Goal: Task Accomplishment & Management: Manage account settings

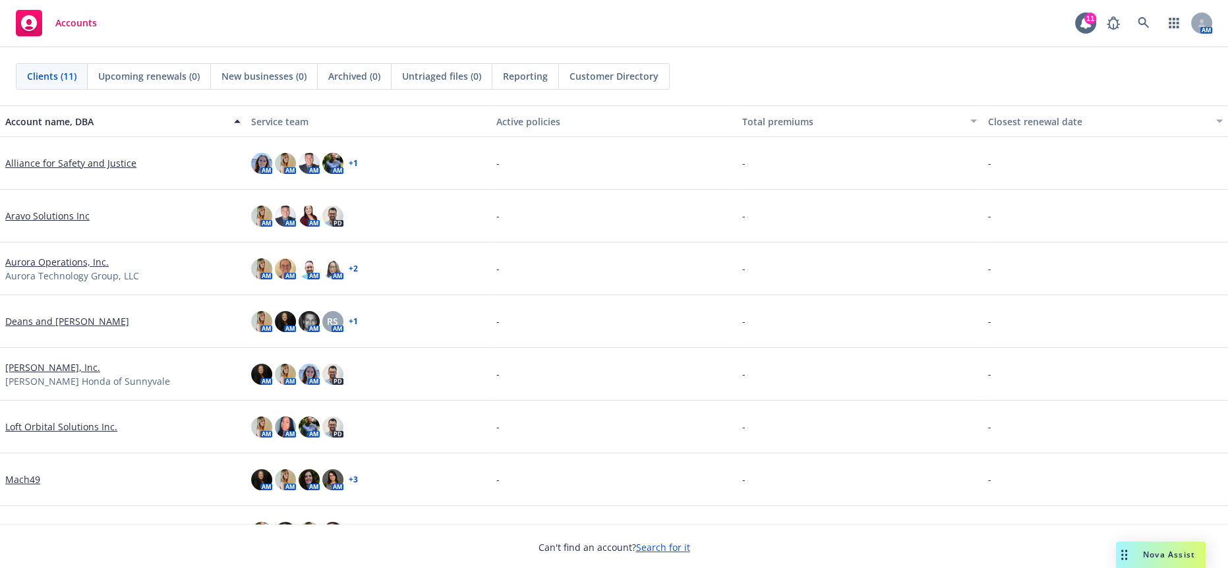
click at [59, 258] on link "Aurora Operations, Inc." at bounding box center [56, 262] width 103 height 14
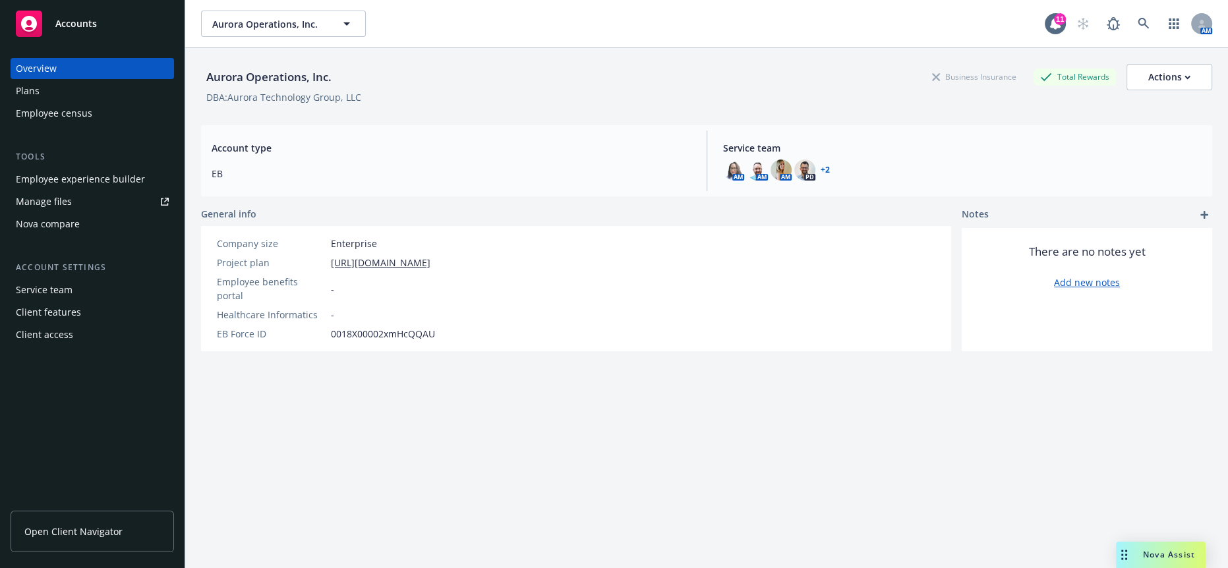
click at [1191, 438] on div "Aurora Operations, Inc. Business Insurance Total Rewards Actions DBA: Aurora Te…" at bounding box center [706, 324] width 1011 height 552
click at [61, 191] on div "Manage files" at bounding box center [44, 201] width 56 height 21
click at [78, 169] on div "Employee experience builder" at bounding box center [80, 179] width 129 height 21
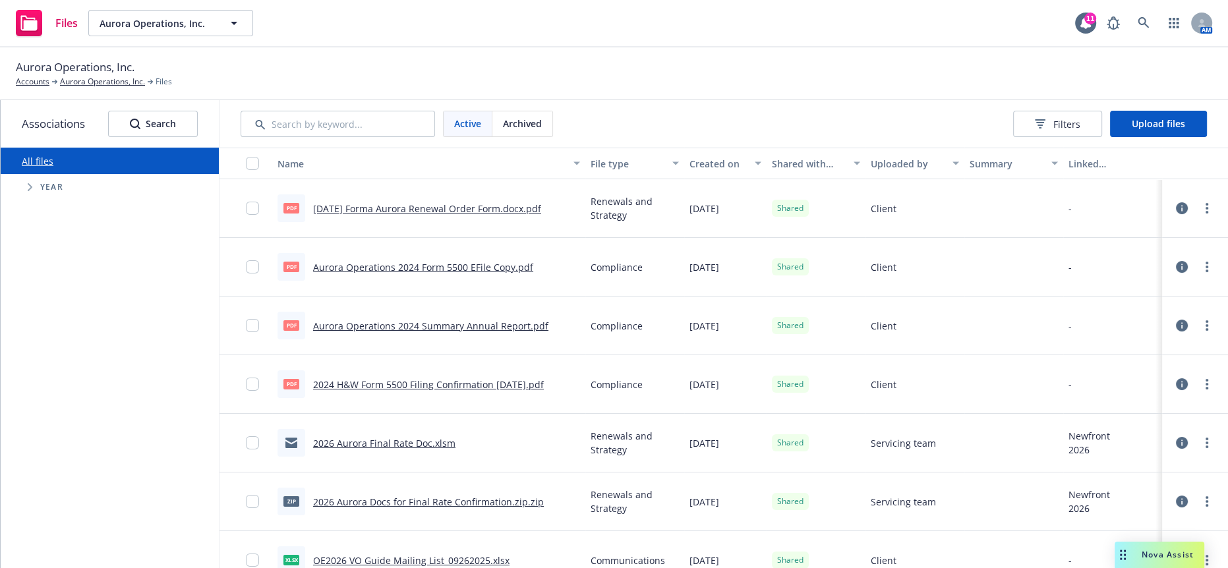
click at [419, 202] on link "2025-10-06 Forma Aurora Renewal Order Form.docx.pdf" at bounding box center [427, 208] width 228 height 13
click at [316, 113] on input "Search by keyword..." at bounding box center [337, 124] width 194 height 26
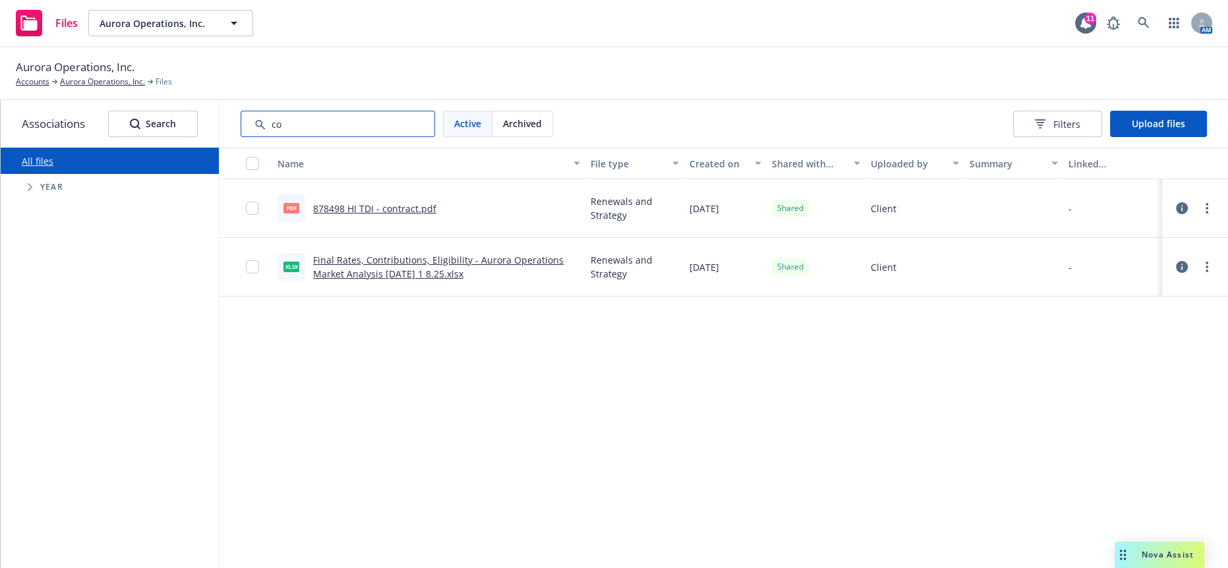
type input "c"
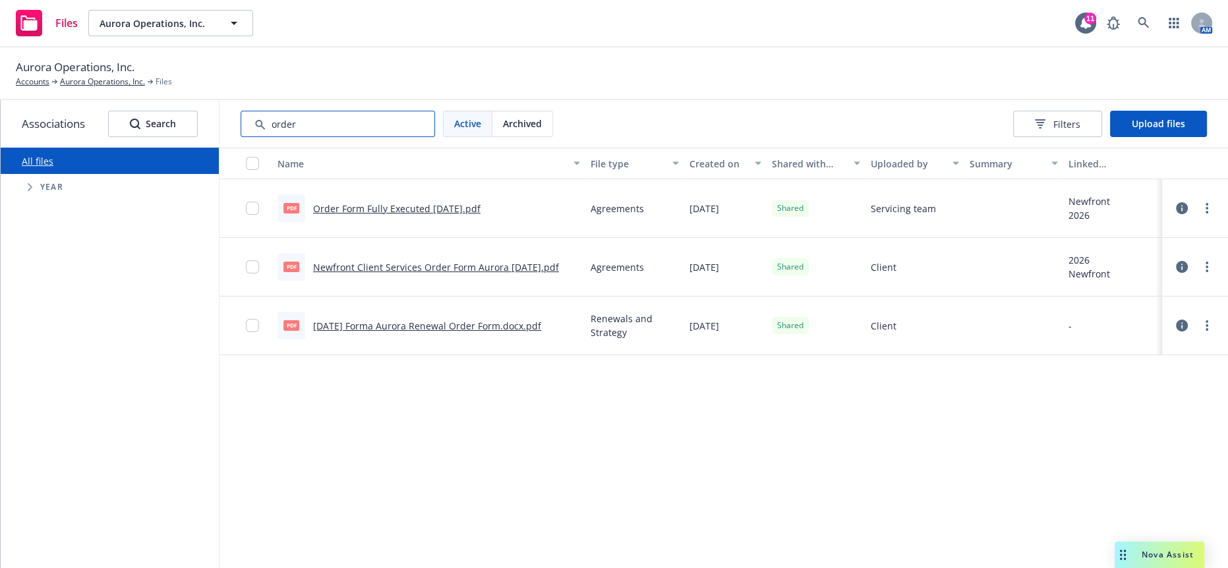
type input "order"
click at [47, 303] on div "All files Accessibility guide for tree Tree Example. Navigate the tree with the…" at bounding box center [110, 358] width 218 height 420
click at [454, 202] on link "Order Form Fully Executed 8.26.2025.pdf" at bounding box center [396, 208] width 167 height 13
click at [470, 431] on div "Name File type Created on Shared with client Uploaded by Summary Linked associa…" at bounding box center [723, 361] width 1008 height 427
click at [414, 261] on link "Newfront Client Services Order Form Aurora 8.26.25.pdf" at bounding box center [436, 267] width 246 height 13
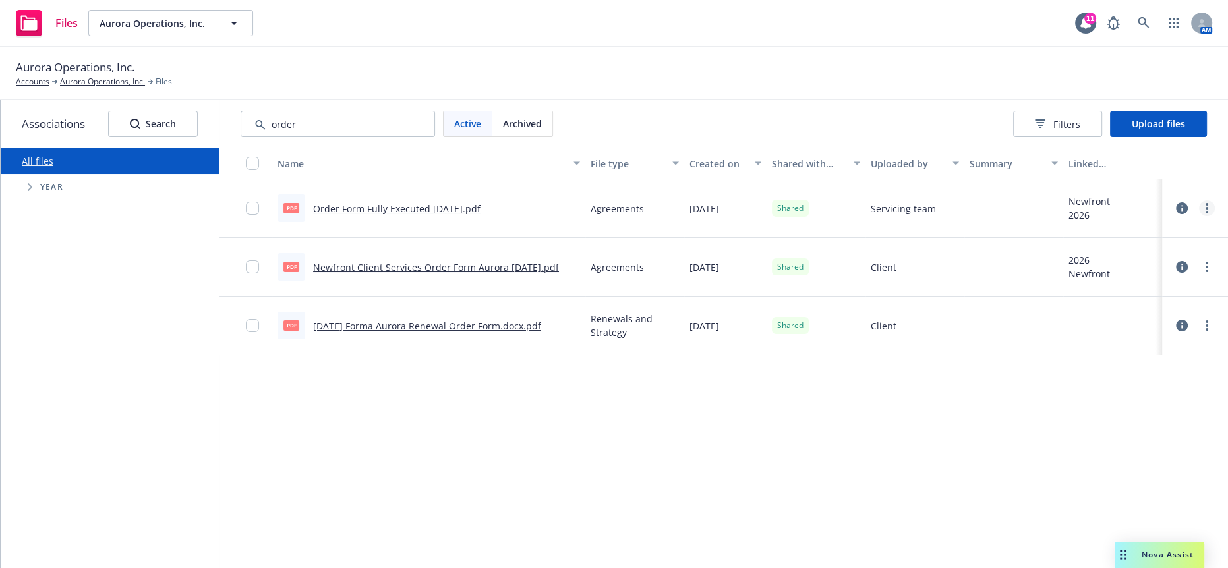
click at [1202, 200] on link "more" at bounding box center [1207, 208] width 16 height 16
click at [1164, 253] on link "Archive" at bounding box center [1148, 251] width 131 height 26
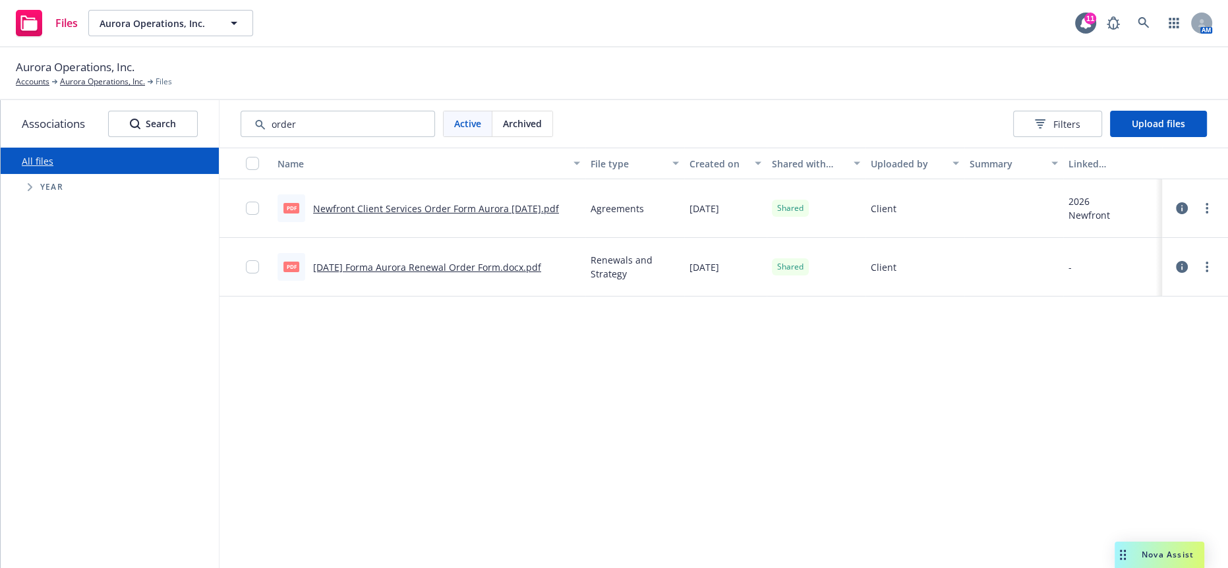
click at [509, 202] on link "Newfront Client Services Order Form Aurora 8.26.25.pdf" at bounding box center [436, 208] width 246 height 13
click at [1205, 203] on icon "more" at bounding box center [1206, 208] width 3 height 11
click at [1144, 249] on link "Archive" at bounding box center [1148, 251] width 131 height 26
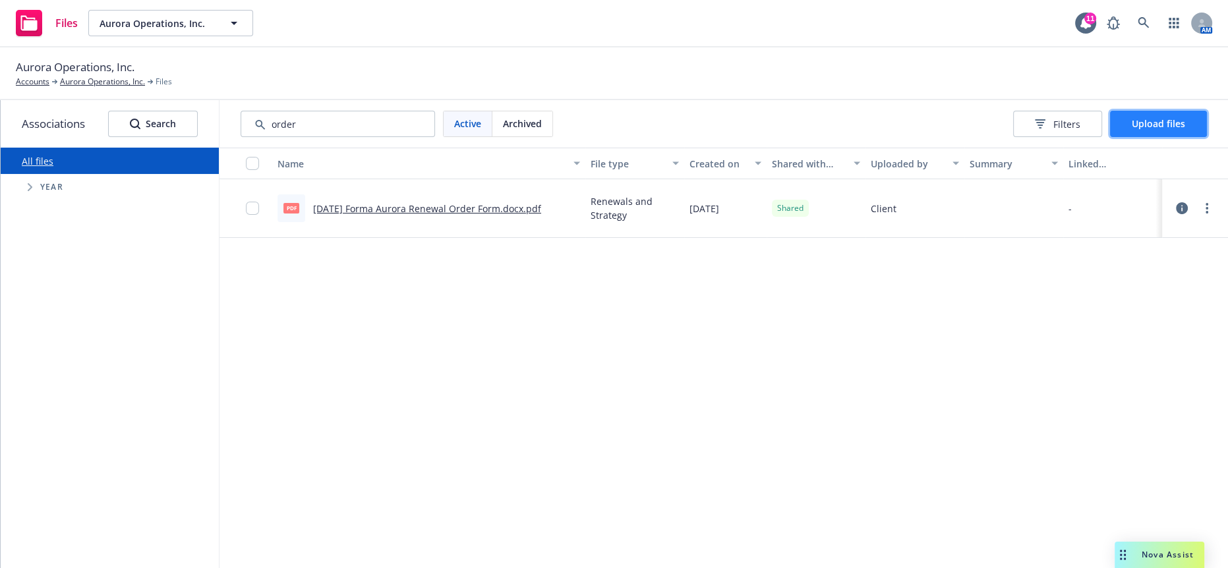
click at [1148, 117] on span "Upload files" at bounding box center [1157, 123] width 53 height 13
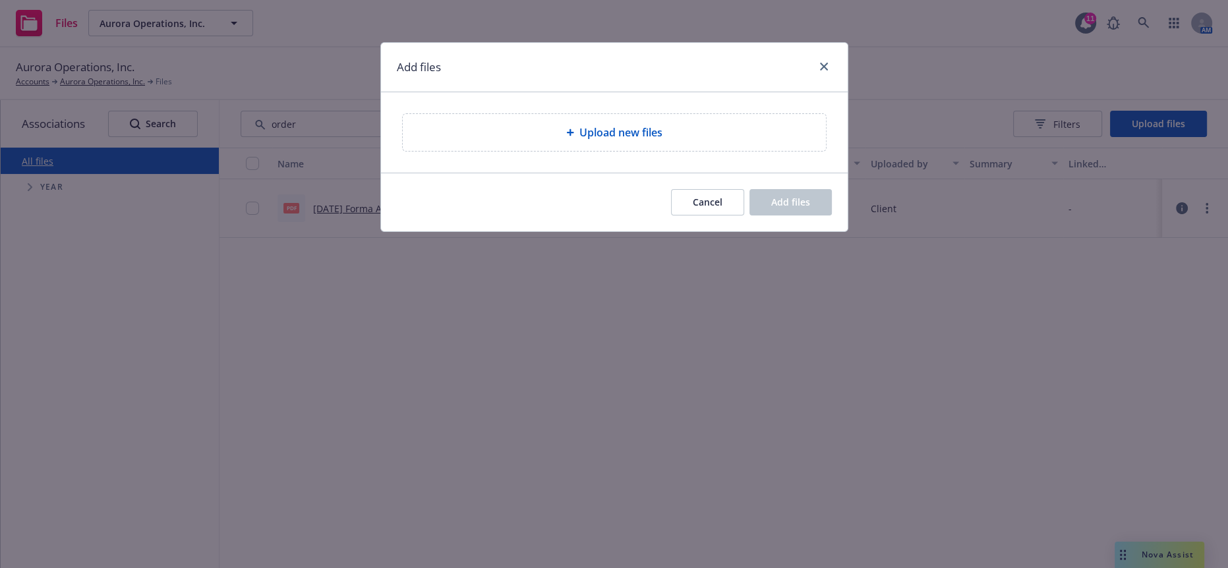
click at [1171, 347] on div "Add files Upload new files Cancel Add files" at bounding box center [614, 284] width 1228 height 568
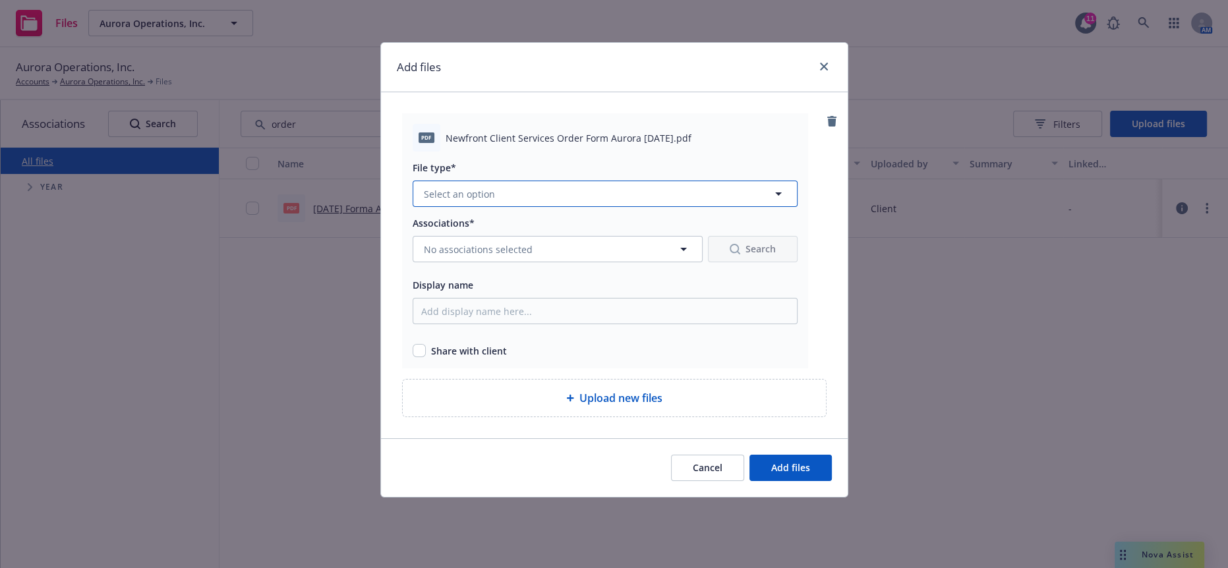
click at [554, 187] on button "Select an option" at bounding box center [604, 194] width 385 height 26
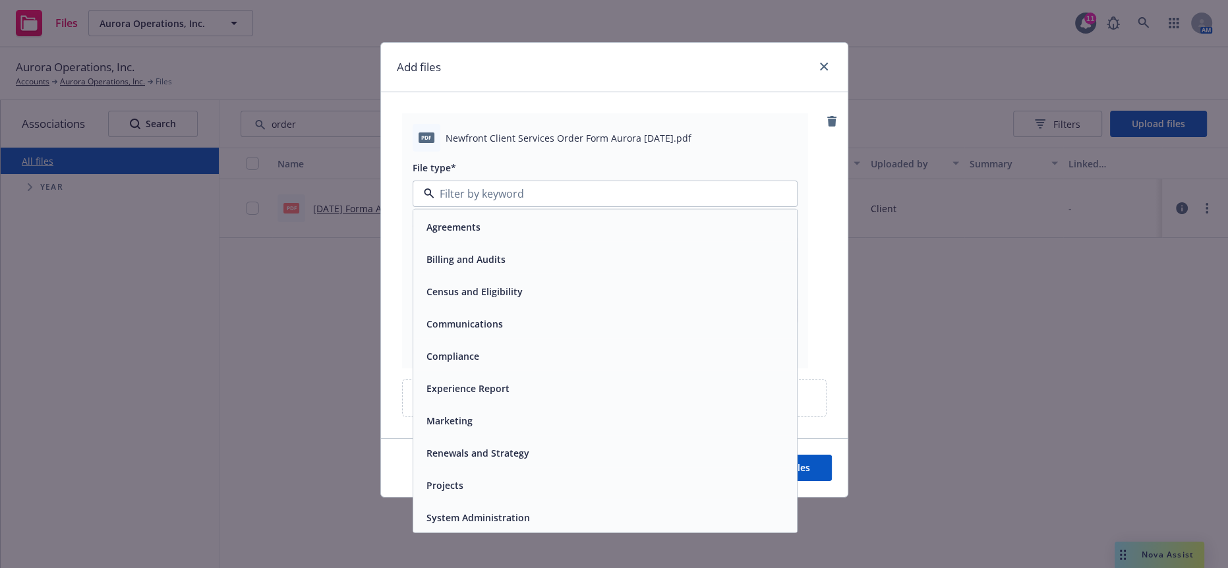
click at [512, 217] on div "Agreements" at bounding box center [605, 226] width 368 height 19
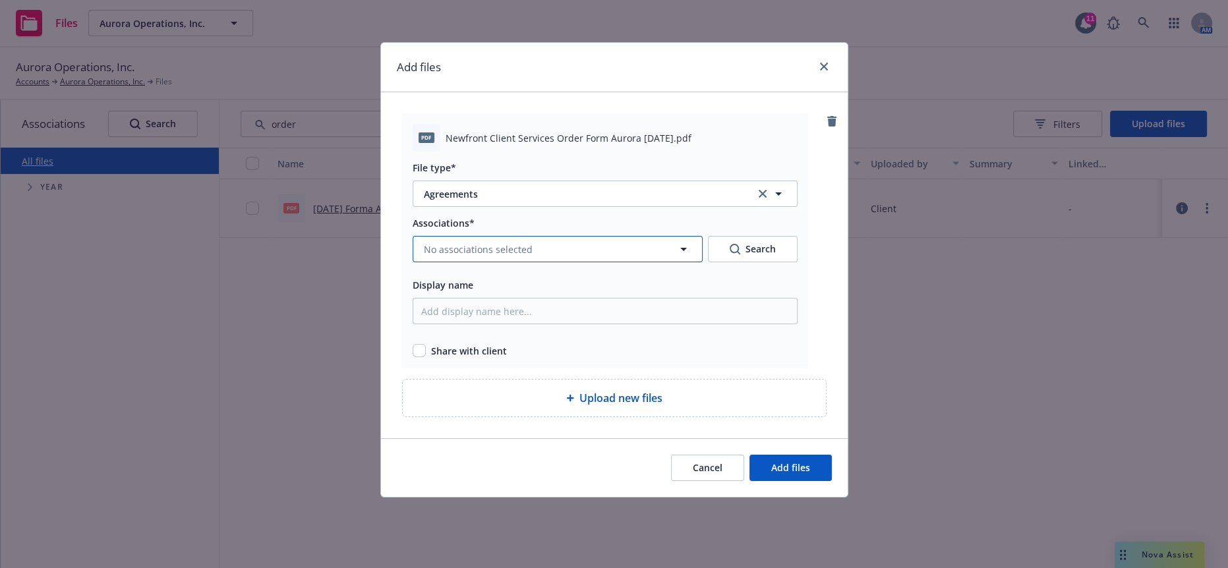
click at [515, 236] on button "No associations selected" at bounding box center [557, 249] width 290 height 26
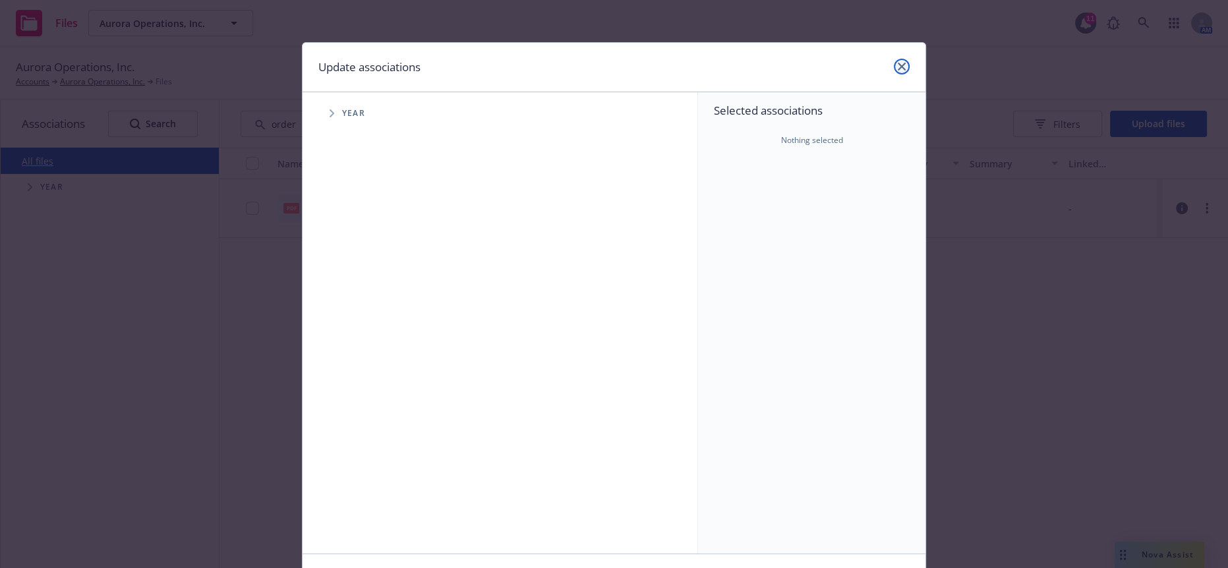
click at [897, 63] on icon "close" at bounding box center [901, 67] width 8 height 8
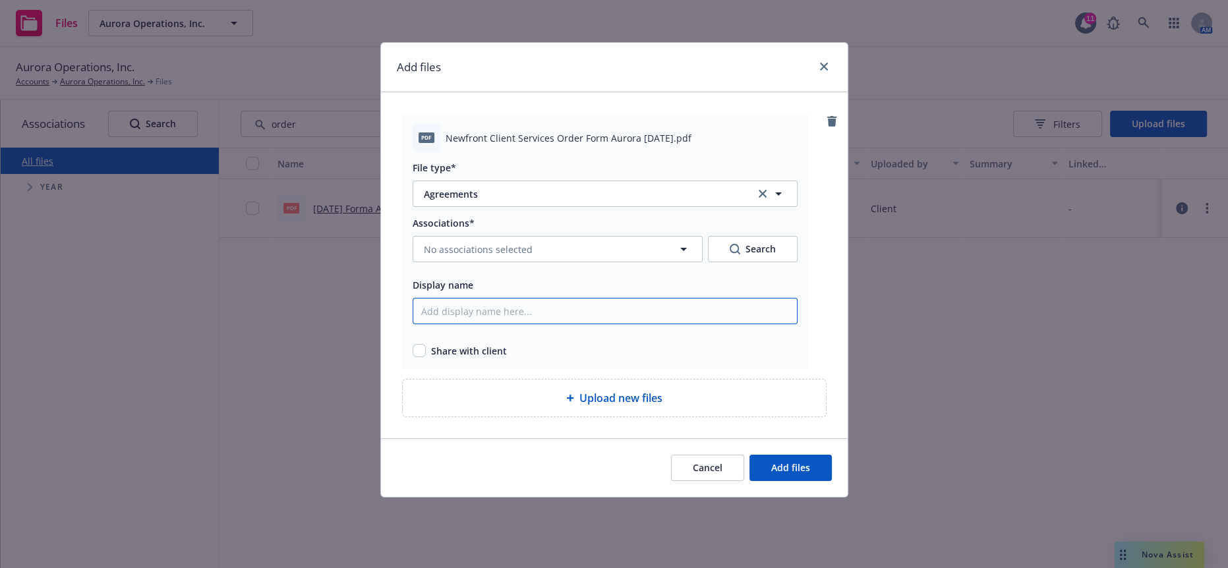
click at [598, 302] on input "Display name" at bounding box center [604, 311] width 385 height 26
type input "N"
click at [412, 298] on input "Newfront Client Services Order Form_ Aurora 8.26.25 Signed" at bounding box center [604, 311] width 385 height 26
drag, startPoint x: 523, startPoint y: 295, endPoint x: 413, endPoint y: 295, distance: 109.4
click at [413, 298] on input "Signed & Fully Executed Newfront Client Services Order Form_ Aurora 8.26.25 Sig…" at bounding box center [604, 311] width 385 height 26
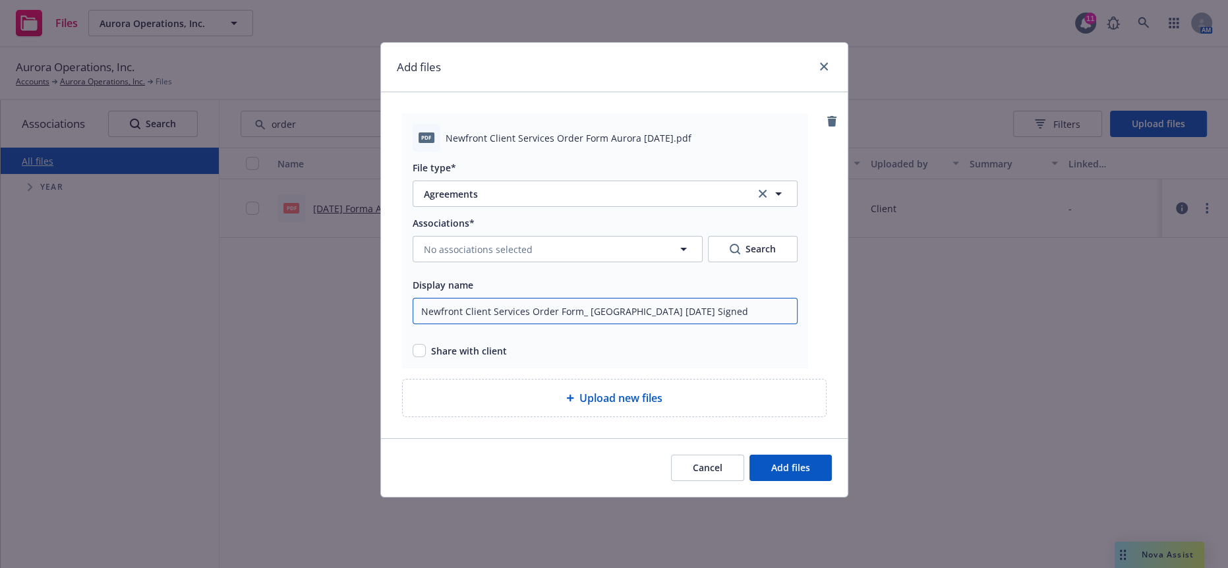
click at [656, 298] on input "Newfront Client Services Order Form_ Aurora 8.26.25 Signed" at bounding box center [604, 311] width 385 height 26
paste input "& Fully Executed"
drag, startPoint x: 788, startPoint y: 295, endPoint x: 648, endPoint y: 297, distance: 139.7
click at [648, 298] on input "Newfront Client Services Order Form_ Aurora 8.26.25 Signed & Fully Executed" at bounding box center [604, 311] width 385 height 26
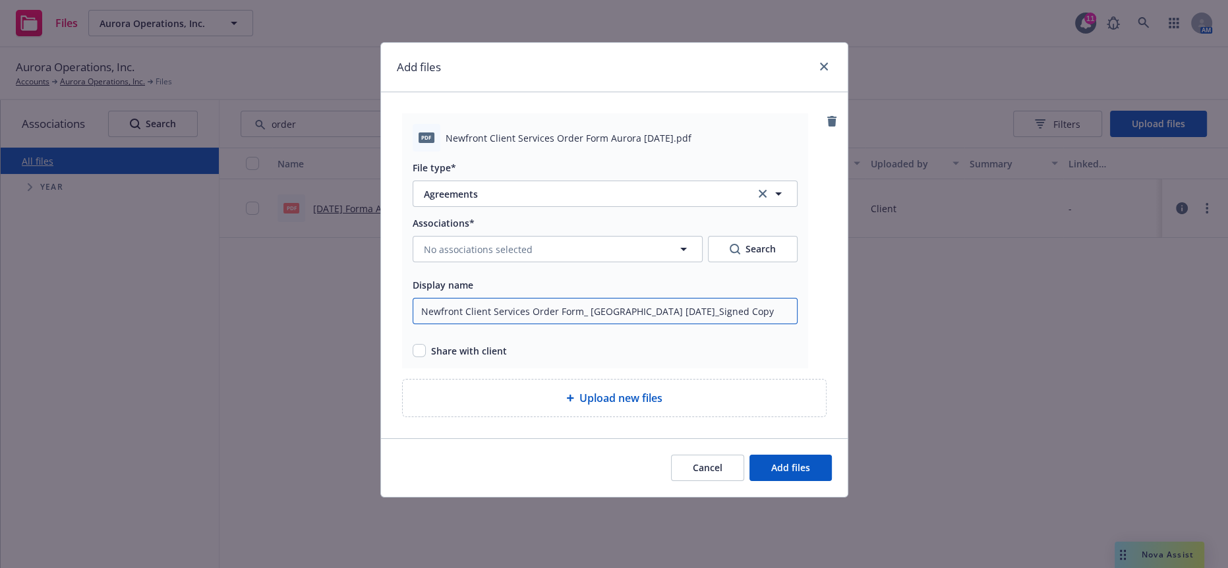
type input "Newfront Client Services Order Form_ Aurora 8.26.25_Signed Copy"
click at [412, 344] on input "checkbox" at bounding box center [418, 350] width 13 height 13
checkbox input "true"
click at [729, 298] on input "Newfront Client Services Order Form_ Aurora 8.26.25_Signed Copy" at bounding box center [604, 311] width 385 height 26
click at [789, 455] on button "Add files" at bounding box center [790, 468] width 82 height 26
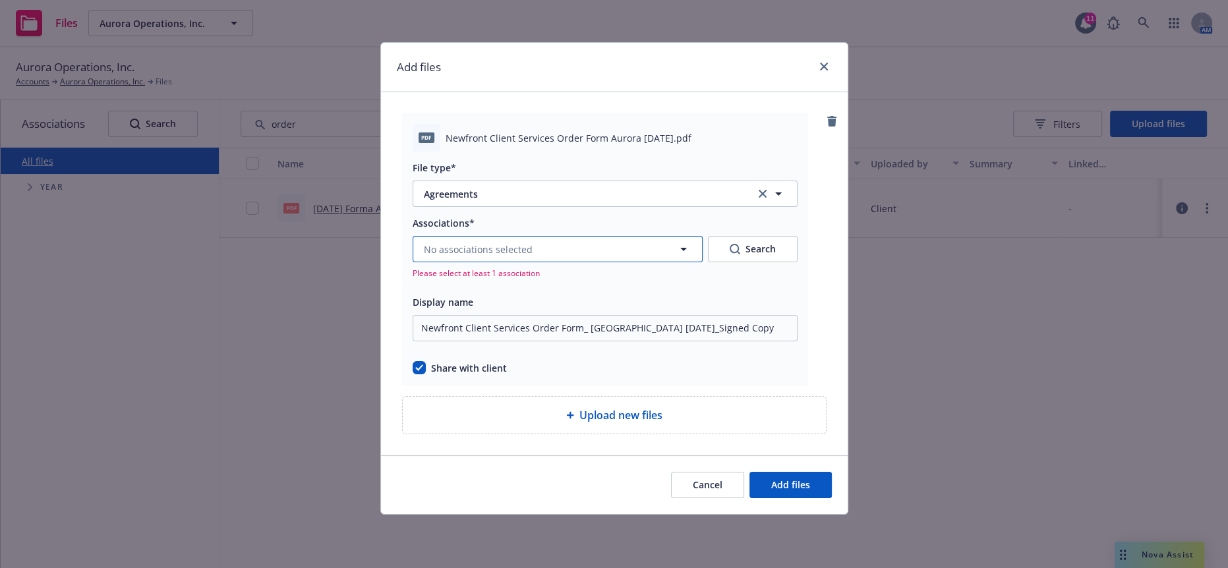
click at [660, 236] on button "No associations selected" at bounding box center [557, 249] width 290 height 26
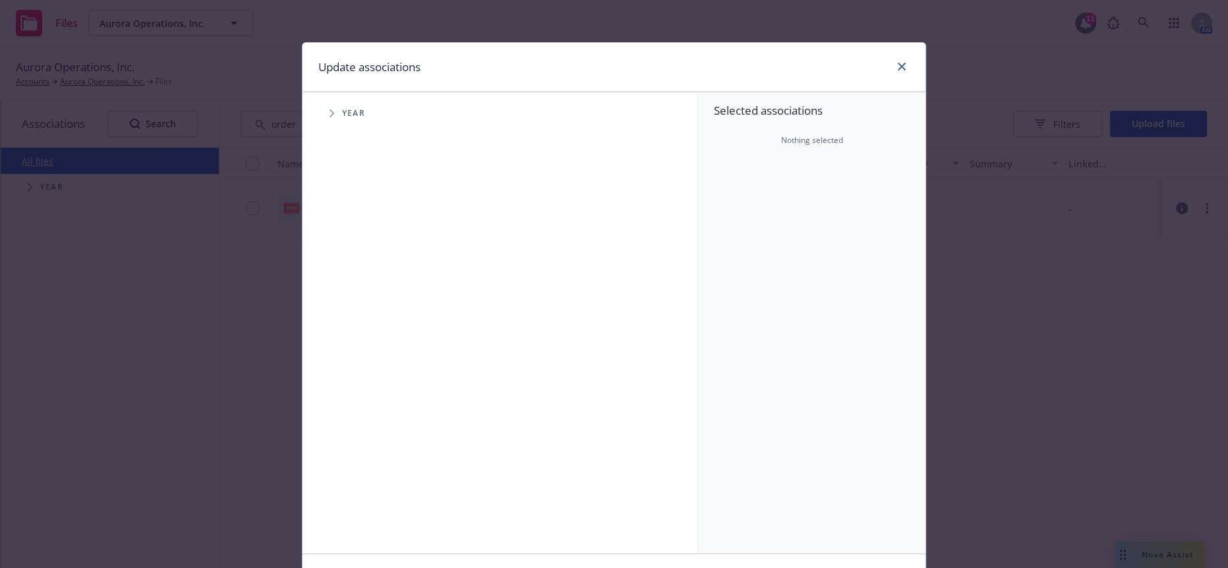
click at [329, 109] on icon "Tree Example" at bounding box center [331, 113] width 5 height 8
click at [358, 287] on input "Tree Example" at bounding box center [364, 293] width 13 height 13
checkbox input "true"
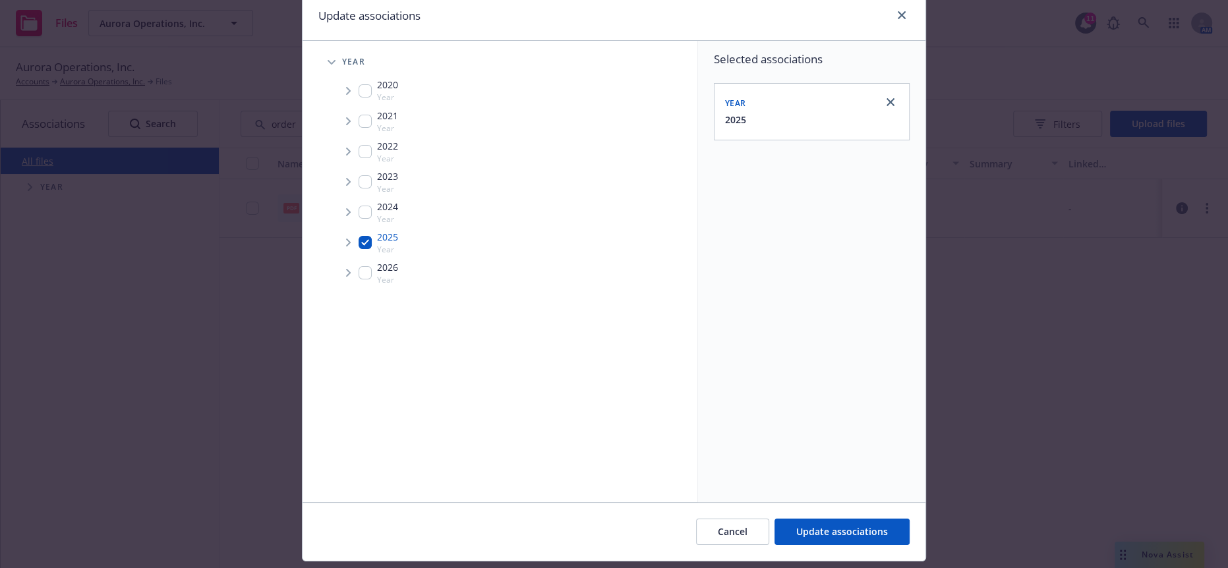
scroll to position [79, 0]
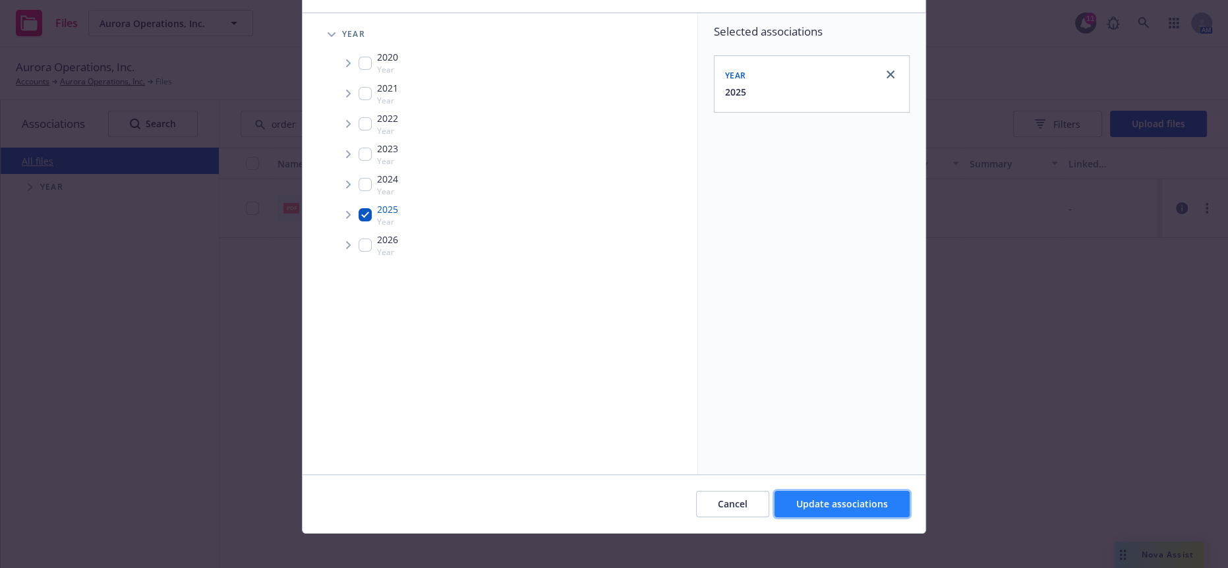
click at [834, 497] on span "Update associations" at bounding box center [842, 503] width 92 height 13
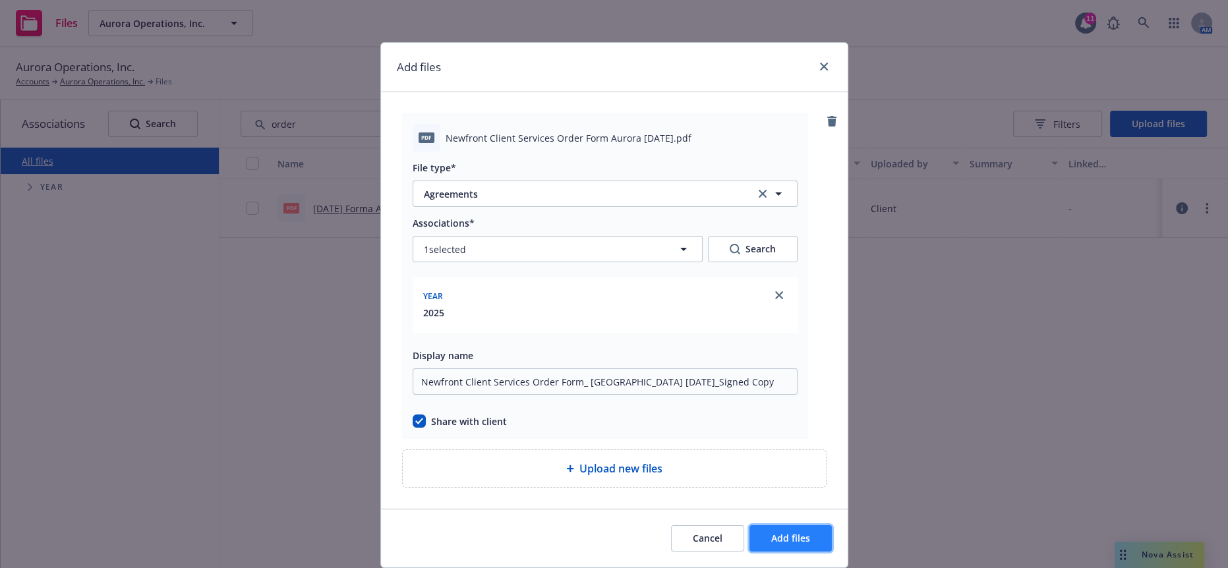
click at [782, 532] on span "Add files" at bounding box center [790, 538] width 39 height 13
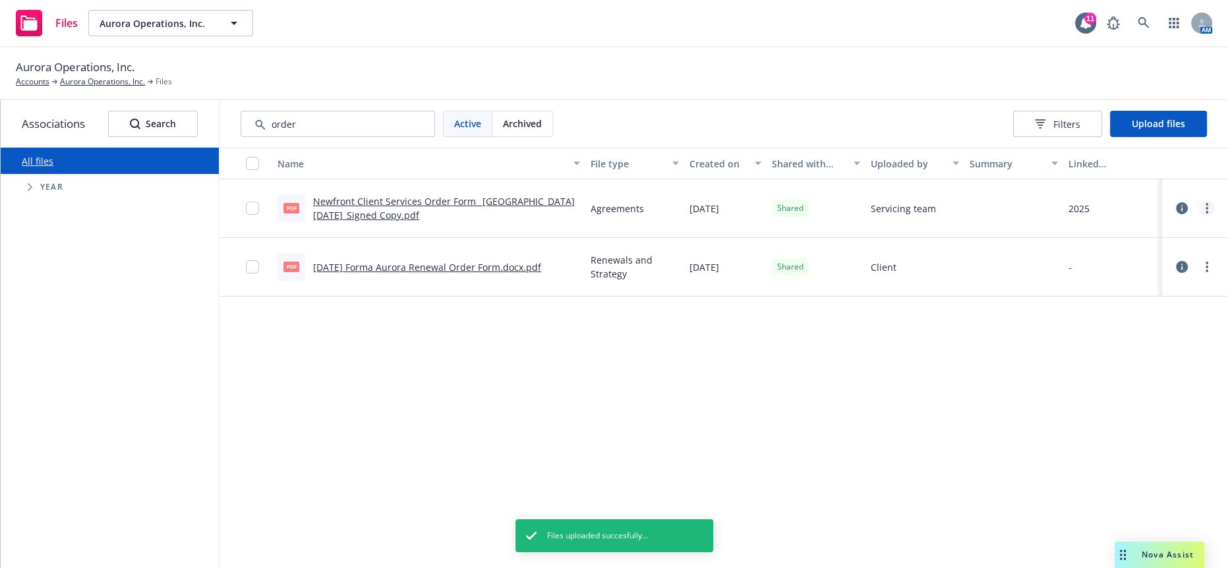
click at [1205, 203] on icon "more" at bounding box center [1206, 208] width 3 height 11
click at [1135, 291] on link "Edit" at bounding box center [1148, 304] width 131 height 26
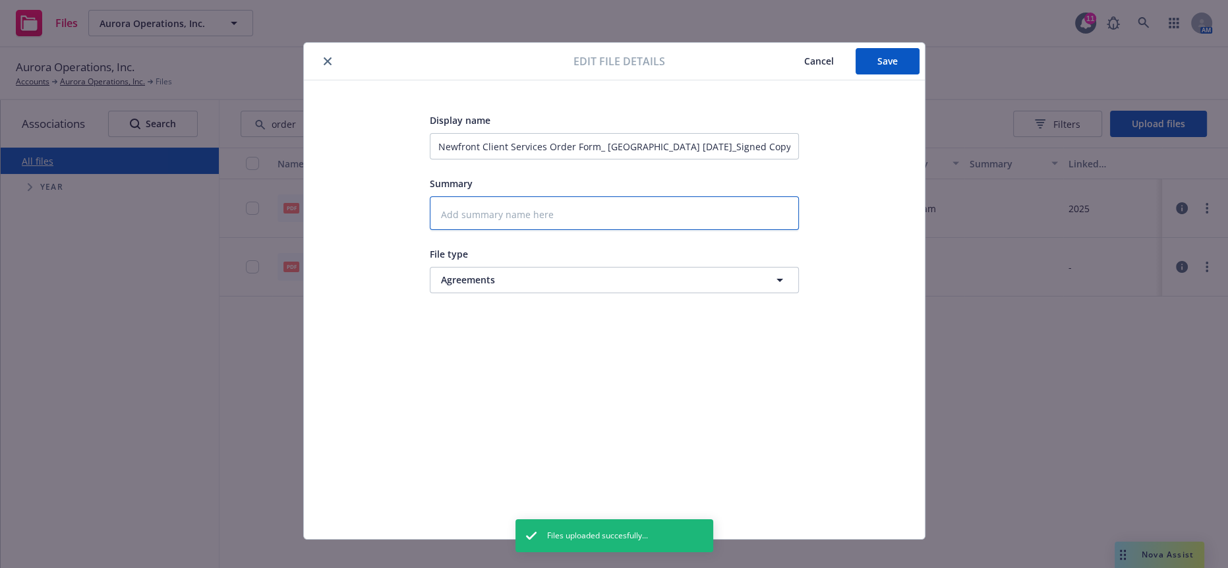
click at [497, 204] on textarea at bounding box center [614, 213] width 369 height 34
click at [501, 273] on span "Agreements" at bounding box center [590, 280] width 298 height 14
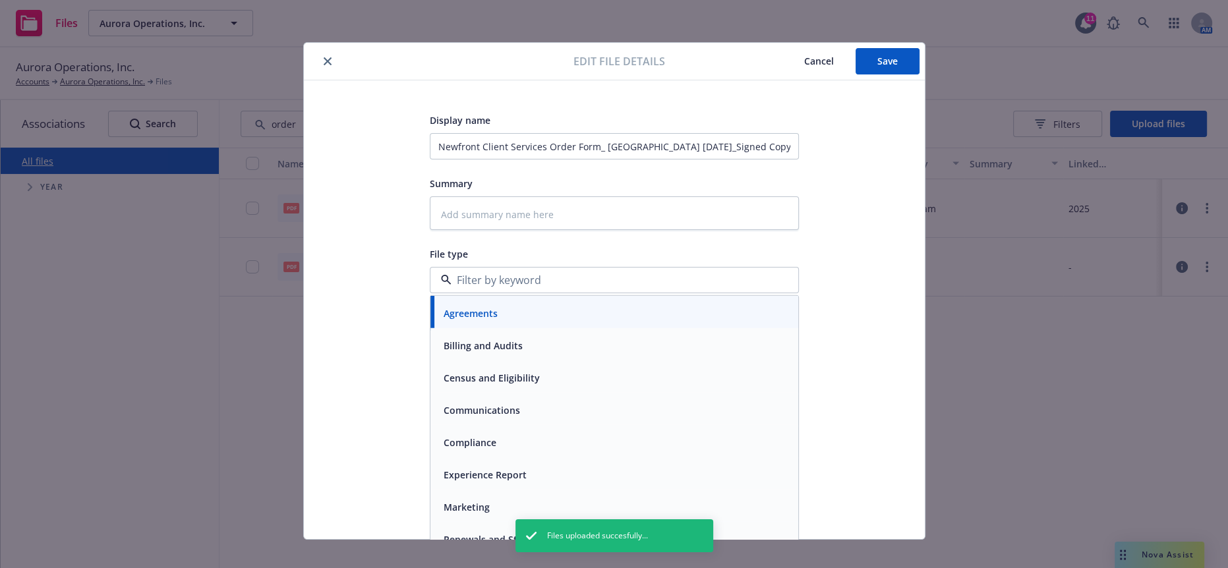
drag, startPoint x: 372, startPoint y: 349, endPoint x: 412, endPoint y: 312, distance: 54.1
click at [373, 345] on div "Display name Newfront Client Services Order Form_ Aurora 8.26.25_Signed Copy Su…" at bounding box center [614, 309] width 568 height 395
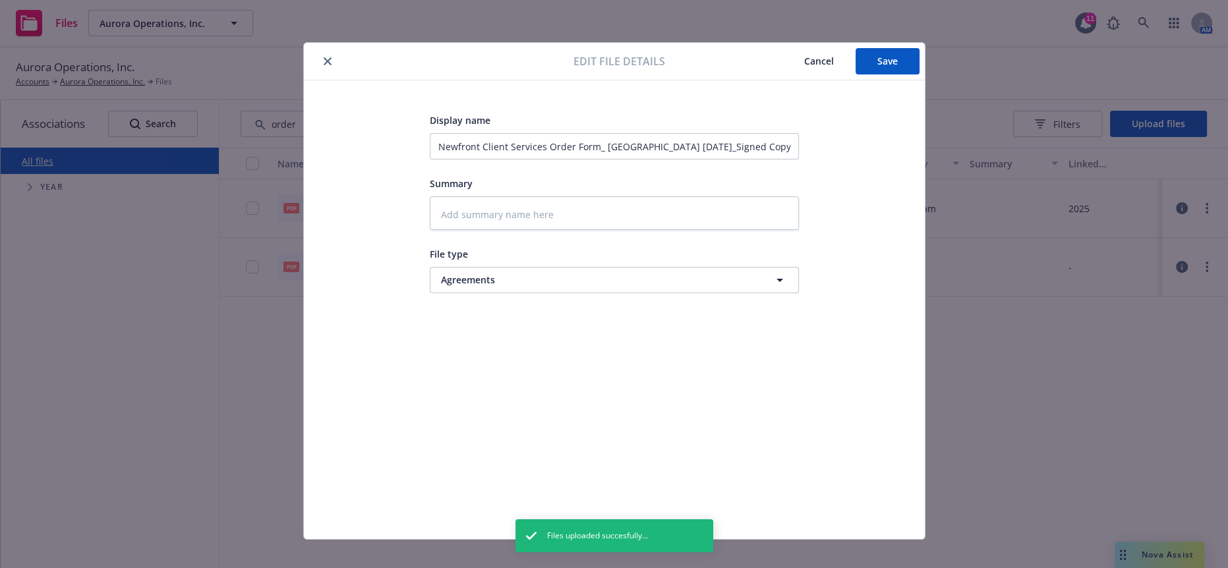
click at [832, 58] on button "Cancel" at bounding box center [818, 61] width 73 height 26
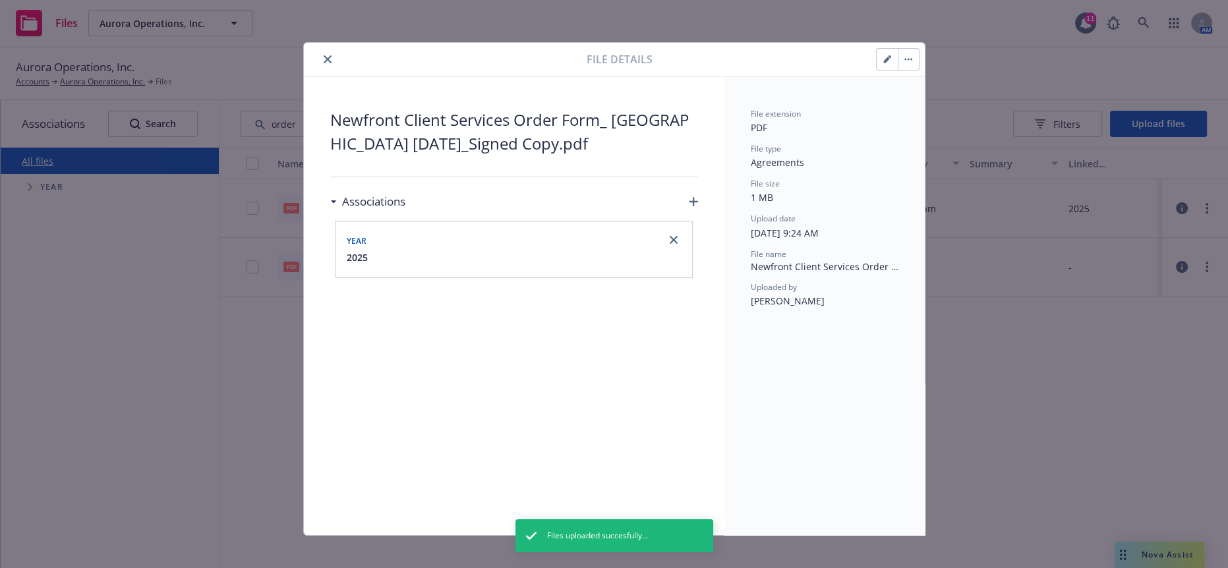
drag, startPoint x: 576, startPoint y: 250, endPoint x: 627, endPoint y: 227, distance: 56.3
click at [580, 250] on div "2025" at bounding box center [514, 257] width 340 height 14
click at [671, 236] on icon "close" at bounding box center [673, 240] width 8 height 8
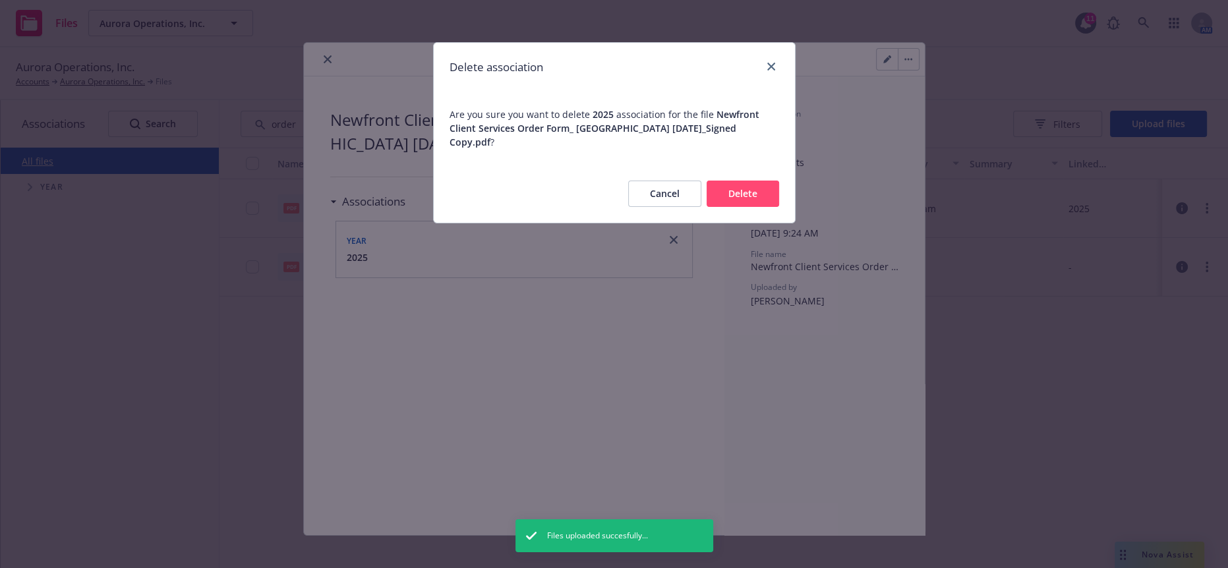
click at [736, 181] on button "Delete" at bounding box center [742, 194] width 72 height 26
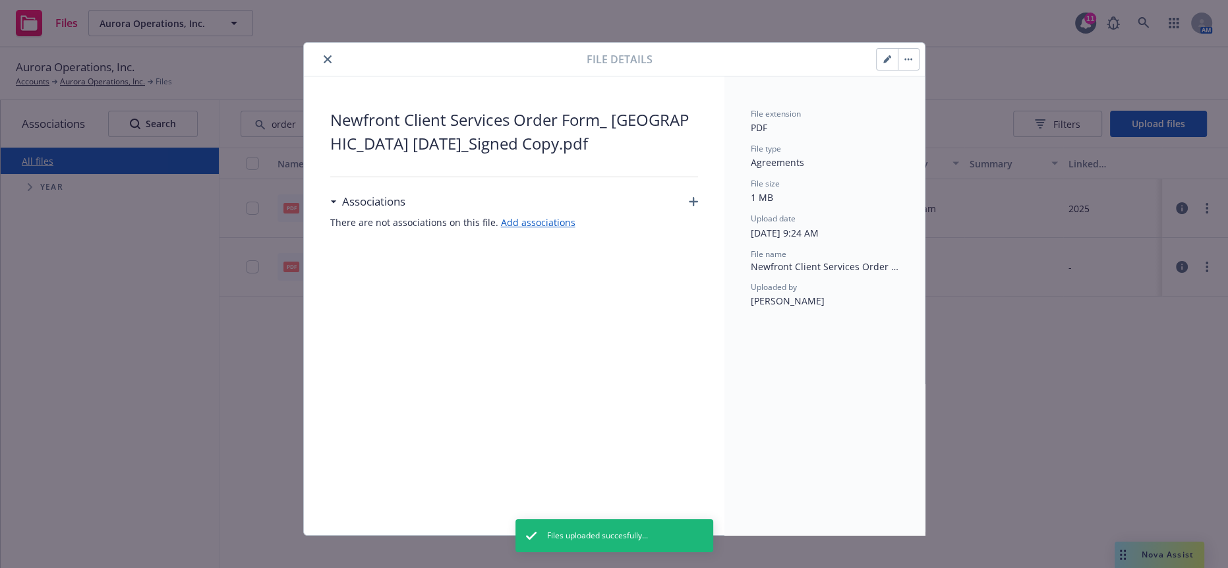
click at [689, 200] on icon "button" at bounding box center [693, 201] width 9 height 9
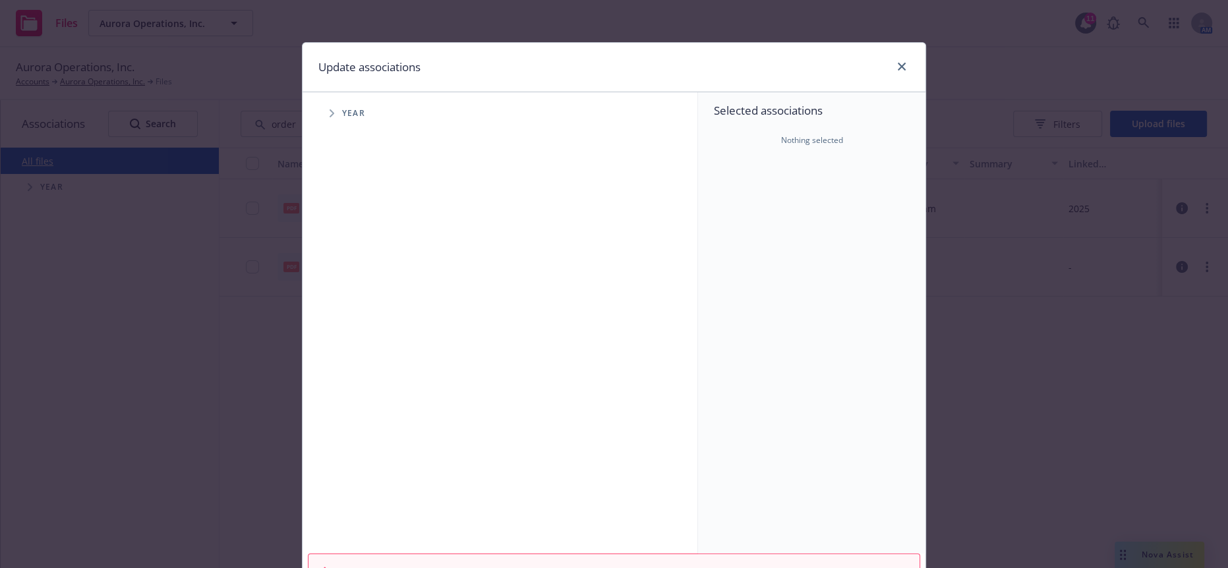
click at [325, 103] on span "Tree Example" at bounding box center [331, 113] width 21 height 21
click at [358, 318] on input "Tree Example" at bounding box center [364, 324] width 13 height 13
checkbox input "true"
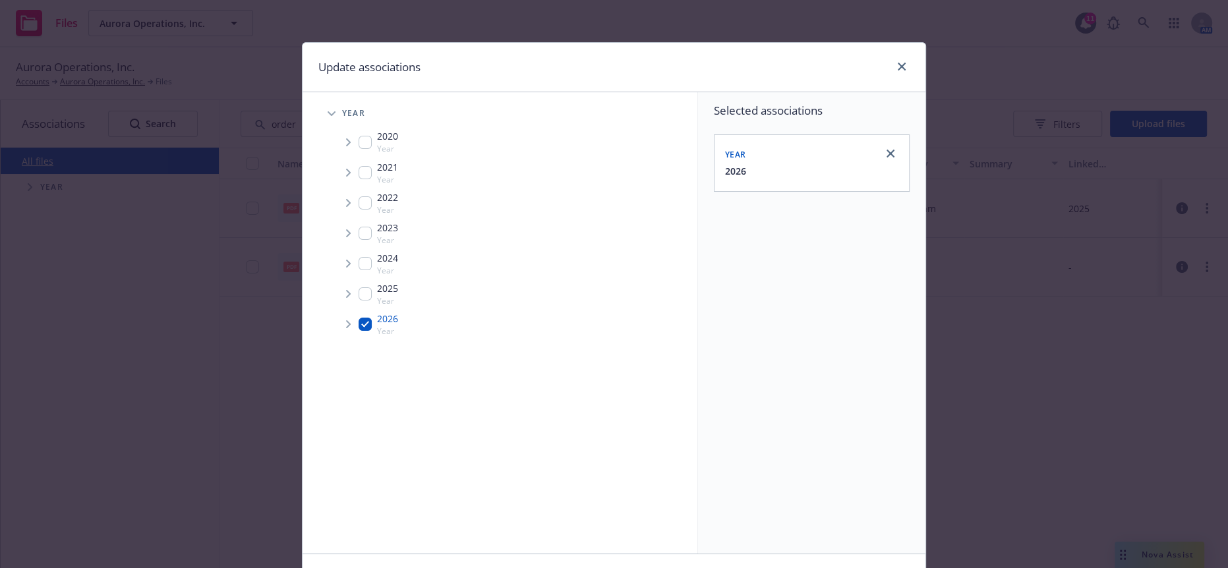
scroll to position [79, 0]
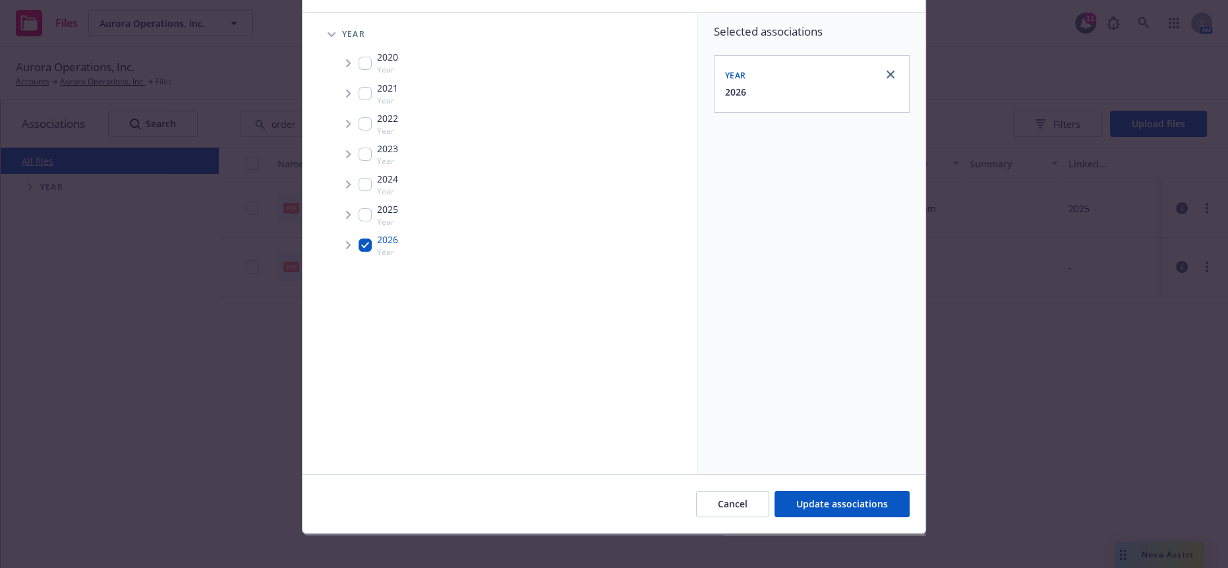
click at [337, 237] on span "Tree Example" at bounding box center [347, 245] width 21 height 21
click at [356, 263] on span "Tree Example" at bounding box center [364, 273] width 21 height 21
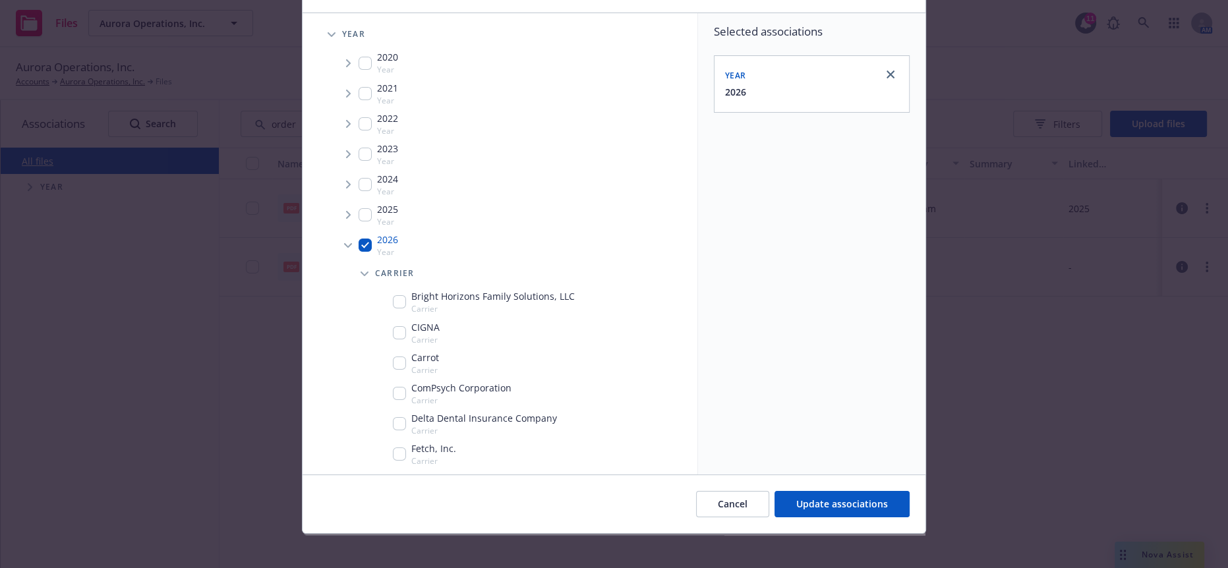
scroll to position [436, 0]
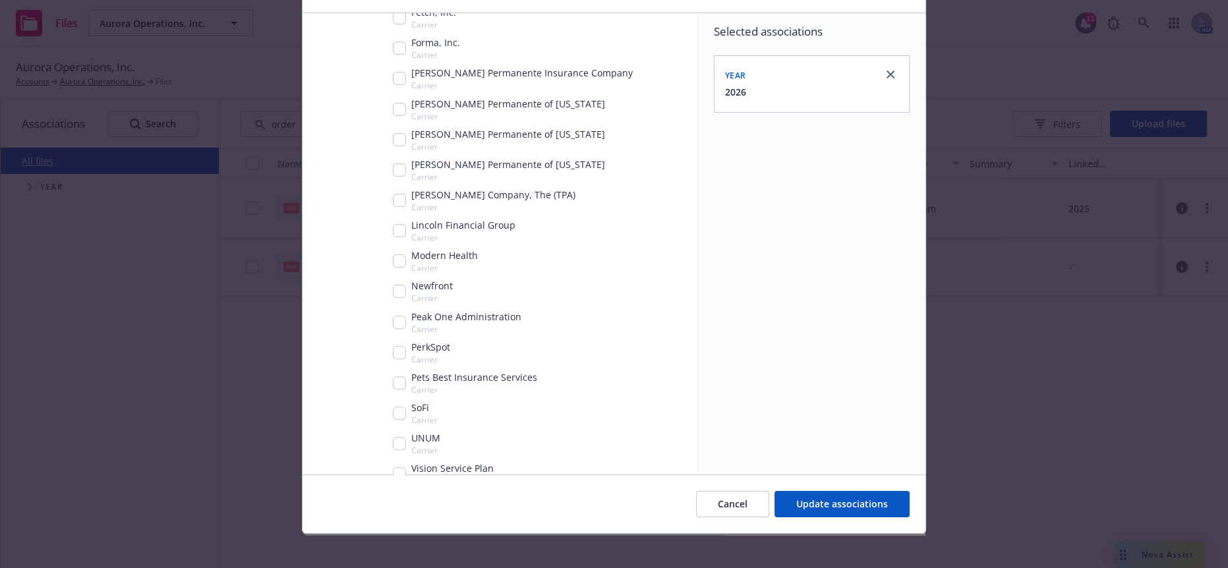
click at [394, 285] on input "Tree Example" at bounding box center [399, 291] width 13 height 13
checkbox input "true"
click at [871, 497] on span "Update associations" at bounding box center [842, 503] width 92 height 13
click at [812, 497] on span "Update associations" at bounding box center [842, 503] width 92 height 13
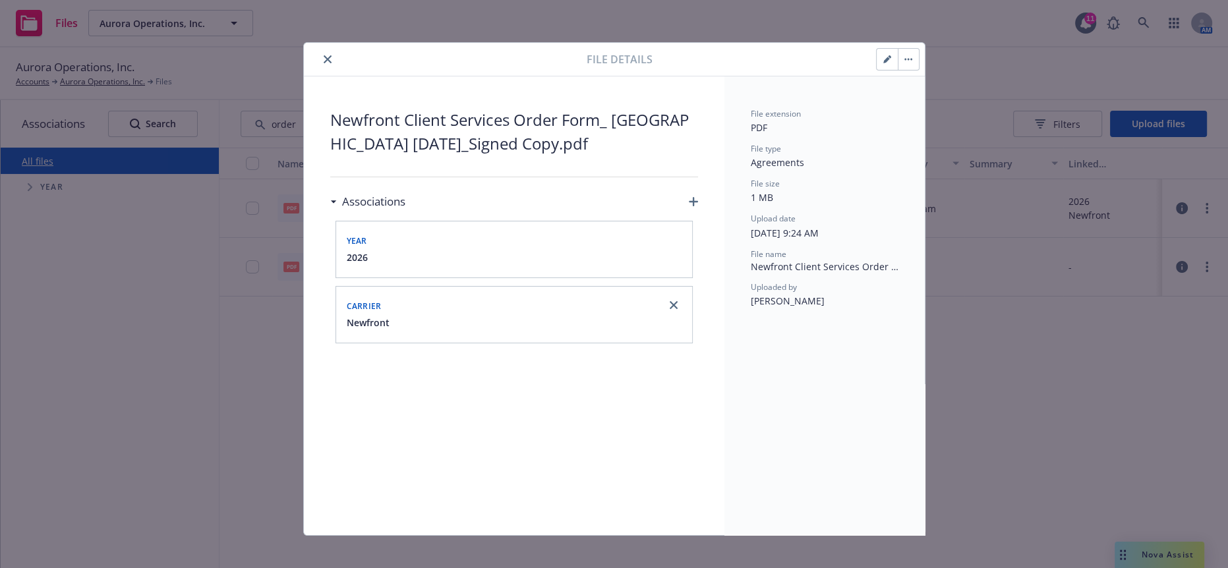
click at [320, 59] on button "close" at bounding box center [328, 59] width 16 height 16
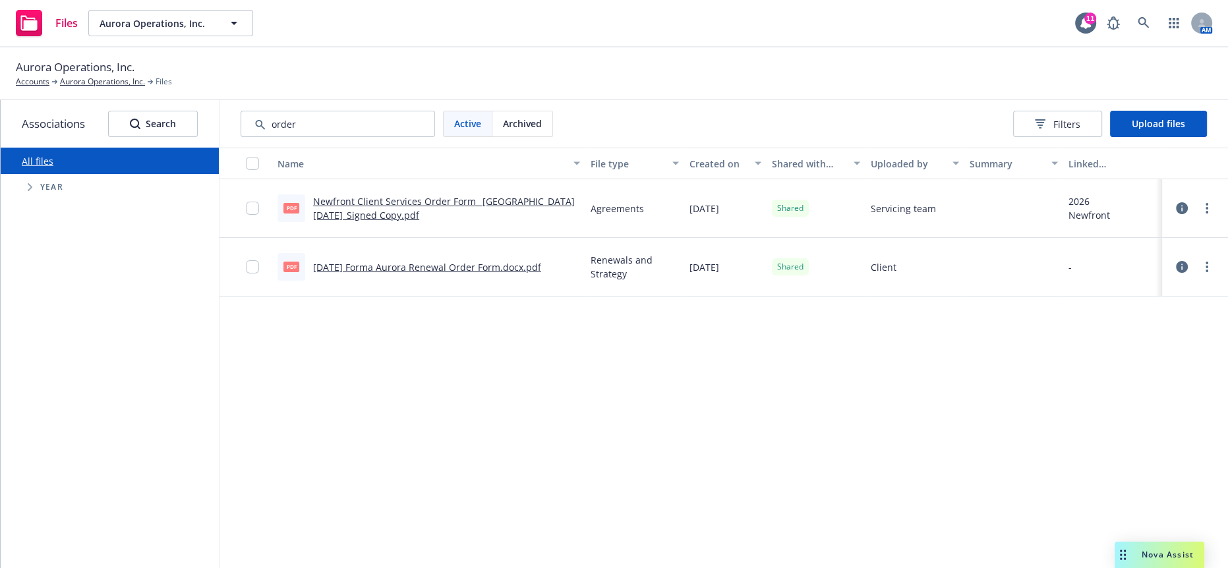
click at [845, 351] on div "Name File type Created on Shared with client Uploaded by Summary Linked associa…" at bounding box center [723, 361] width 1008 height 427
click at [117, 406] on div "All files Accessibility guide for tree Tree Example. Navigate the tree with the…" at bounding box center [110, 358] width 218 height 420
drag, startPoint x: 383, startPoint y: 107, endPoint x: 119, endPoint y: 113, distance: 263.6
click at [119, 113] on div "Associations Search All files Accessibility guide for tree Tree Example. Naviga…" at bounding box center [614, 334] width 1227 height 468
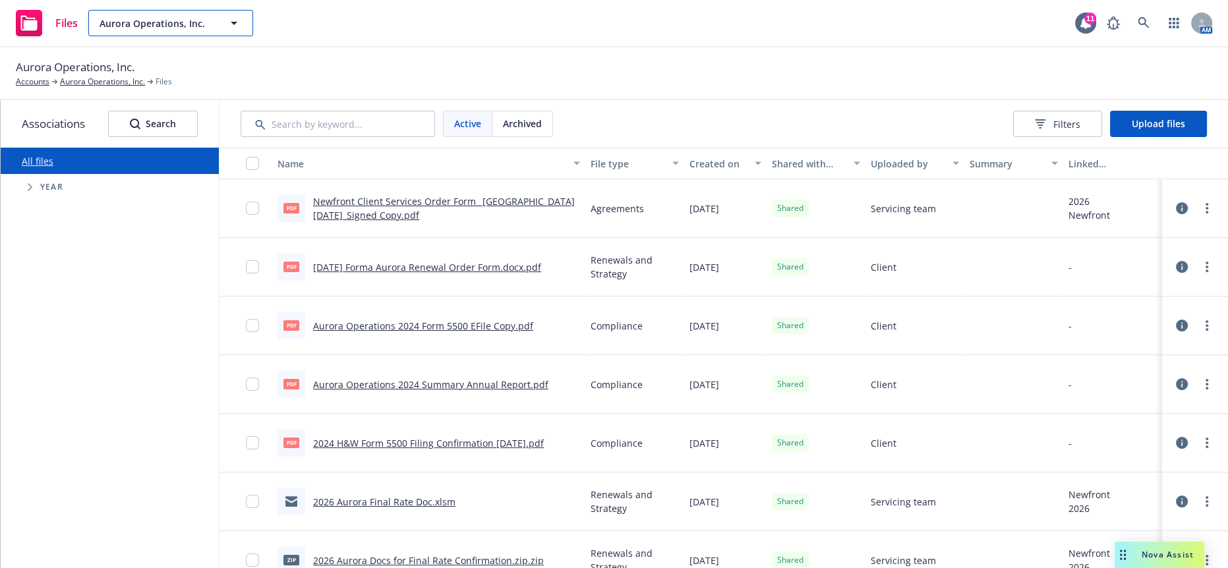
click at [166, 11] on button "Aurora Operations, Inc." at bounding box center [170, 23] width 165 height 26
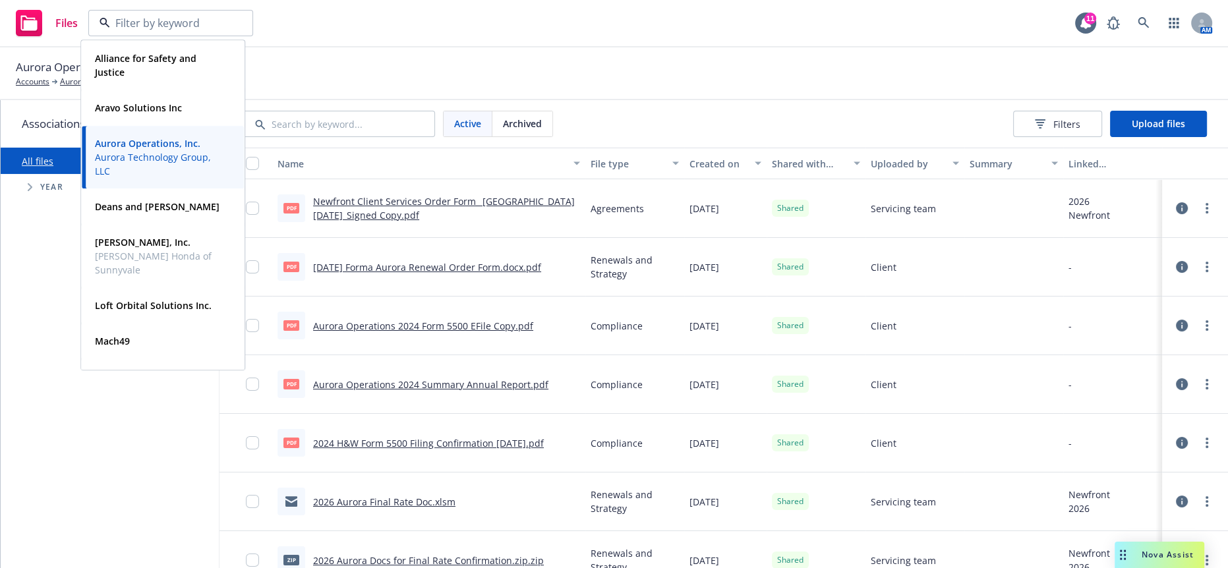
scroll to position [194, 0]
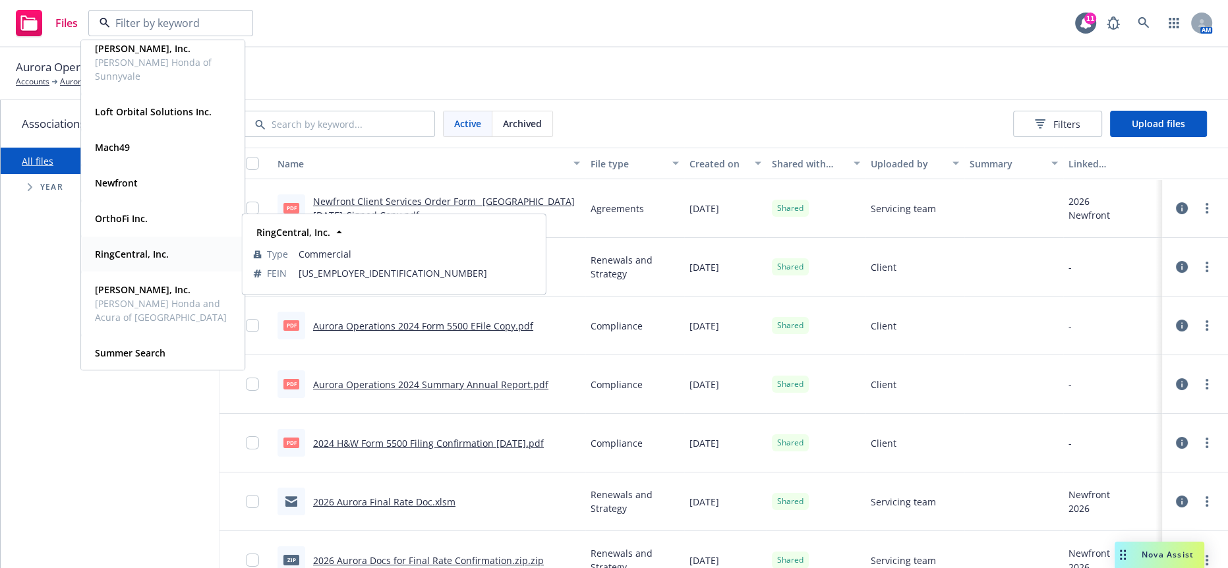
click at [153, 254] on strong "RingCentral, Inc." at bounding box center [132, 254] width 74 height 13
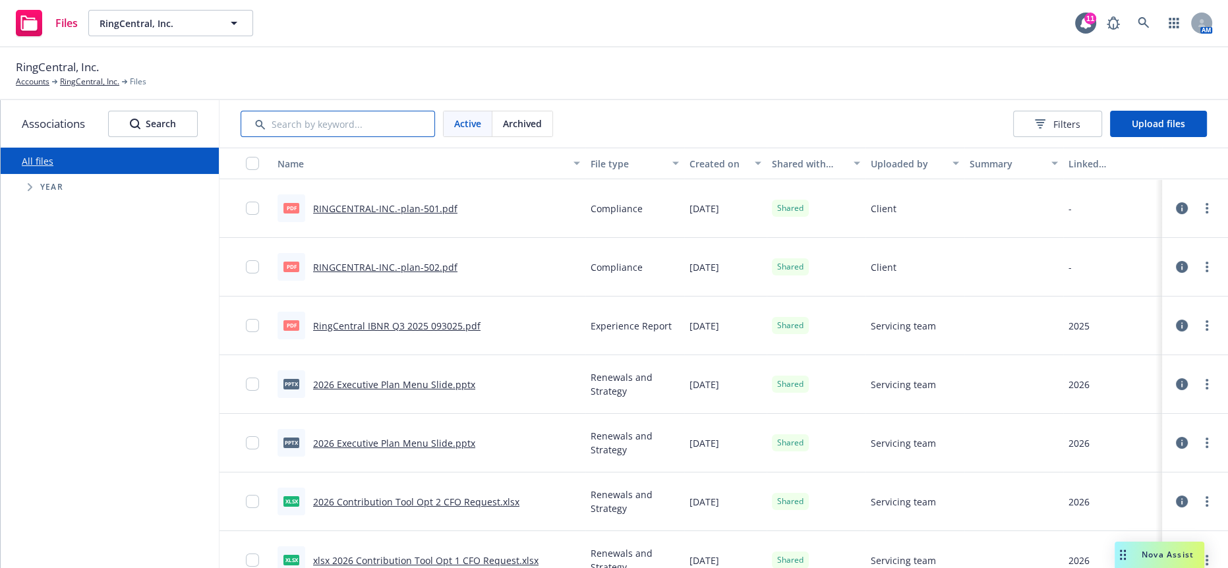
click at [339, 128] on input "Search by keyword..." at bounding box center [337, 124] width 194 height 26
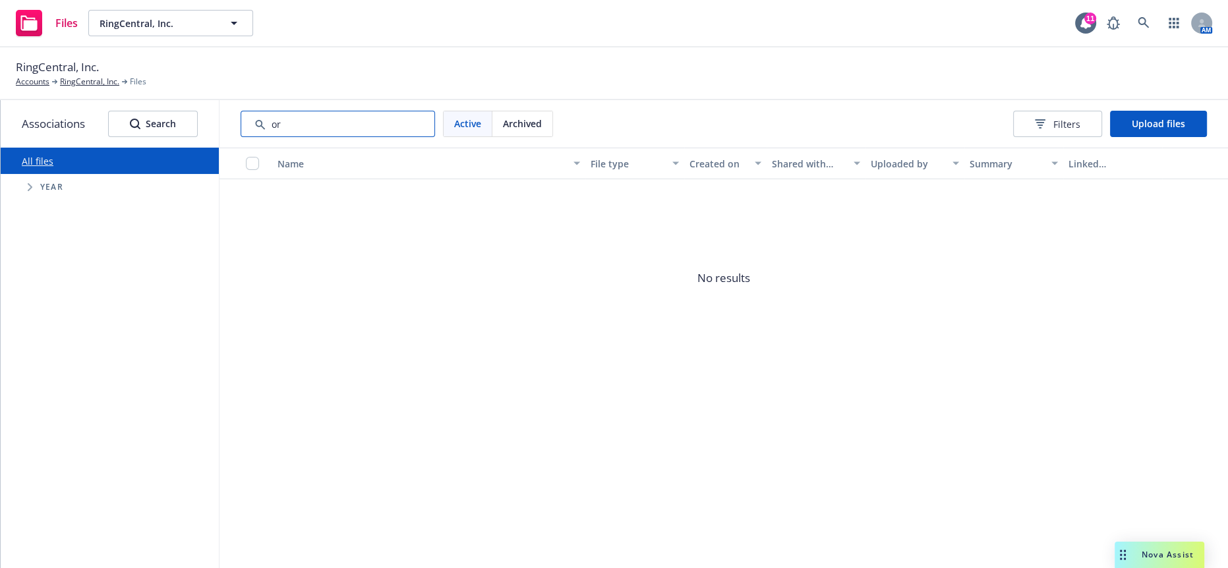
type input "o"
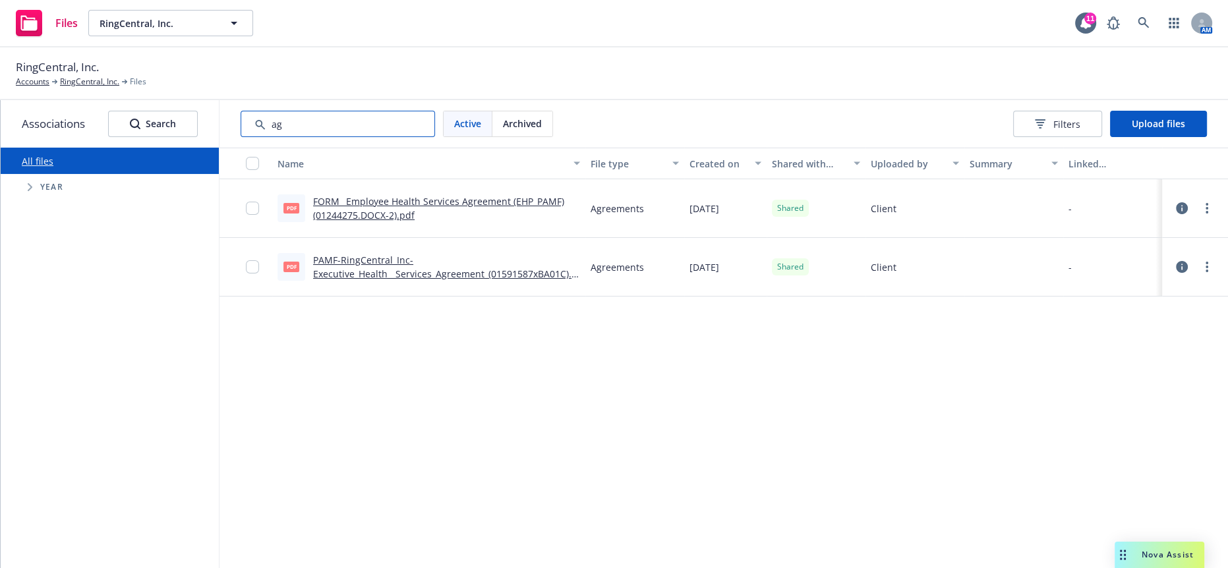
type input "a"
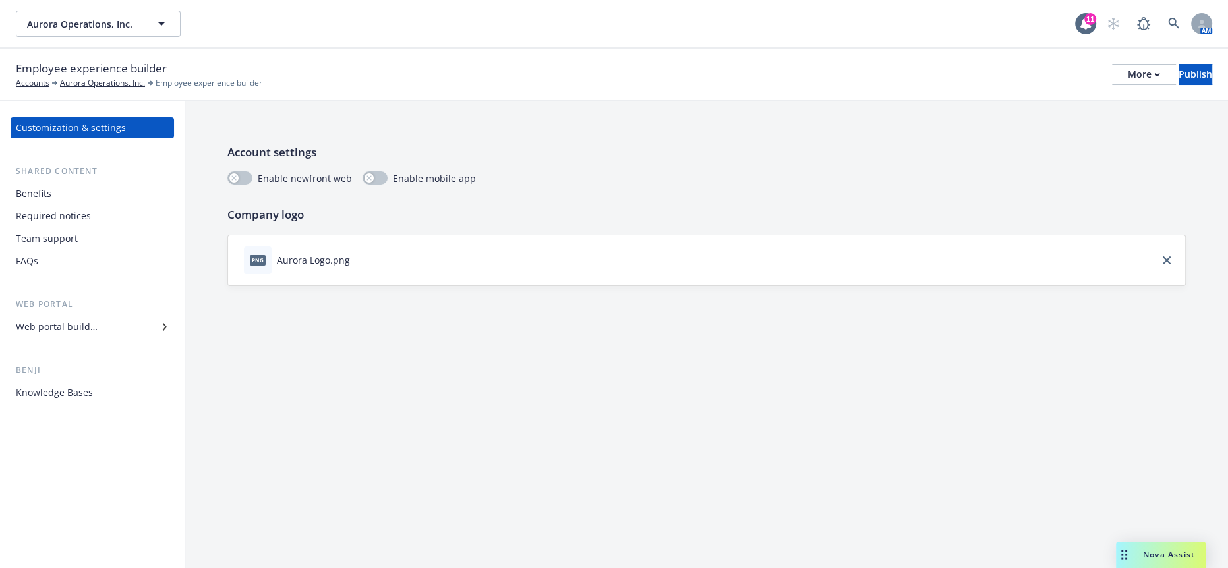
click at [80, 183] on div "Benefits" at bounding box center [92, 193] width 153 height 21
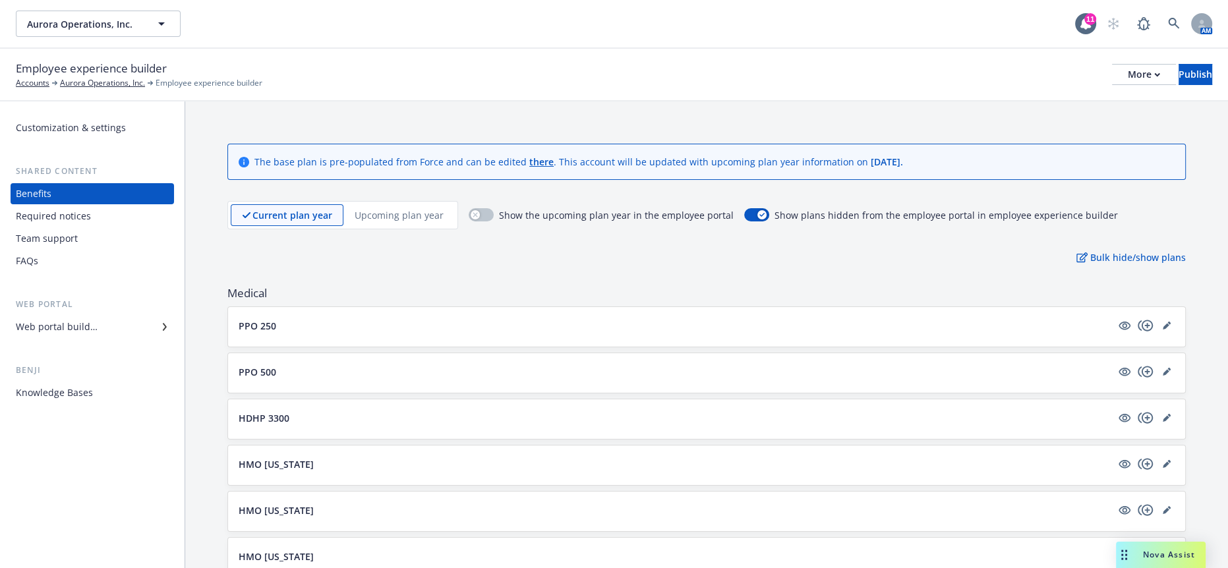
click at [381, 208] on p "Upcoming plan year" at bounding box center [398, 215] width 89 height 14
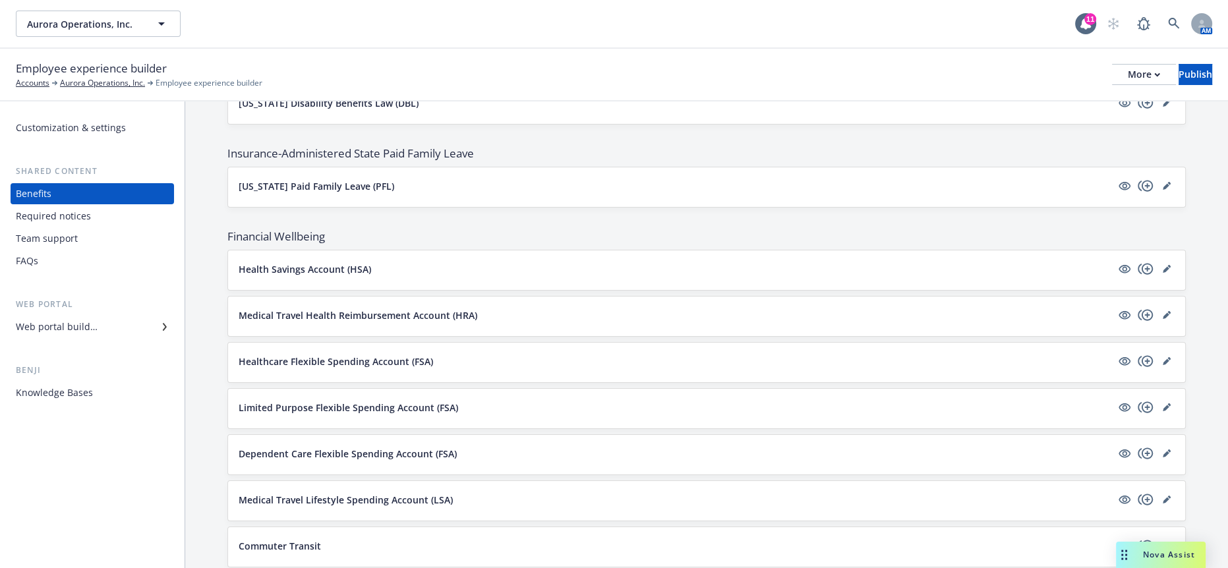
scroll to position [1357, 0]
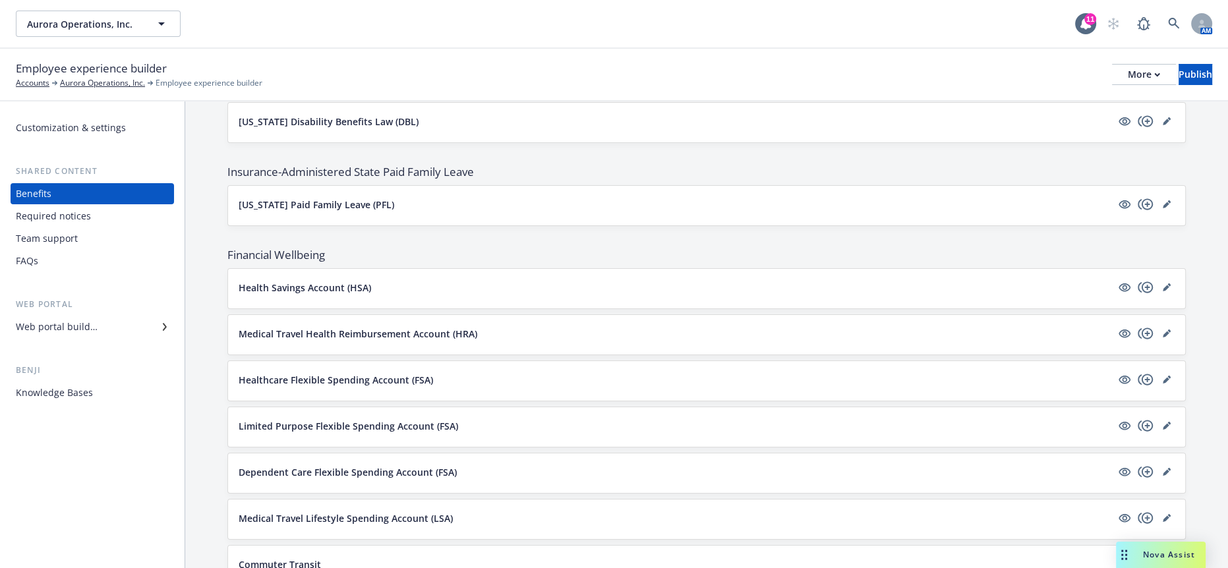
click at [71, 316] on div "Web portal builder" at bounding box center [57, 326] width 82 height 21
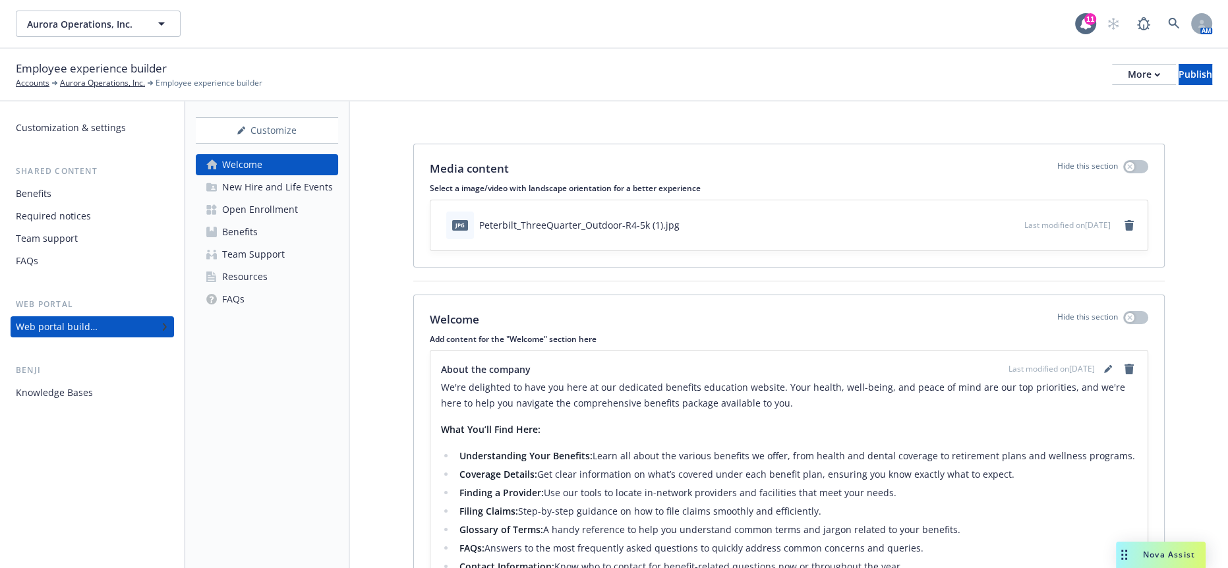
click at [273, 199] on div "Open Enrollment" at bounding box center [260, 209] width 76 height 21
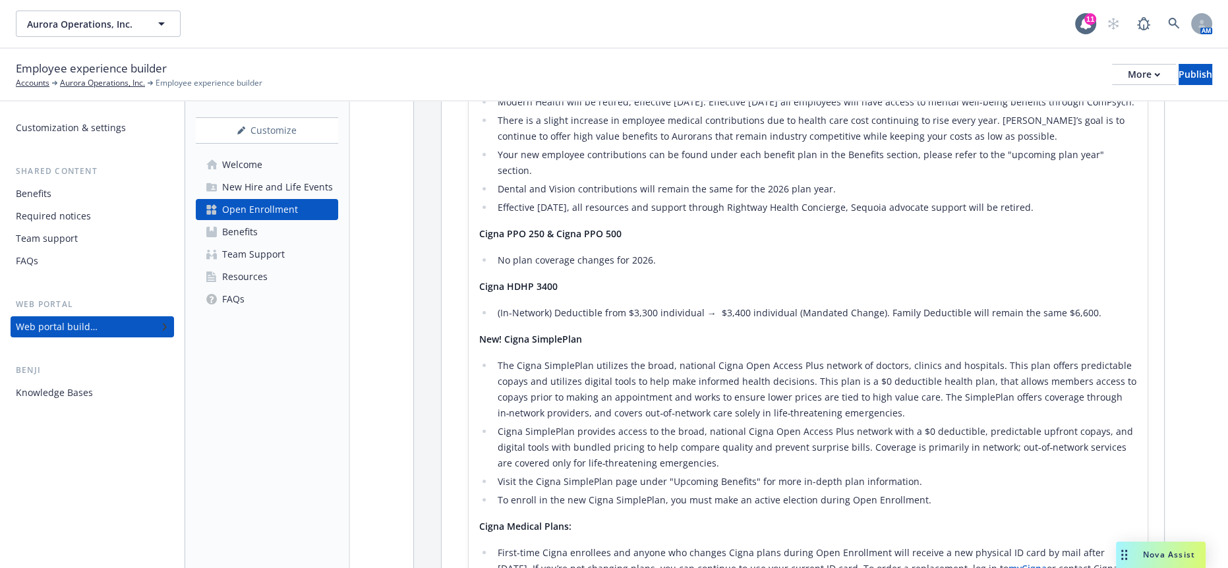
scroll to position [633, 0]
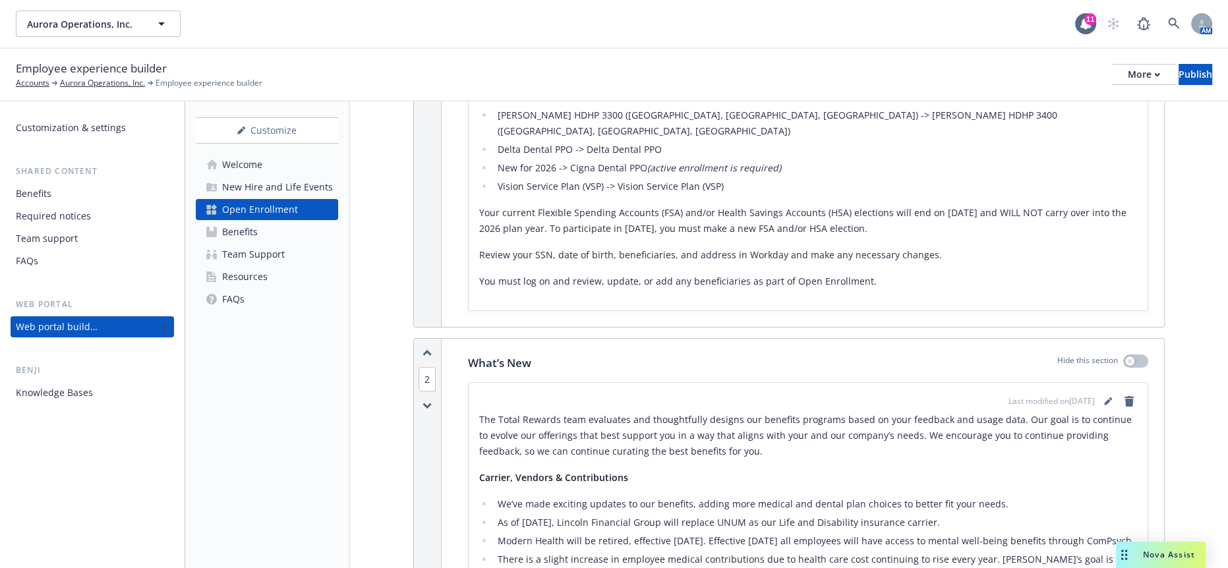
click at [1099, 393] on div "Last modified on [DATE]" at bounding box center [1072, 401] width 128 height 16
click at [1110, 397] on icon "editPencil" at bounding box center [1109, 398] width 3 height 3
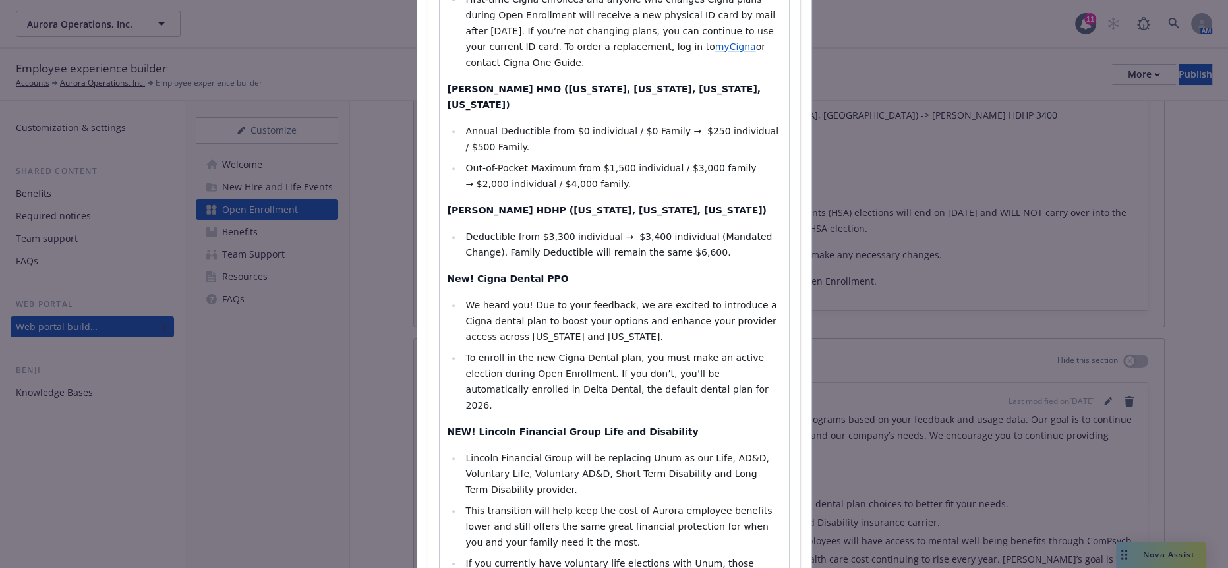
scroll to position [1397, 0]
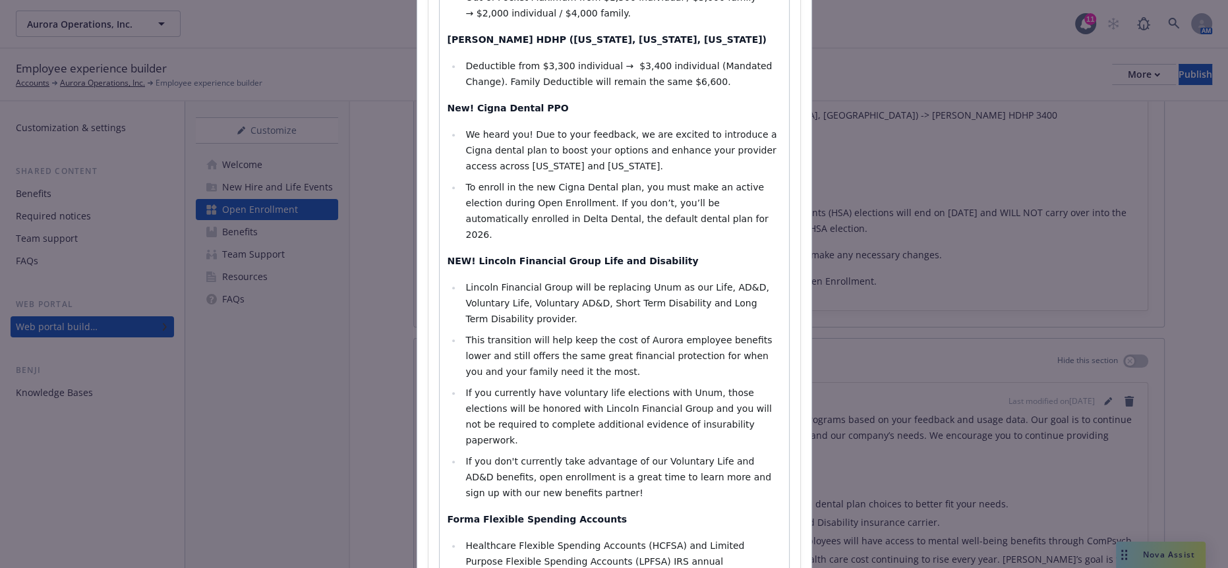
select select
drag, startPoint x: 591, startPoint y: 312, endPoint x: 599, endPoint y: 298, distance: 15.9
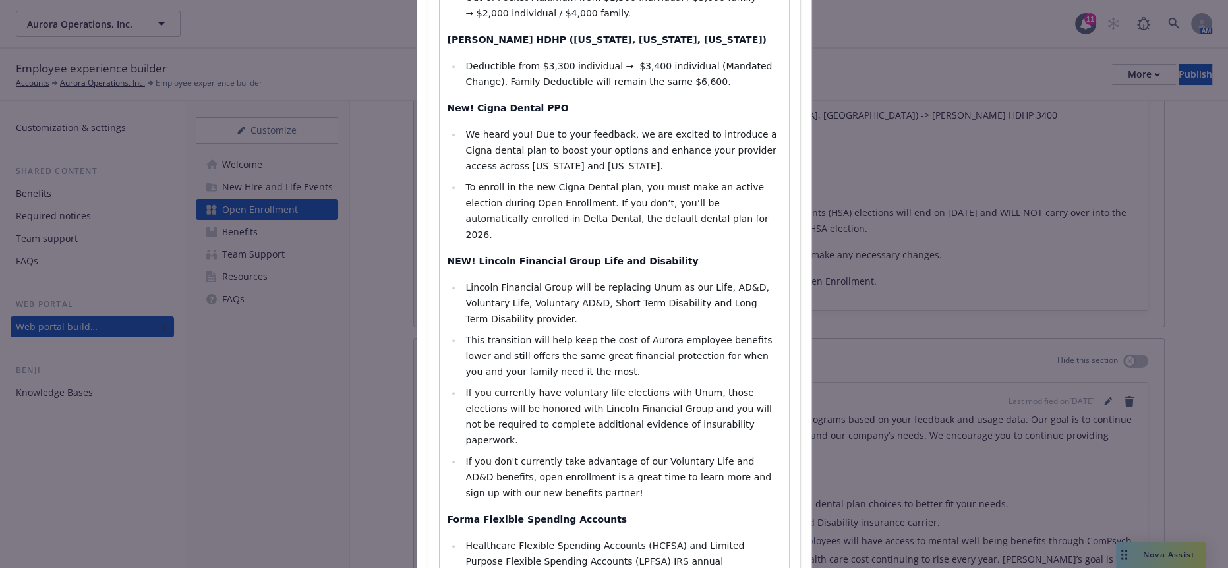
select select "paragraph"
drag, startPoint x: 661, startPoint y: 204, endPoint x: 440, endPoint y: 203, distance: 220.7
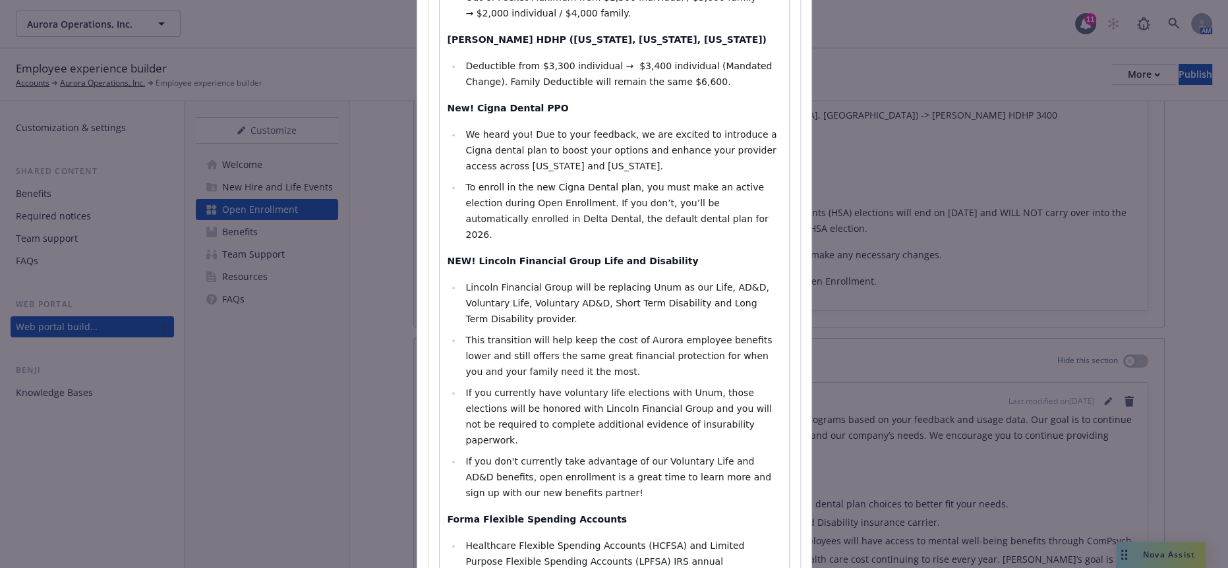
select select "paragraph"
select select
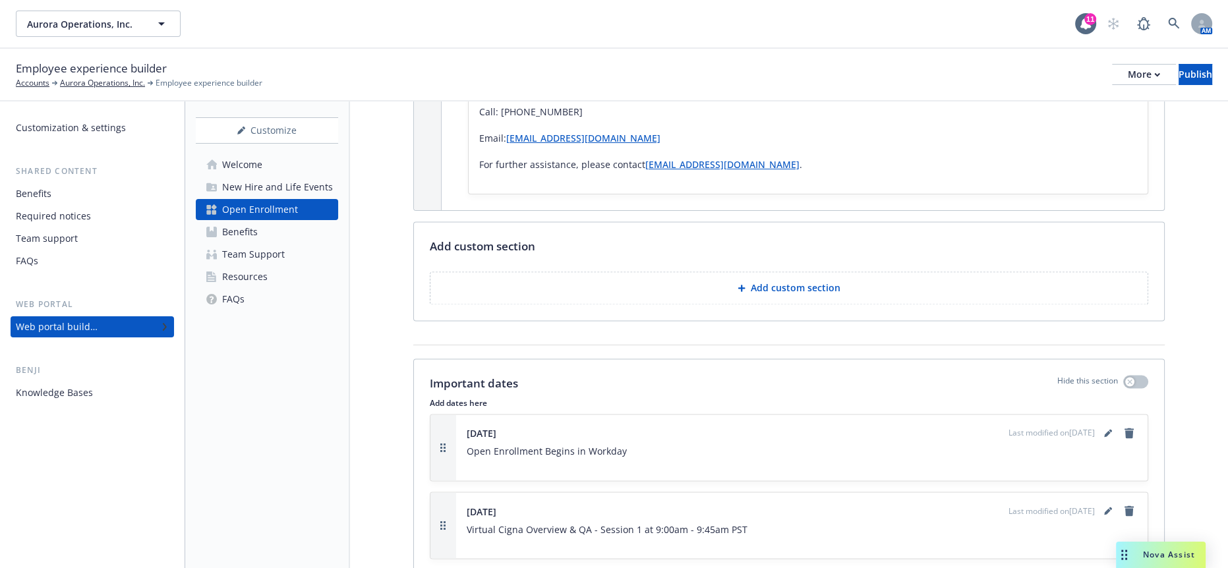
scroll to position [2475, 0]
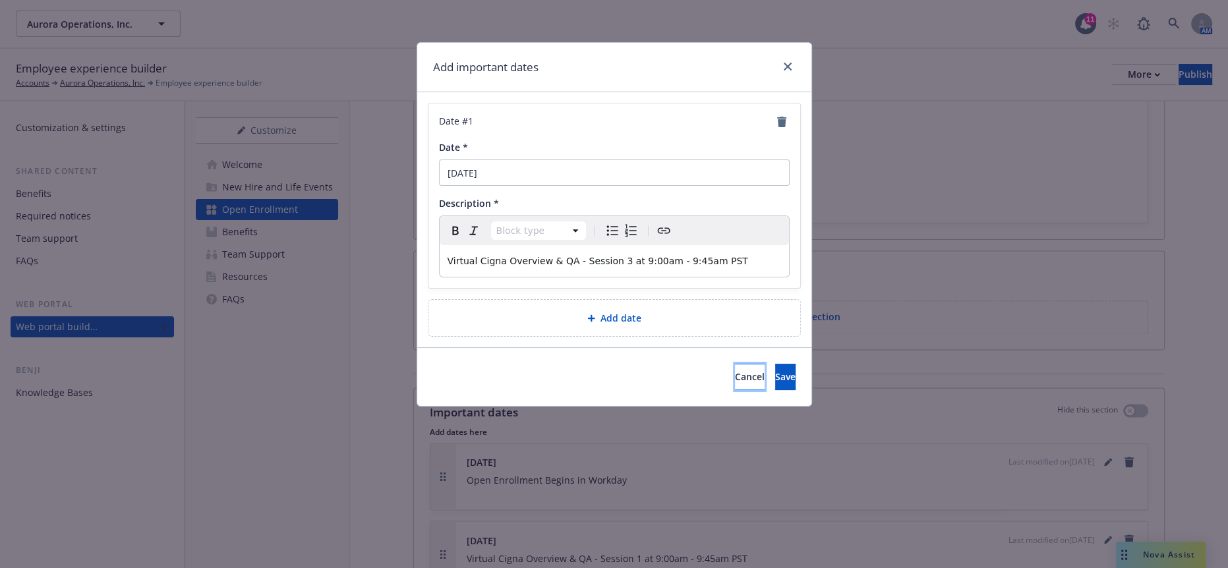
click at [735, 370] on span "Cancel" at bounding box center [750, 376] width 30 height 13
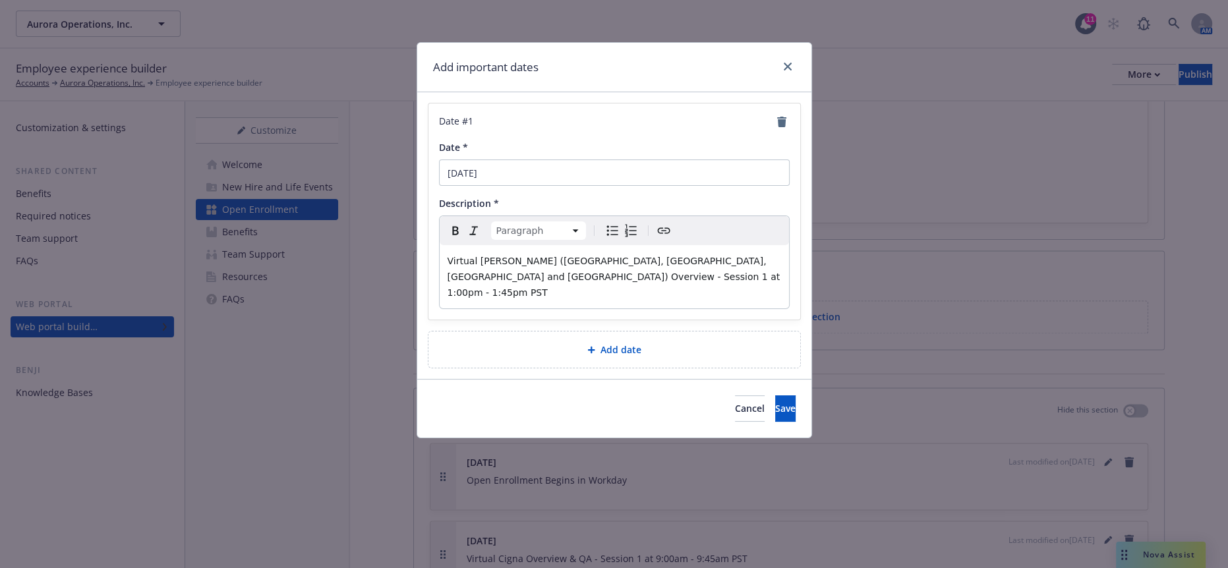
click at [639, 256] on span "Virtual [PERSON_NAME] ([GEOGRAPHIC_DATA], [GEOGRAPHIC_DATA], [GEOGRAPHIC_DATA] …" at bounding box center [614, 277] width 335 height 42
click at [743, 253] on p "Virtual [PERSON_NAME] ([GEOGRAPHIC_DATA], [GEOGRAPHIC_DATA], [GEOGRAPHIC_DATA] …" at bounding box center [613, 276] width 333 height 47
drag, startPoint x: 747, startPoint y: 242, endPoint x: 654, endPoint y: 237, distance: 92.4
click at [654, 245] on div "Virtual [PERSON_NAME] ([GEOGRAPHIC_DATA], [GEOGRAPHIC_DATA], [GEOGRAPHIC_DATA] …" at bounding box center [613, 276] width 349 height 63
click at [776, 395] on button "Save" at bounding box center [785, 408] width 20 height 26
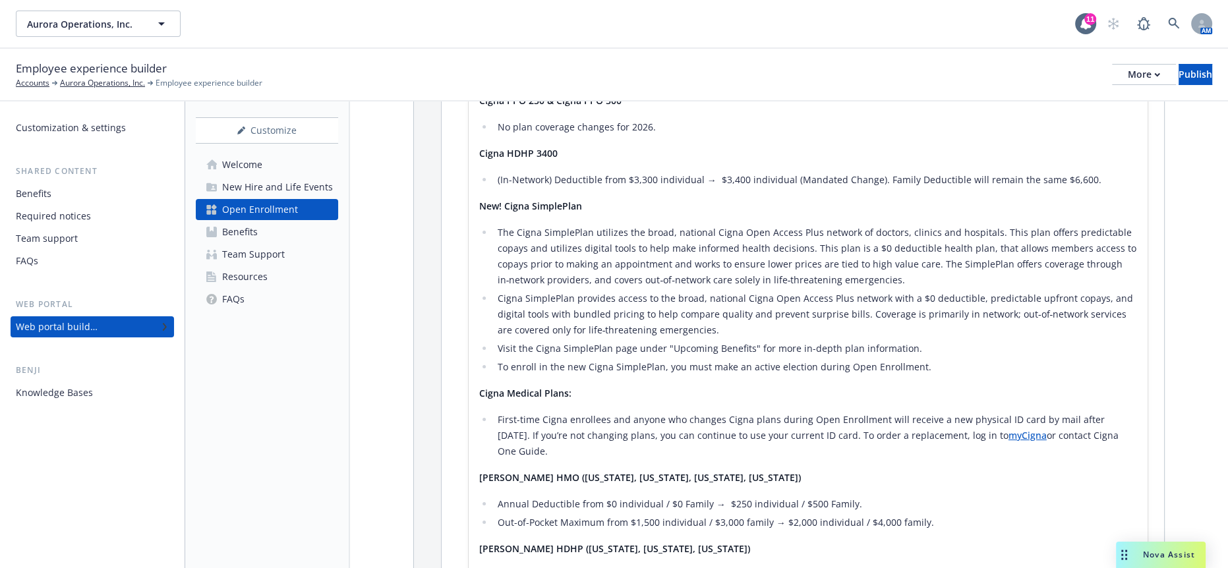
scroll to position [1191, 0]
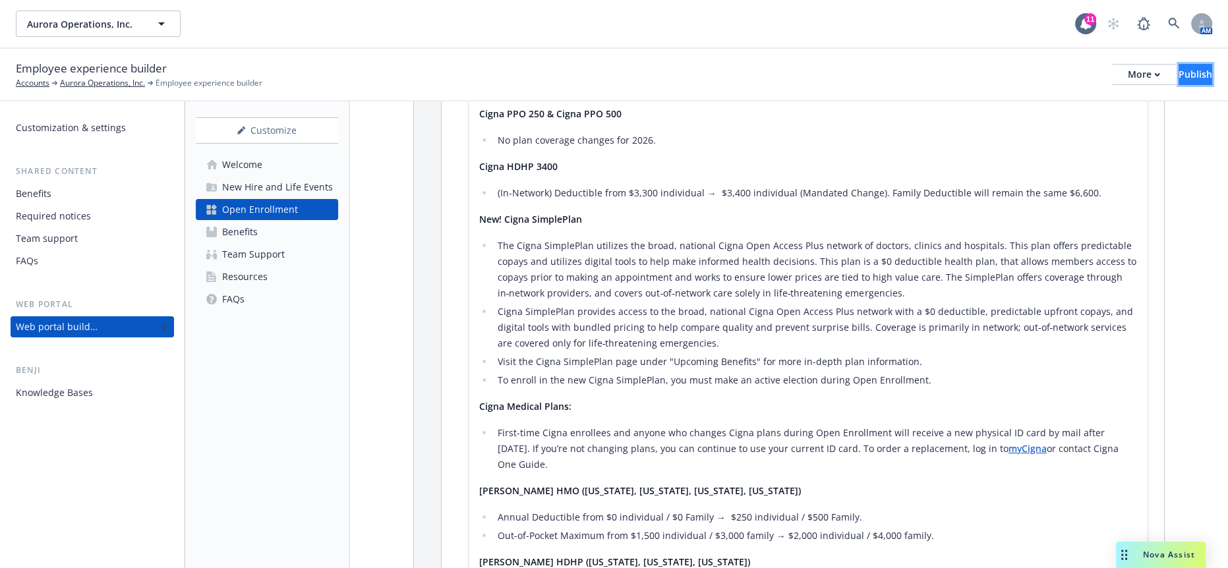
click at [1178, 72] on div "Publish" at bounding box center [1195, 75] width 34 height 20
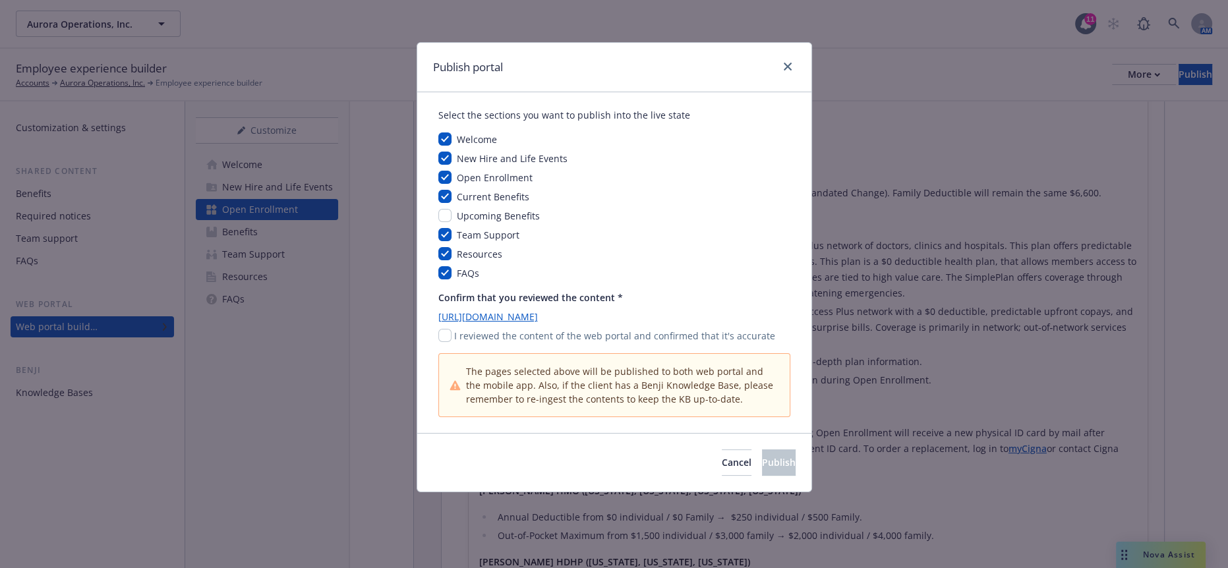
click at [445, 313] on div "Confirm that you reviewed the content * [URL][DOMAIN_NAME] I reviewed the conte…" at bounding box center [614, 317] width 352 height 52
click at [439, 329] on input "checkbox" at bounding box center [444, 335] width 13 height 13
checkbox input "true"
click at [762, 456] on span "Publish" at bounding box center [779, 462] width 34 height 13
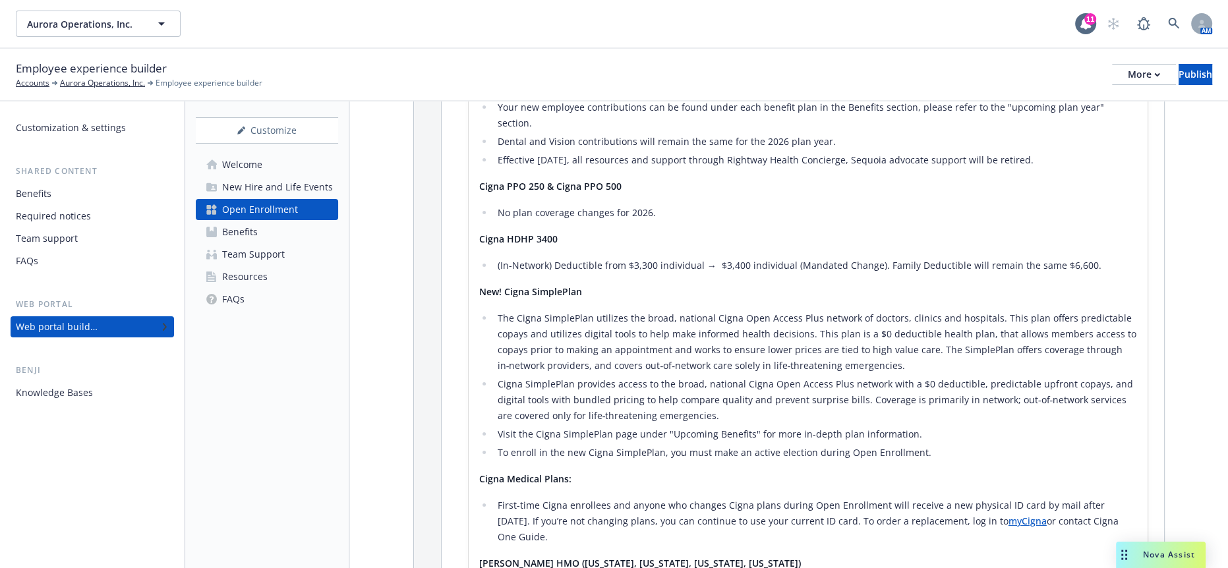
scroll to position [1045, 0]
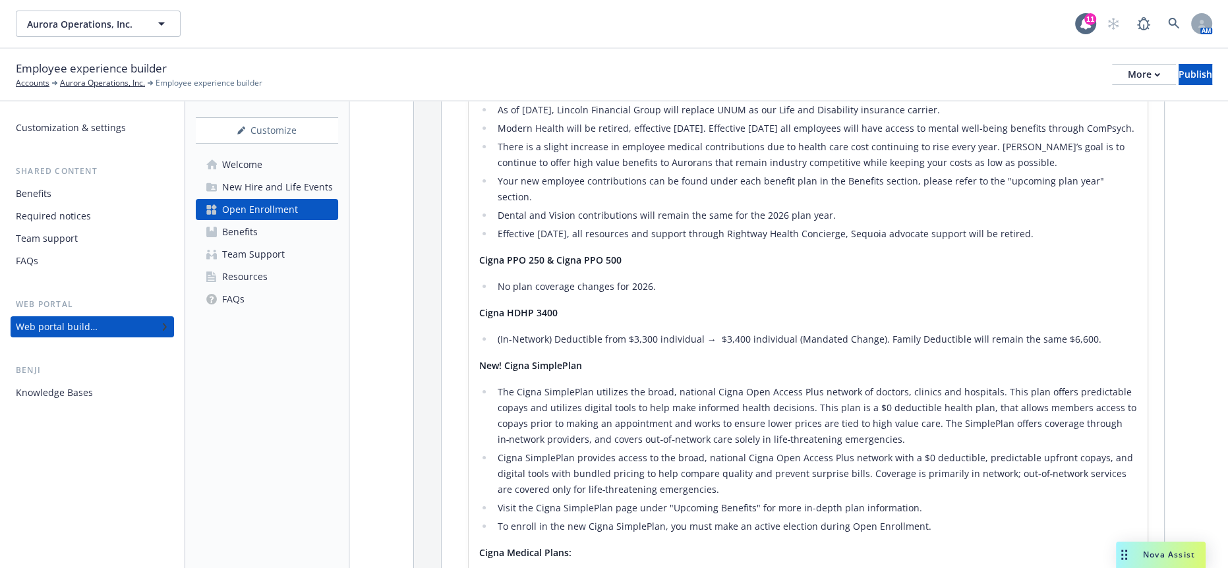
click at [102, 183] on div "Benefits" at bounding box center [92, 193] width 153 height 21
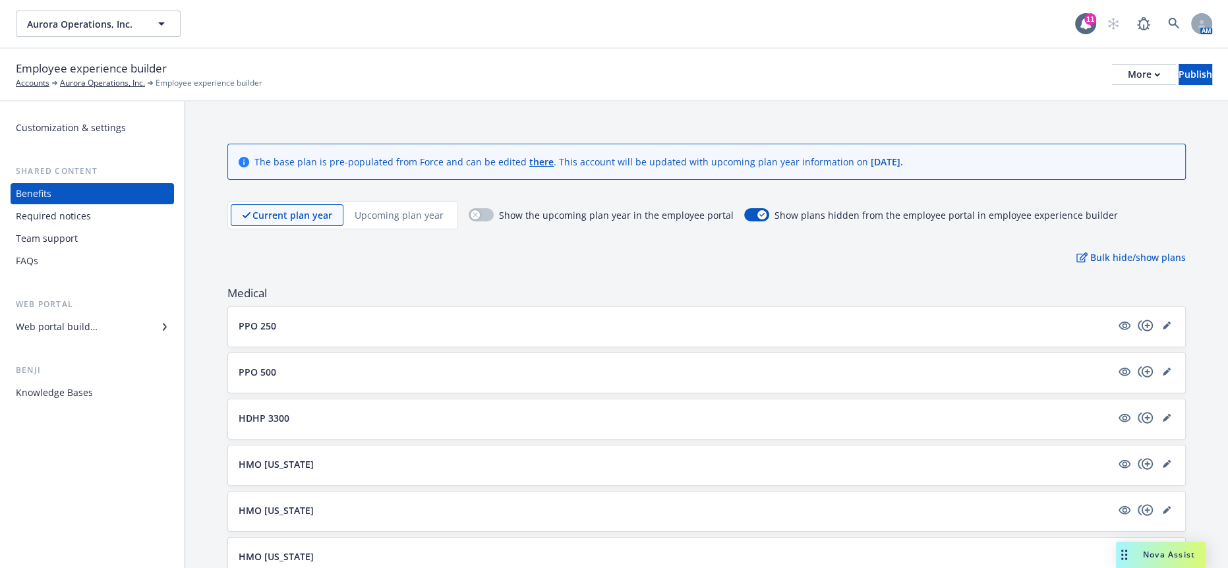
click at [368, 208] on p "Upcoming plan year" at bounding box center [398, 215] width 89 height 14
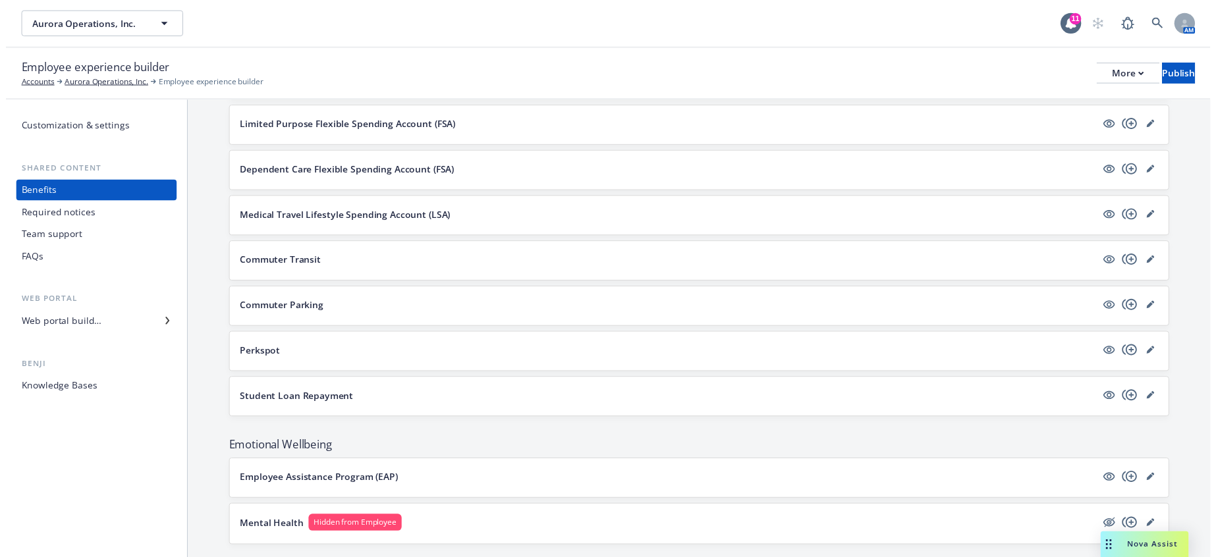
scroll to position [1291, 0]
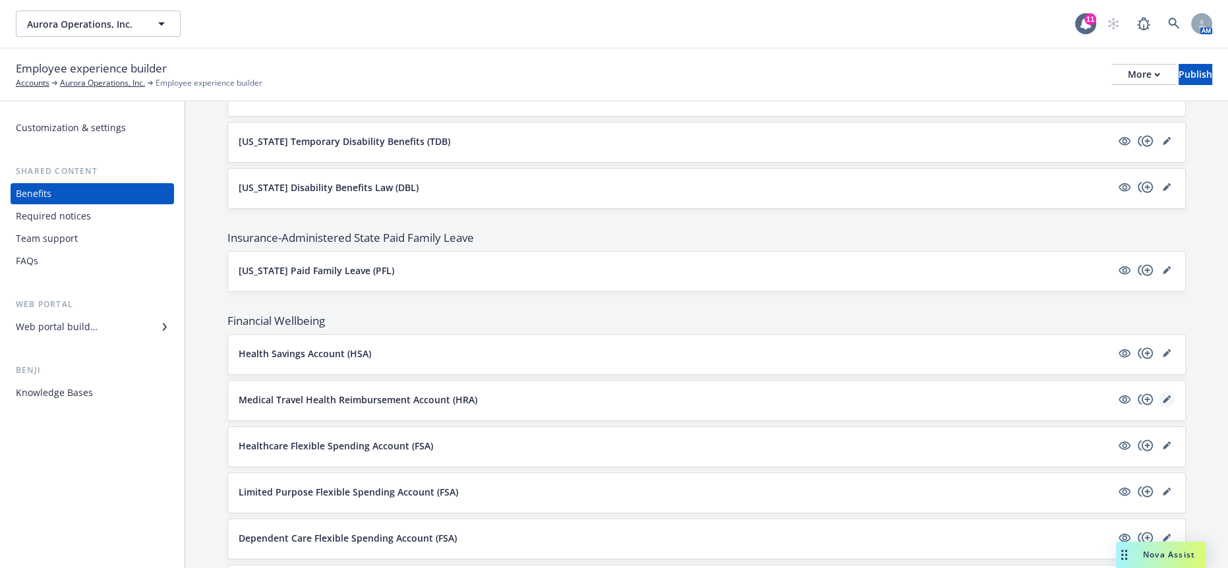
click at [1162, 395] on icon "editPencil" at bounding box center [1166, 399] width 8 height 8
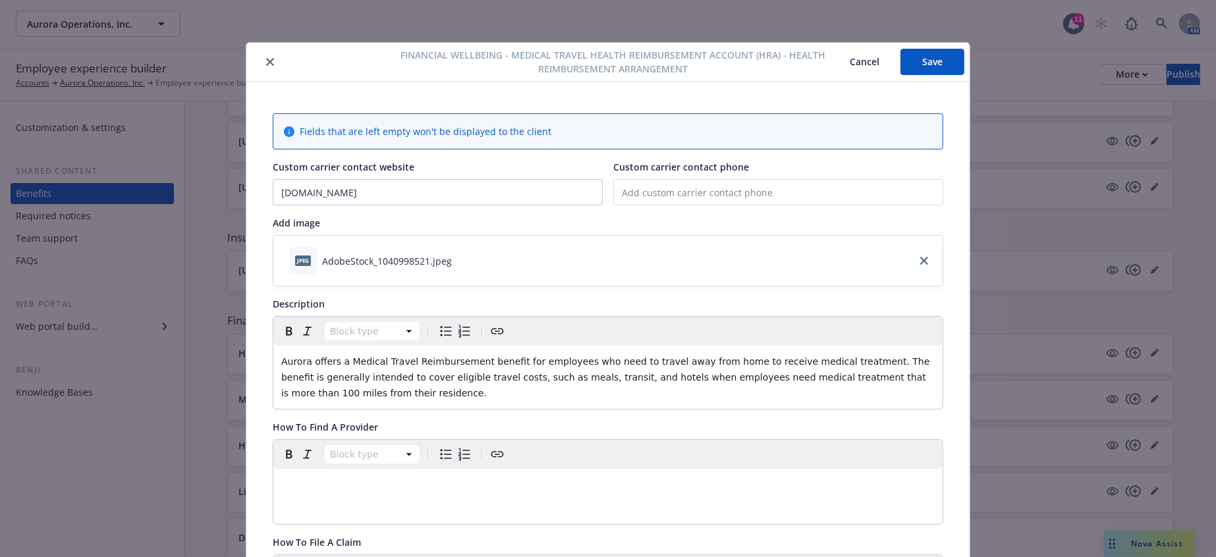
scroll to position [40, 0]
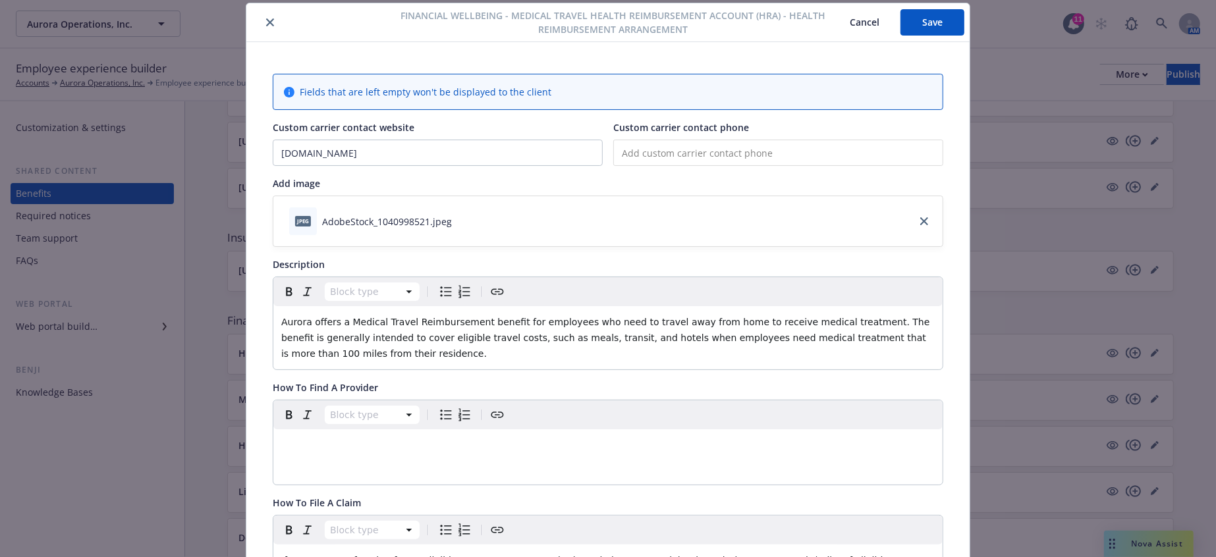
click at [365, 317] on span "Aurora offers a Medical Travel Reimbursement benefit for employees who need to …" at bounding box center [607, 338] width 652 height 42
drag, startPoint x: 439, startPoint y: 298, endPoint x: 335, endPoint y: 297, distance: 104.1
click at [335, 317] on span "Aurora offers a Medical Travel Reimbursement benefit for employees who need to …" at bounding box center [607, 338] width 652 height 42
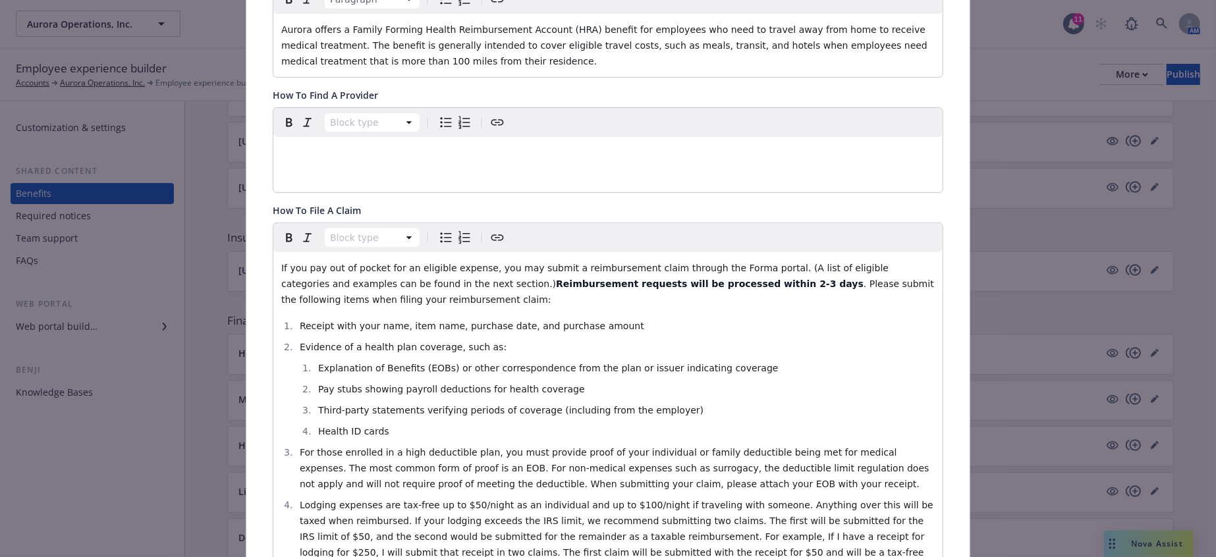
scroll to position [772, 0]
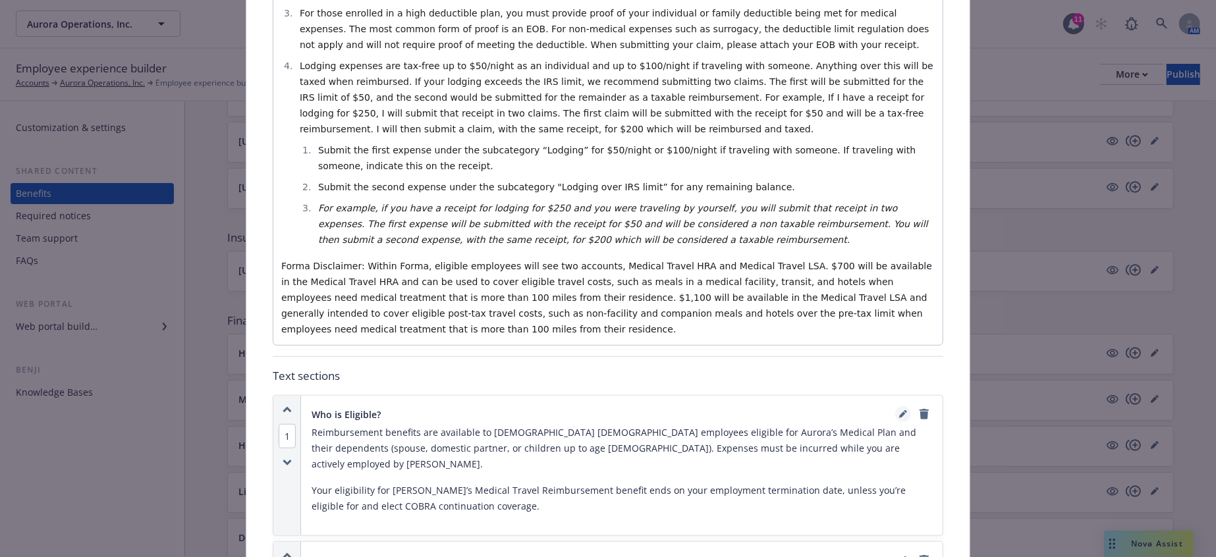
click at [895, 407] on link "editPencil" at bounding box center [903, 415] width 16 height 16
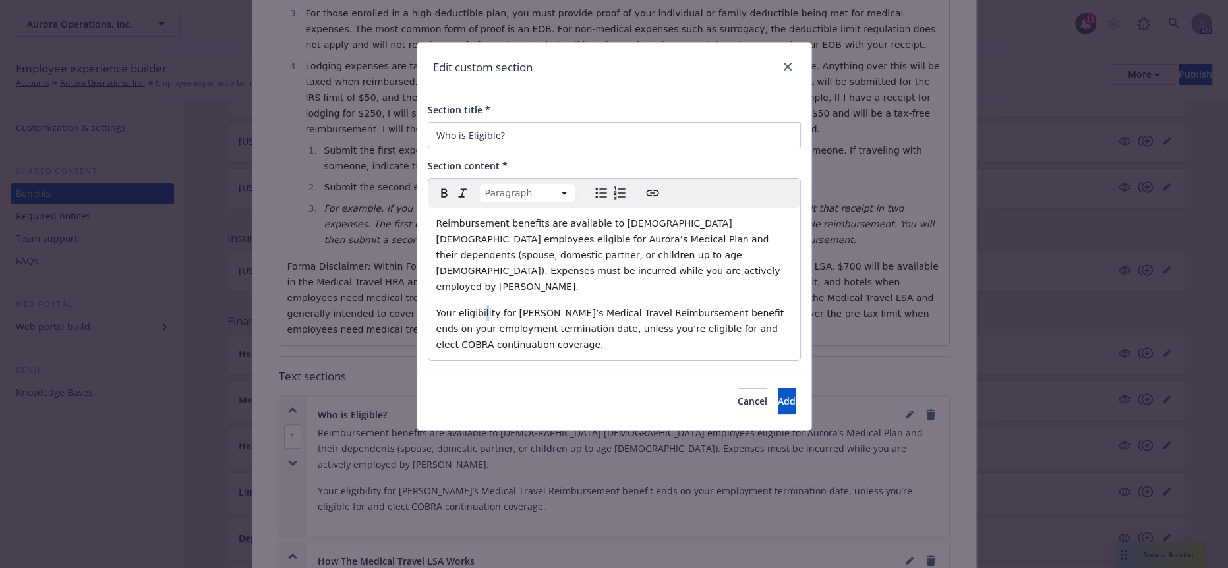
click at [474, 308] on span "Your eligibility for [PERSON_NAME]’s Medical Travel Reimbursement benefit ends …" at bounding box center [611, 329] width 351 height 42
click at [636, 308] on span "Your eligibility for [PERSON_NAME]’s Medical Travel Reimbursement benefit ends …" at bounding box center [611, 329] width 351 height 42
drag, startPoint x: 640, startPoint y: 260, endPoint x: 529, endPoint y: 262, distance: 110.7
click at [529, 308] on span "Your eligibility for [PERSON_NAME]’s Medical Travel Reimbursement benefit ends …" at bounding box center [611, 329] width 351 height 42
click at [783, 388] on button "Add" at bounding box center [786, 401] width 18 height 26
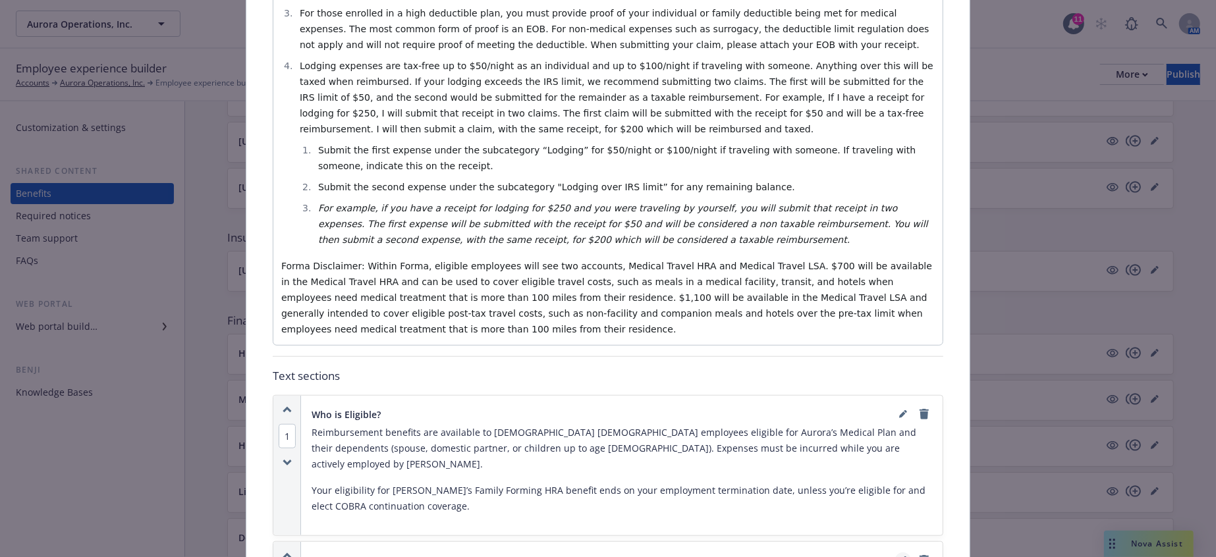
click at [899, 557] on icon "editPencil" at bounding box center [903, 561] width 8 height 8
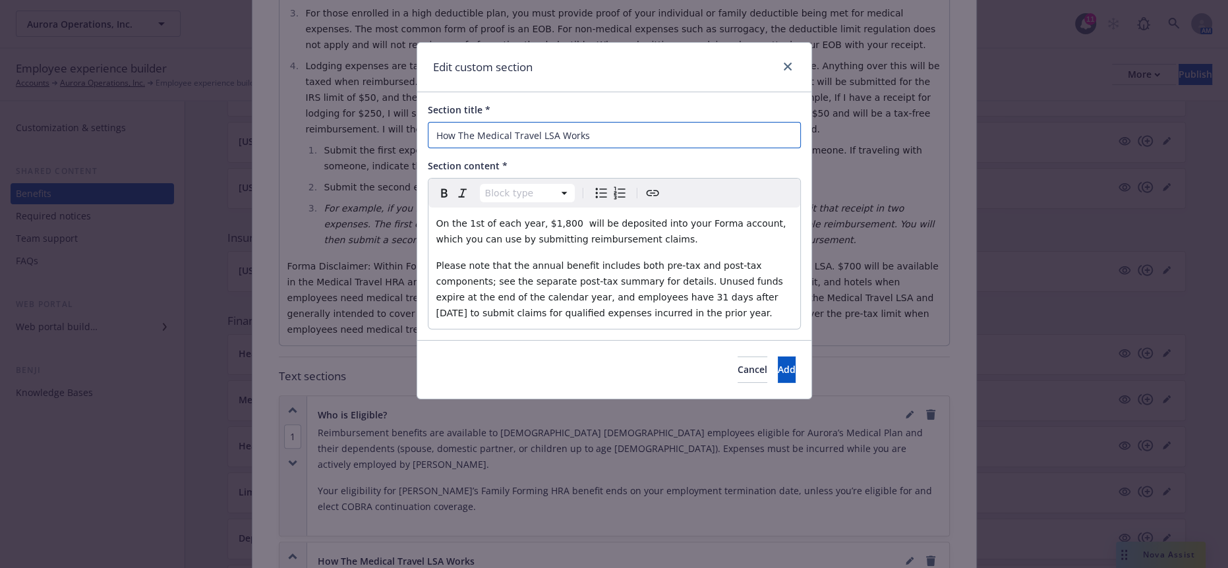
click at [595, 134] on input "How The Medical Travel LSA Works" at bounding box center [614, 135] width 373 height 26
drag, startPoint x: 544, startPoint y: 127, endPoint x: 499, endPoint y: 129, distance: 45.5
click at [499, 129] on input "How The Medical Travel LSA Works" at bounding box center [614, 135] width 373 height 26
click at [513, 130] on input "How The Medical Travel LSA Works" at bounding box center [614, 135] width 373 height 26
click at [737, 363] on span "Cancel" at bounding box center [752, 369] width 30 height 13
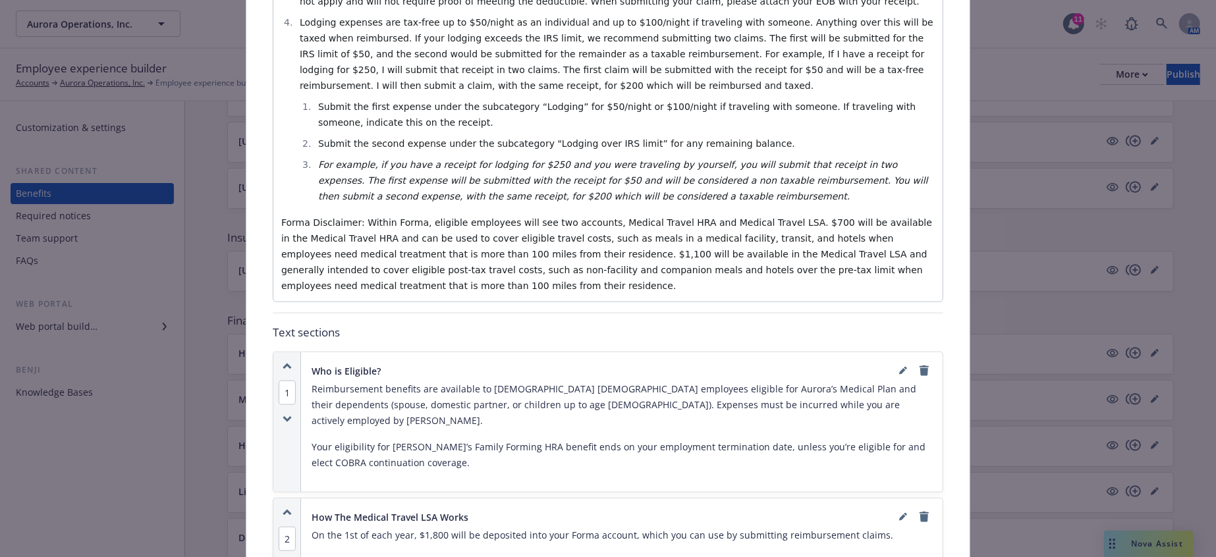
scroll to position [923, 0]
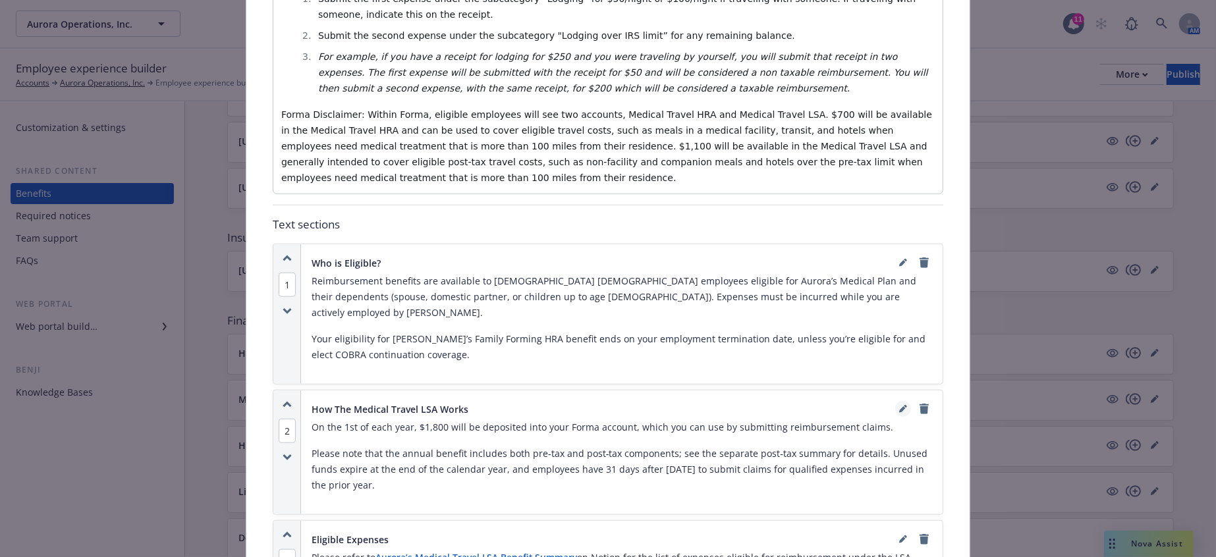
click at [899, 405] on icon "editPencil" at bounding box center [903, 409] width 8 height 8
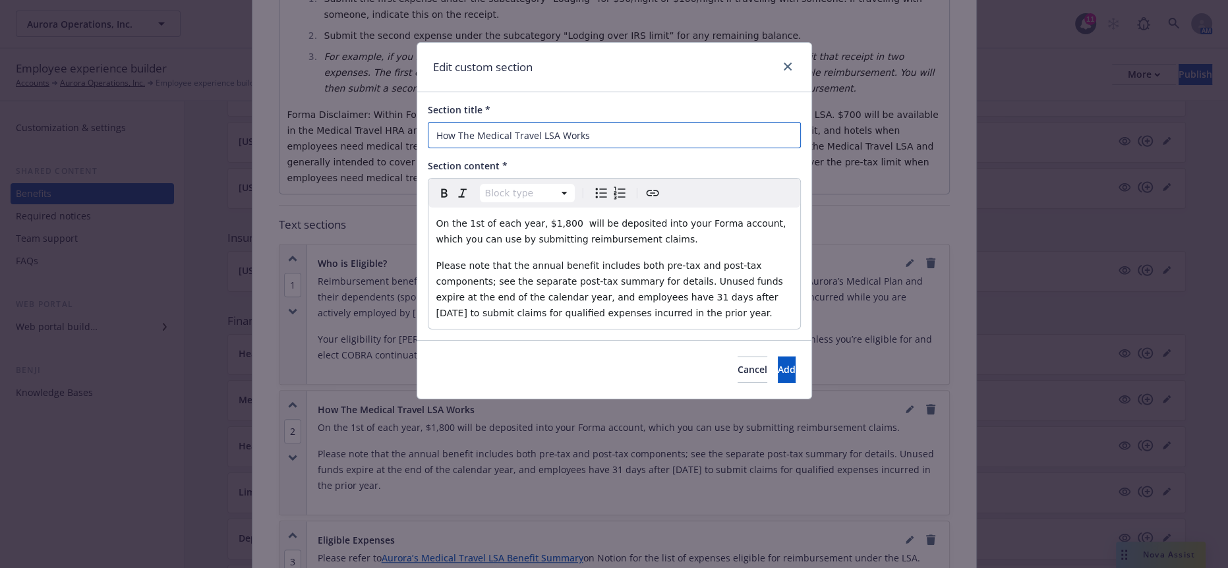
drag, startPoint x: 561, startPoint y: 132, endPoint x: 478, endPoint y: 130, distance: 83.0
click at [478, 130] on input "How The Medical Travel LSA Works" at bounding box center [614, 135] width 373 height 26
type input "How The Family Forming HRA Works"
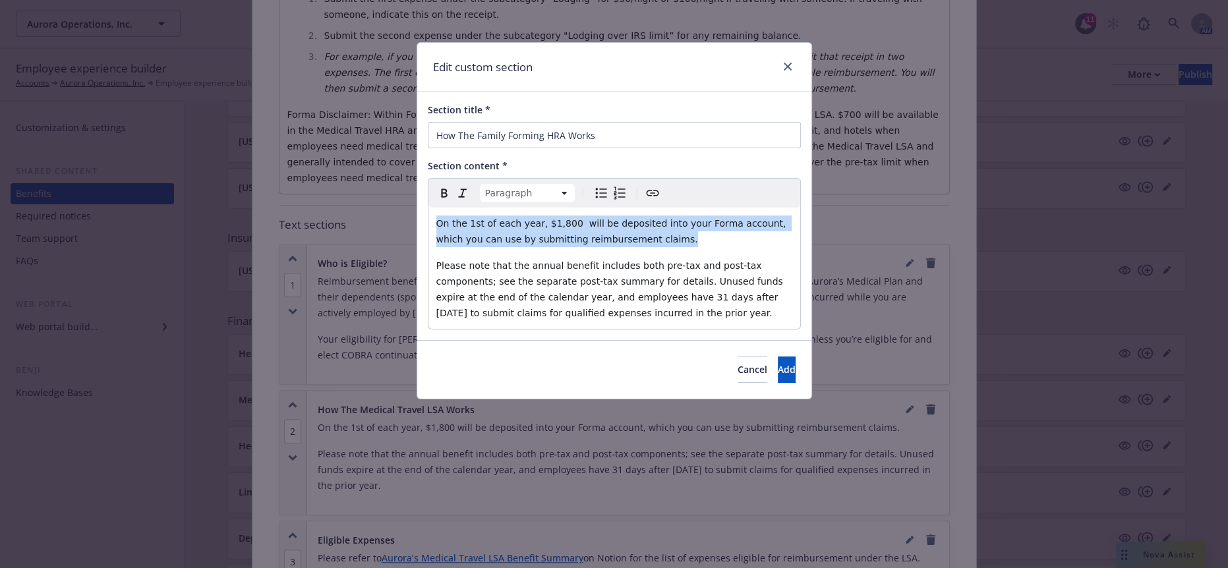
drag, startPoint x: 600, startPoint y: 227, endPoint x: 430, endPoint y: 208, distance: 171.6
click at [430, 208] on div "On the 1st of each year, $1,800 will be deposited into your Forma account, whic…" at bounding box center [614, 268] width 372 height 121
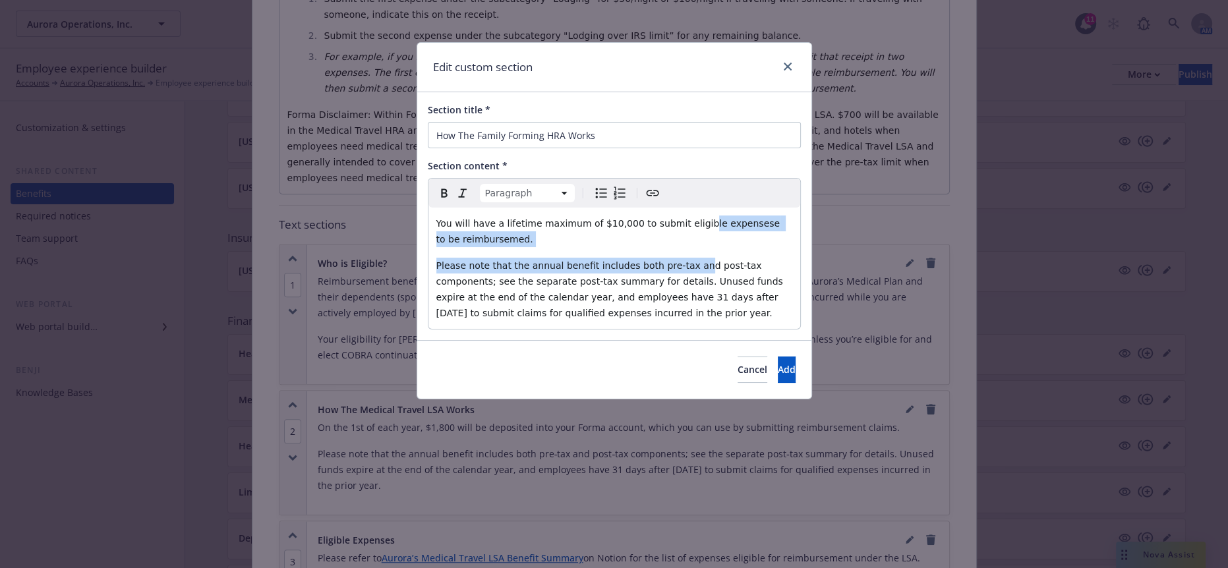
drag, startPoint x: 678, startPoint y: 203, endPoint x: 648, endPoint y: 218, distance: 33.3
click at [648, 218] on div "You will have a lifetime maximum of $10,000 to submit eligible expensese to be …" at bounding box center [614, 268] width 372 height 121
click at [689, 218] on span "You will have a lifetime maximum of $10,000 to submit eligible expensese to be …" at bounding box center [609, 231] width 347 height 26
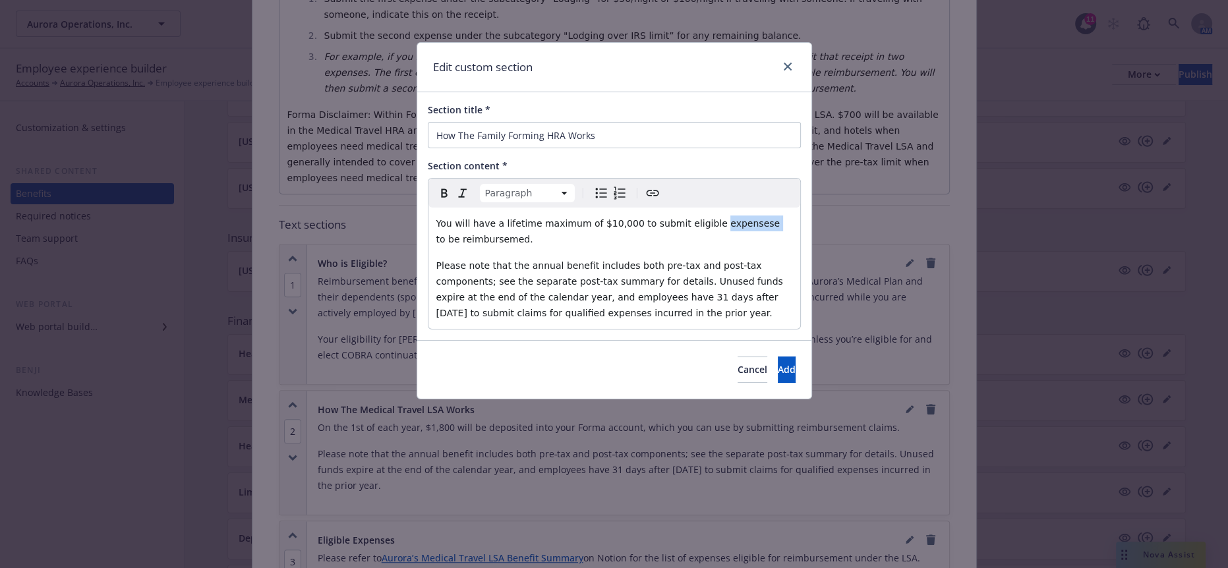
click at [689, 218] on span "You will have a lifetime maximum of $10,000 to submit eligible expensese to be …" at bounding box center [609, 231] width 347 height 26
drag, startPoint x: 688, startPoint y: 211, endPoint x: 646, endPoint y: 240, distance: 51.0
click at [635, 260] on span "Please note that the annual benefit includes both pre‑tax and post‑tax componen…" at bounding box center [611, 289] width 350 height 58
drag, startPoint x: 720, startPoint y: 211, endPoint x: 670, endPoint y: 215, distance: 49.6
click at [659, 218] on span "You will have a lifetime maximum of $10,000 to submit eligible expenses to be r…" at bounding box center [612, 231] width 353 height 26
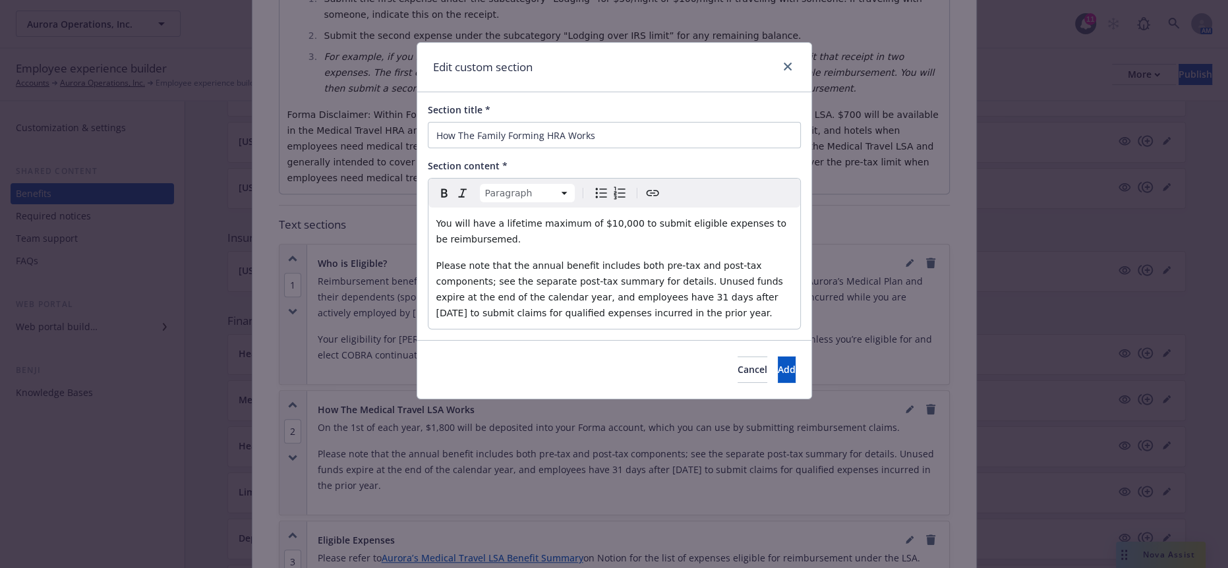
click at [725, 260] on span "Please note that the annual benefit includes both pre‑tax and post‑tax componen…" at bounding box center [611, 289] width 350 height 58
click at [759, 218] on span "You will have a lifetime maximum of $10,000 to submit eligible expenses to be r…" at bounding box center [612, 231] width 353 height 26
drag, startPoint x: 759, startPoint y: 212, endPoint x: 735, endPoint y: 208, distance: 24.6
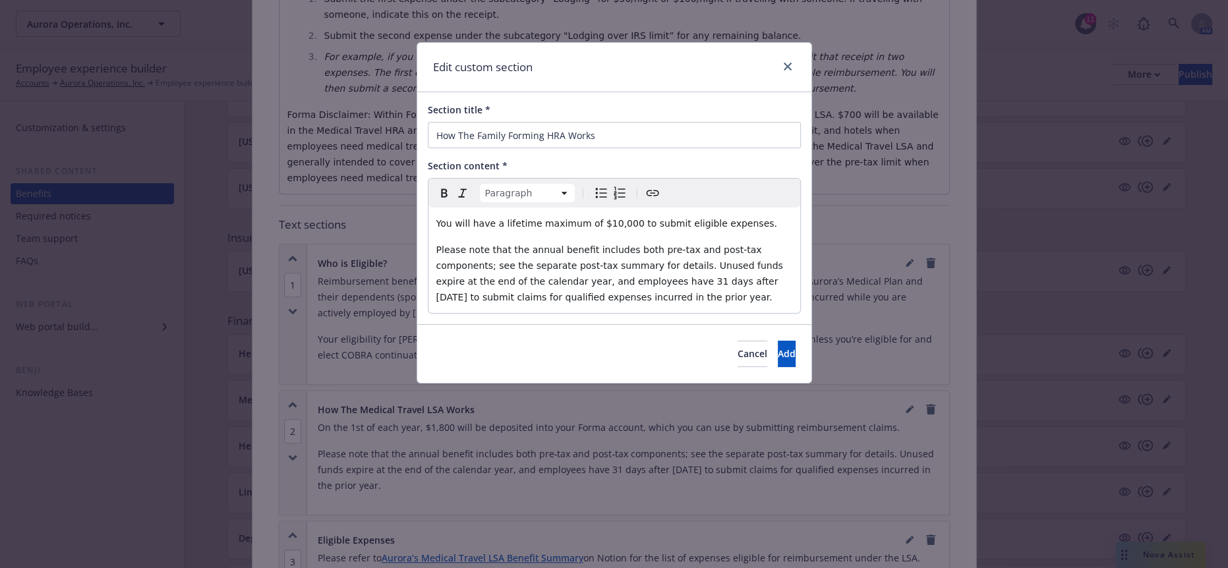
click at [707, 215] on p "You will have a lifetime maximum of $10,000 to submit eligible expenses." at bounding box center [614, 223] width 356 height 16
click at [714, 215] on p "You will have a lifetime maximum of $10,000 to submit eligible expenses." at bounding box center [614, 223] width 356 height 16
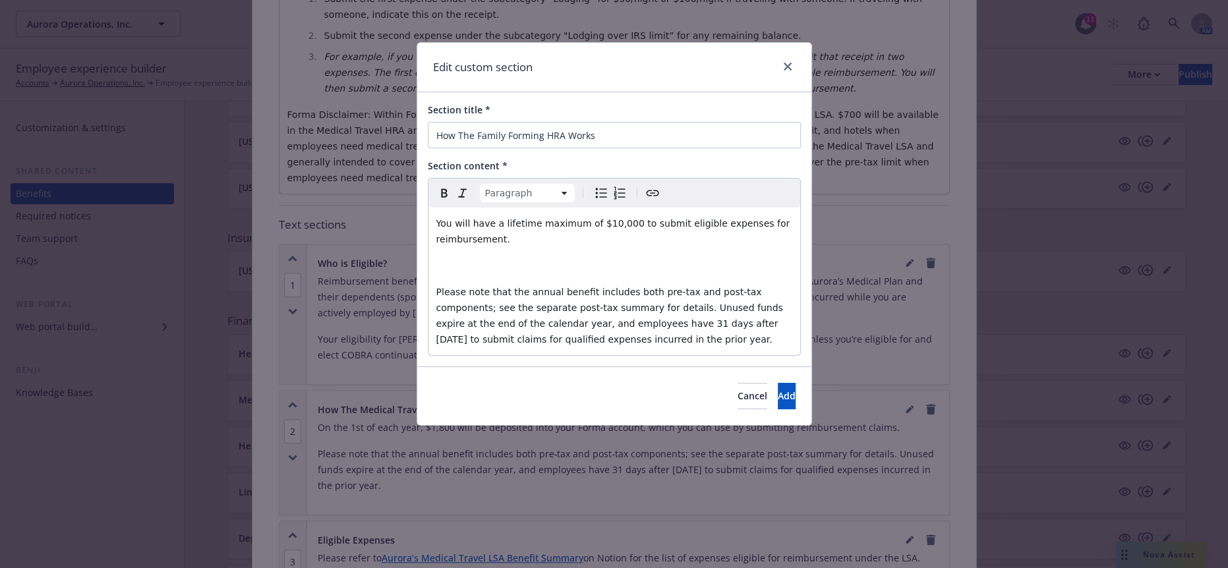
drag, startPoint x: 785, startPoint y: 291, endPoint x: 420, endPoint y: 245, distance: 367.2
click at [420, 245] on div "Section title * How The Family Forming HRA Works Section content * Paragraph Pa…" at bounding box center [614, 229] width 394 height 274
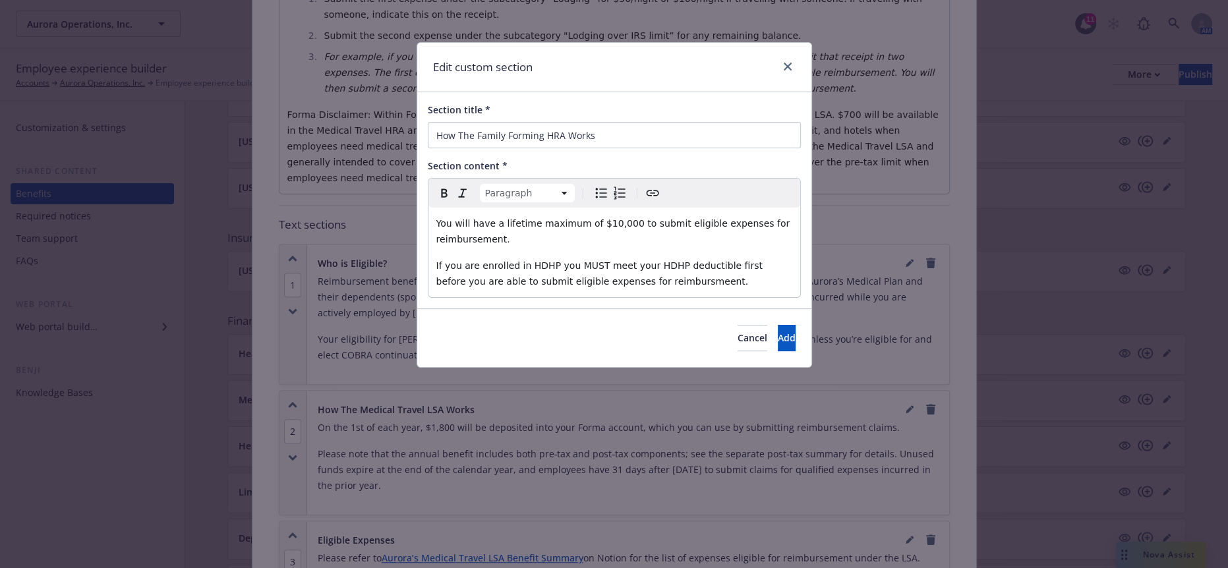
drag, startPoint x: 569, startPoint y: 244, endPoint x: 534, endPoint y: 262, distance: 39.8
click at [534, 262] on div "Section title * How The Family Forming HRA Works Section content * Paragraph Pa…" at bounding box center [614, 200] width 394 height 216
click at [705, 256] on div "You will have a lifetime maximum of $10,000 to submit eligible expenses for rei…" at bounding box center [614, 253] width 372 height 90
click at [671, 218] on span "You will have a lifetime maximum of $10,000 to submit eligible expenses for rei…" at bounding box center [614, 231] width 356 height 26
click at [615, 258] on p "If you are enrolled in HDHP you MUST meet your HDHP deductible first before you…" at bounding box center [614, 274] width 356 height 32
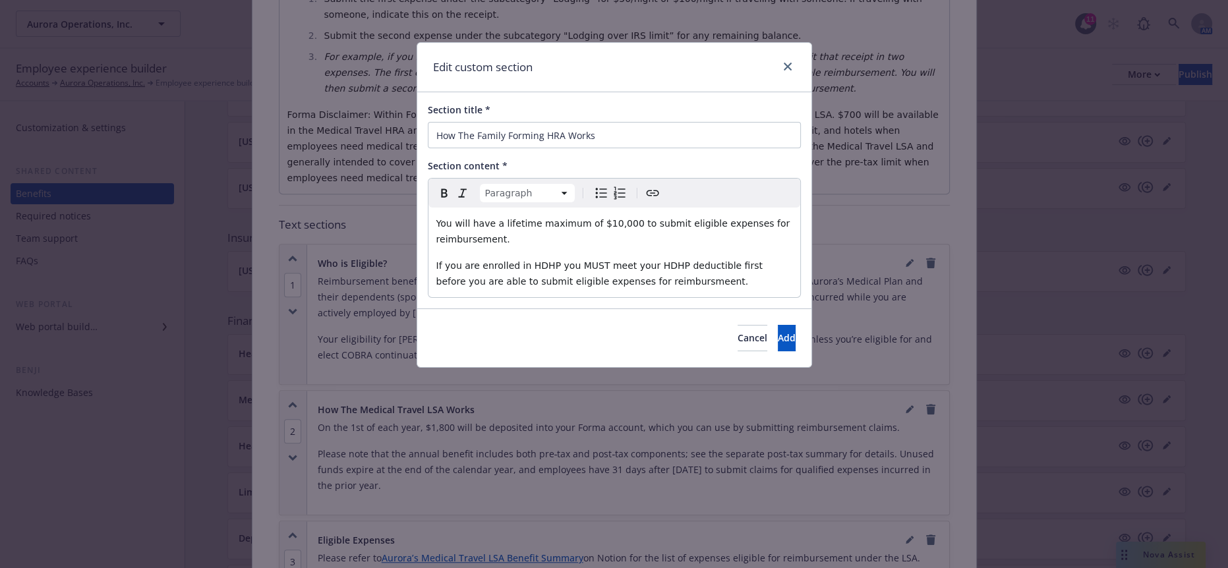
click at [556, 260] on span "If you are enrolled in HDHP you MUST meet your HDHP deductible first before you…" at bounding box center [600, 273] width 329 height 26
click at [654, 258] on p "If you are enrolled in HDHP you MUST meet your HDHP deductible first before you…" at bounding box center [614, 274] width 356 height 32
drag, startPoint x: 653, startPoint y: 250, endPoint x: 402, endPoint y: 199, distance: 256.2
click at [383, 194] on div "Edit custom section Section title * How The Family Forming HRA Works Section co…" at bounding box center [614, 284] width 1228 height 568
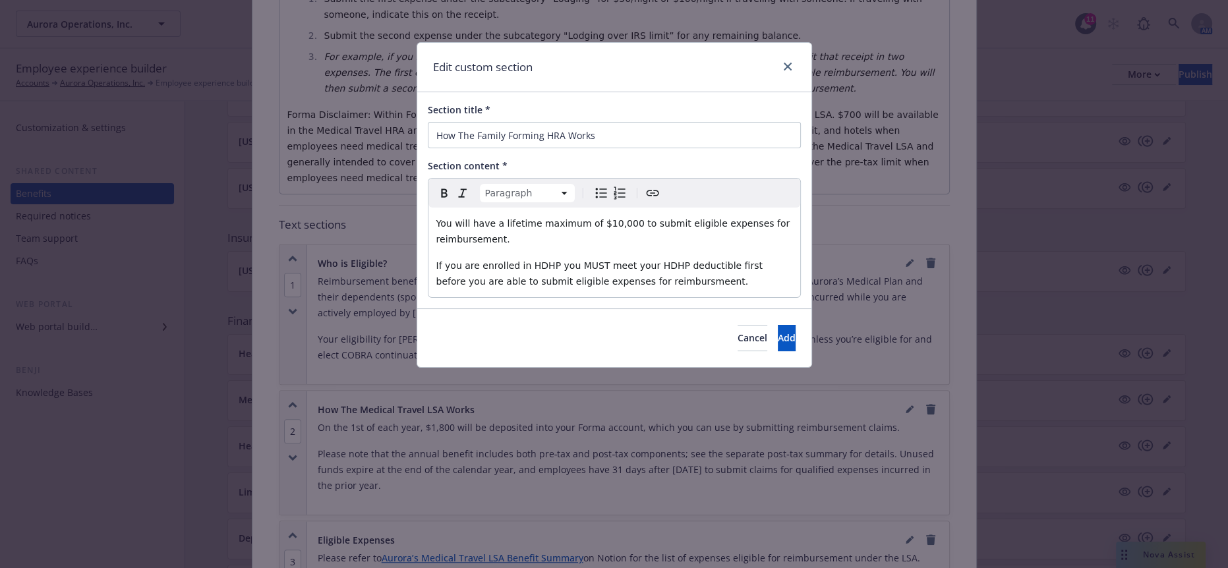
copy div "You will have a lifetime maximum of $10,000 to submit eligible expenses for rei…"
click at [781, 325] on button "Add" at bounding box center [786, 338] width 18 height 26
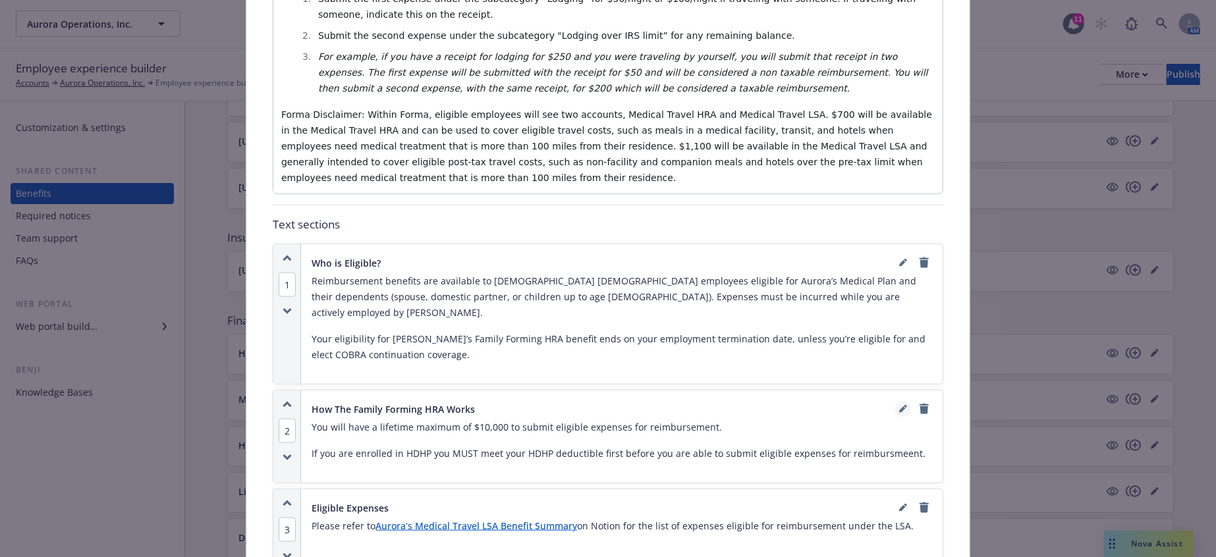
click at [903, 405] on icon "editPencil" at bounding box center [903, 409] width 8 height 8
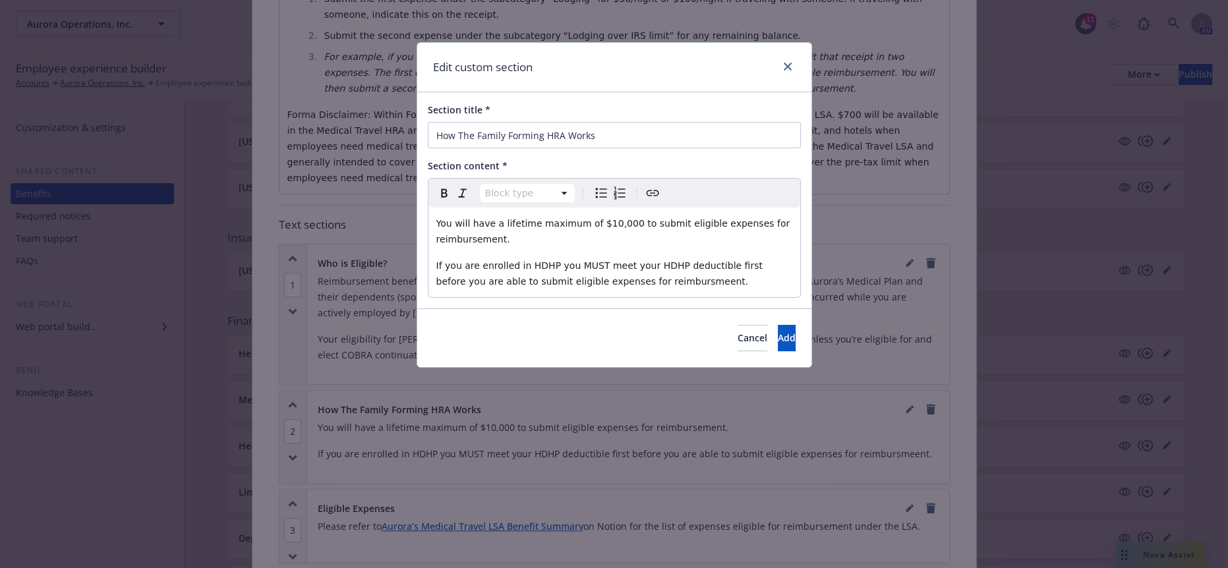
click at [569, 258] on p "If you are enrolled in HDHP you MUST meet your HDHP deductible first before you…" at bounding box center [614, 274] width 356 height 32
click at [555, 260] on span "If you are enrolled in HDHP you MUST meet your HDHP deductible first before you…" at bounding box center [600, 273] width 329 height 26
click at [777, 325] on button "Add" at bounding box center [786, 338] width 18 height 26
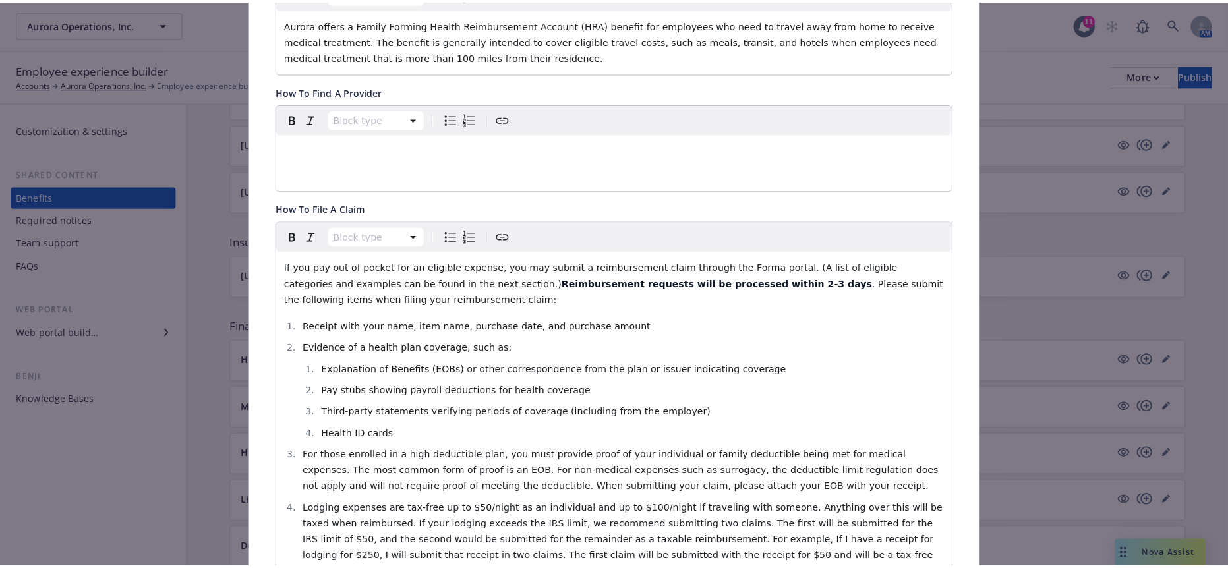
scroll to position [0, 0]
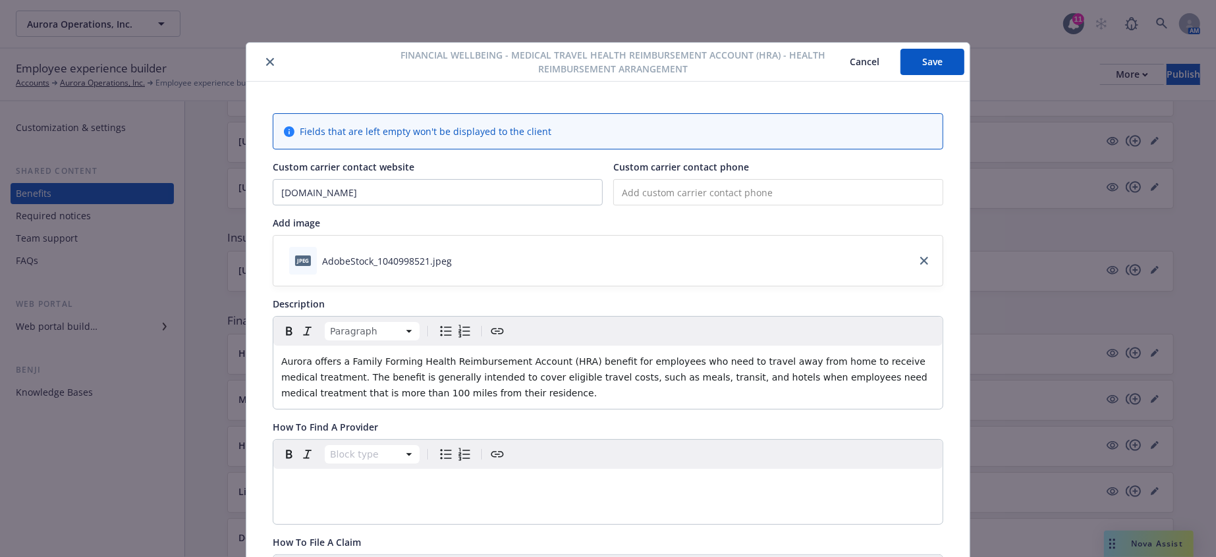
click at [918, 62] on button "Save" at bounding box center [933, 62] width 64 height 26
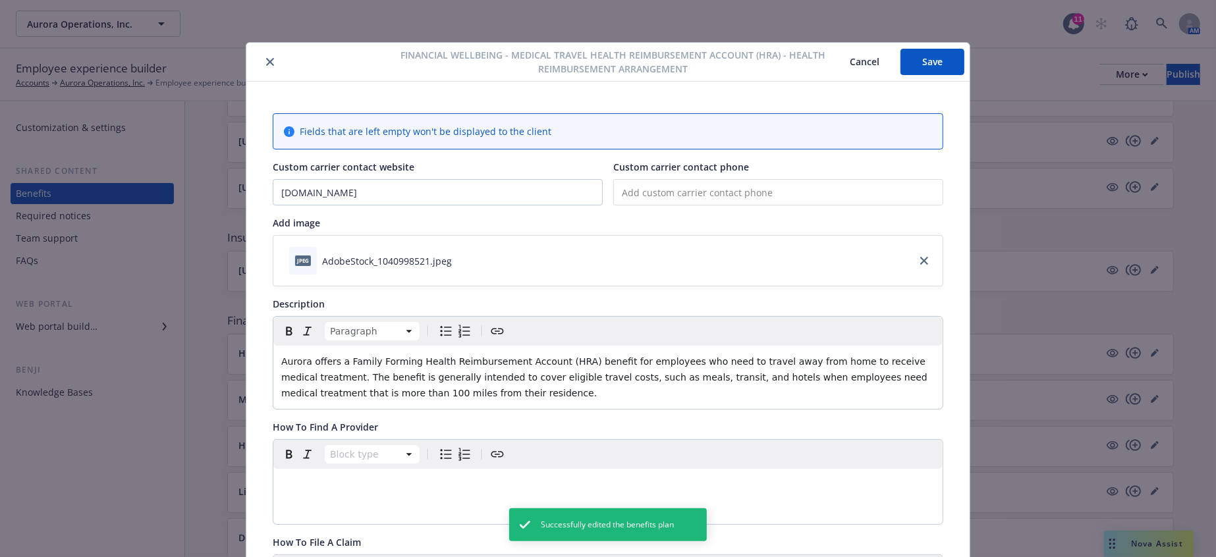
click at [266, 61] on button "close" at bounding box center [270, 62] width 16 height 16
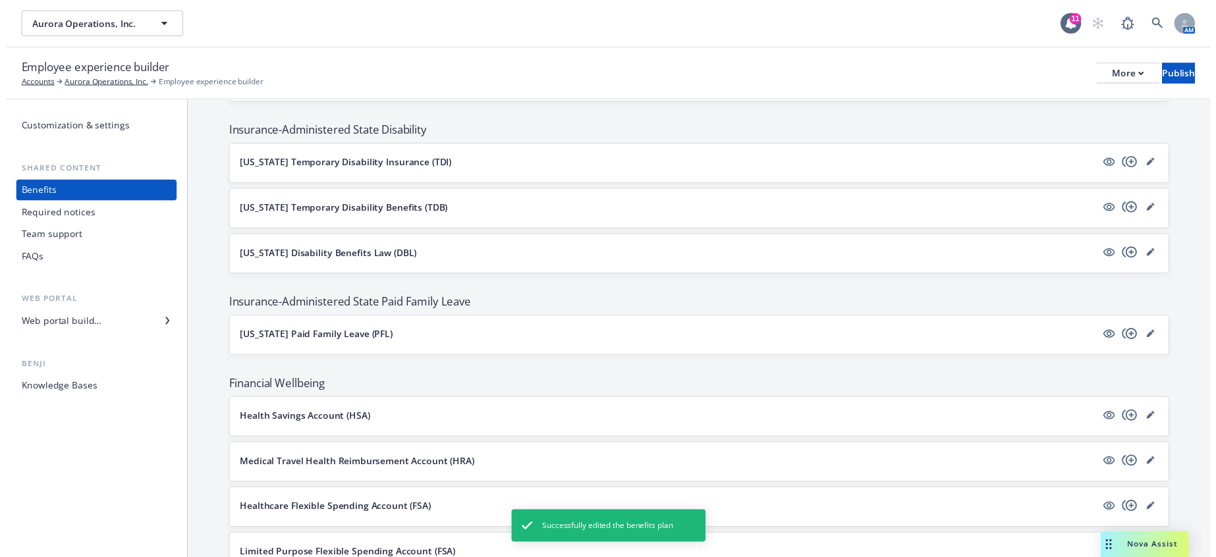
scroll to position [1284, 0]
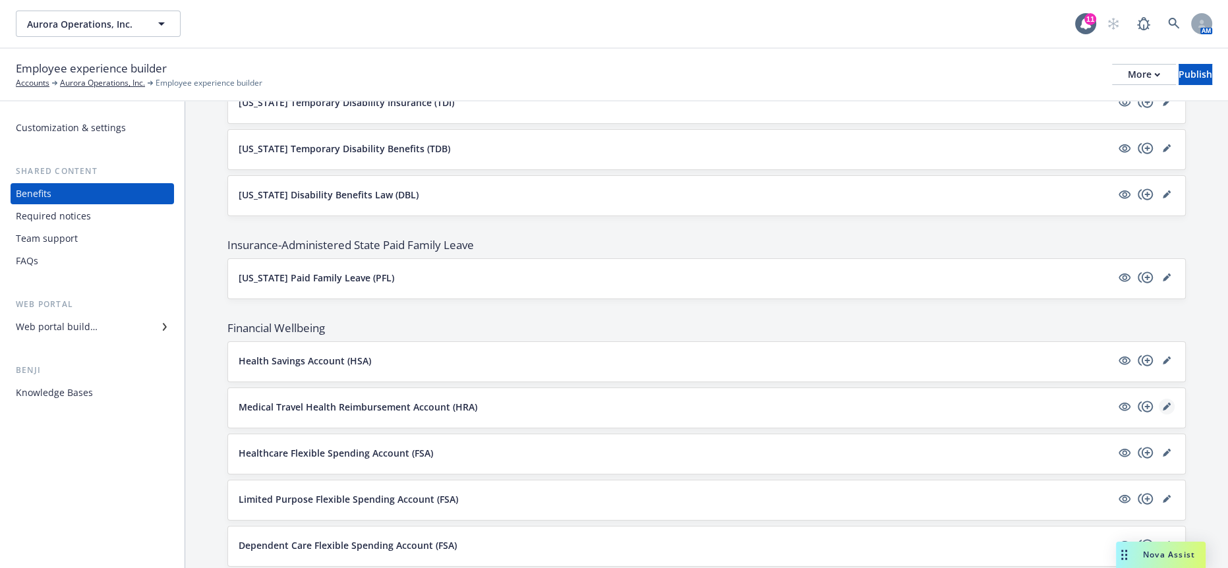
click at [1158, 399] on link "editPencil" at bounding box center [1166, 407] width 16 height 16
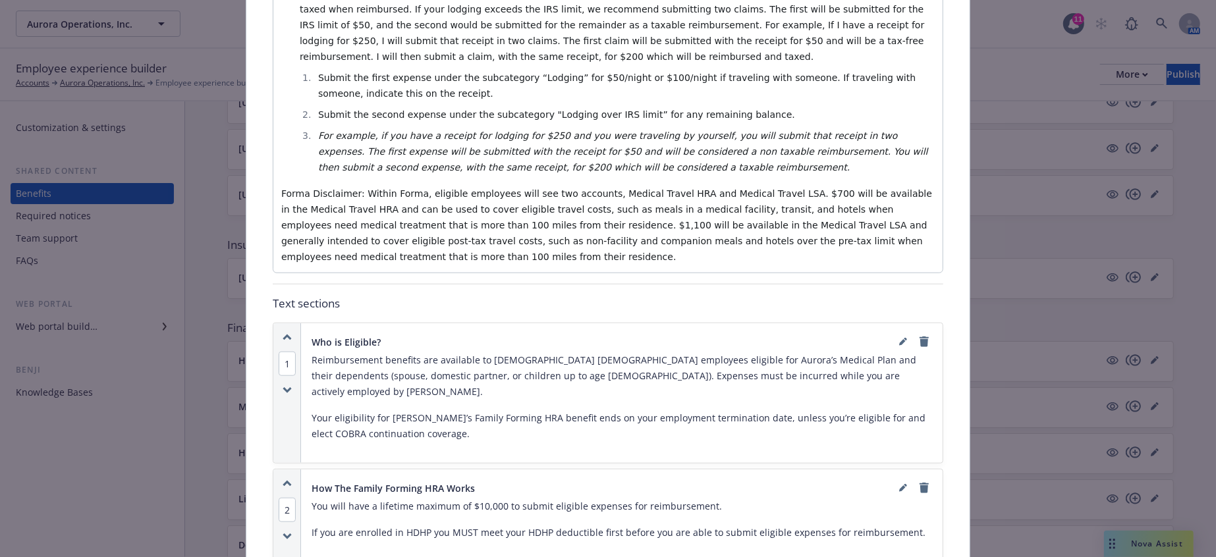
scroll to position [918, 0]
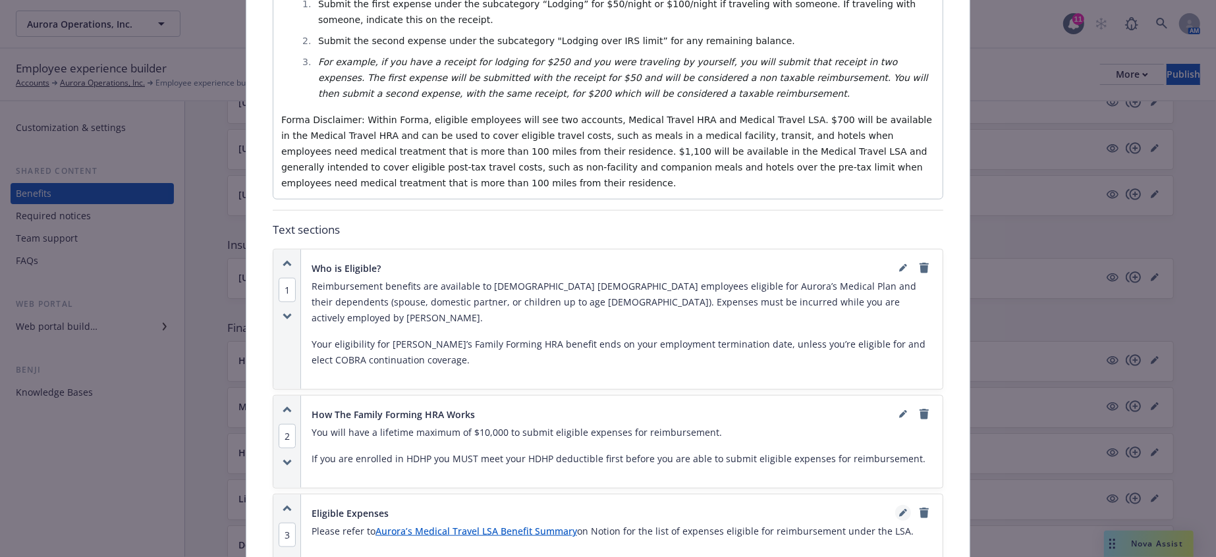
click at [904, 509] on icon "editPencil" at bounding box center [905, 510] width 3 height 3
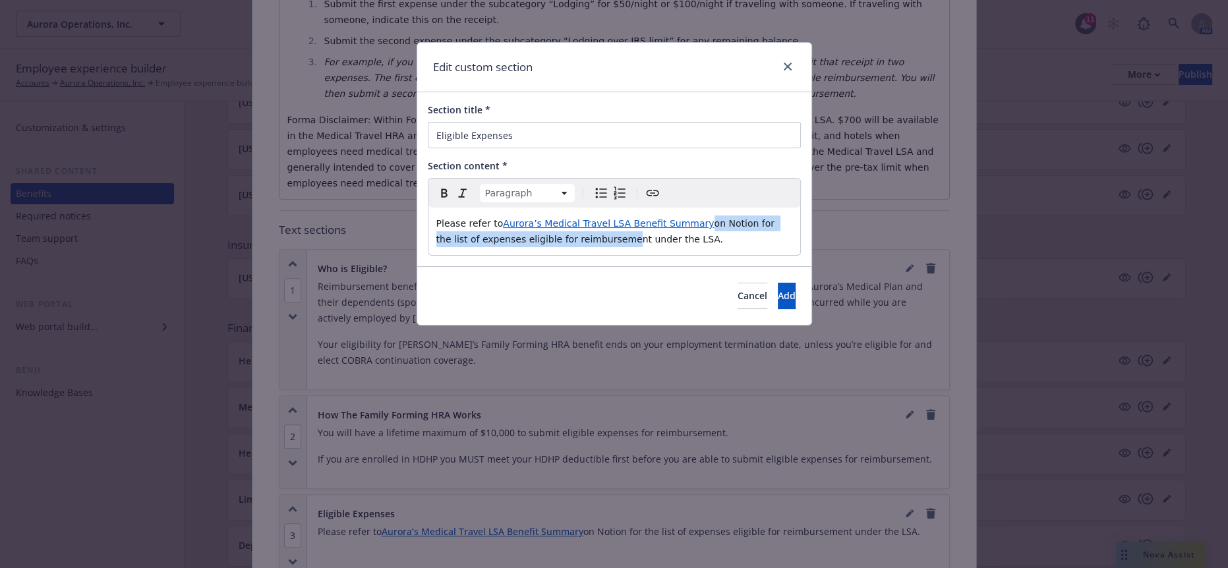
drag, startPoint x: 652, startPoint y: 207, endPoint x: 514, endPoint y: 218, distance: 138.2
click at [514, 218] on p "Please refer to [PERSON_NAME]’s Medical Travel LSA Benefit Summary on Notion fo…" at bounding box center [614, 231] width 356 height 32
click at [653, 233] on div "Please refer to [PERSON_NAME]’s Medical Travel LSA Benefit Summary on Notion fo…" at bounding box center [614, 231] width 372 height 47
click at [583, 225] on p "Please refer to [PERSON_NAME]’s Medical Travel LSA Benefit Summary on Notion fo…" at bounding box center [614, 231] width 356 height 32
click at [574, 225] on span "on Notion for the list of expenses eligible for reimbursement under the LSA." at bounding box center [606, 231] width 341 height 26
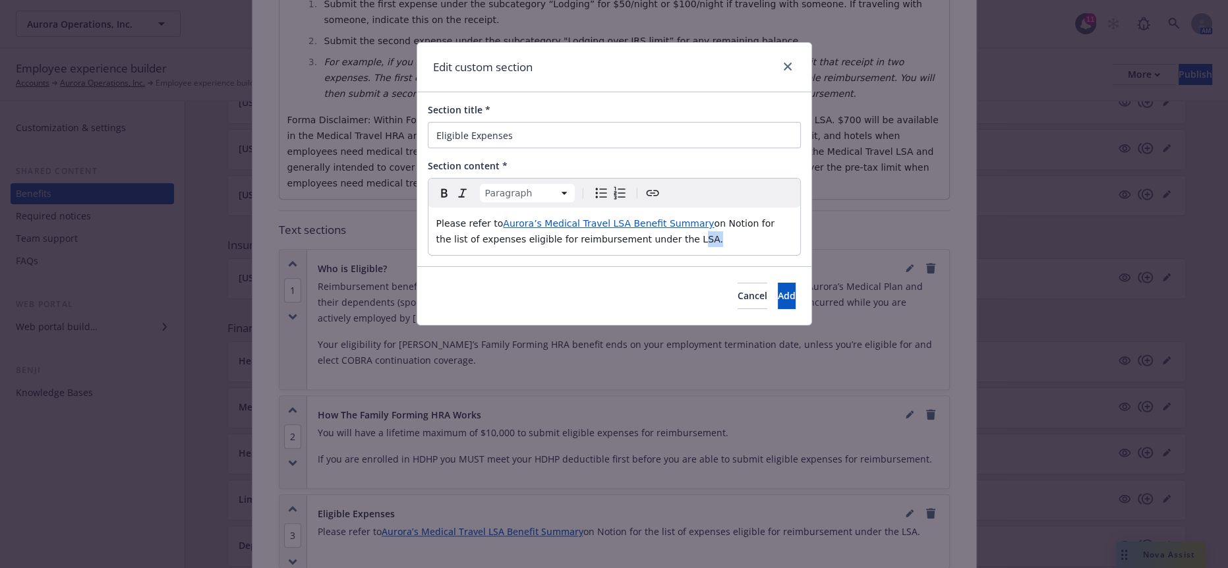
click at [574, 225] on span "on Notion for the list of expenses eligible for reimbursement under the LSA." at bounding box center [606, 231] width 341 height 26
click at [563, 220] on span "on Notion for the list of expenses eligible for reimbursement under the HRA." at bounding box center [606, 231] width 341 height 26
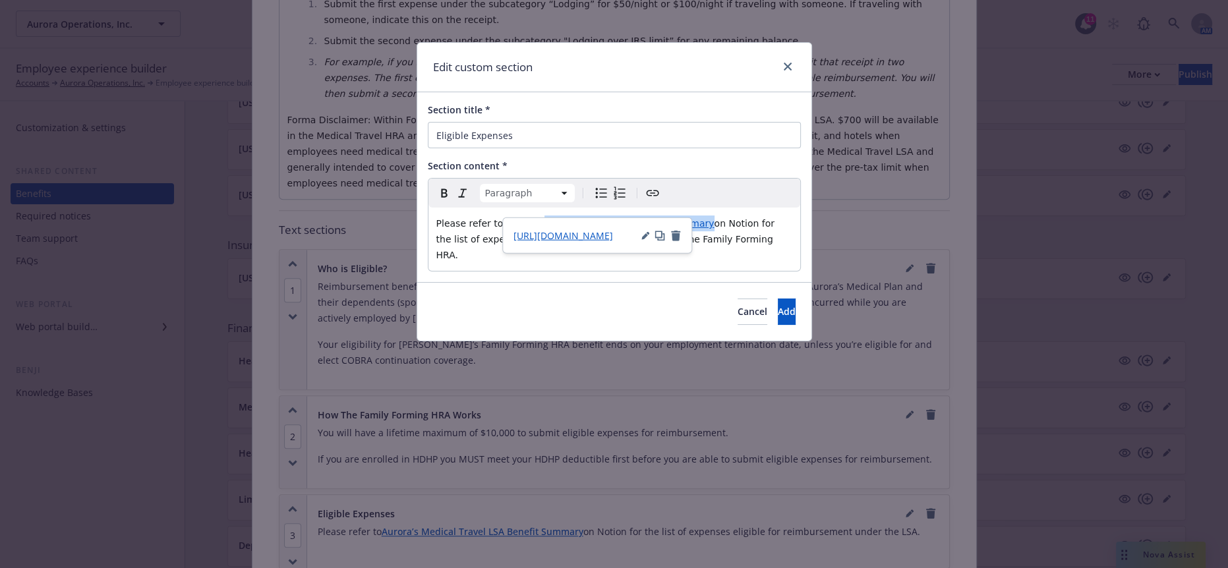
drag, startPoint x: 654, startPoint y: 213, endPoint x: 521, endPoint y: 204, distance: 132.8
click at [521, 215] on p "Please refer to [PERSON_NAME]’s Medical Travel LSA Benefit Summary on Notion fo…" at bounding box center [614, 238] width 356 height 47
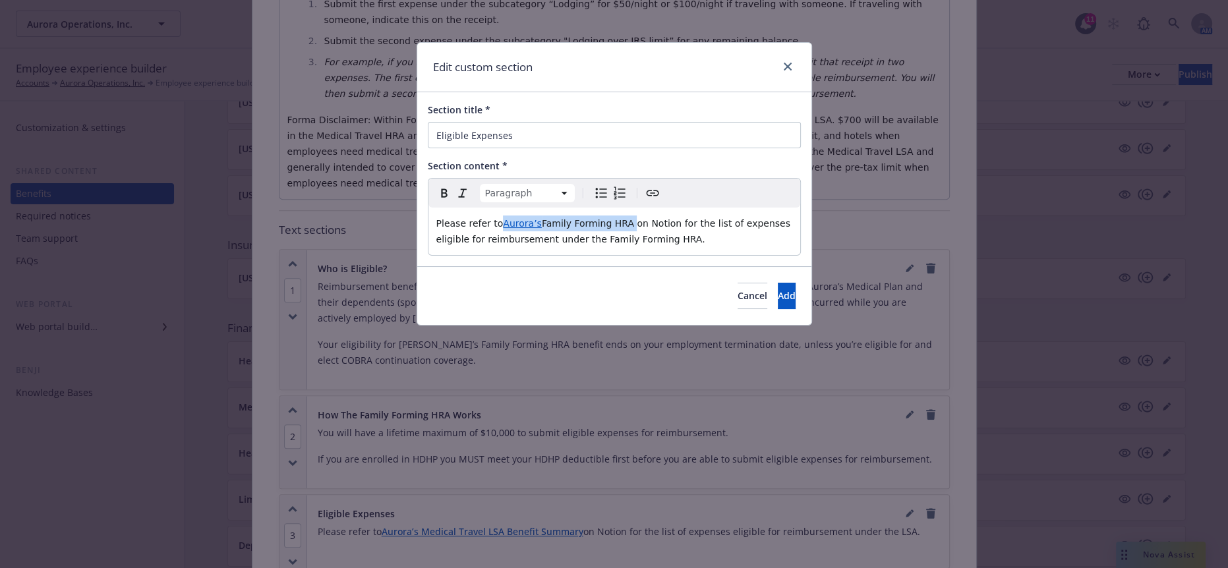
drag, startPoint x: 592, startPoint y: 212, endPoint x: 485, endPoint y: 212, distance: 107.4
click at [485, 215] on p "Please refer to [PERSON_NAME]’s Family Forming HRA on Notion for the list of ex…" at bounding box center [614, 231] width 356 height 32
drag, startPoint x: 499, startPoint y: 208, endPoint x: 477, endPoint y: 229, distance: 30.7
click at [477, 229] on p "Please refer to [PERSON_NAME]’s Family Forming HRA on Notion for the list of ex…" at bounding box center [614, 231] width 356 height 32
drag, startPoint x: 592, startPoint y: 208, endPoint x: 488, endPoint y: 211, distance: 104.2
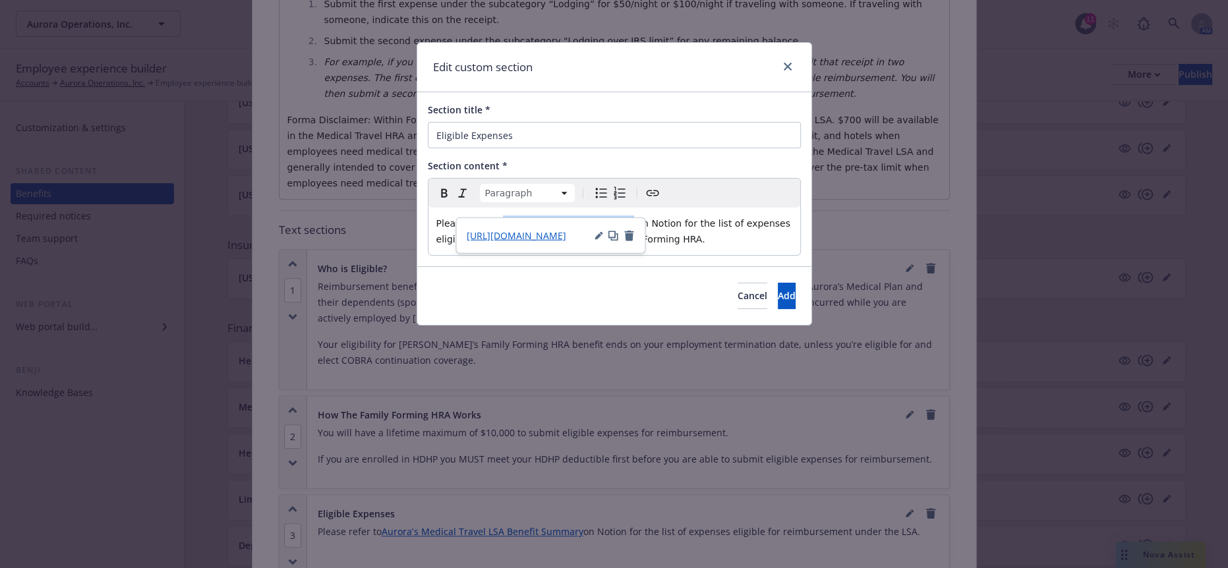
click at [488, 215] on p "Please refer to [PERSON_NAME]’s Family Forming HRA on Notion for the list of ex…" at bounding box center [614, 231] width 356 height 32
click at [613, 240] on div "[URL][DOMAIN_NAME]" at bounding box center [550, 235] width 190 height 36
click at [624, 234] on icon "button" at bounding box center [628, 235] width 9 height 11
click at [439, 189] on icon "Bold" at bounding box center [444, 193] width 16 height 16
click at [777, 289] on span "Add" at bounding box center [786, 295] width 18 height 13
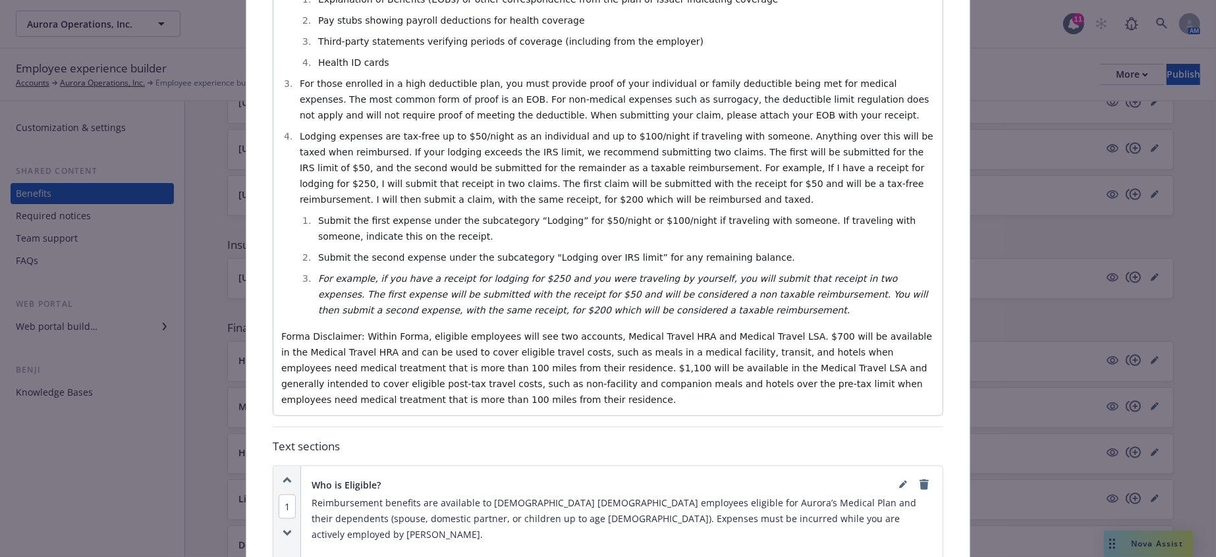
scroll to position [698, 0]
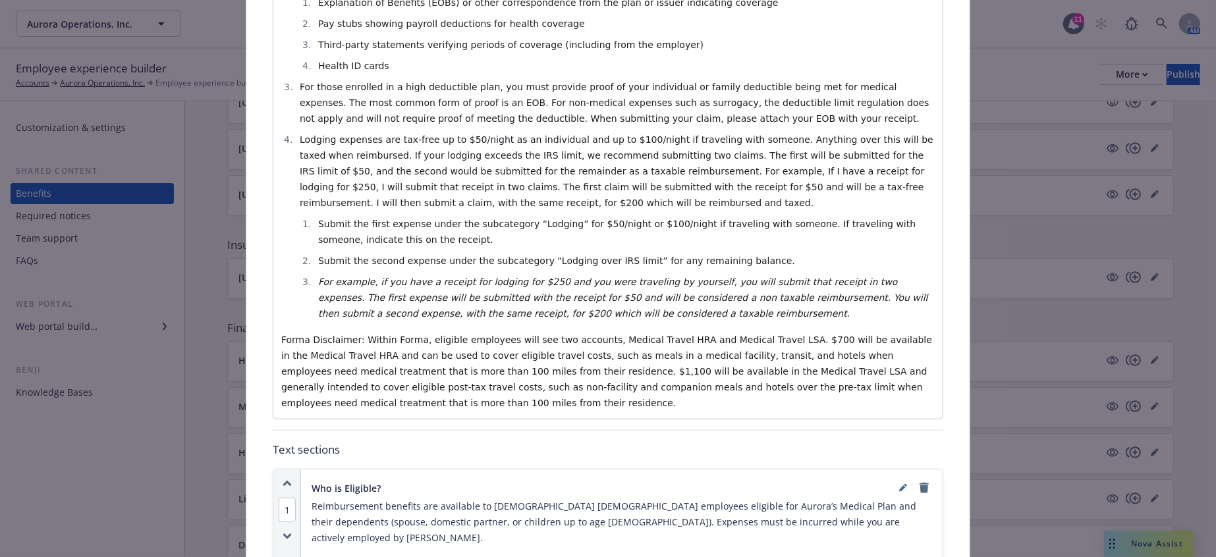
click at [824, 332] on p "Forma Disclaimer: Within Forma, eligible employees will see two accounts, Medic…" at bounding box center [608, 371] width 654 height 79
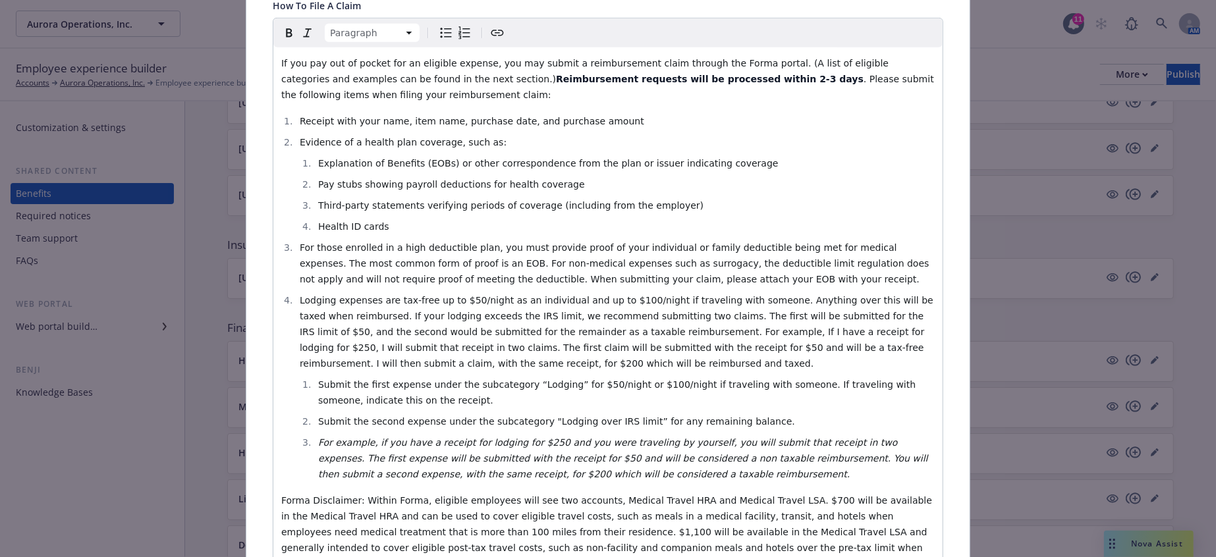
scroll to position [551, 0]
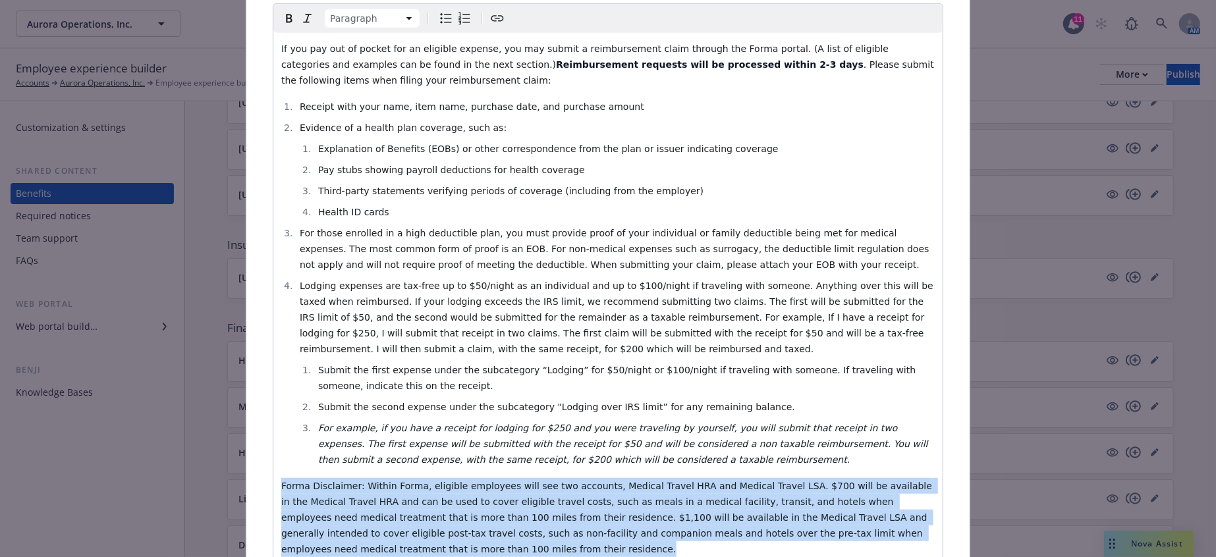
drag, startPoint x: 623, startPoint y: 374, endPoint x: 168, endPoint y: 319, distance: 458.6
click at [168, 319] on div "Financial Wellbeing - Medical Travel Health Reimbursement Account (HRA) - Healt…" at bounding box center [608, 278] width 1216 height 557
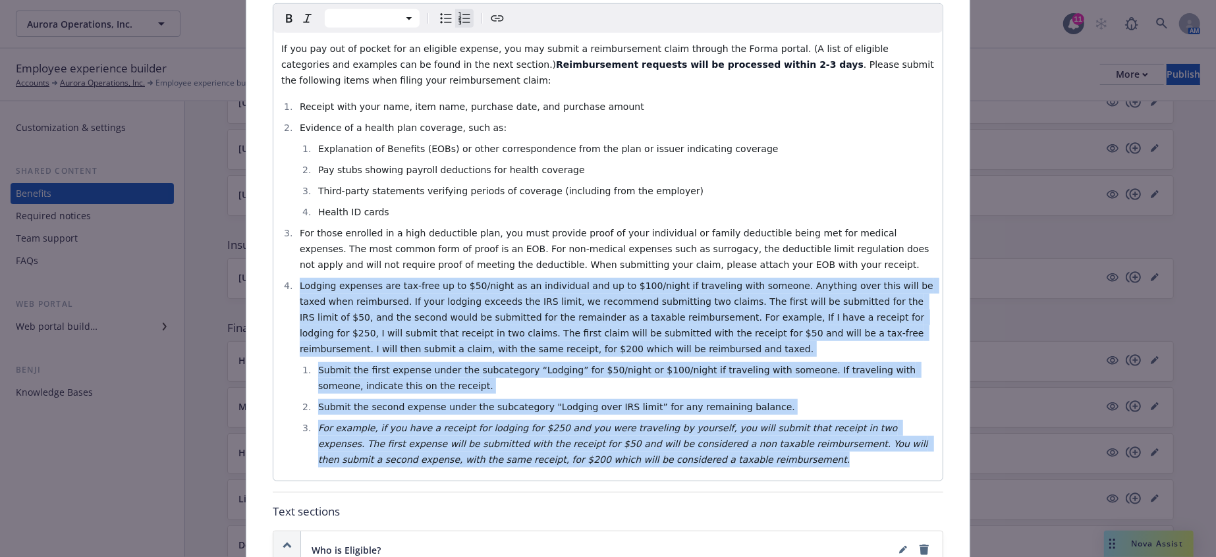
drag, startPoint x: 376, startPoint y: 311, endPoint x: 249, endPoint y: 192, distance: 173.9
click at [249, 192] on div "Fields that are left empty won't be displayed to the client Custom carrier cont…" at bounding box center [607, 399] width 723 height 1738
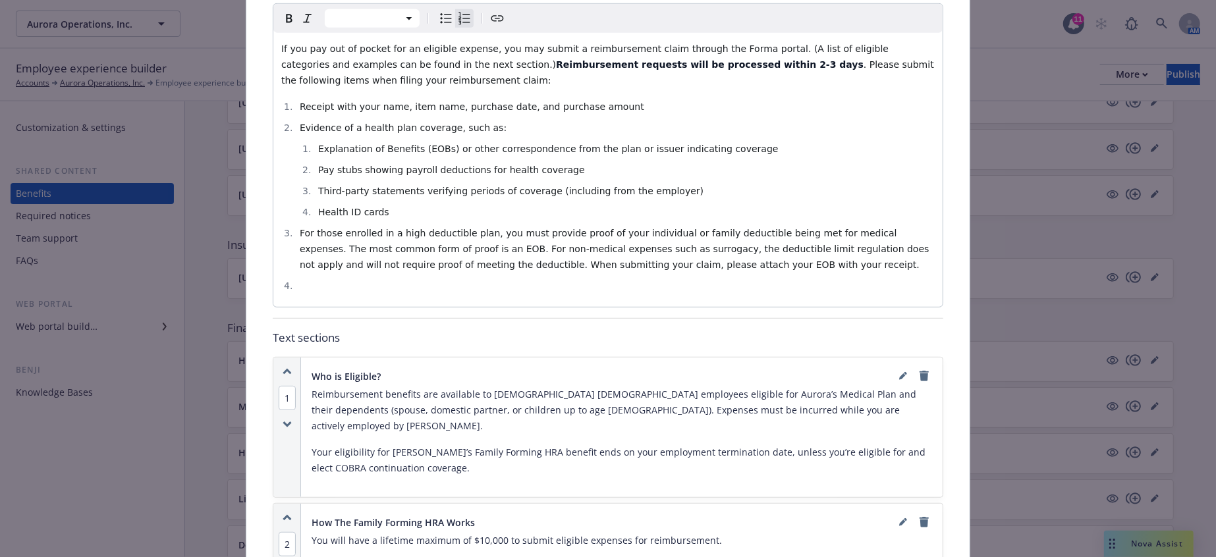
click at [439, 278] on li "editable markdown" at bounding box center [615, 286] width 639 height 16
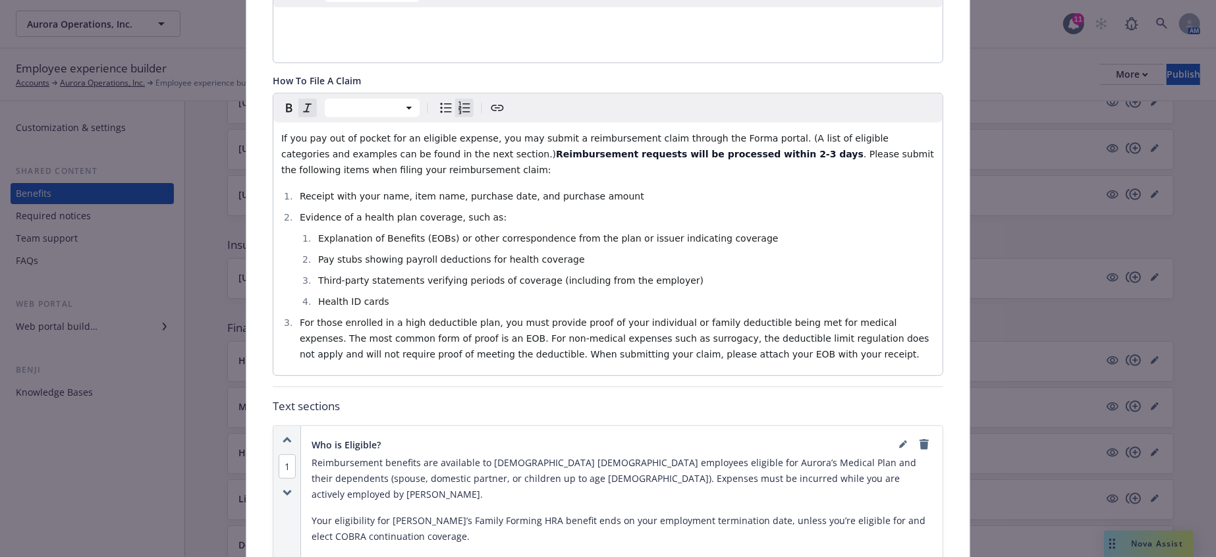
scroll to position [332, 0]
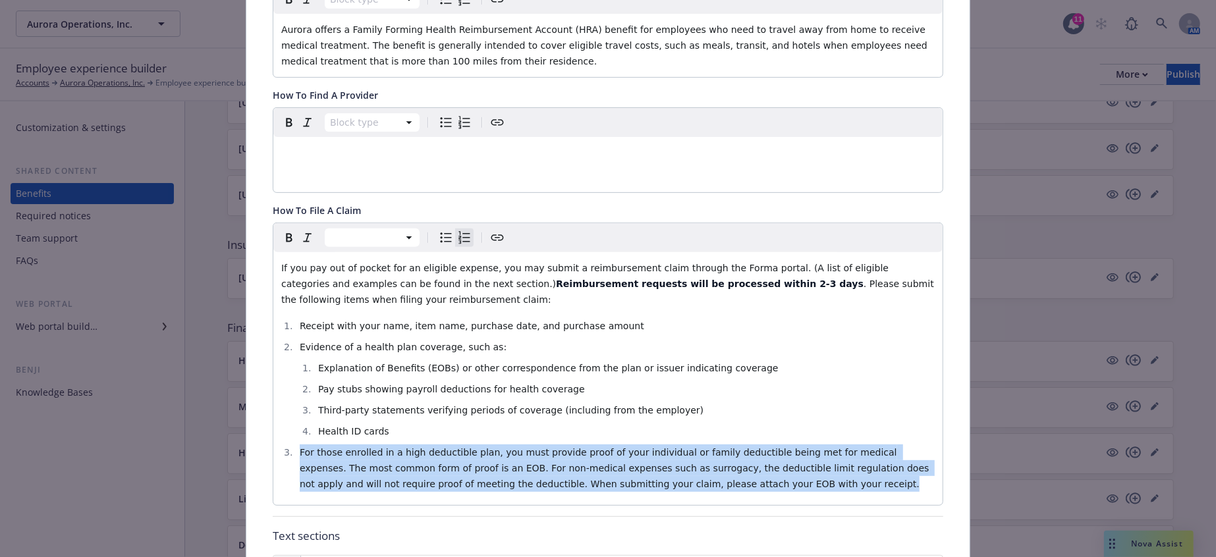
drag, startPoint x: 453, startPoint y: 391, endPoint x: 271, endPoint y: 366, distance: 183.6
click at [273, 366] on div "If you pay out of pocket for an eligible expense, you may submit a reimbursemen…" at bounding box center [607, 378] width 669 height 253
click at [696, 445] on li "For those enrolled in a high deductible plan, you must provide proof of your in…" at bounding box center [615, 468] width 639 height 47
click at [300, 447] on span "For those enrolled in a high deductible plan, you must provide proof of your in…" at bounding box center [616, 468] width 633 height 42
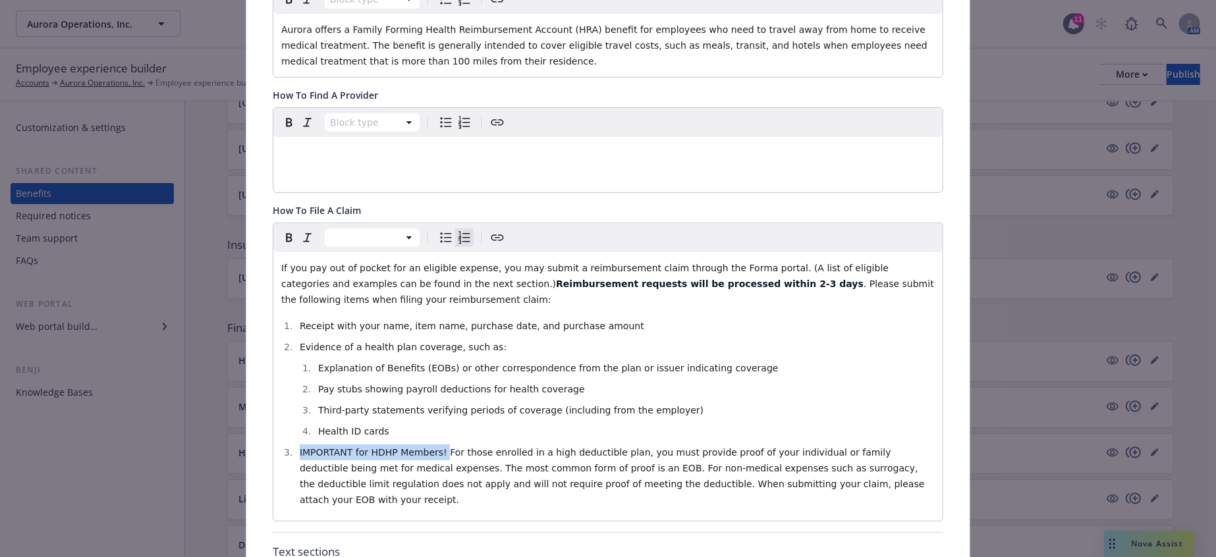
drag, startPoint x: 411, startPoint y: 360, endPoint x: 285, endPoint y: 353, distance: 126.1
click at [285, 353] on ol "Receipt with your name, item name, purchase date, and purchase amount Evidence …" at bounding box center [608, 413] width 654 height 190
click at [281, 230] on icon "Bold" at bounding box center [289, 238] width 16 height 16
click at [468, 424] on li "Health ID cards" at bounding box center [624, 432] width 621 height 16
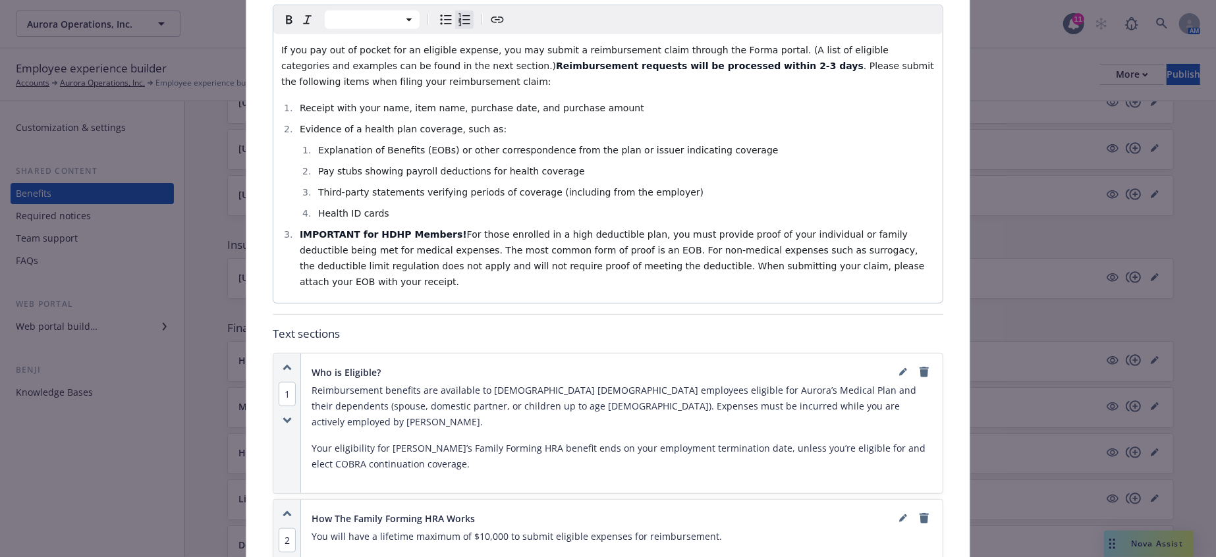
scroll to position [551, 0]
click at [591, 225] on li "IMPORTANT for HDHP Members! For those enrolled in a high deductible plan, you m…" at bounding box center [615, 256] width 639 height 63
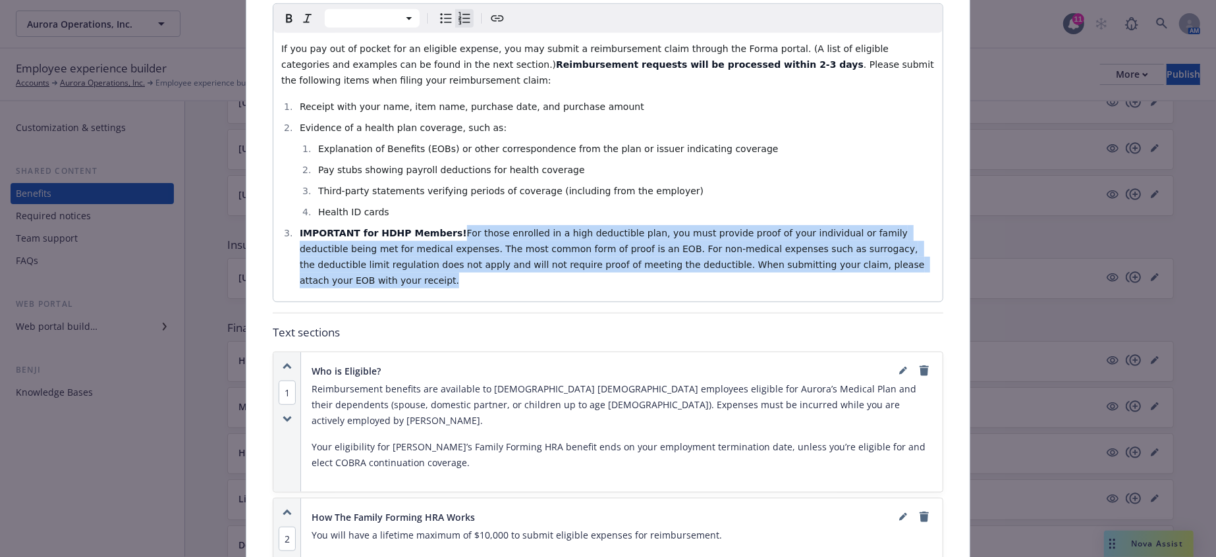
drag, startPoint x: 628, startPoint y: 175, endPoint x: 419, endPoint y: 141, distance: 211.7
click at [419, 225] on li "IMPORTANT for HDHP Members! For those enrolled in a high deductible plan, you m…" at bounding box center [615, 256] width 639 height 63
copy li "For those enrolled in a high deductible plan, you must provide proof of your in…"
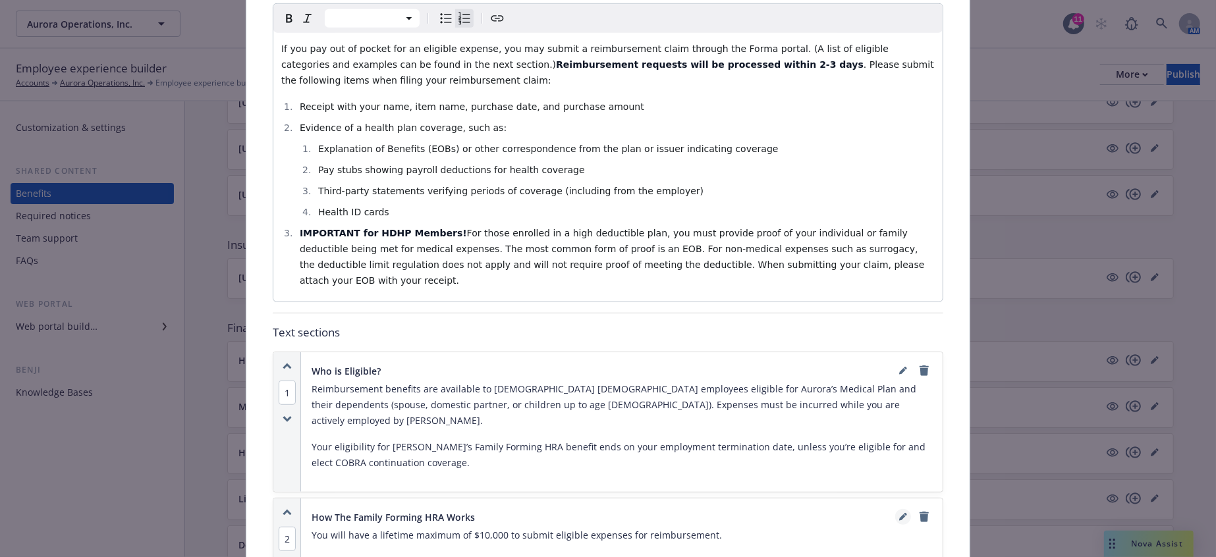
click at [904, 509] on link "editPencil" at bounding box center [903, 517] width 16 height 16
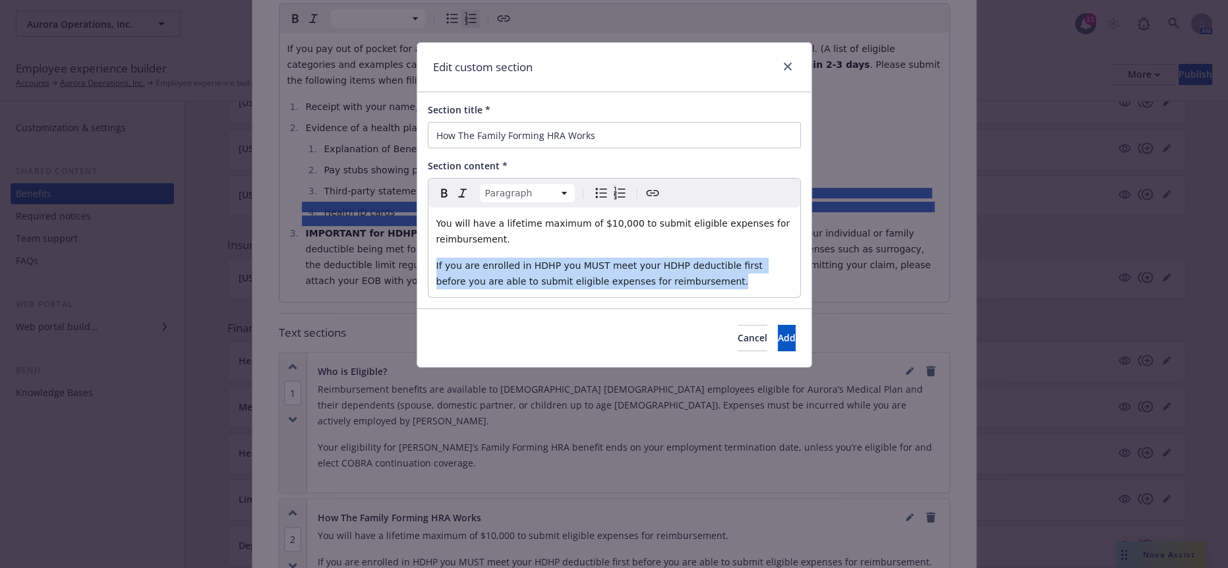
drag, startPoint x: 640, startPoint y: 248, endPoint x: 415, endPoint y: 231, distance: 226.0
click at [415, 231] on div "Edit custom section Section title * How The Family Forming HRA Works Section co…" at bounding box center [614, 284] width 1228 height 568
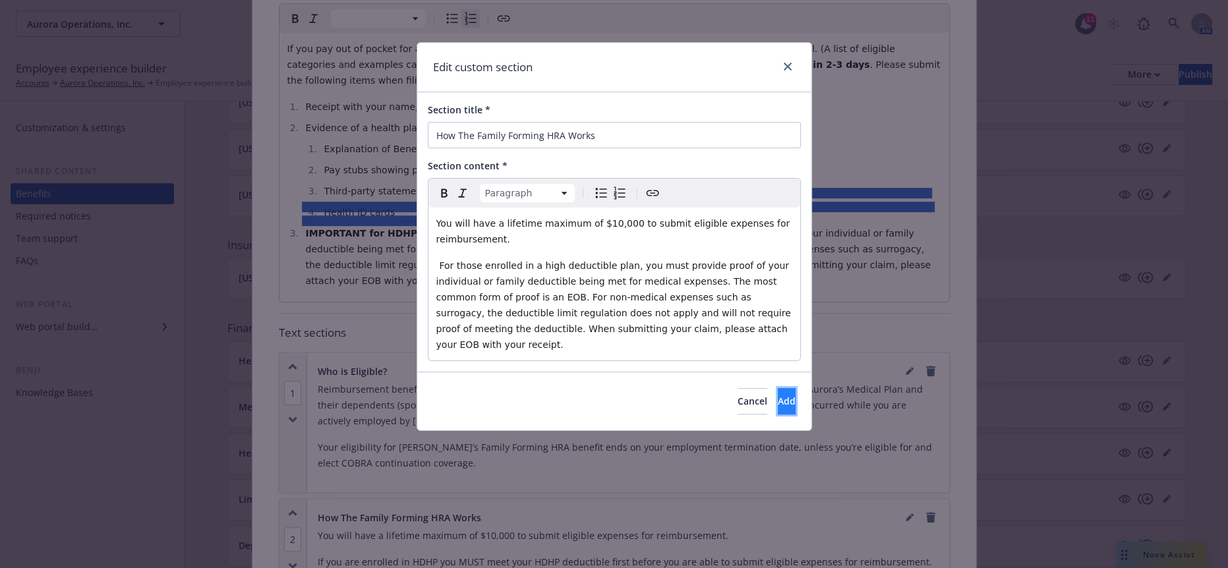
click at [777, 388] on button "Add" at bounding box center [786, 401] width 18 height 26
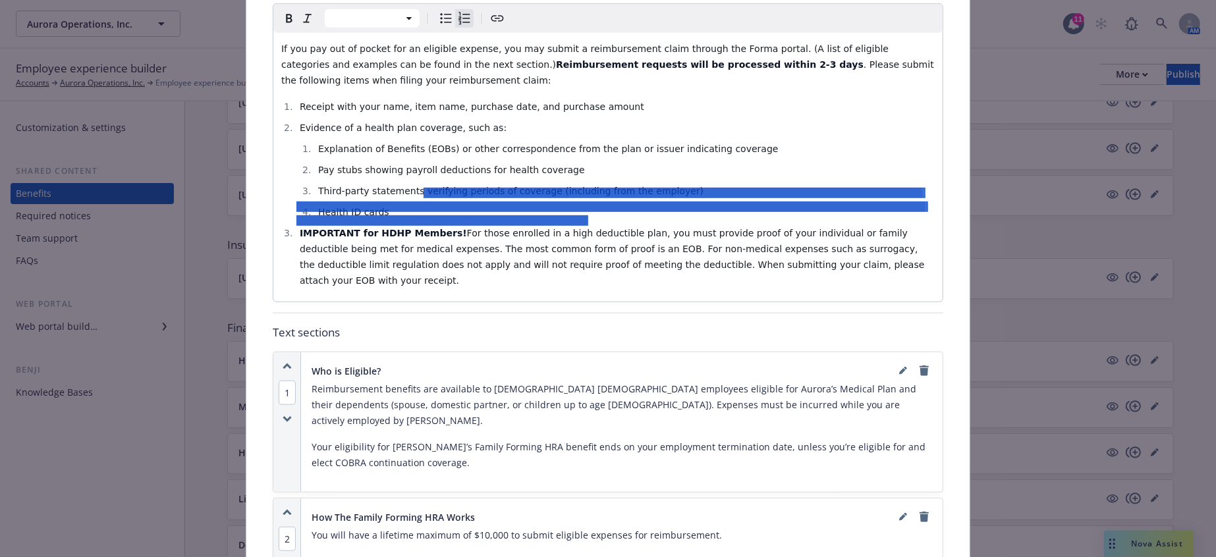
click at [371, 130] on ol "Receipt with your name, item name, purchase date, and purchase amount Evidence …" at bounding box center [608, 194] width 654 height 190
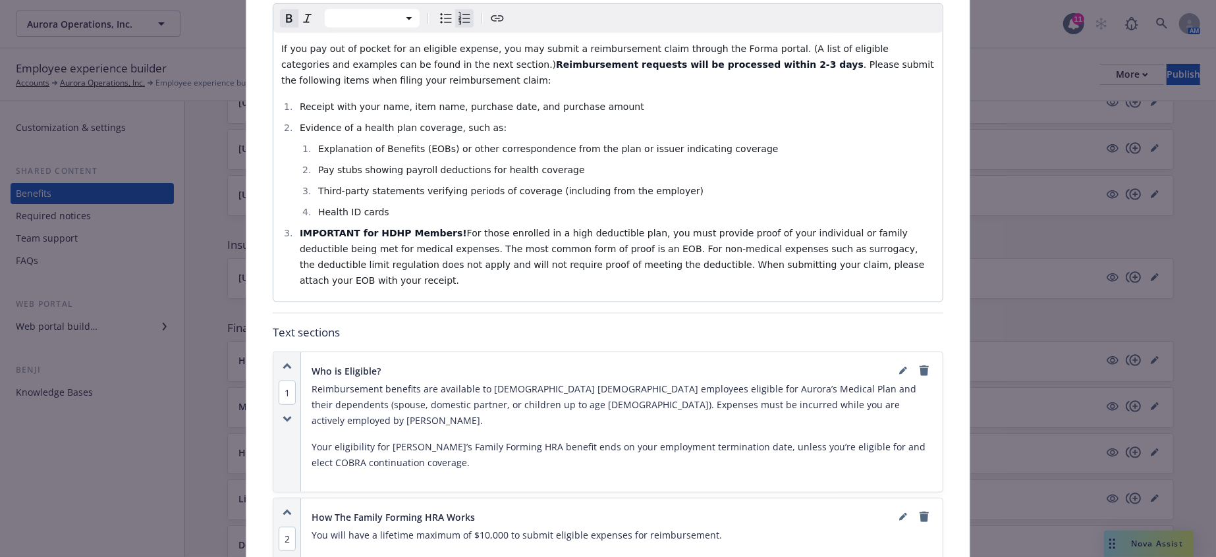
drag, startPoint x: 421, startPoint y: 136, endPoint x: 271, endPoint y: 134, distance: 150.3
click at [273, 134] on div "If you pay out of pocket for an eligible expense, you may submit a reimbursemen…" at bounding box center [607, 167] width 669 height 269
copy strong "IMPORTANT for HDHP Members!"
click at [899, 515] on icon "editPencil" at bounding box center [902, 518] width 7 height 7
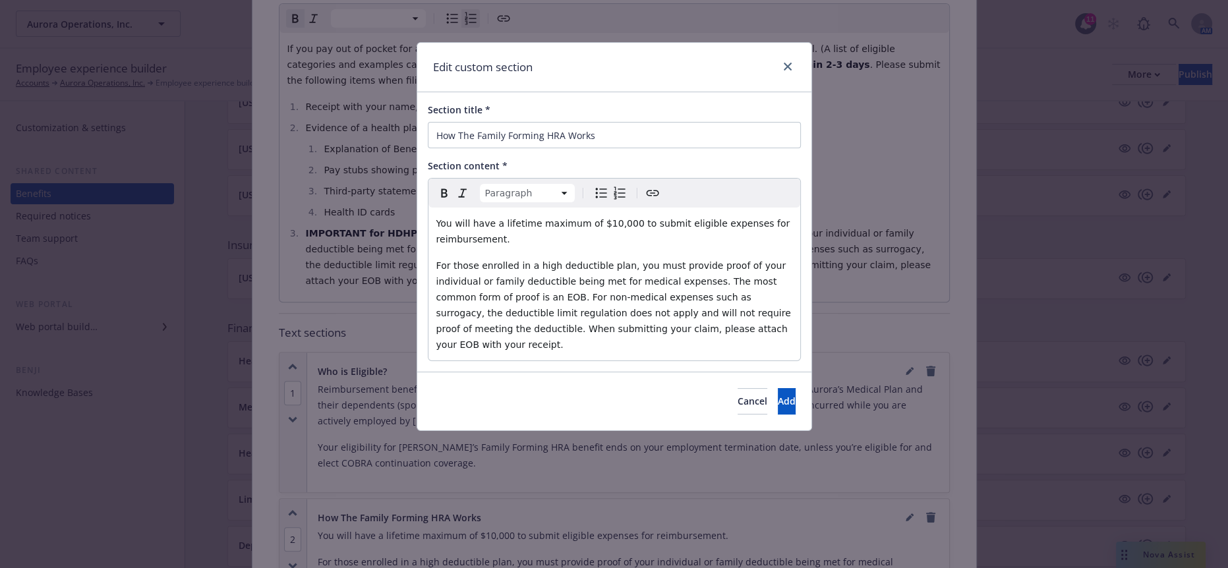
click at [428, 236] on div "You will have a lifetime maximum of $10,000 to submit eligible expenses for rei…" at bounding box center [614, 284] width 372 height 153
click at [774, 215] on p "You will have a lifetime maximum of $10,000 to submit eligible expenses for rei…" at bounding box center [614, 231] width 356 height 32
drag, startPoint x: 562, startPoint y: 232, endPoint x: 421, endPoint y: 227, distance: 141.1
click at [421, 227] on div "Section title * How The Family Forming HRA Works Section content * Paragraph Pa…" at bounding box center [614, 231] width 394 height 279
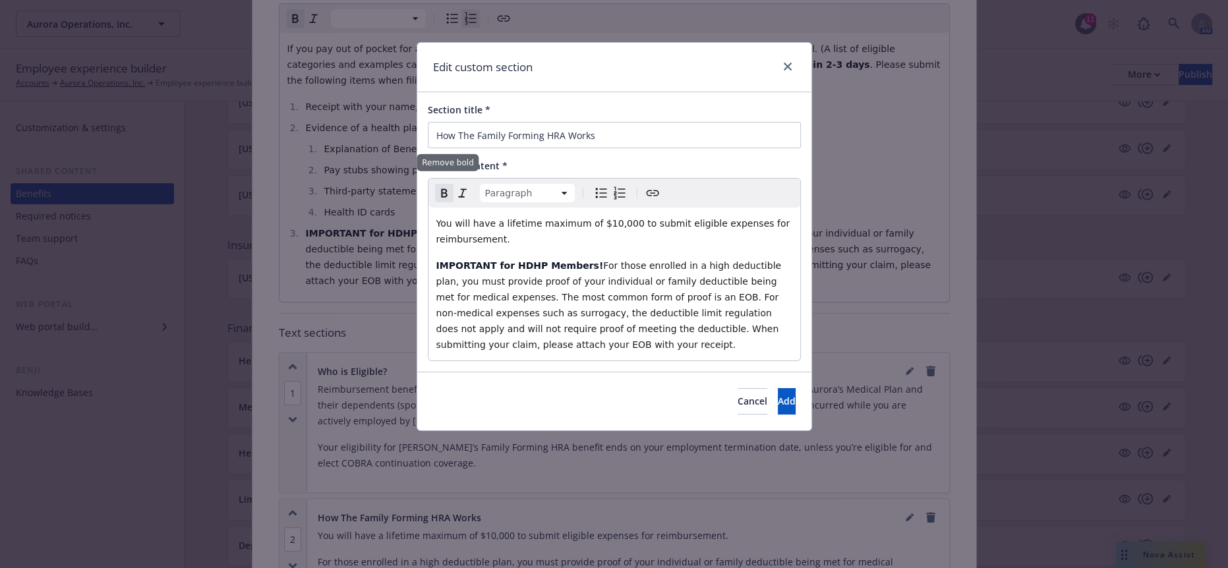
click at [437, 185] on icon "Remove bold" at bounding box center [444, 193] width 16 height 16
click at [589, 277] on span "IMPORTANT for HDHP Members! For those enrolled in a high deductible plan, you m…" at bounding box center [614, 305] width 357 height 90
click at [672, 285] on p "IMPORTANT for HDHP Members! For those enrolled in a high deductible plan, you m…" at bounding box center [614, 305] width 356 height 95
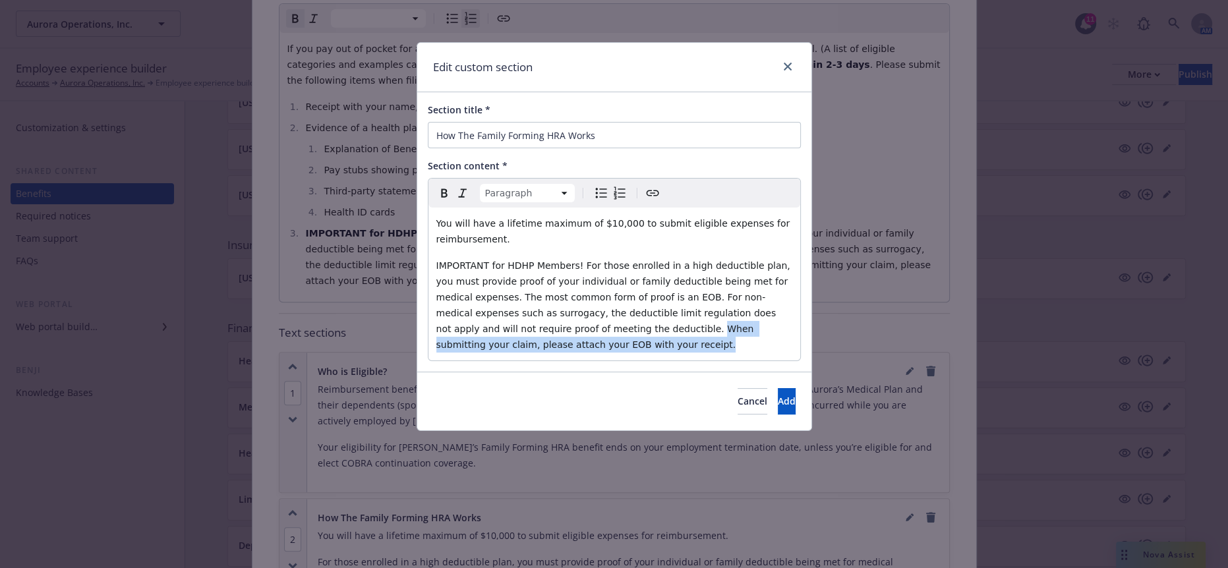
drag, startPoint x: 734, startPoint y: 295, endPoint x: 678, endPoint y: 277, distance: 58.6
click at [678, 277] on p "IMPORTANT for HDHP Members! For those enrolled in a high deductible plan, you m…" at bounding box center [614, 305] width 356 height 95
click at [668, 287] on p "IMPORTANT for HDHP Members! For those enrolled in a high deductible plan, you m…" at bounding box center [614, 305] width 356 height 95
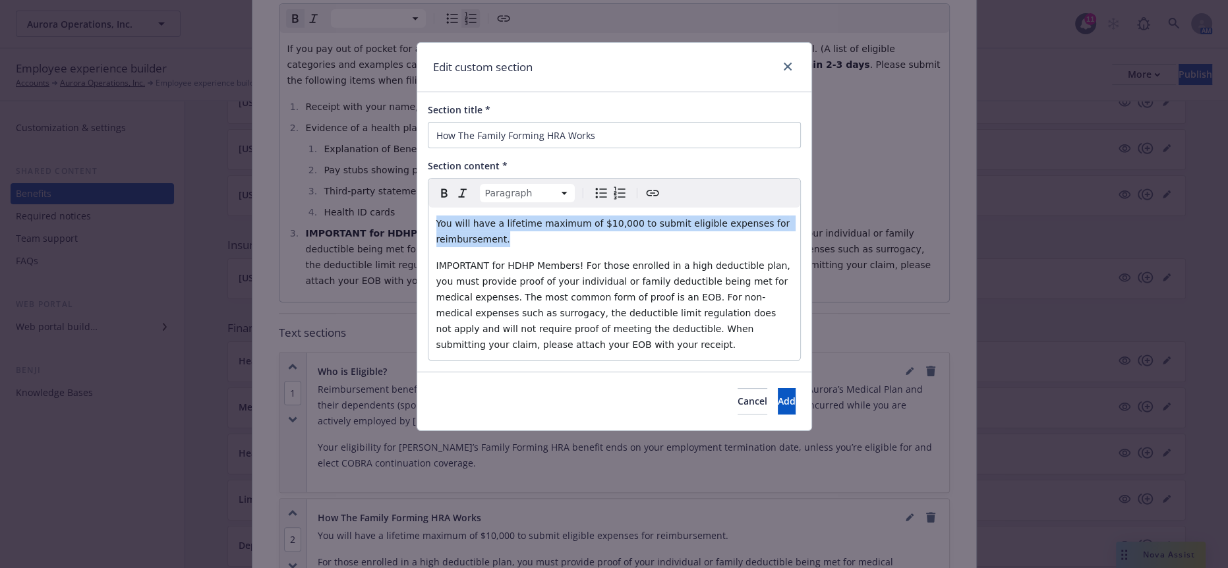
drag, startPoint x: 689, startPoint y: 214, endPoint x: 314, endPoint y: 200, distance: 374.5
click at [309, 199] on div "Edit custom section Section title * How The Family Forming HRA Works Section co…" at bounding box center [614, 284] width 1228 height 568
copy span "You will have a lifetime maximum of $10,000 to submit eligible expenses for rei…"
click at [438, 218] on span "You will have a lifetime maximum of $10,000 to submit eligible expenses for rei…" at bounding box center [614, 231] width 356 height 26
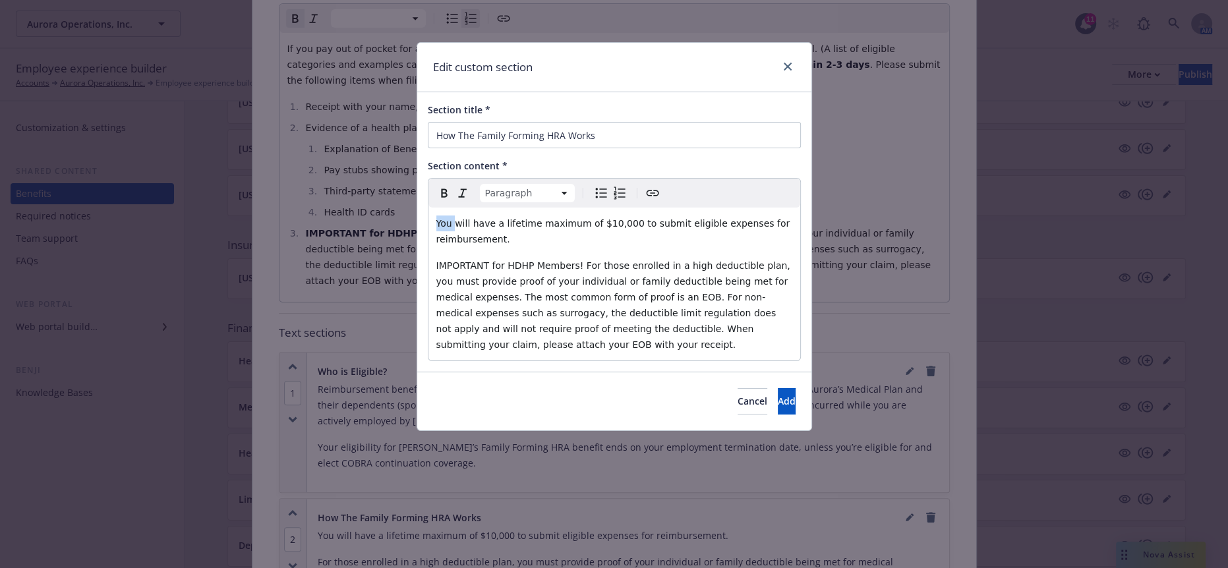
click at [438, 218] on span "You will have a lifetime maximum of $10,000 to submit eligible expenses for rei…" at bounding box center [614, 231] width 356 height 26
drag, startPoint x: 559, startPoint y: 215, endPoint x: 527, endPoint y: 208, distance: 33.0
click at [527, 218] on span "Aurora provides your with will have a lifetime maximum of $10,000 to submit eli…" at bounding box center [599, 231] width 327 height 26
click at [503, 230] on div "Aurora provides your with a lifetime maximum of $10,000 to submit eligible expe…" at bounding box center [614, 284] width 372 height 153
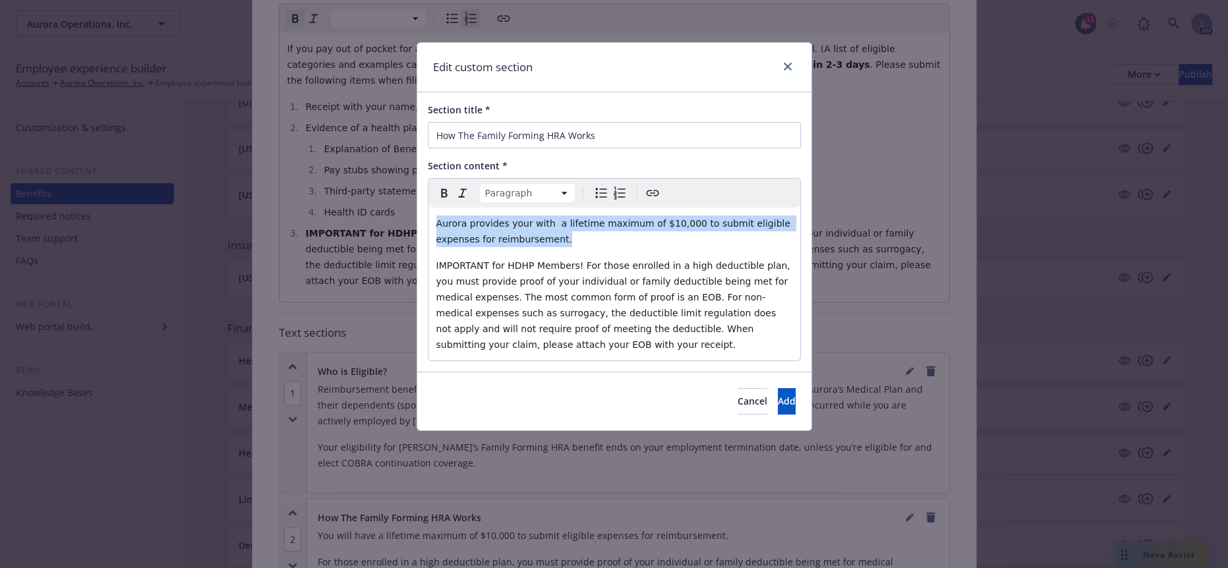
drag, startPoint x: 503, startPoint y: 218, endPoint x: 376, endPoint y: 209, distance: 126.8
click at [376, 209] on div "Edit custom section Section title * How The Family Forming HRA Works Section co…" at bounding box center [614, 284] width 1228 height 568
copy span "Aurora provides your with a lifetime maximum of $10,000 to submit eligible expe…"
click at [777, 388] on button "Add" at bounding box center [786, 401] width 18 height 26
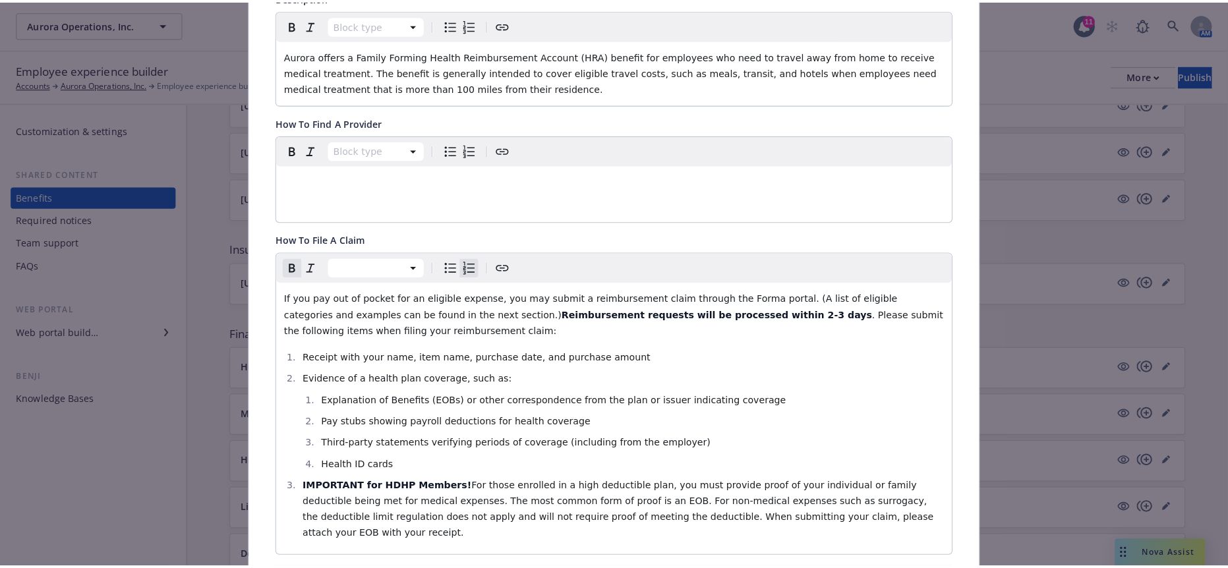
scroll to position [0, 0]
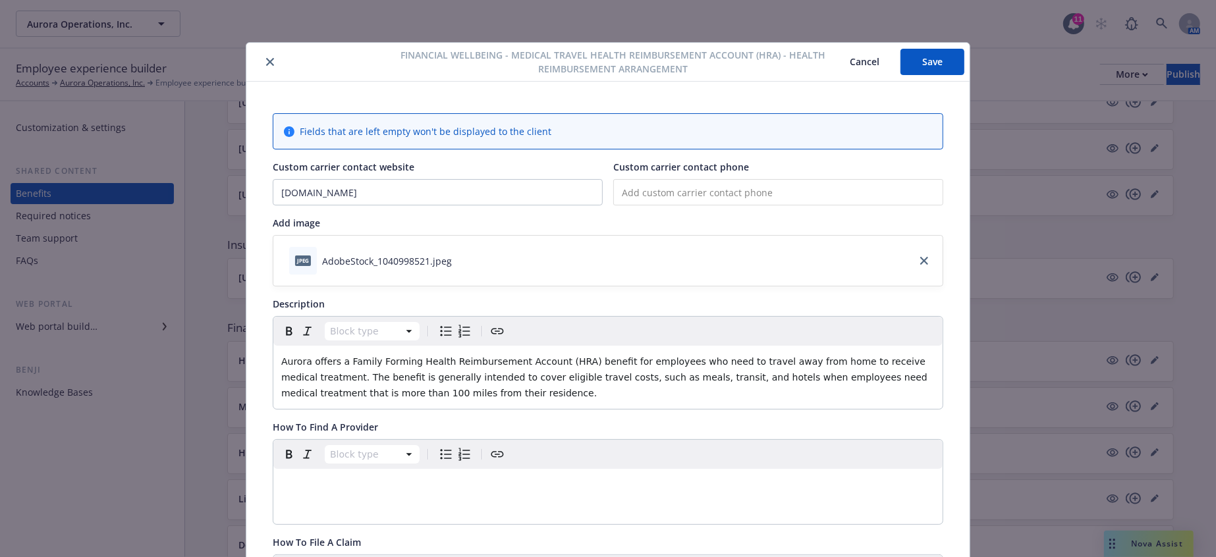
click at [927, 73] on div "Financial Wellbeing - Medical Travel Health Reimbursement Account (HRA) - Healt…" at bounding box center [607, 62] width 723 height 39
click at [933, 59] on button "Save" at bounding box center [933, 62] width 64 height 26
click at [266, 58] on icon "close" at bounding box center [270, 62] width 8 height 8
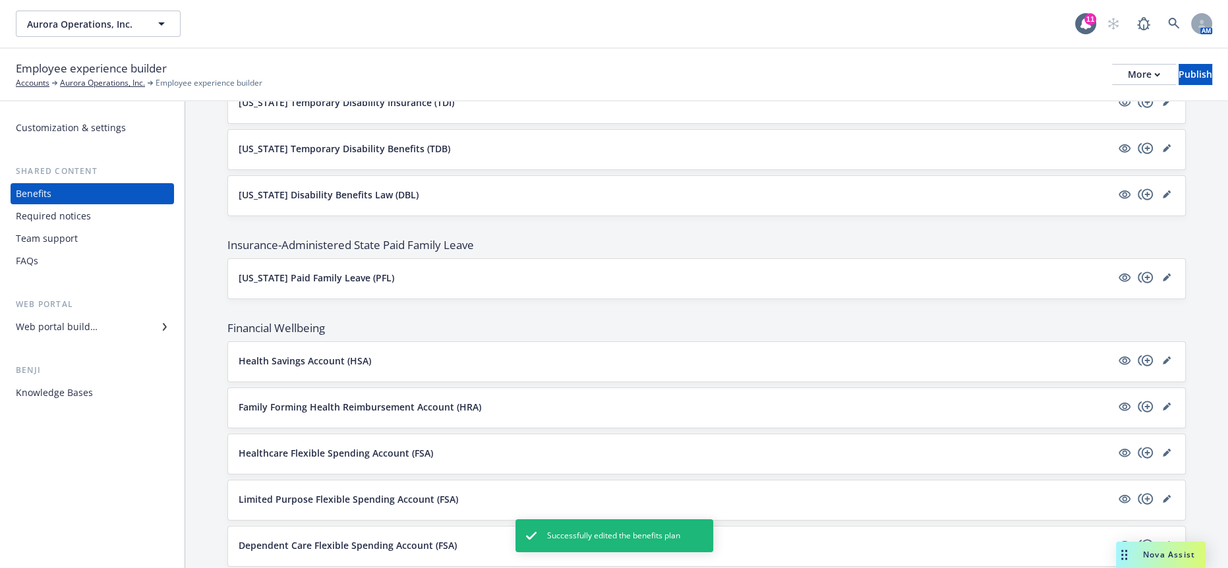
click at [1154, 560] on span "Nova Assist" at bounding box center [1169, 554] width 52 height 11
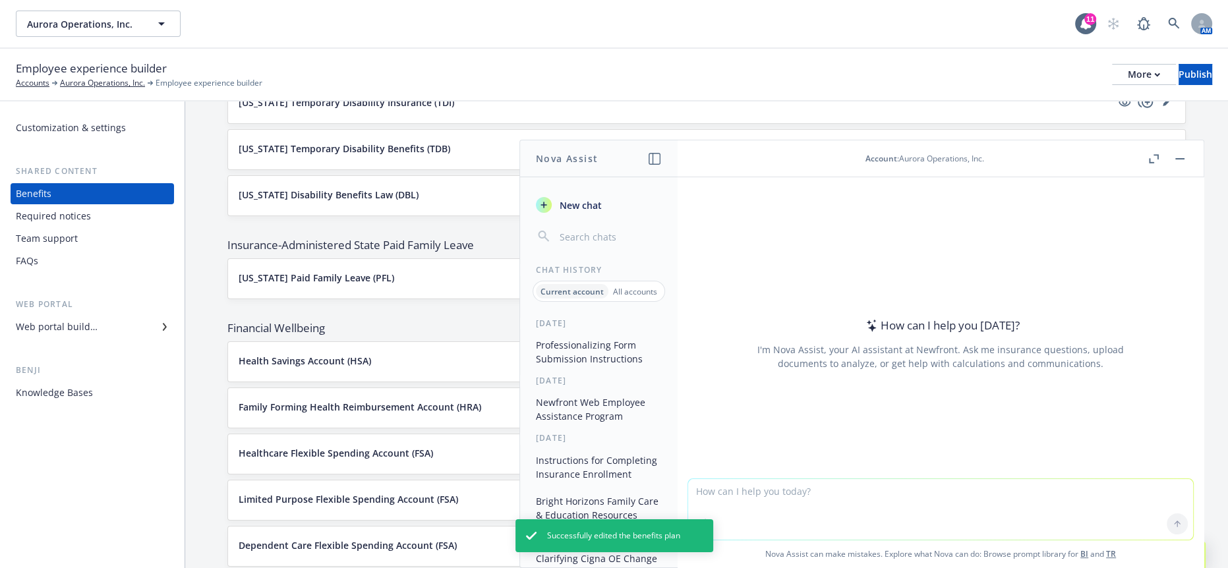
click at [806, 487] on textarea at bounding box center [940, 509] width 505 height 61
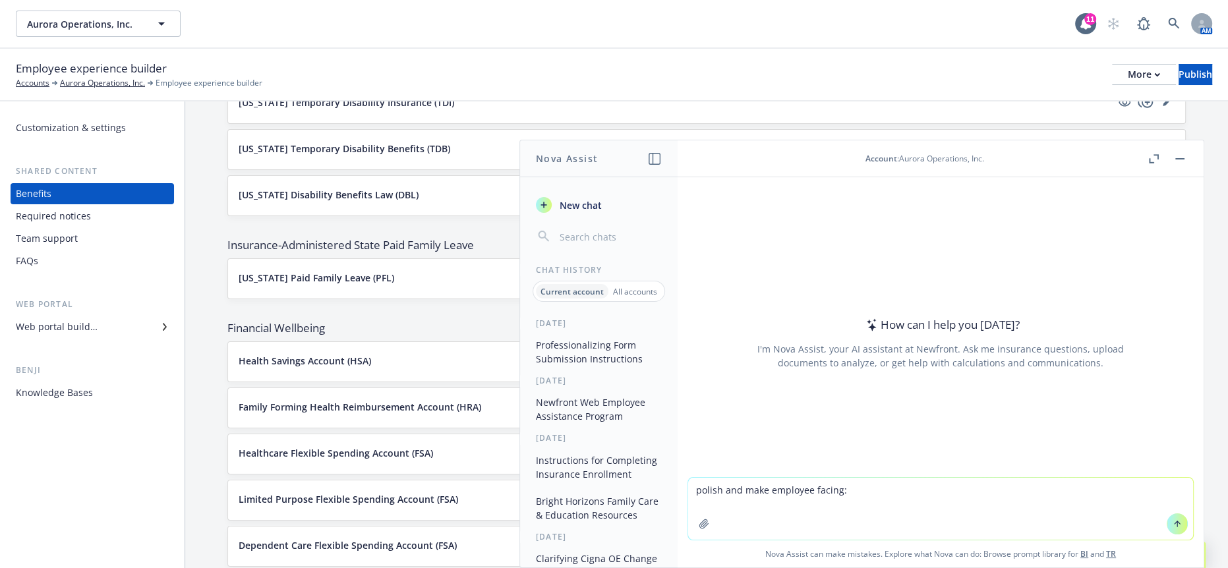
paste textarea "Aurora provides your with a lifetime maximum of $10,000 to submit eligible expe…"
type textarea "polish and make employee facing: Aurora provides your with a lifetime maximum o…"
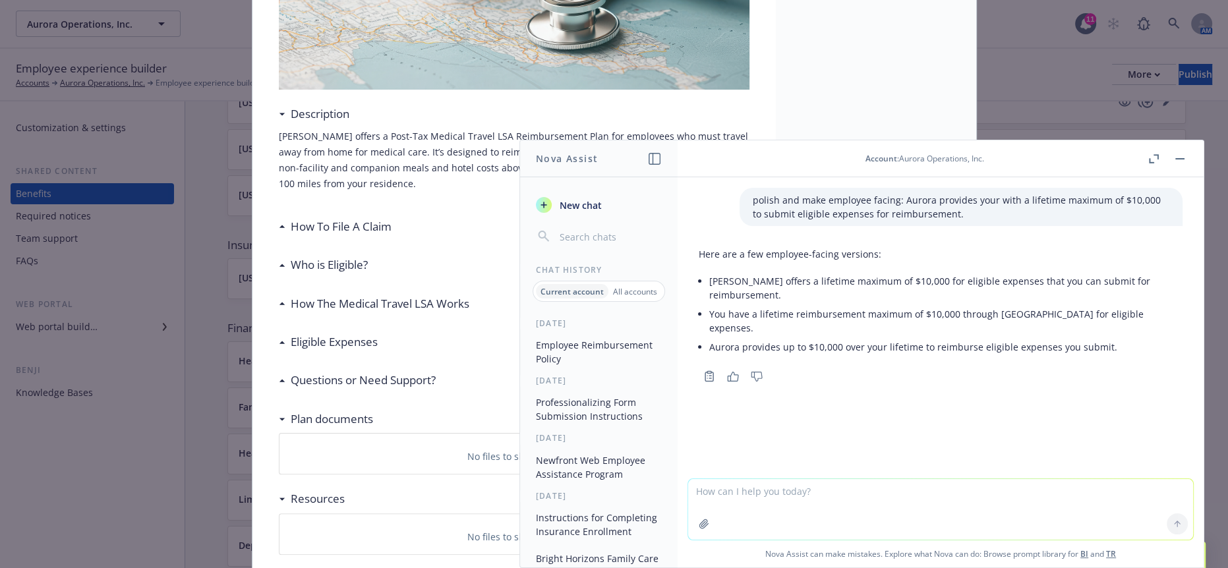
scroll to position [278, 0]
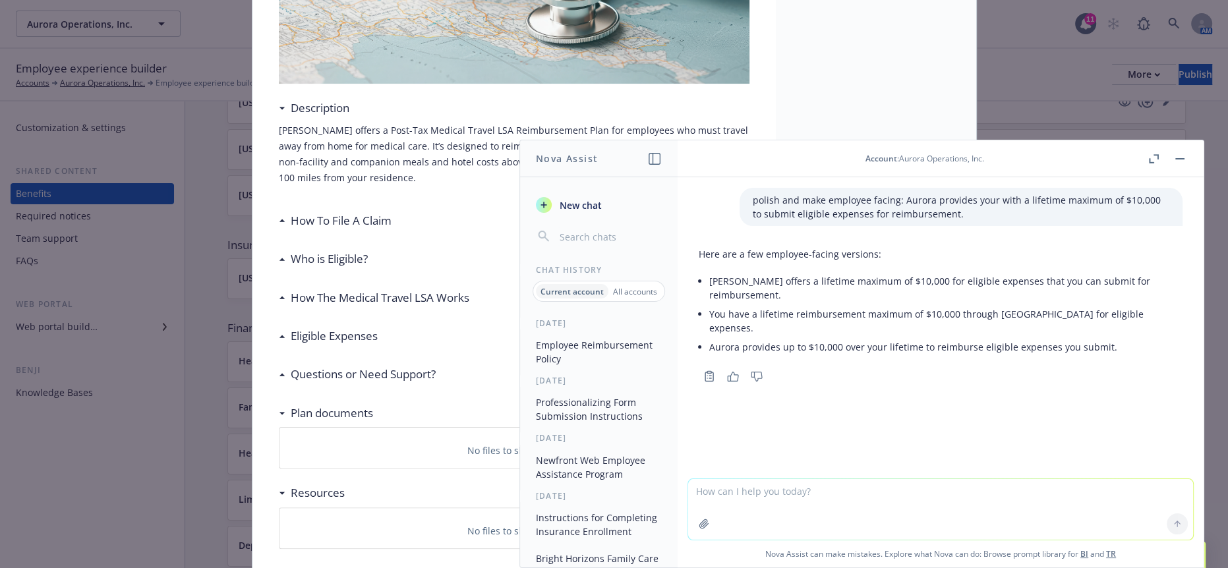
click at [345, 284] on div "How The Medical Travel LSA Works" at bounding box center [514, 298] width 470 height 28
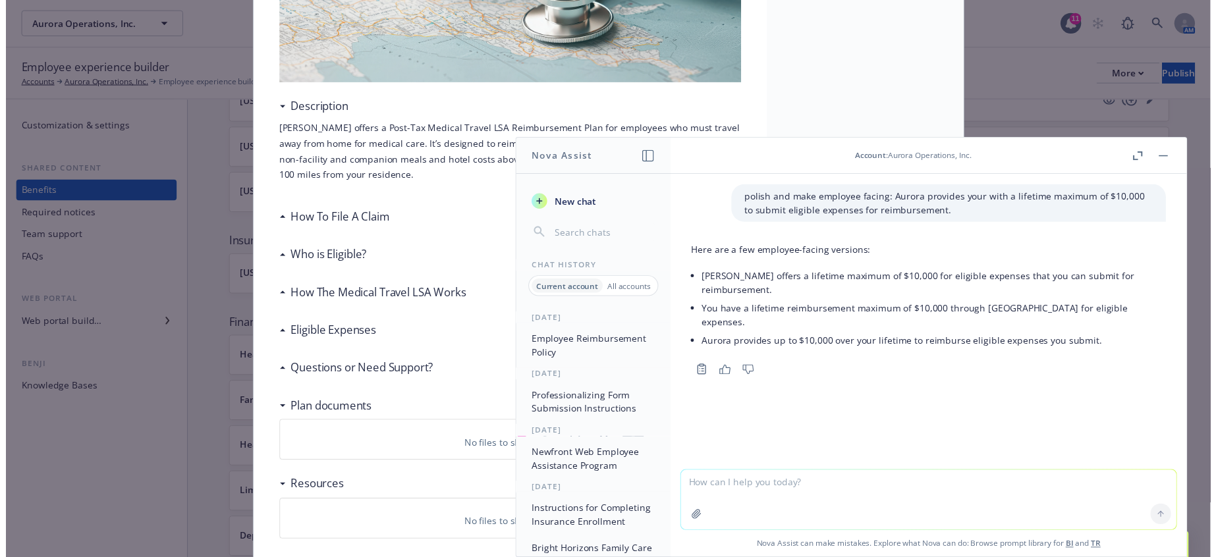
scroll to position [0, 0]
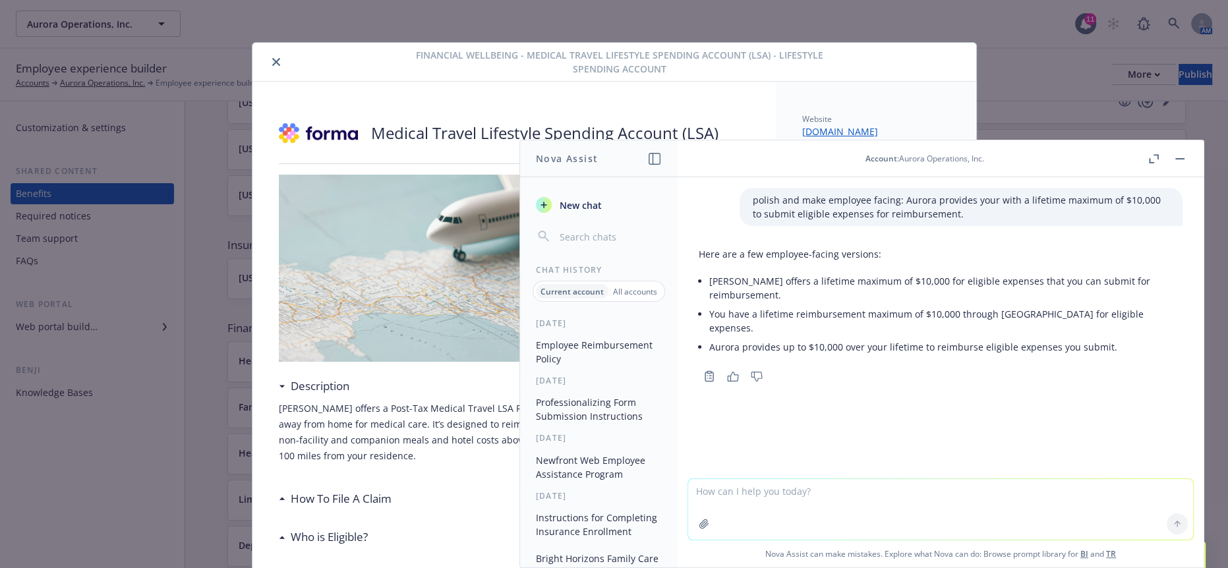
click at [272, 62] on icon "close" at bounding box center [276, 62] width 8 height 8
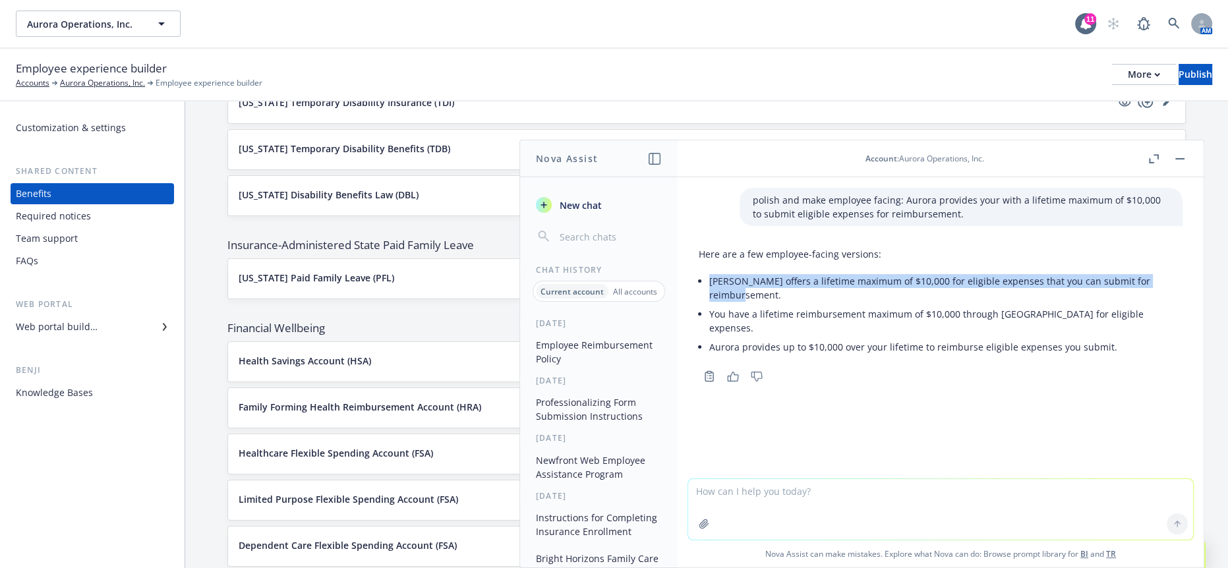
drag, startPoint x: 1181, startPoint y: 269, endPoint x: 700, endPoint y: 271, distance: 481.0
click at [700, 271] on div "Here are a few employee-facing versions: [PERSON_NAME] offers a lifetime maximu…" at bounding box center [940, 314] width 505 height 144
copy li "[PERSON_NAME] offers a lifetime maximum of $10,000 for eligible expenses that y…"
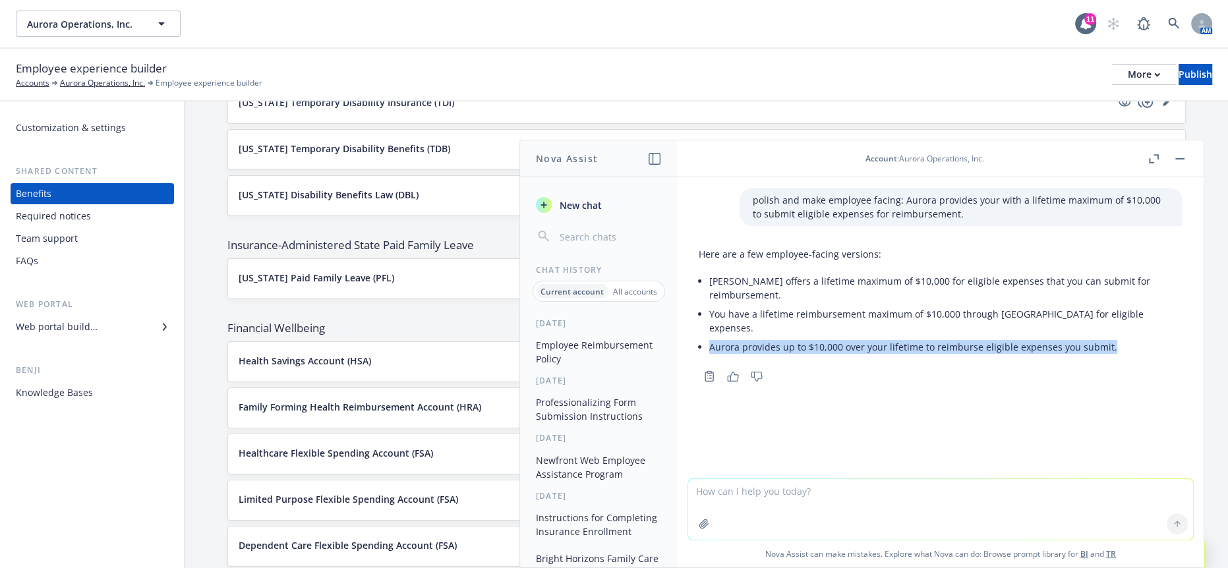
drag, startPoint x: 1109, startPoint y: 305, endPoint x: 700, endPoint y: 311, distance: 409.2
click at [709, 337] on li "Aurora provides up to $10,000 over your lifetime to reimburse eligible expenses…" at bounding box center [945, 346] width 473 height 19
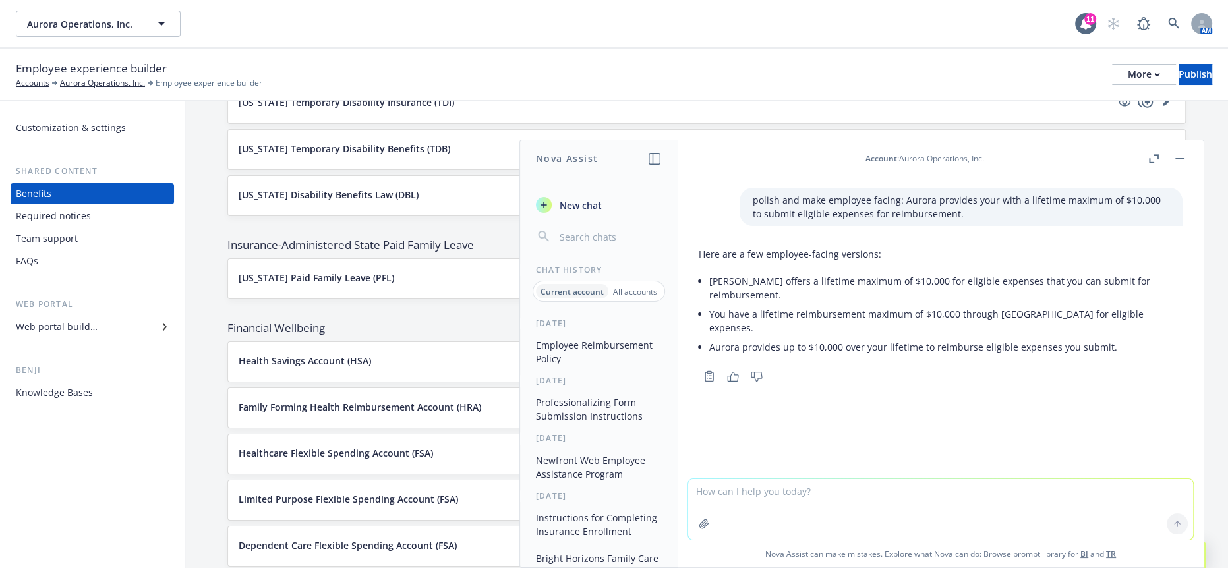
click at [1141, 304] on li "You have a lifetime reimbursement maximum of $10,000 through [GEOGRAPHIC_DATA] …" at bounding box center [945, 320] width 473 height 33
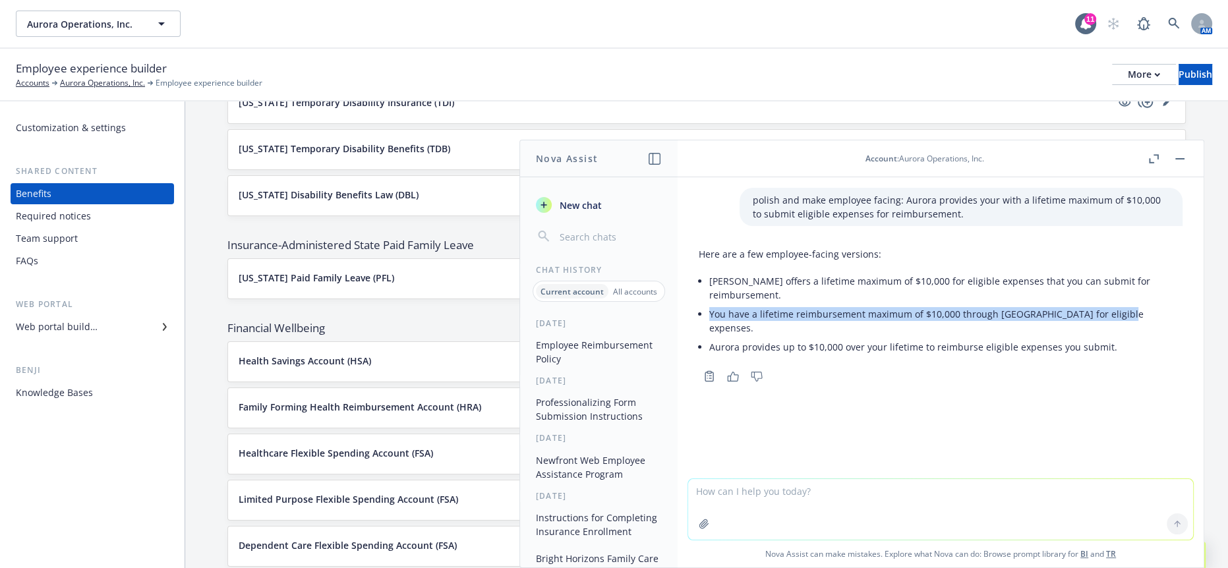
drag, startPoint x: 1140, startPoint y: 289, endPoint x: 704, endPoint y: 285, distance: 435.6
click at [704, 285] on div "Here are a few employee-facing versions: [PERSON_NAME] offers a lifetime maximu…" at bounding box center [940, 302] width 484 height 120
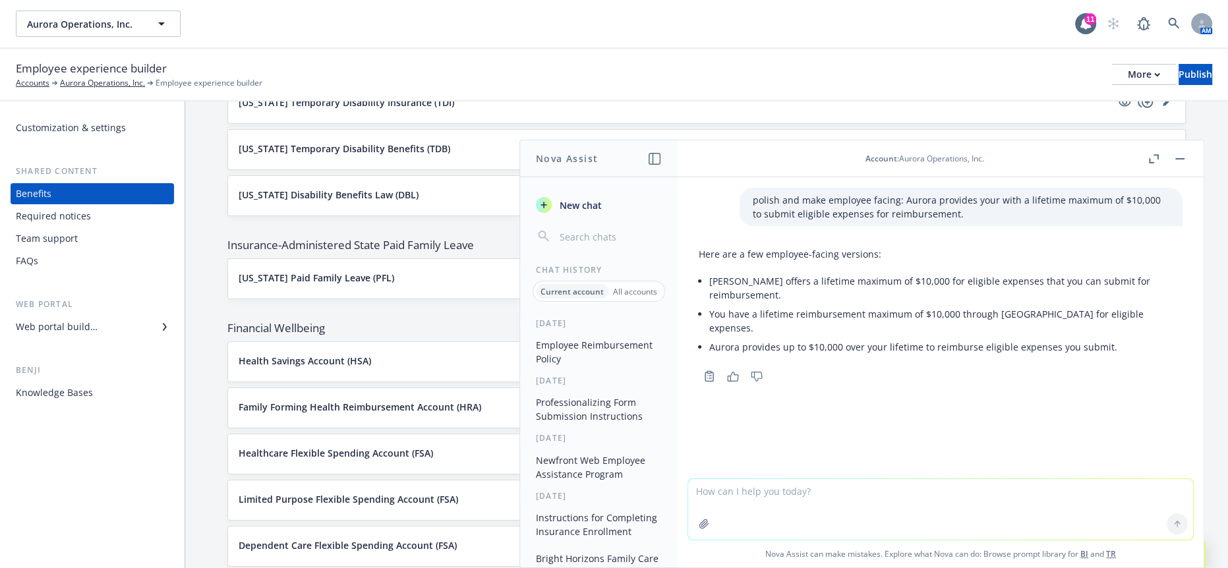
click at [888, 337] on li "Aurora provides up to $10,000 over your lifetime to reimburse eligible expenses…" at bounding box center [945, 346] width 473 height 19
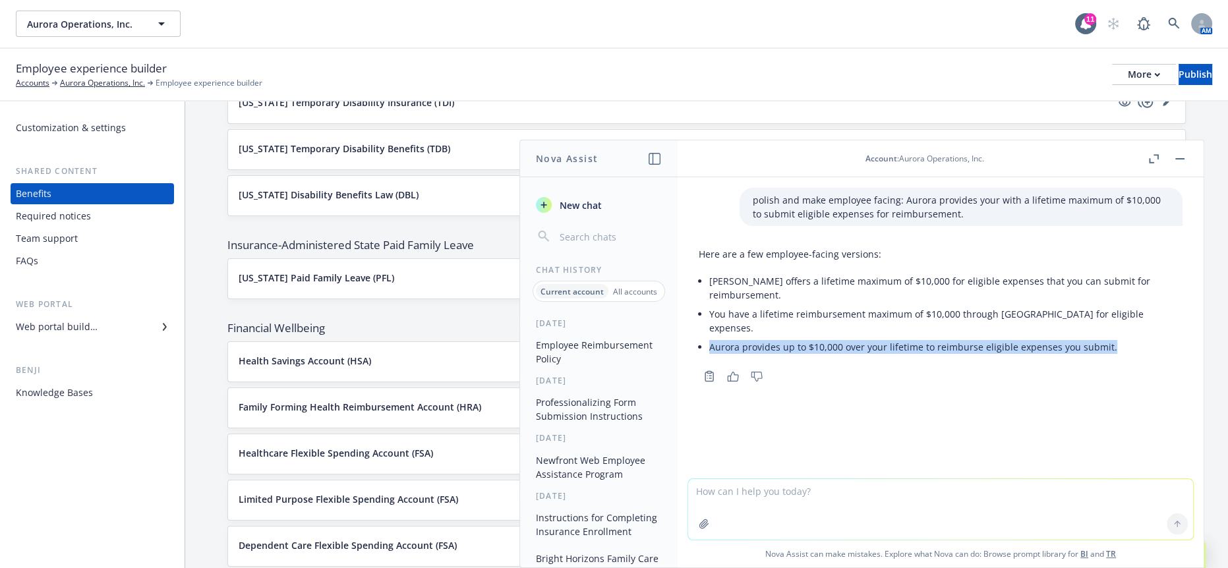
drag, startPoint x: 1117, startPoint y: 305, endPoint x: 708, endPoint y: 306, distance: 408.5
click at [709, 337] on li "Aurora provides up to $10,000 over your lifetime to reimburse eligible expenses…" at bounding box center [945, 346] width 473 height 19
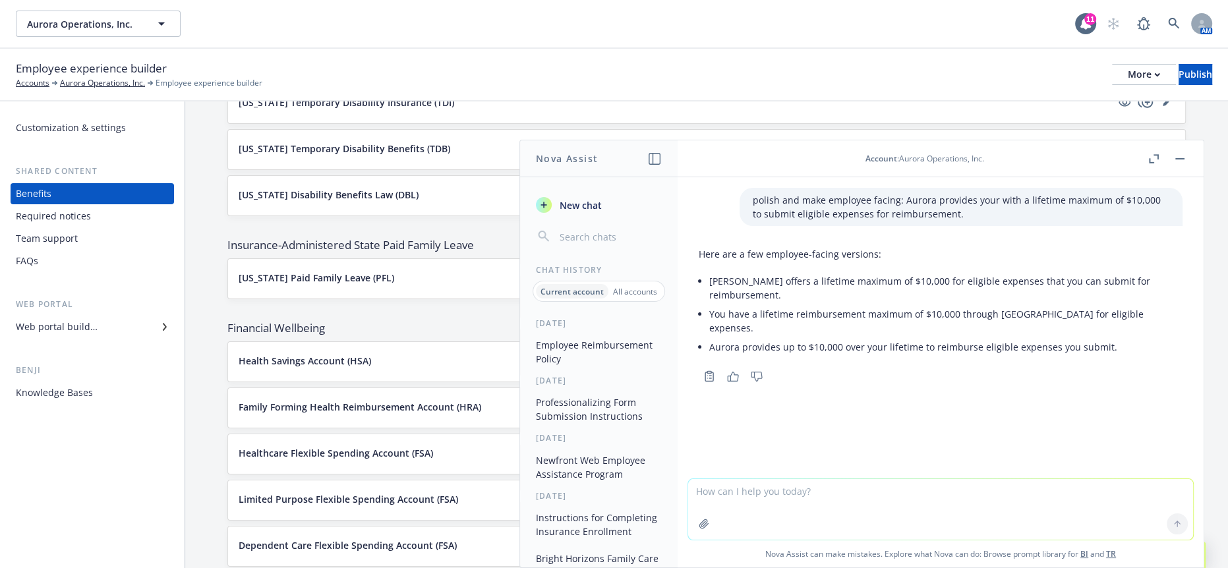
click at [1135, 304] on li "You have a lifetime reimbursement maximum of $10,000 through [GEOGRAPHIC_DATA] …" at bounding box center [945, 320] width 473 height 33
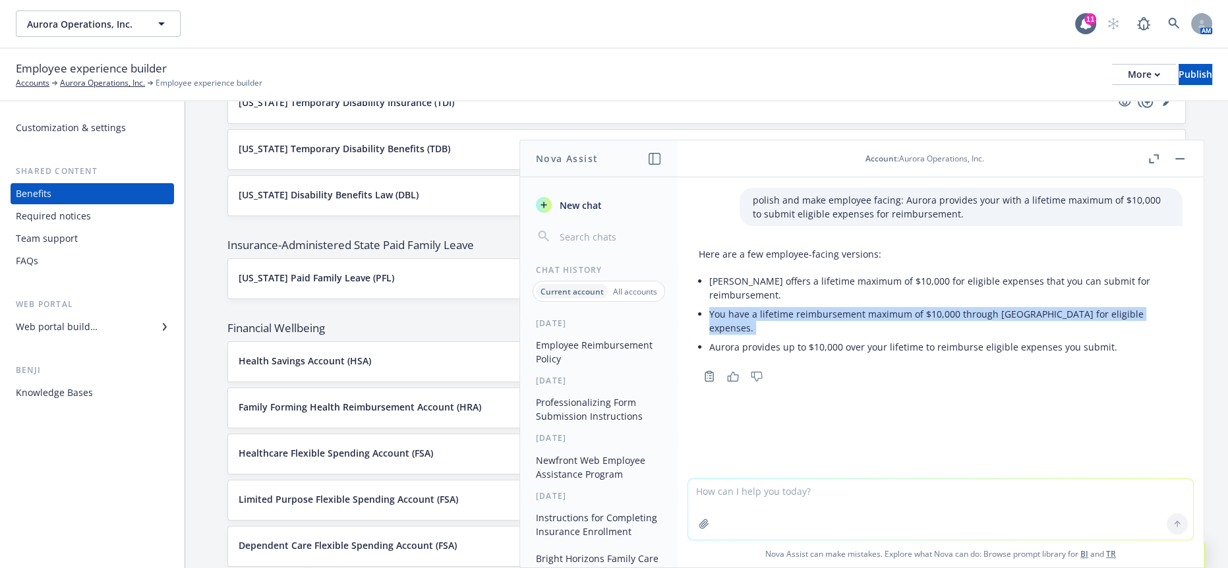
drag, startPoint x: 1135, startPoint y: 287, endPoint x: 703, endPoint y: 291, distance: 431.6
click at [703, 291] on div "Here are a few employee-facing versions: [PERSON_NAME] offers a lifetime maximu…" at bounding box center [940, 302] width 484 height 120
copy ul "You have a lifetime reimbursement maximum of $10,000 through [GEOGRAPHIC_DATA] …"
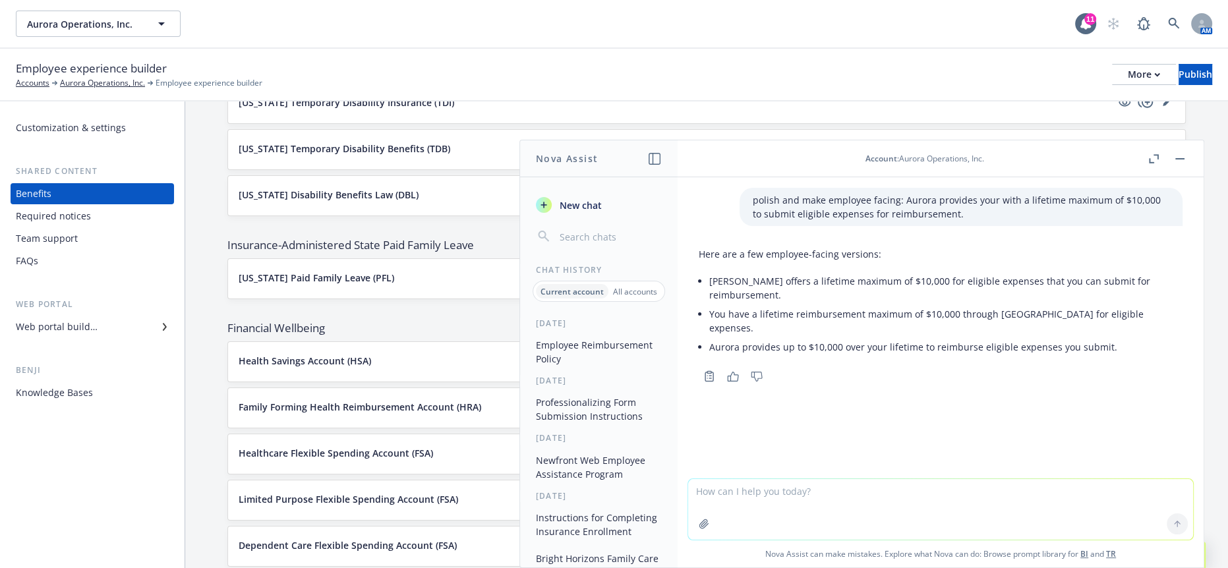
click at [832, 237] on span "Insurance-Administered State Paid Family Leave" at bounding box center [706, 245] width 958 height 16
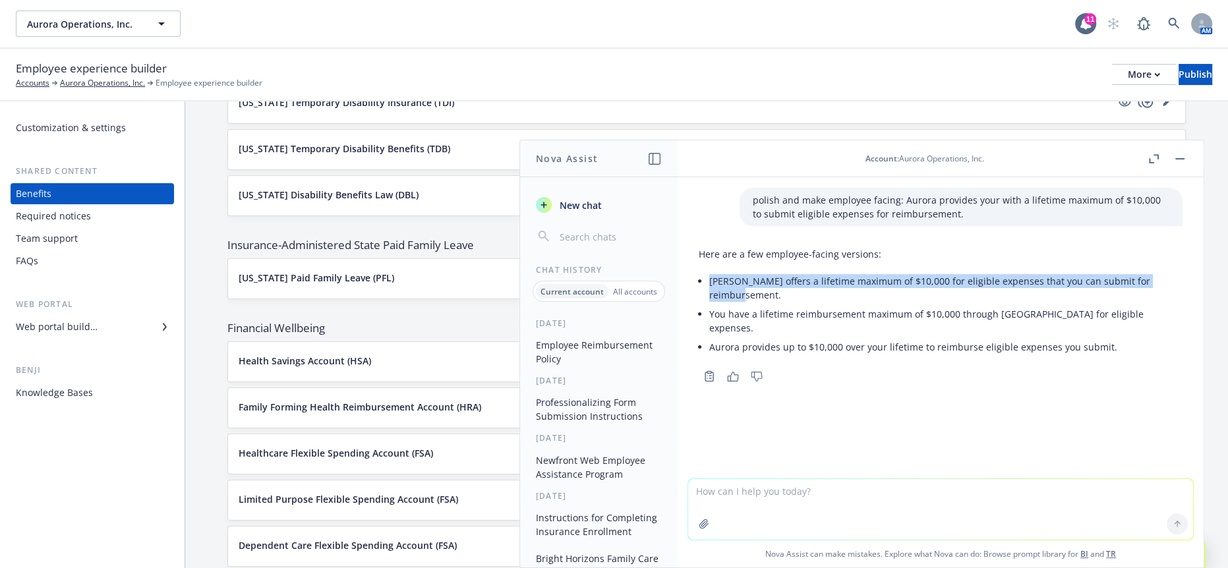
drag, startPoint x: 1178, startPoint y: 267, endPoint x: 708, endPoint y: 270, distance: 470.5
click at [708, 270] on div "Here are a few employee-facing versions: [PERSON_NAME] offers a lifetime maximu…" at bounding box center [940, 314] width 505 height 144
copy li "[PERSON_NAME] offers a lifetime maximum of $10,000 for eligible expenses that y…"
click at [1181, 158] on icon "button" at bounding box center [1179, 158] width 9 height 1
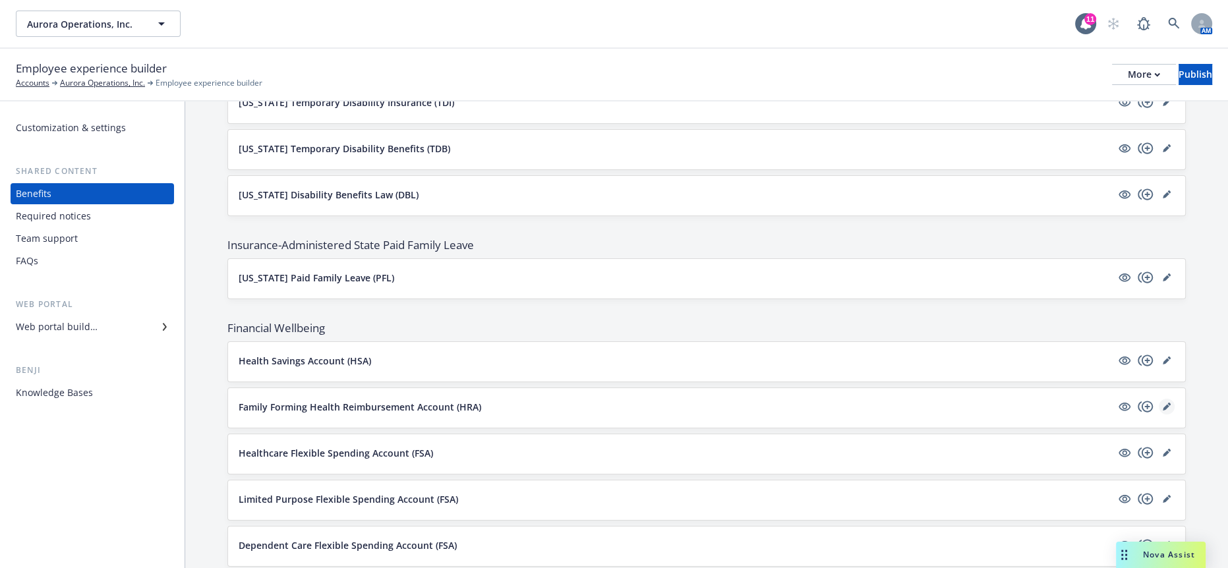
click at [1158, 399] on link "editPencil" at bounding box center [1166, 407] width 16 height 16
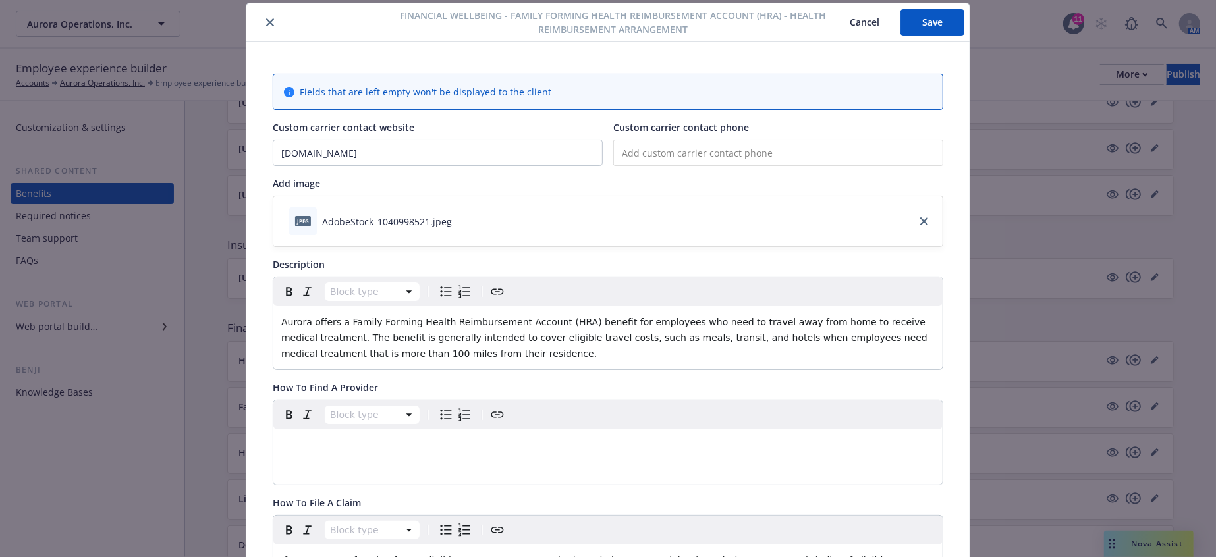
scroll to position [625, 0]
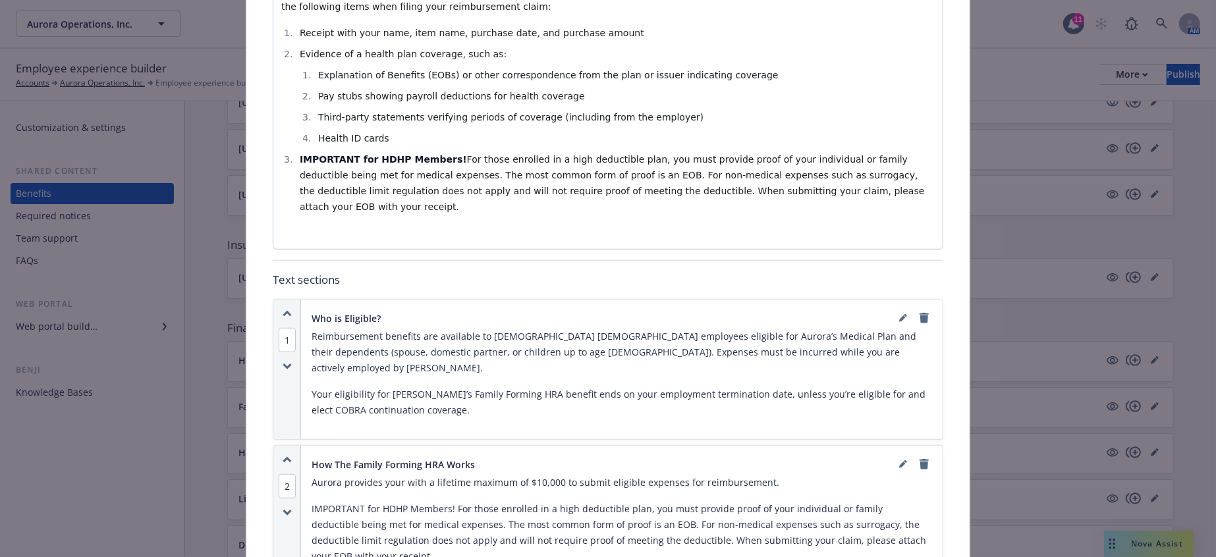
click at [895, 457] on div at bounding box center [913, 465] width 37 height 16
click at [901, 461] on icon "editPencil" at bounding box center [903, 465] width 8 height 8
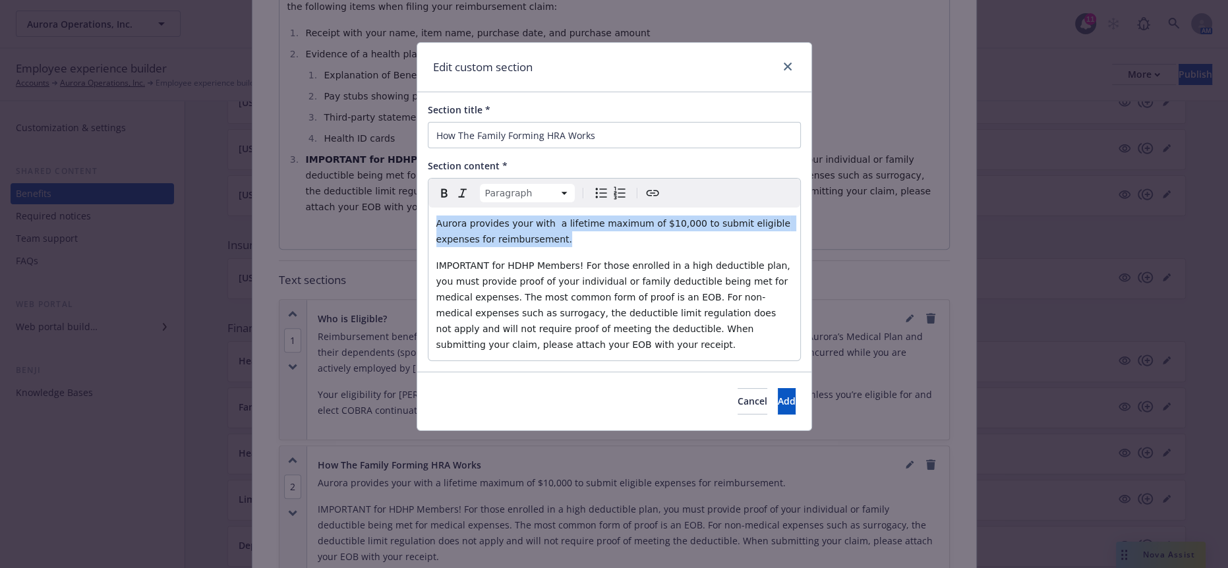
drag, startPoint x: 733, startPoint y: 218, endPoint x: 420, endPoint y: 194, distance: 314.5
click at [420, 194] on div "Section title * How The Family Forming HRA Works Section content * Paragraph Pa…" at bounding box center [614, 231] width 394 height 279
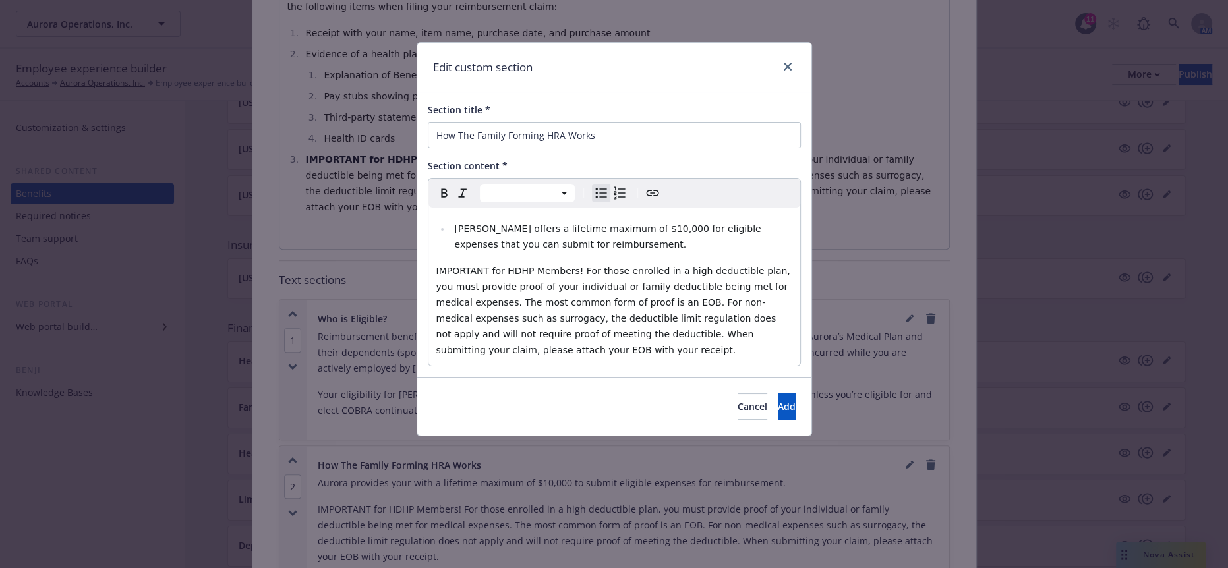
click at [454, 223] on span "[PERSON_NAME] offers a lifetime maximum of $10,000 for eligible expenses that y…" at bounding box center [609, 236] width 310 height 26
select select "paragraph"
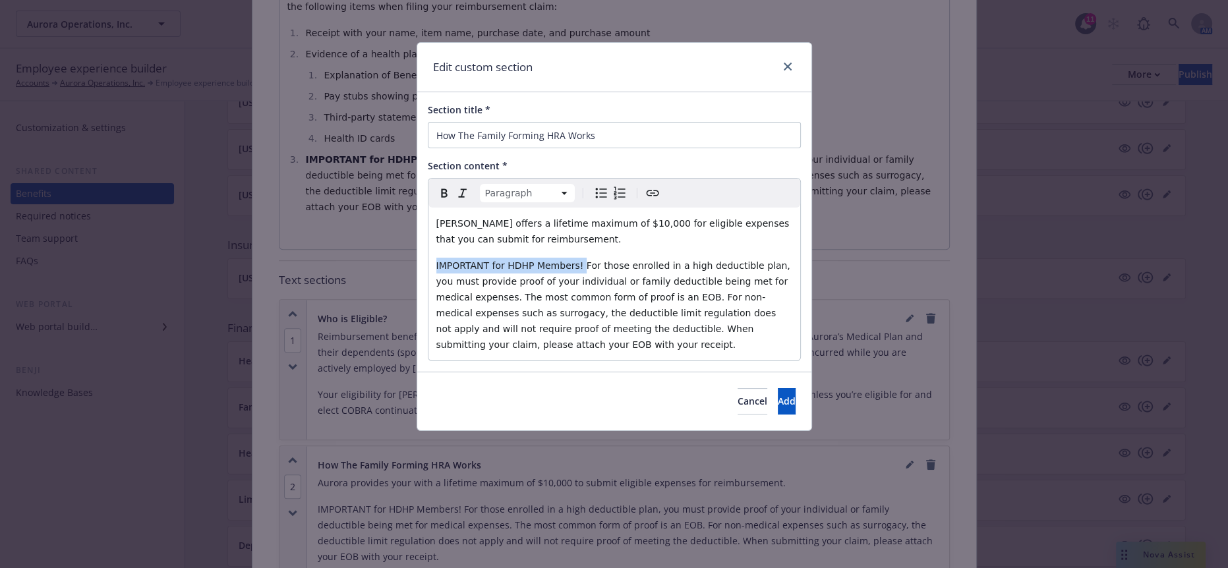
drag, startPoint x: 553, startPoint y: 243, endPoint x: 391, endPoint y: 242, distance: 162.7
click at [391, 242] on div "Edit custom section Section title * How The Family Forming HRA Works Section co…" at bounding box center [614, 284] width 1228 height 568
click at [443, 185] on icon "Bold" at bounding box center [444, 193] width 16 height 16
click at [513, 228] on p "[PERSON_NAME] offers a lifetime maximum of $10,000 for eligible expenses that y…" at bounding box center [614, 231] width 356 height 32
drag, startPoint x: 751, startPoint y: 354, endPoint x: 588, endPoint y: 339, distance: 163.5
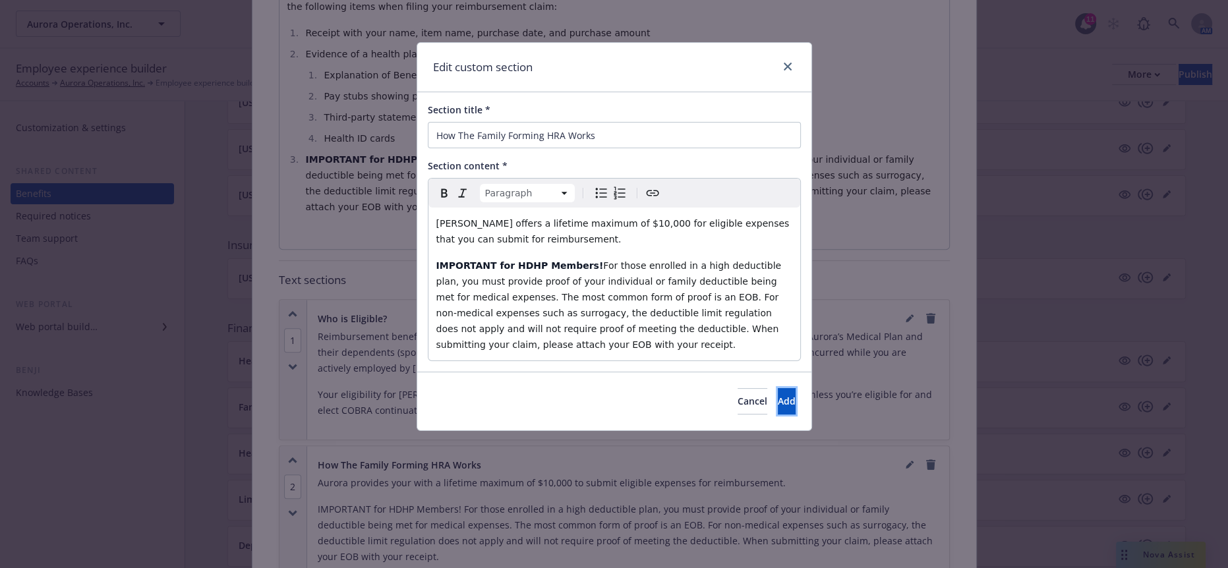
click at [588, 372] on div "Cancel Add" at bounding box center [614, 401] width 394 height 59
click at [743, 260] on span "For those enrolled in a high deductible plan, you must provide proof of your in…" at bounding box center [610, 305] width 348 height 90
drag, startPoint x: 768, startPoint y: 353, endPoint x: 760, endPoint y: 353, distance: 7.9
click at [777, 395] on span "Add" at bounding box center [786, 401] width 18 height 13
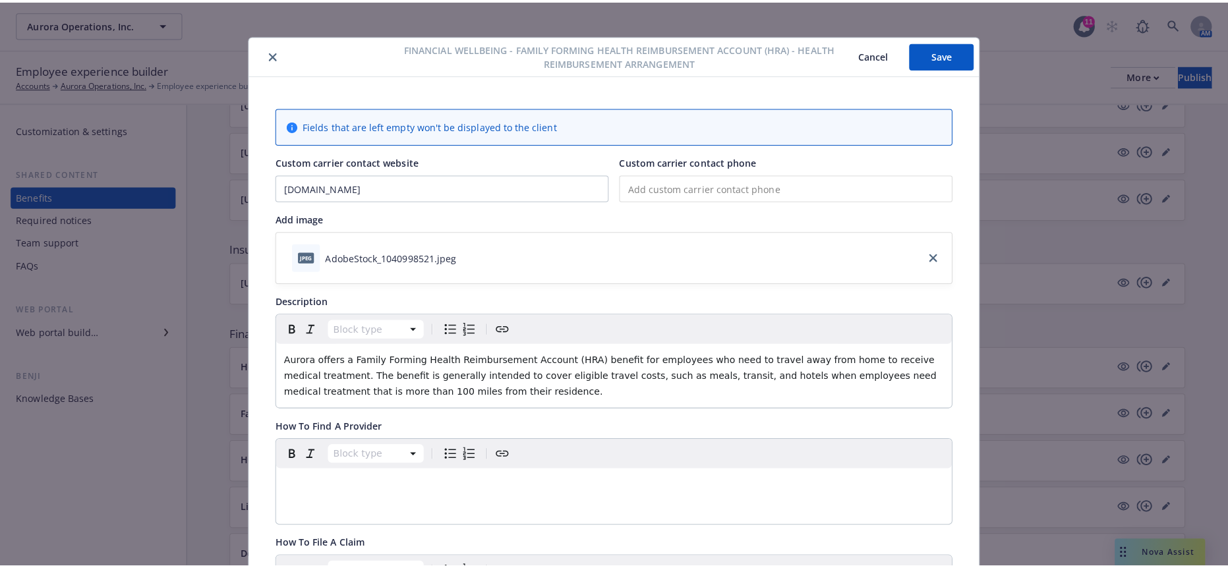
scroll to position [0, 0]
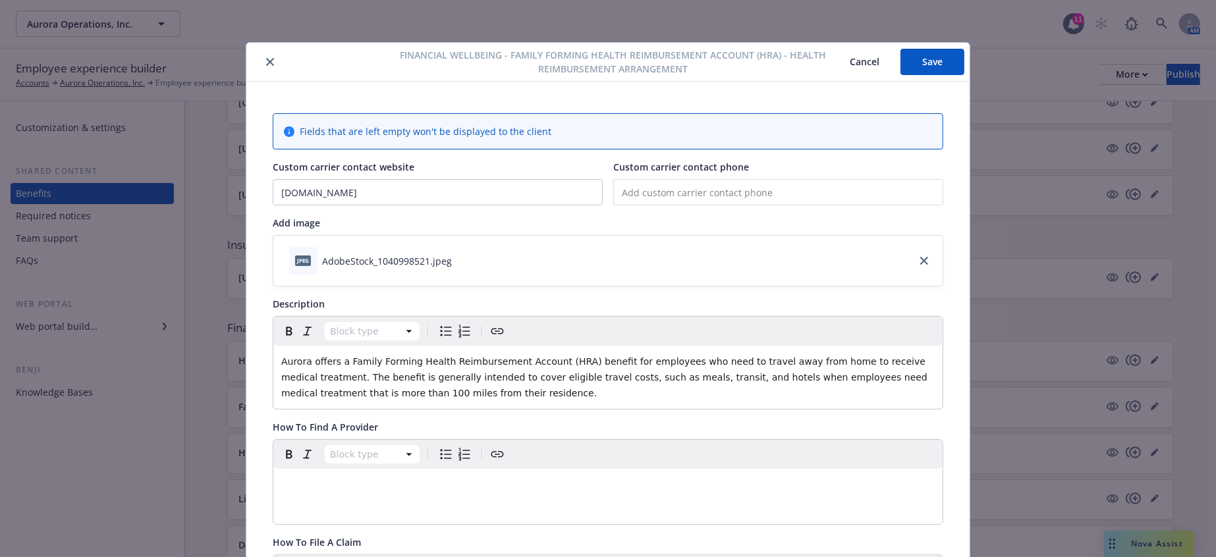
click at [942, 72] on div "Financial Wellbeing - Family Forming Health Reimbursement Account (HRA) - Healt…" at bounding box center [607, 62] width 723 height 39
click at [941, 59] on button "Save" at bounding box center [933, 62] width 64 height 26
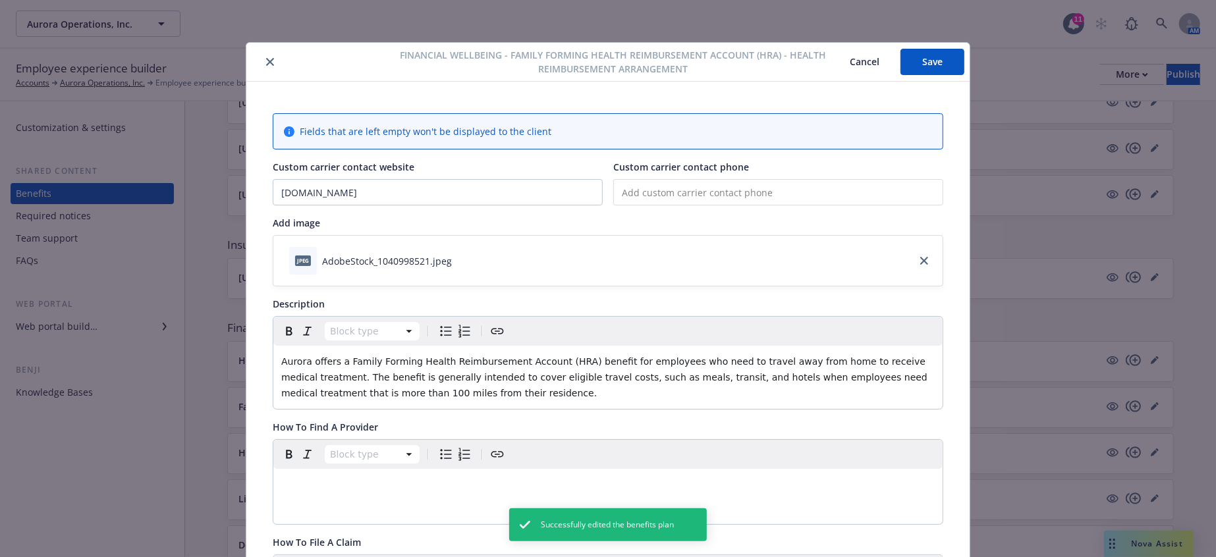
click at [266, 61] on button "close" at bounding box center [270, 62] width 16 height 16
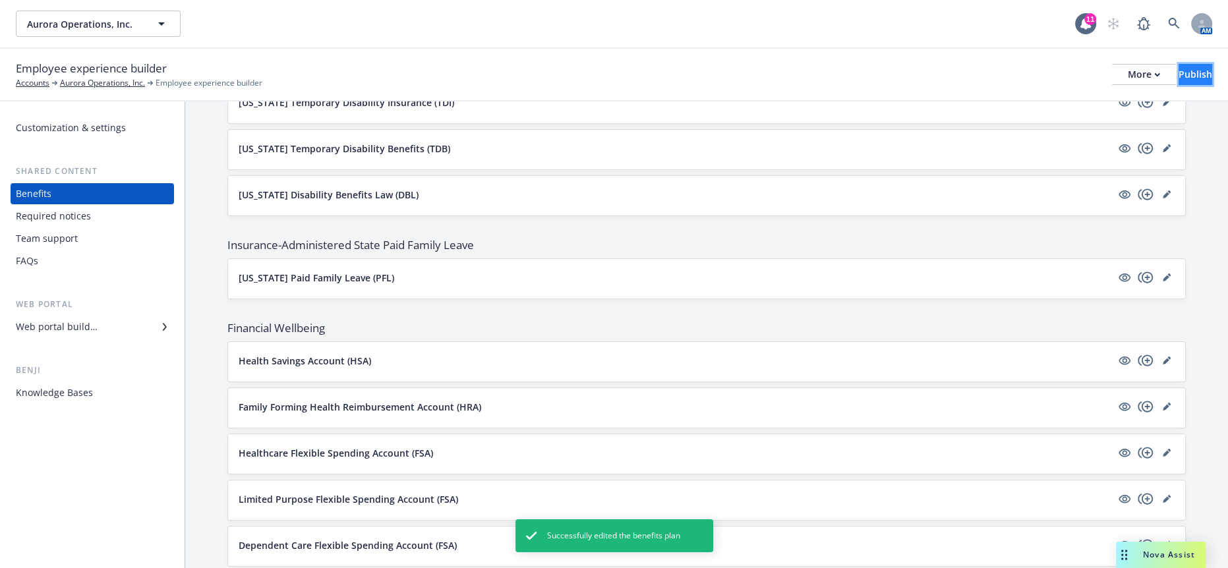
click at [1178, 67] on div "Publish" at bounding box center [1195, 75] width 34 height 20
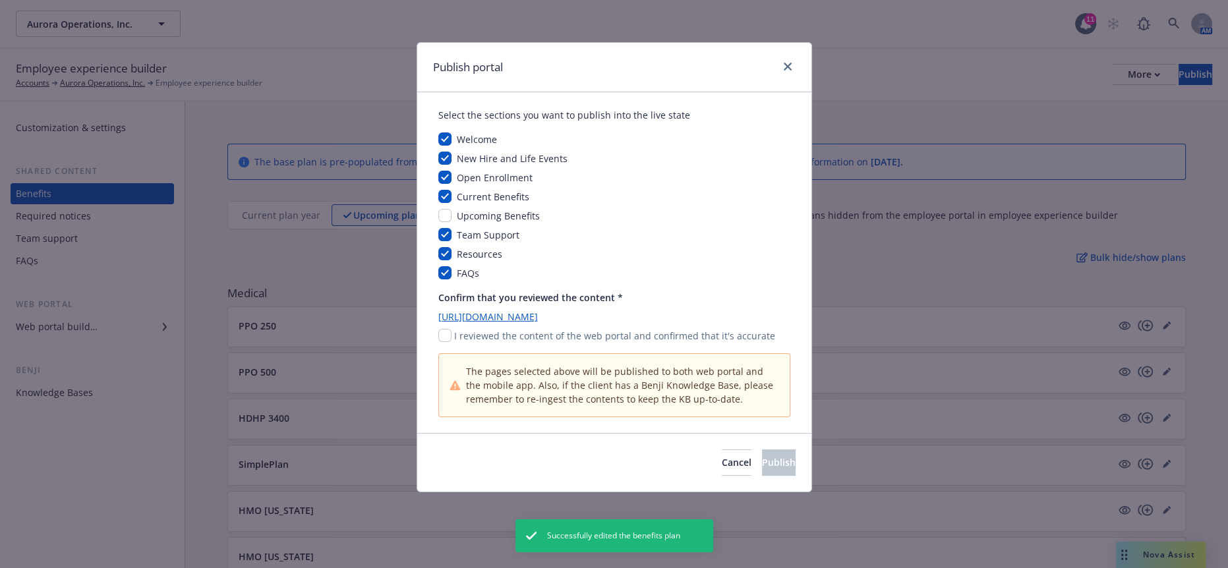
click at [432, 317] on div "Select the sections you want to publish into the live state Welcome New Hire an…" at bounding box center [614, 262] width 394 height 341
click at [443, 329] on input "checkbox" at bounding box center [444, 335] width 13 height 13
checkbox input "true"
click at [772, 456] on span "Publish" at bounding box center [779, 462] width 34 height 13
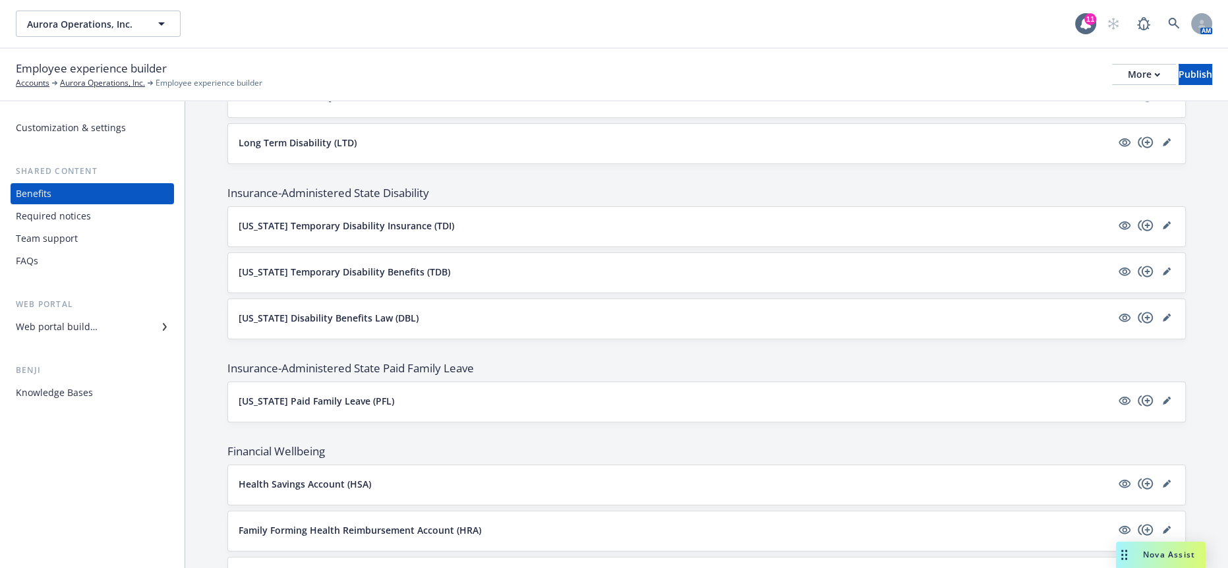
scroll to position [1171, 0]
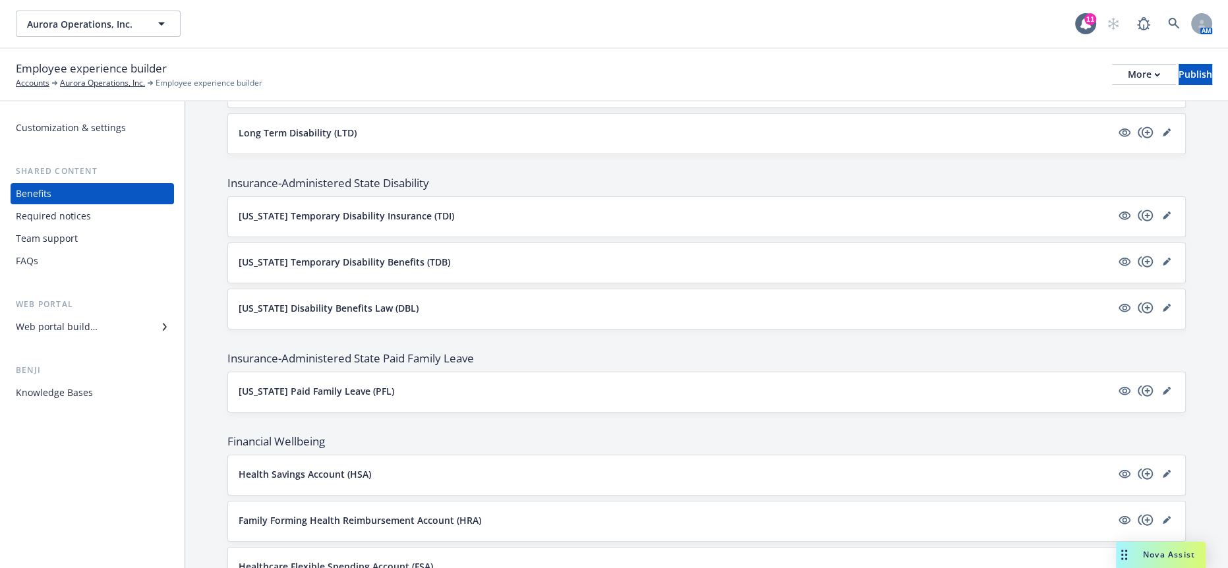
click at [316, 513] on p "Family Forming Health Reimbursement Account (HRA)" at bounding box center [360, 520] width 242 height 14
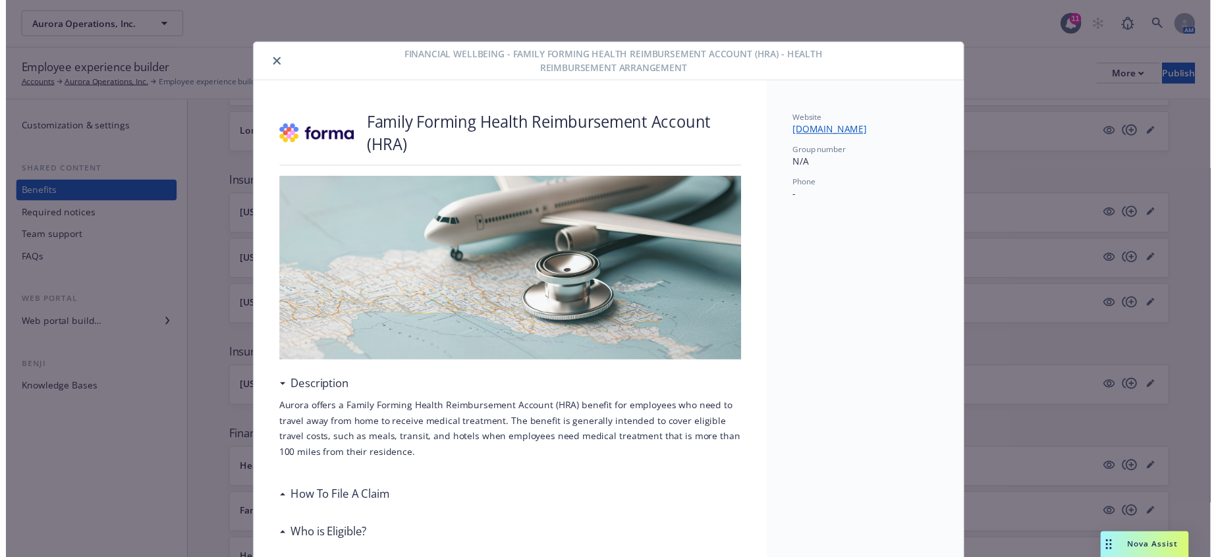
scroll to position [40, 0]
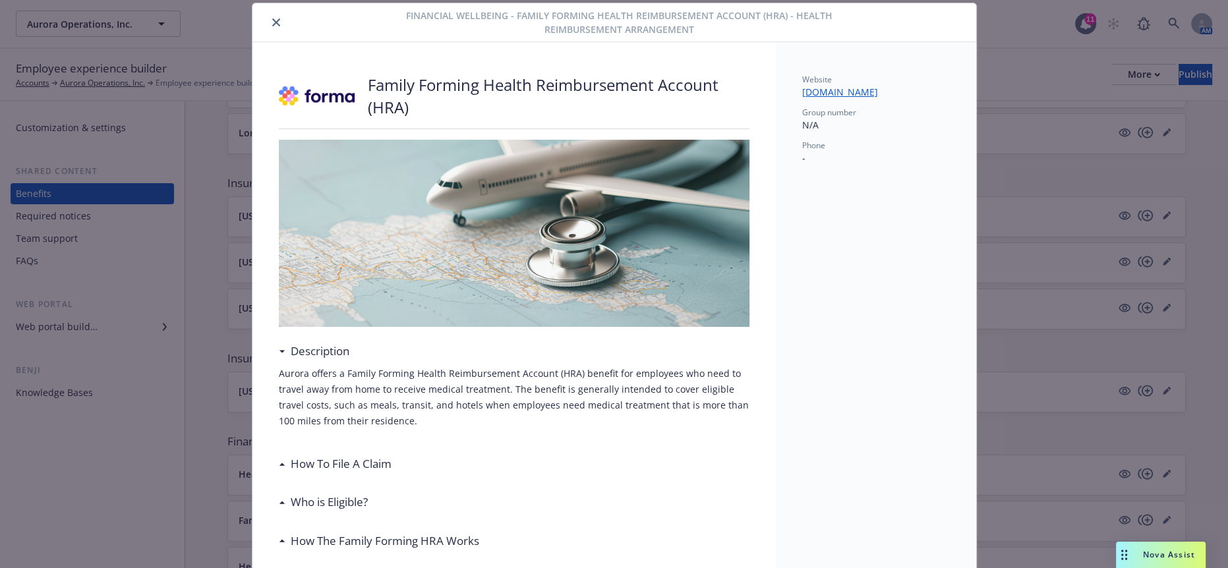
click at [258, 18] on div at bounding box center [332, 22] width 148 height 16
click at [272, 18] on icon "close" at bounding box center [276, 22] width 8 height 8
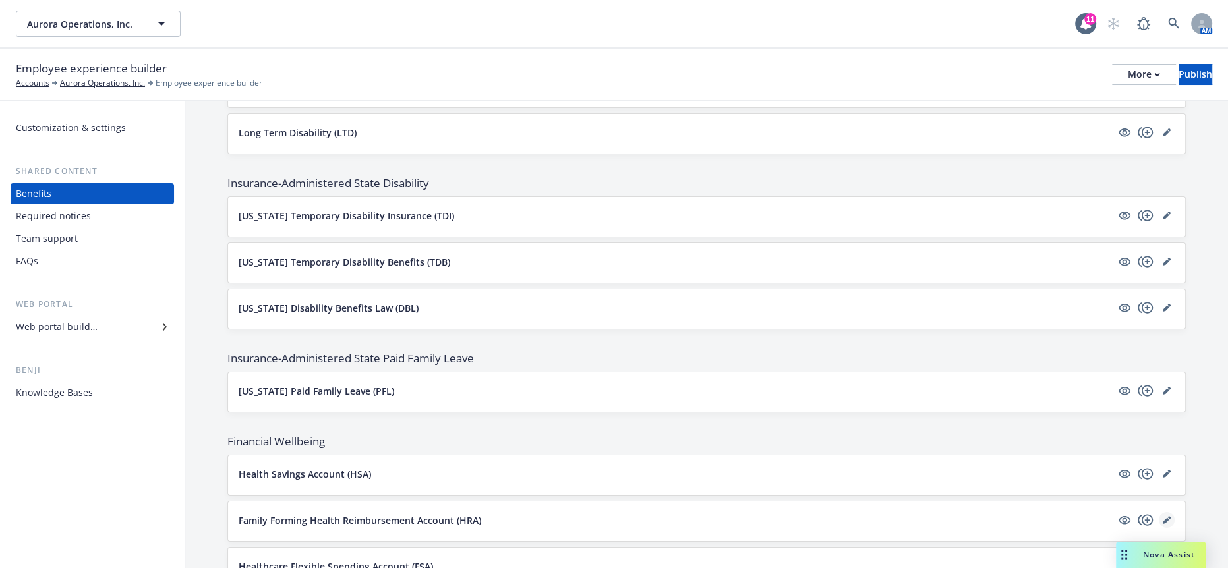
click at [1164, 512] on link "editPencil" at bounding box center [1166, 520] width 16 height 16
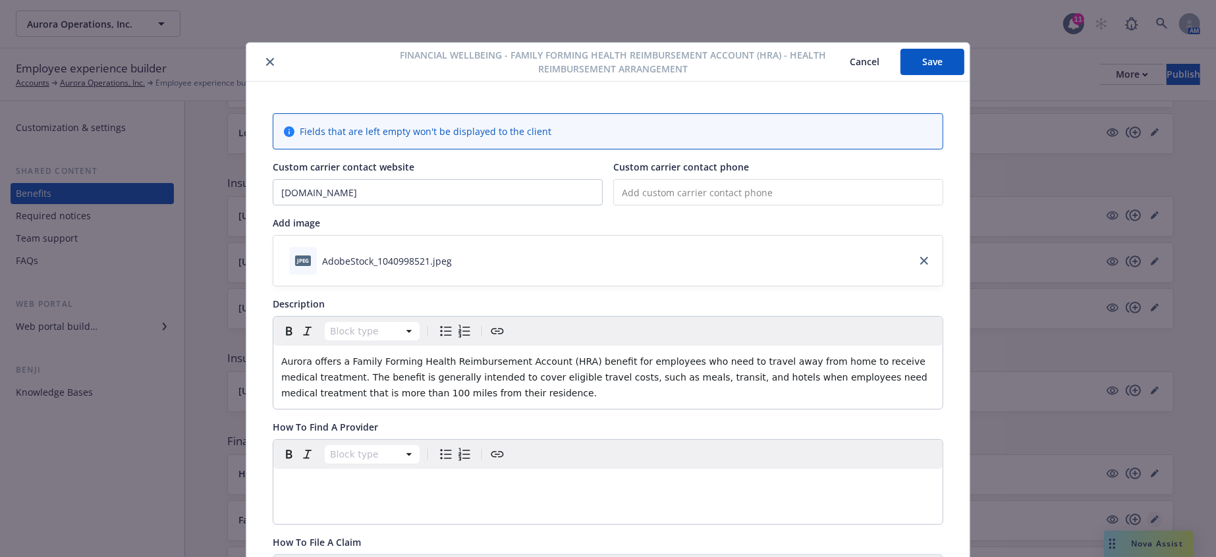
scroll to position [40, 0]
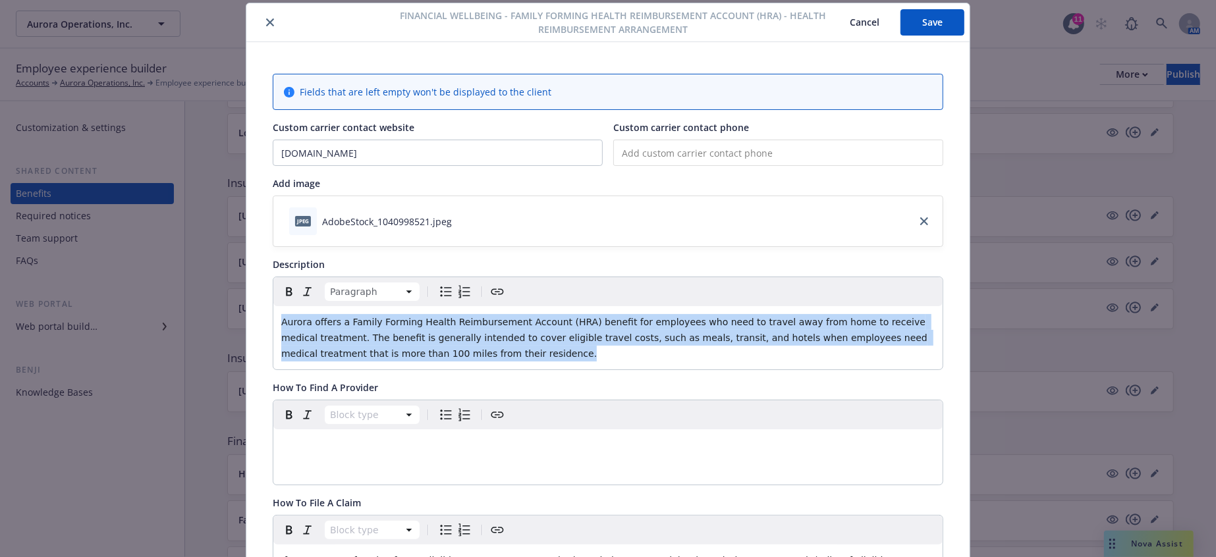
drag, startPoint x: 836, startPoint y: 310, endPoint x: 199, endPoint y: 295, distance: 637.3
click at [199, 295] on div "Financial Wellbeing - Family Forming Health Reimbursement Account (HRA) - Healt…" at bounding box center [608, 278] width 1216 height 557
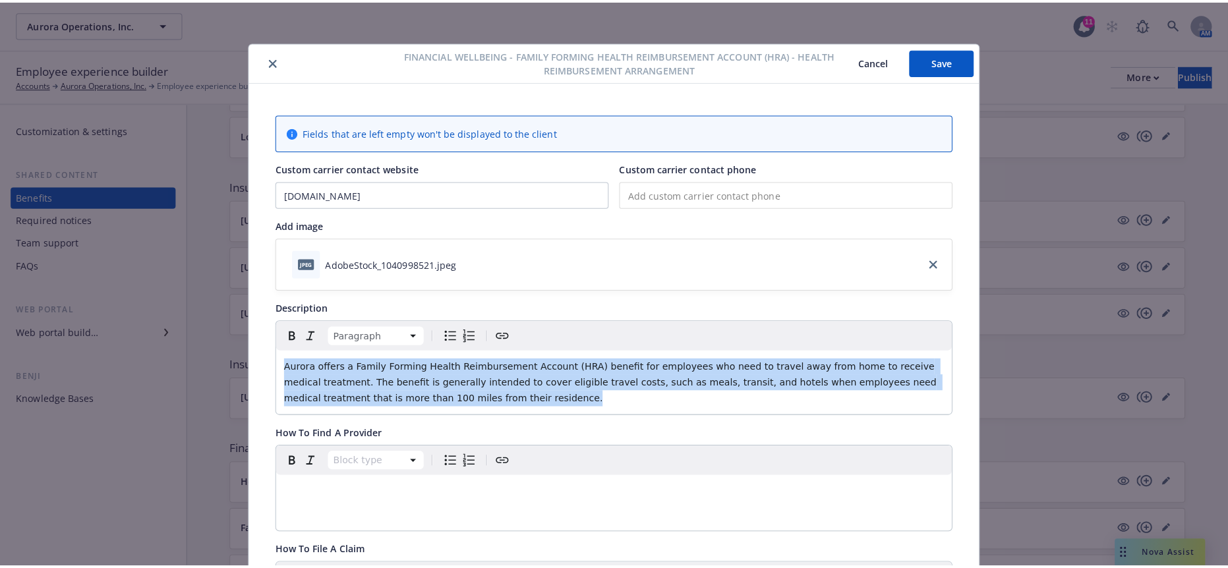
scroll to position [0, 0]
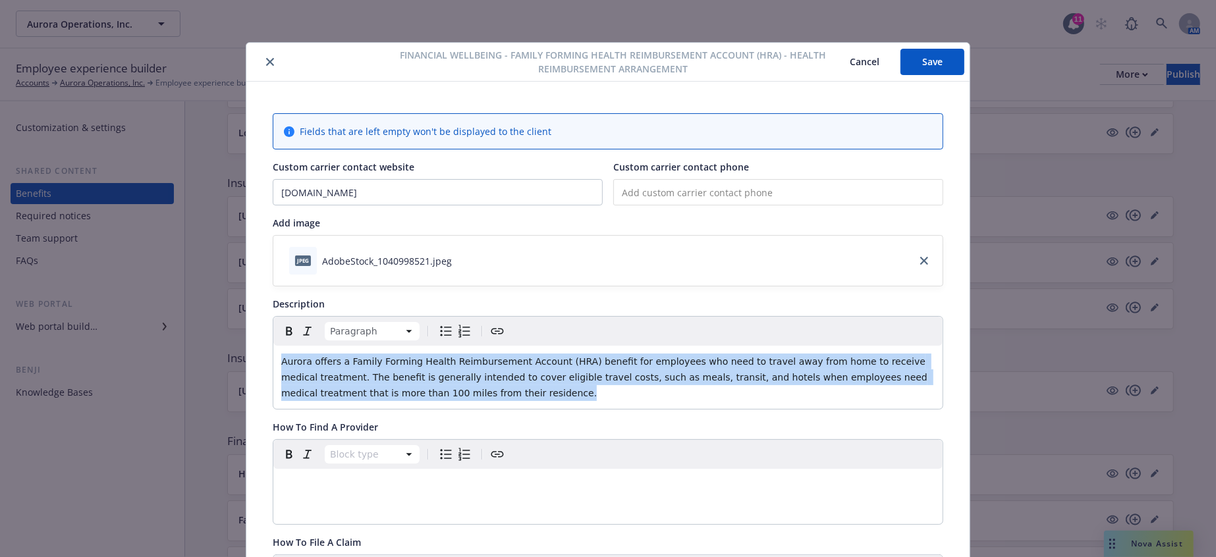
copy span "Aurora offers a Family Forming Health Reimbursement Account (HRA) benefit for e…"
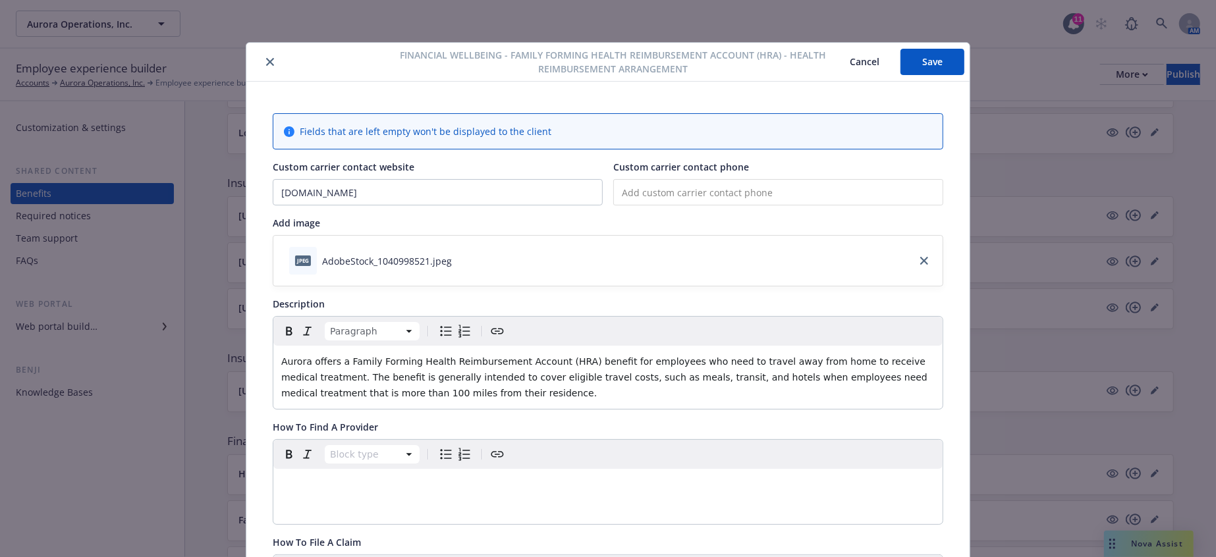
click at [261, 53] on div "Financial Wellbeing - Family Forming Health Reimbursement Account (HRA) - Healt…" at bounding box center [607, 62] width 723 height 39
click at [266, 61] on icon "close" at bounding box center [270, 62] width 8 height 8
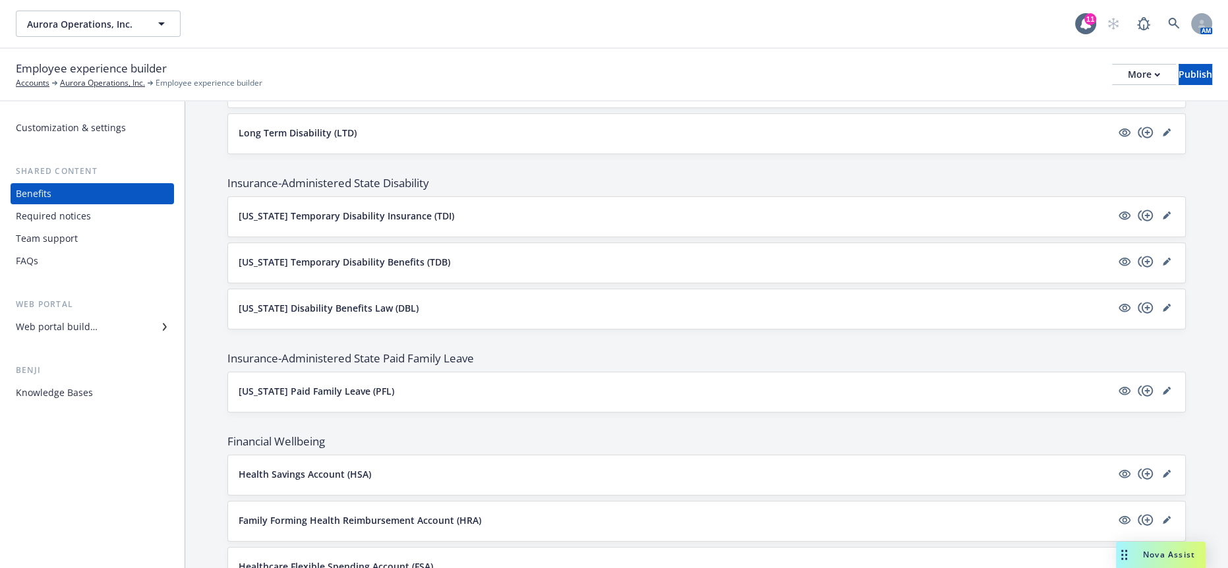
click at [1175, 553] on span "Nova Assist" at bounding box center [1169, 554] width 52 height 11
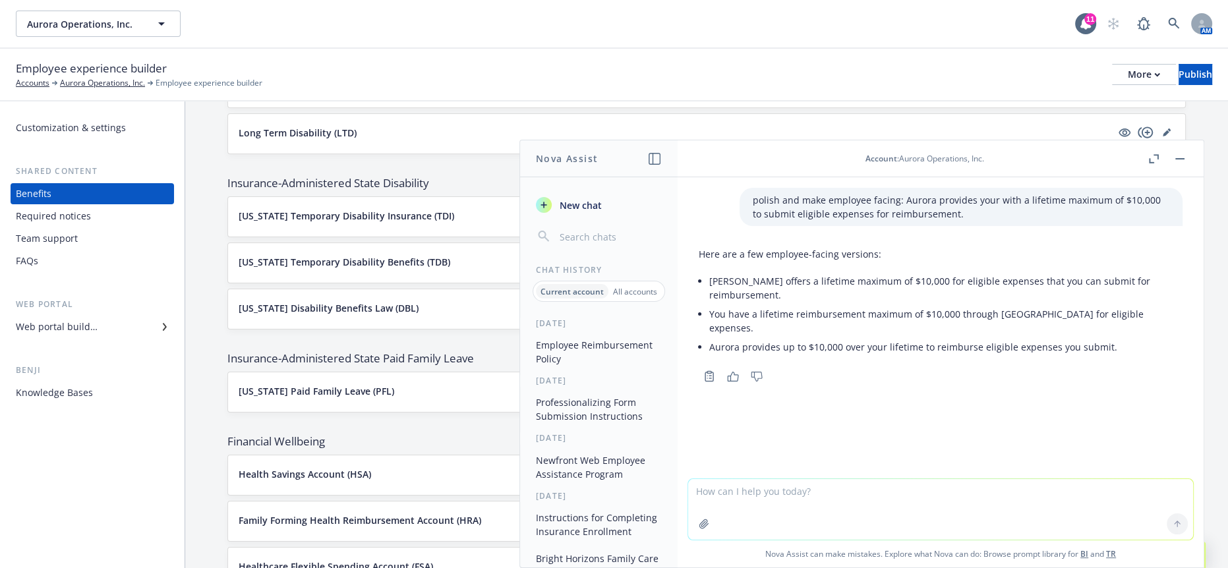
click at [802, 492] on textarea at bounding box center [940, 509] width 505 height 61
type textarea "f"
paste textarea "Aurora offers a Family Forming Health Reimbursement Account (HRA) benefit for e…"
type textarea "rephrase for more of a family forming HRA through Forma offerd by [PERSON_NAME]…"
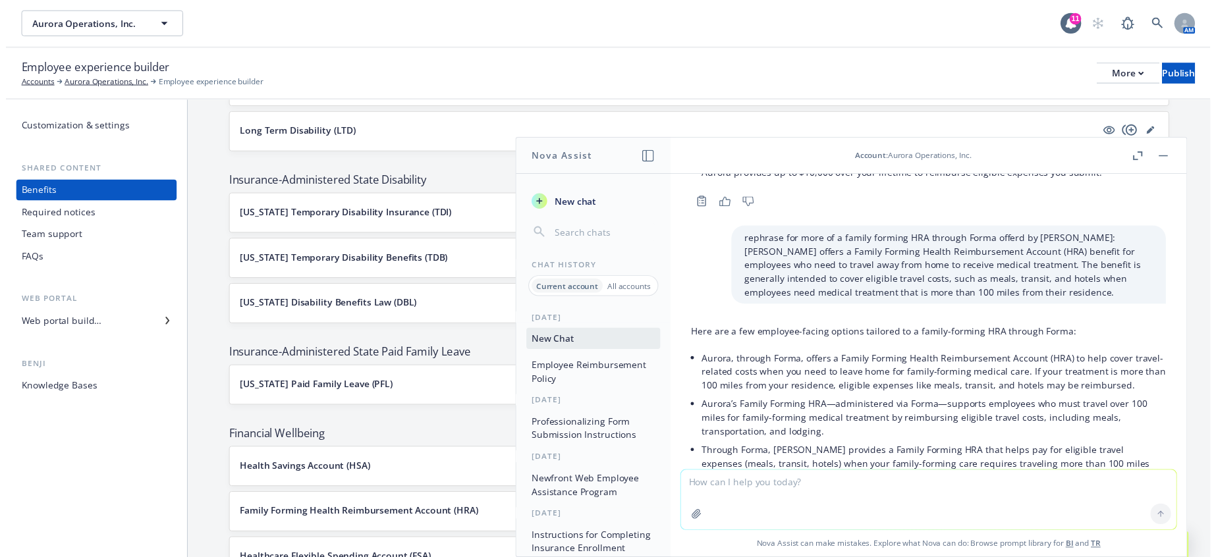
scroll to position [201, 0]
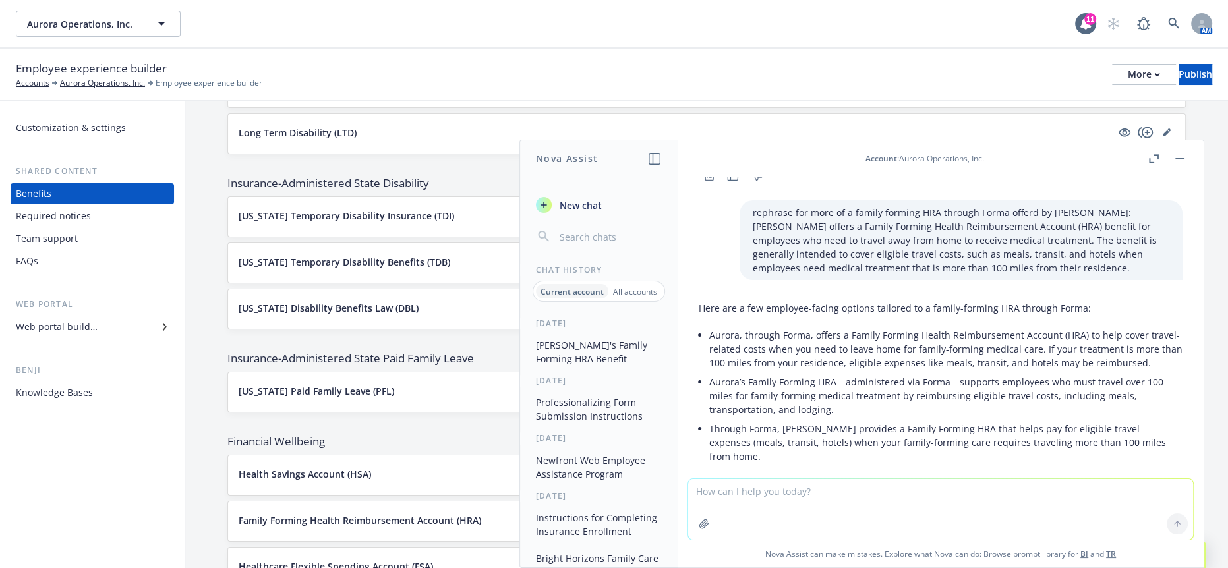
click at [210, 480] on div "The base plan is pre-populated from Force and can be edited there . This accoun…" at bounding box center [706, 91] width 1042 height 2320
click at [1181, 155] on button "button" at bounding box center [1180, 159] width 16 height 16
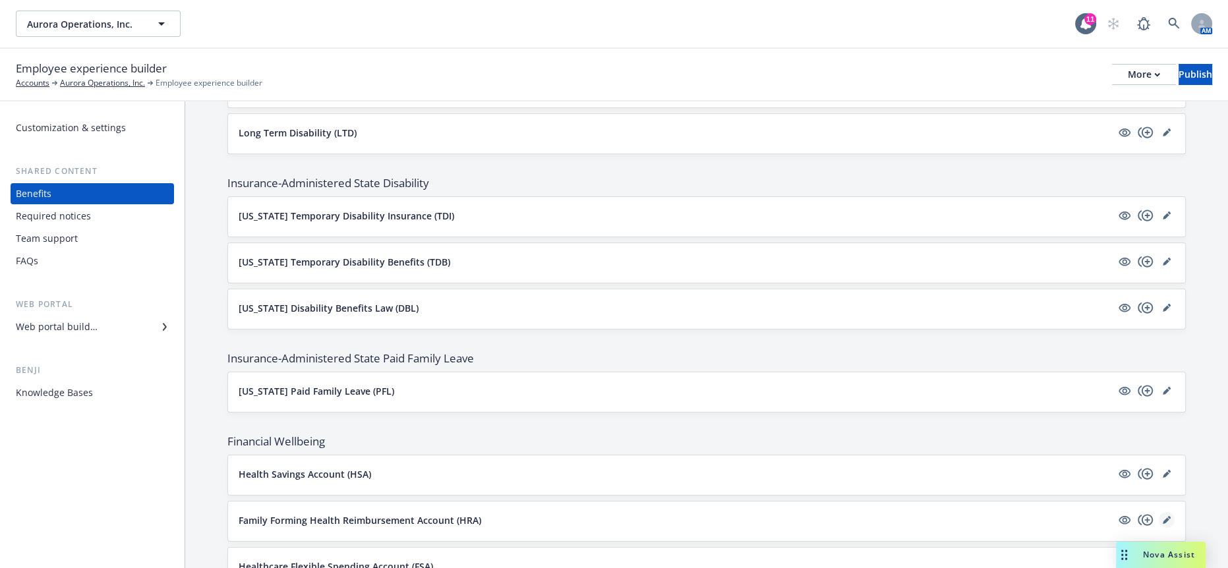
click at [1162, 517] on icon "editPencil" at bounding box center [1165, 520] width 7 height 7
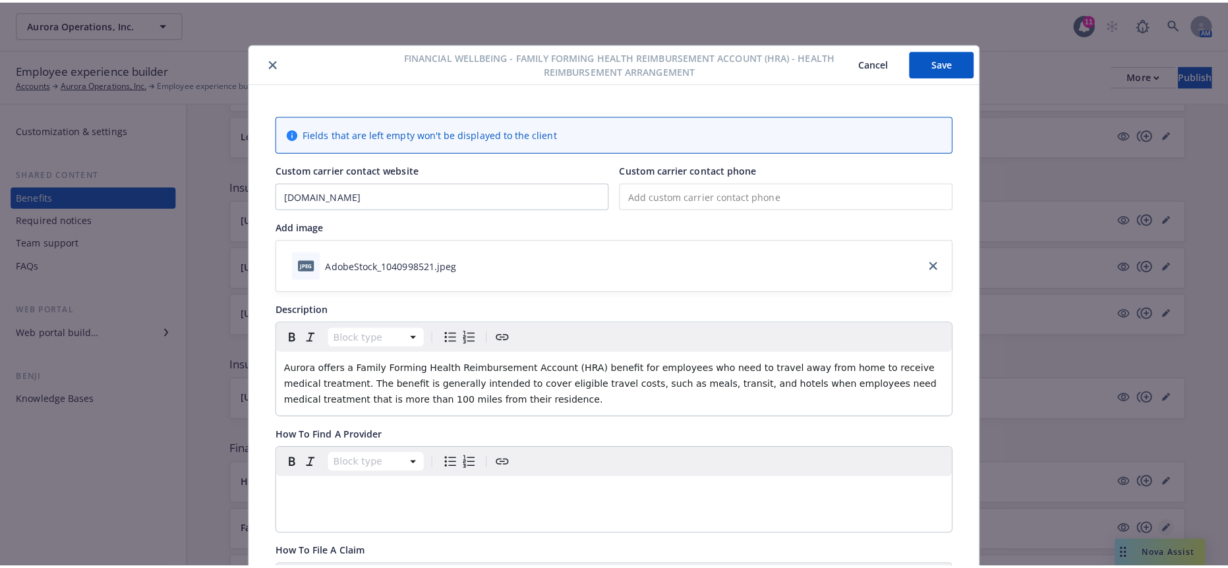
scroll to position [40, 0]
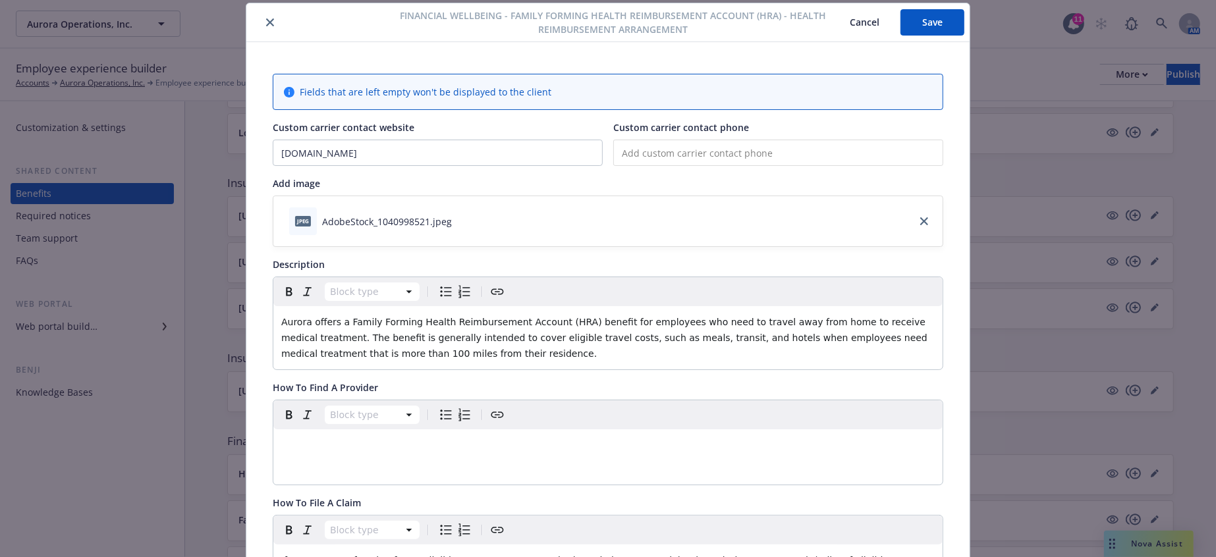
drag, startPoint x: 464, startPoint y: 316, endPoint x: 600, endPoint y: 318, distance: 136.4
click at [473, 317] on span "Aurora offers a Family Forming Health Reimbursement Account (HRA) benefit for e…" at bounding box center [605, 338] width 649 height 42
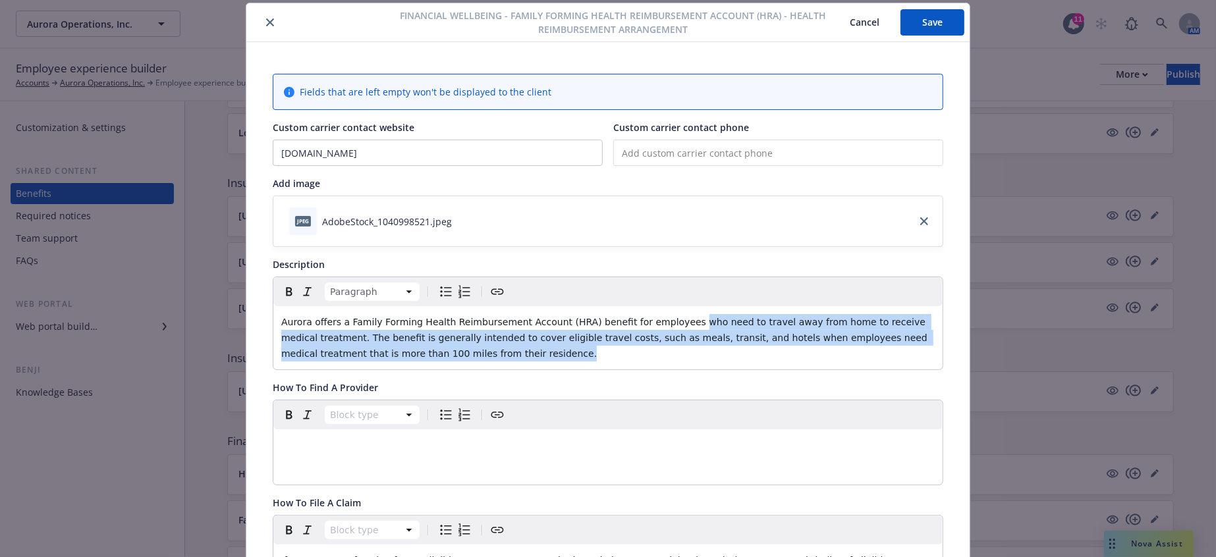
drag, startPoint x: 887, startPoint y: 316, endPoint x: 607, endPoint y: 296, distance: 280.7
click at [607, 314] on p "Aurora offers a Family Forming Health Reimbursement Account (HRA) benefit for e…" at bounding box center [608, 337] width 654 height 47
click at [899, 325] on div "Aurora offers a Family Forming Health Reimbursement Account (HRA) benefit for e…" at bounding box center [607, 337] width 669 height 63
drag, startPoint x: 920, startPoint y: 322, endPoint x: 650, endPoint y: 277, distance: 273.1
click at [630, 306] on div "Aurora offers a Family Forming Health Reimbursement Account (HRA) benefit for e…" at bounding box center [607, 337] width 669 height 63
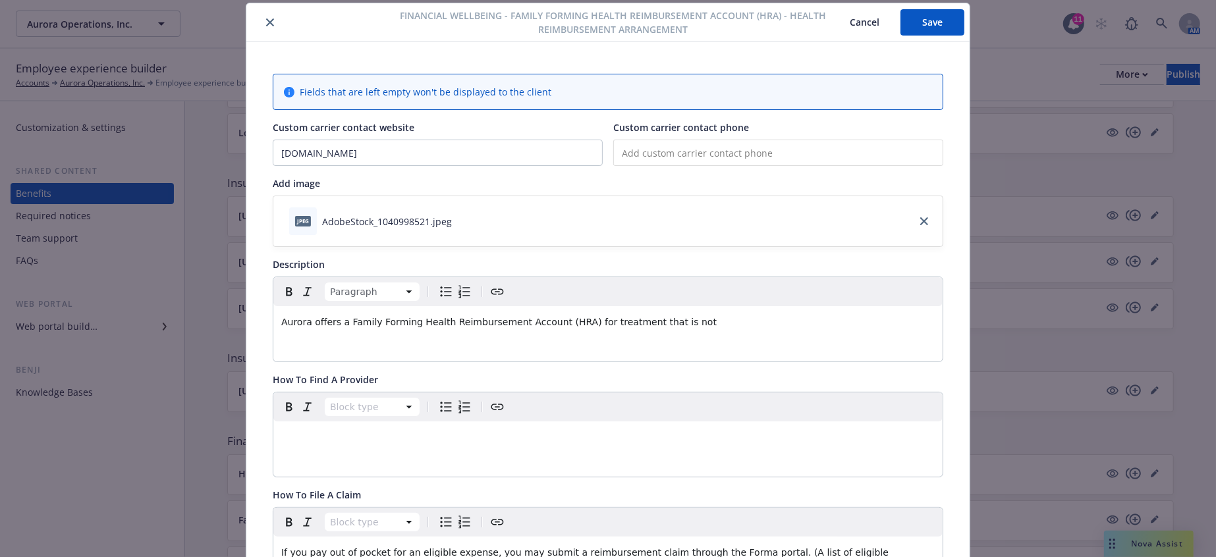
click at [687, 284] on div "Paragraph" at bounding box center [607, 291] width 669 height 29
click at [912, 25] on button "Save" at bounding box center [933, 22] width 64 height 26
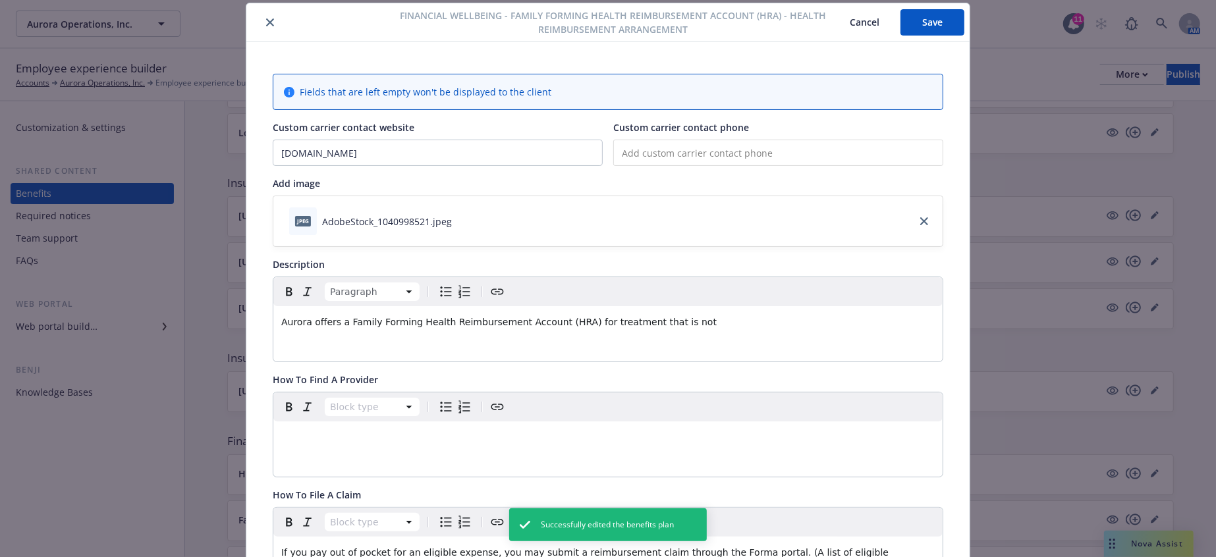
click at [266, 19] on icon "close" at bounding box center [270, 22] width 8 height 8
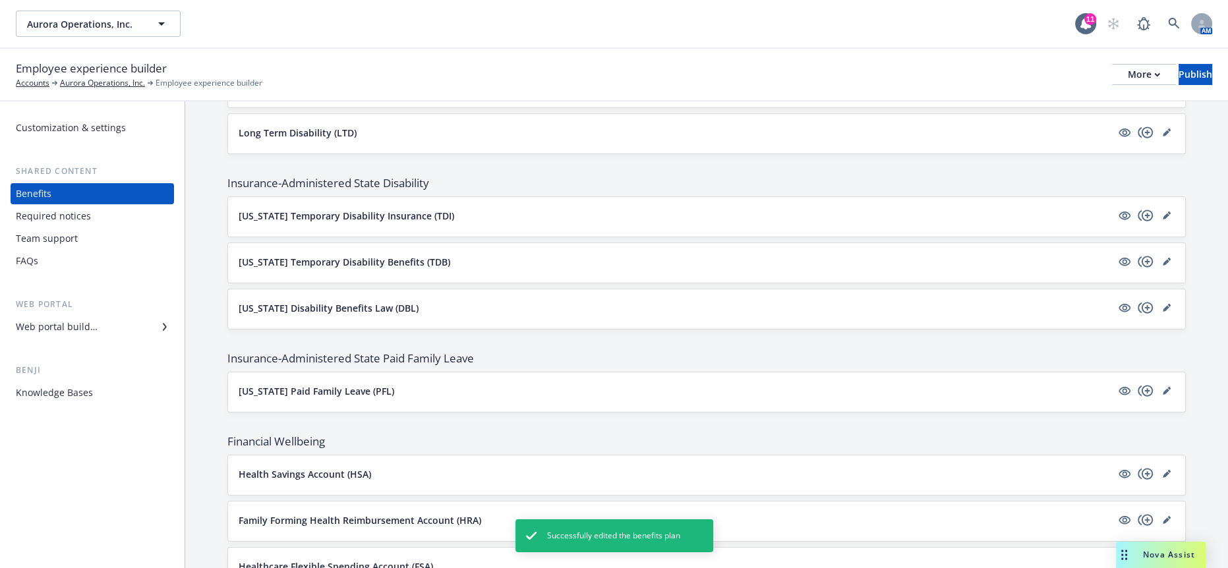
click at [1145, 551] on span "Nova Assist" at bounding box center [1169, 554] width 52 height 11
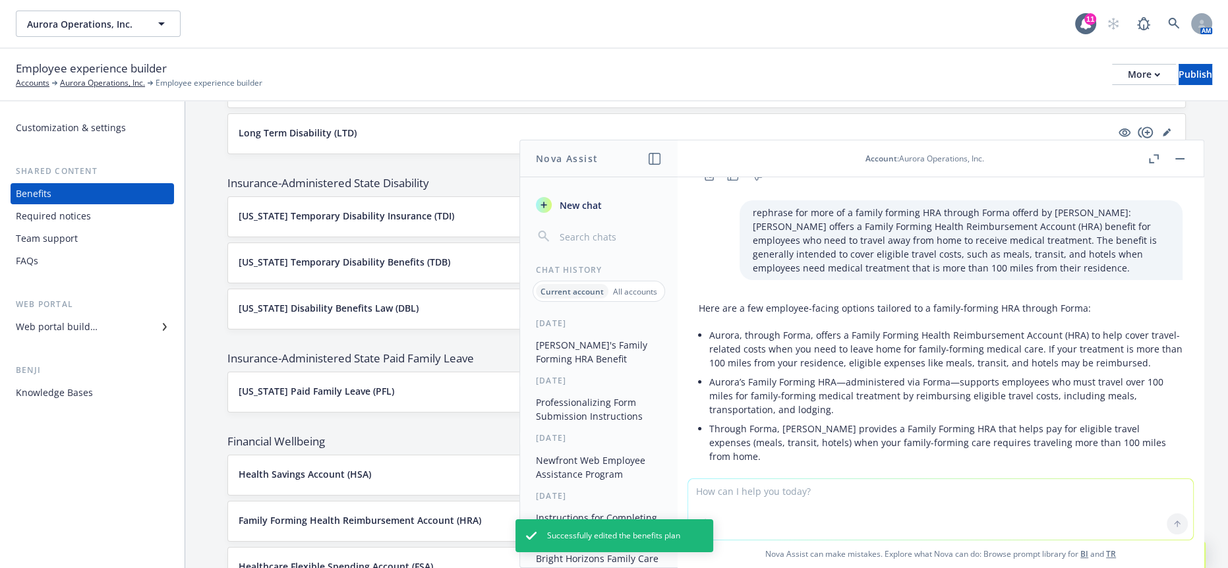
click at [958, 494] on textarea at bounding box center [940, 509] width 505 height 61
type textarea "C"
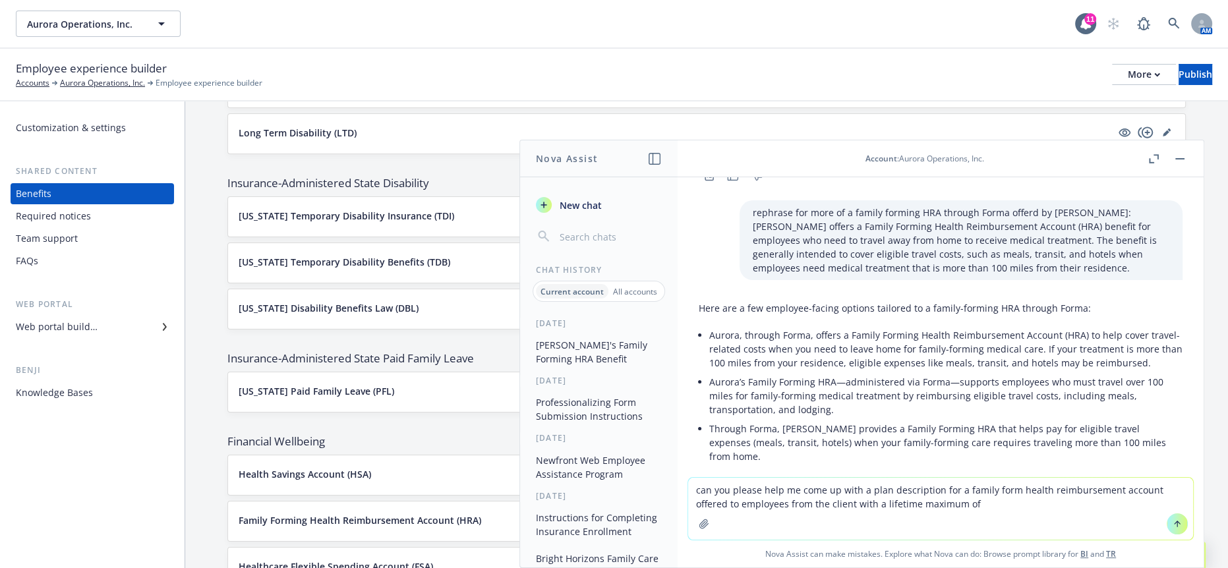
click at [1067, 501] on textarea "can you please help me come up with a plan description for a family form health…" at bounding box center [940, 509] width 505 height 62
click at [769, 506] on textarea "can you please help me come up with a plan description for a family form health…" at bounding box center [940, 504] width 505 height 71
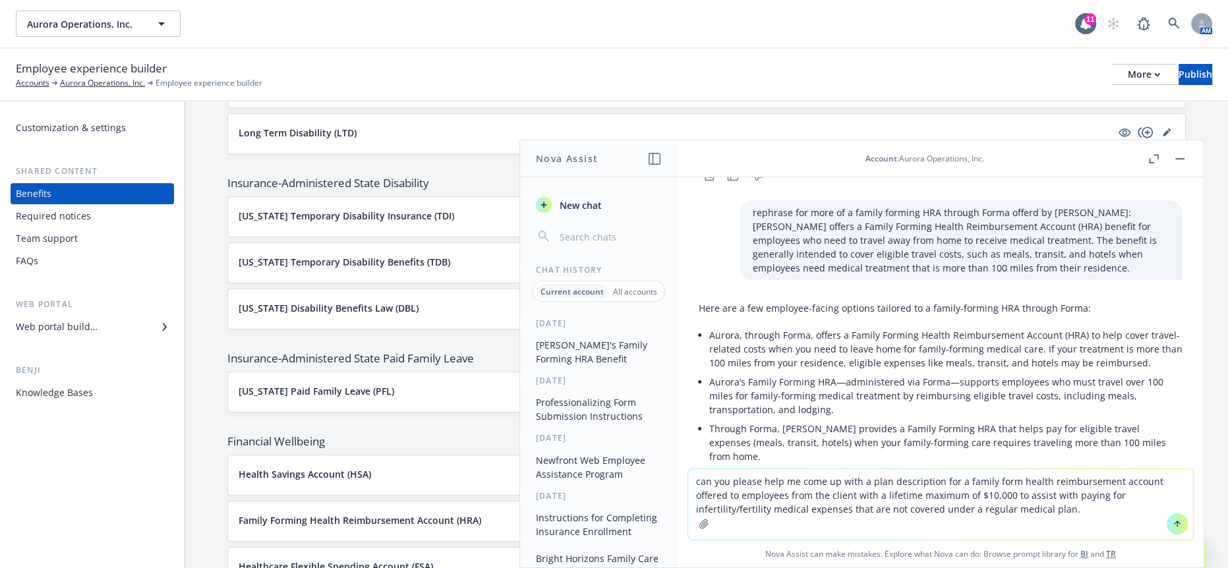
click at [1172, 525] on icon at bounding box center [1176, 523] width 9 height 9
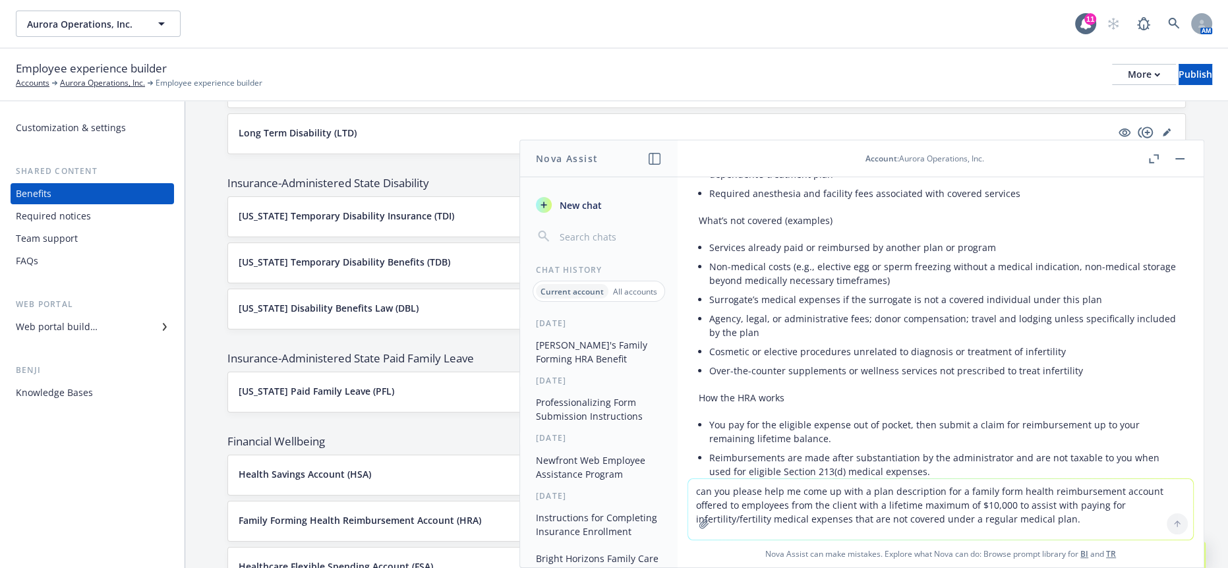
scroll to position [1162, 0]
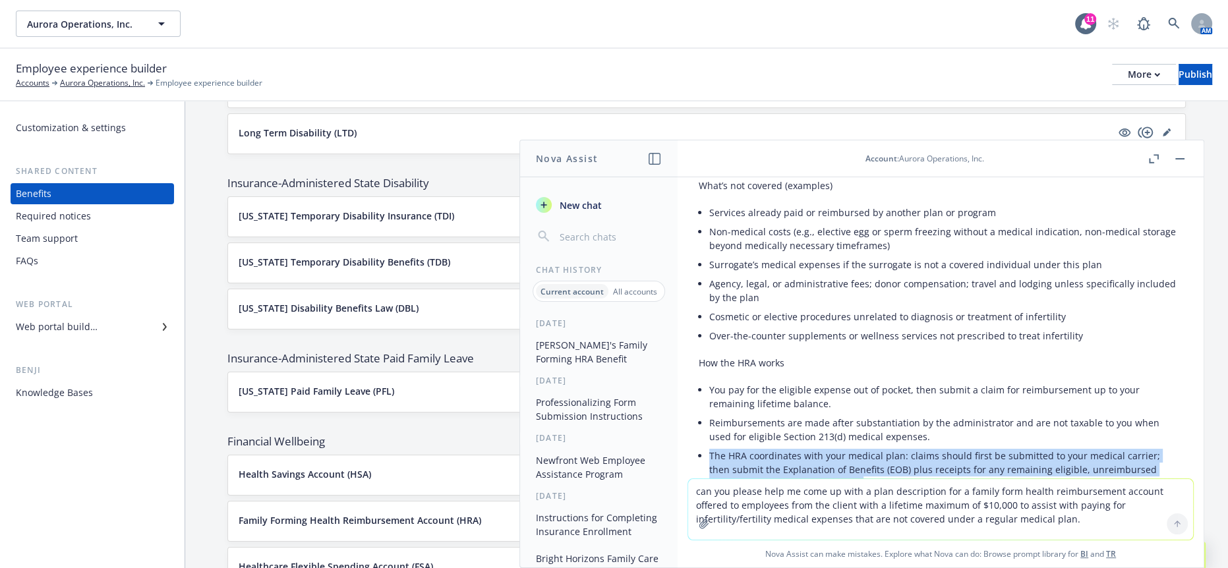
drag, startPoint x: 866, startPoint y: 403, endPoint x: 682, endPoint y: 374, distance: 186.0
click at [682, 374] on div "polish and make employee facing: Aurora provides your with a lifetime maximum o…" at bounding box center [940, 327] width 526 height 301
copy li "The HRA coordinates with your medical plan: claims should first be submitted to…"
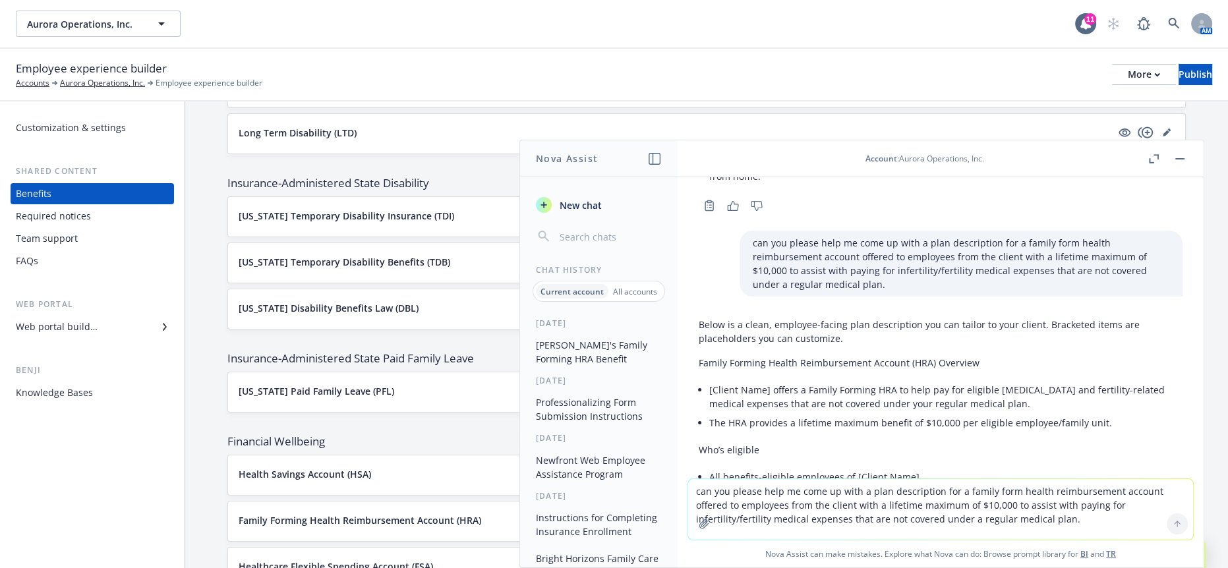
scroll to position [504, 0]
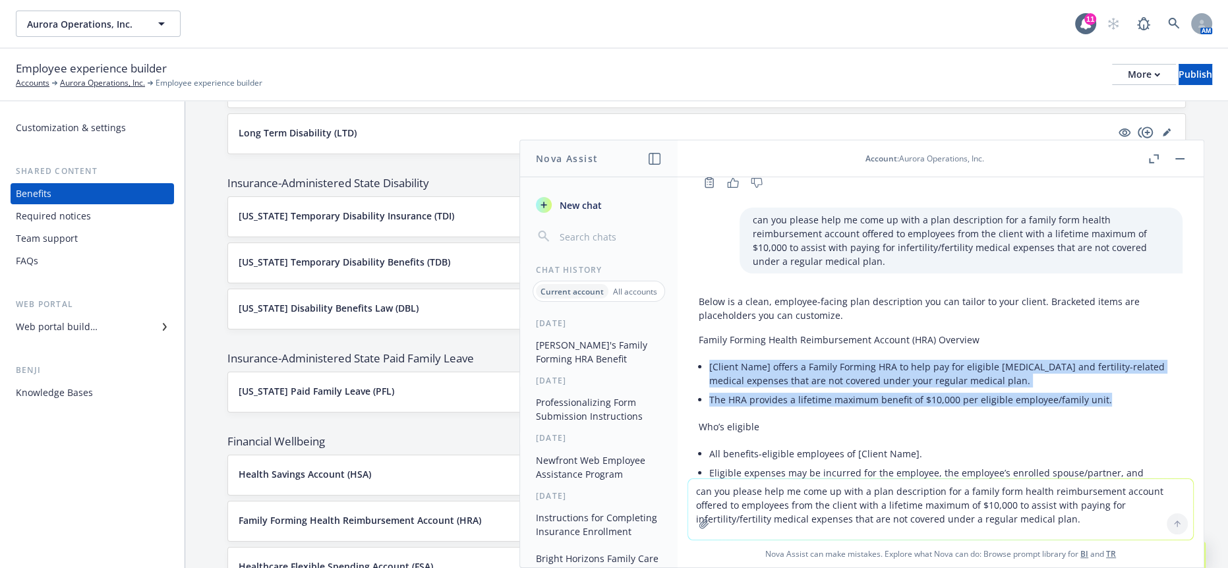
drag, startPoint x: 1114, startPoint y: 347, endPoint x: 683, endPoint y: 318, distance: 432.6
click at [683, 318] on div "polish and make employee facing: Aurora provides your with a lifetime maximum o…" at bounding box center [940, 327] width 526 height 301
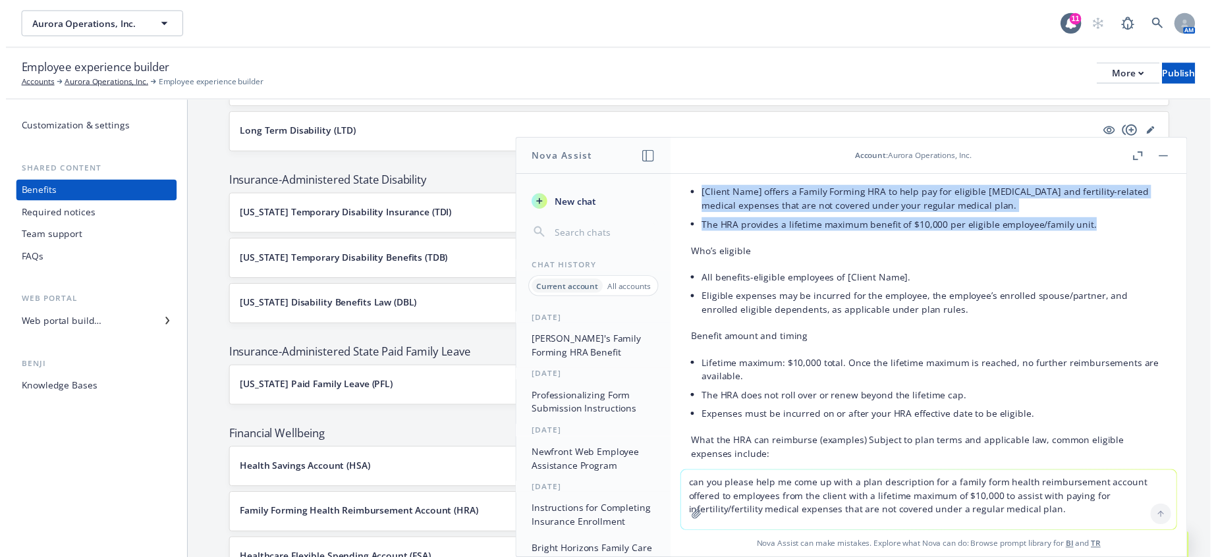
scroll to position [723, 0]
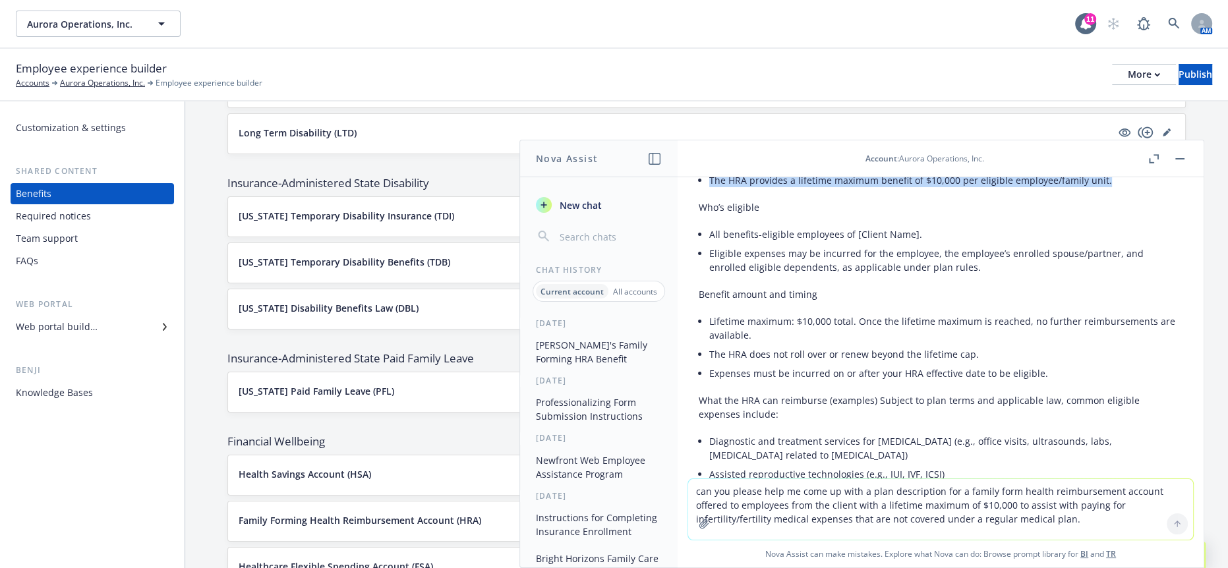
click at [1185, 157] on button "button" at bounding box center [1180, 159] width 16 height 16
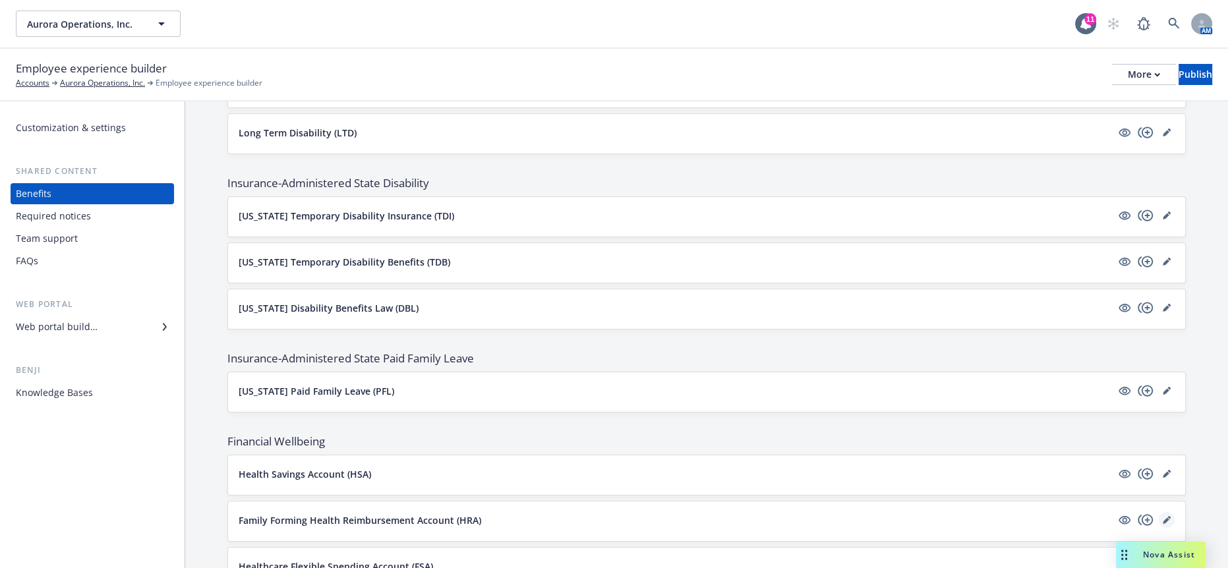
click at [1160, 512] on link "editPencil" at bounding box center [1166, 520] width 16 height 16
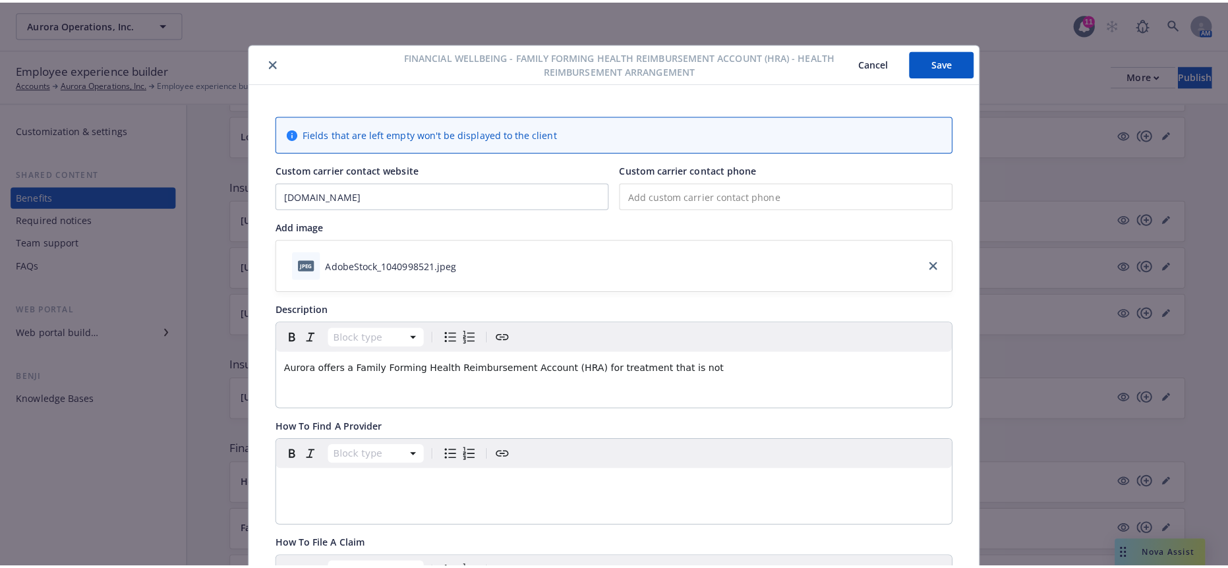
scroll to position [40, 0]
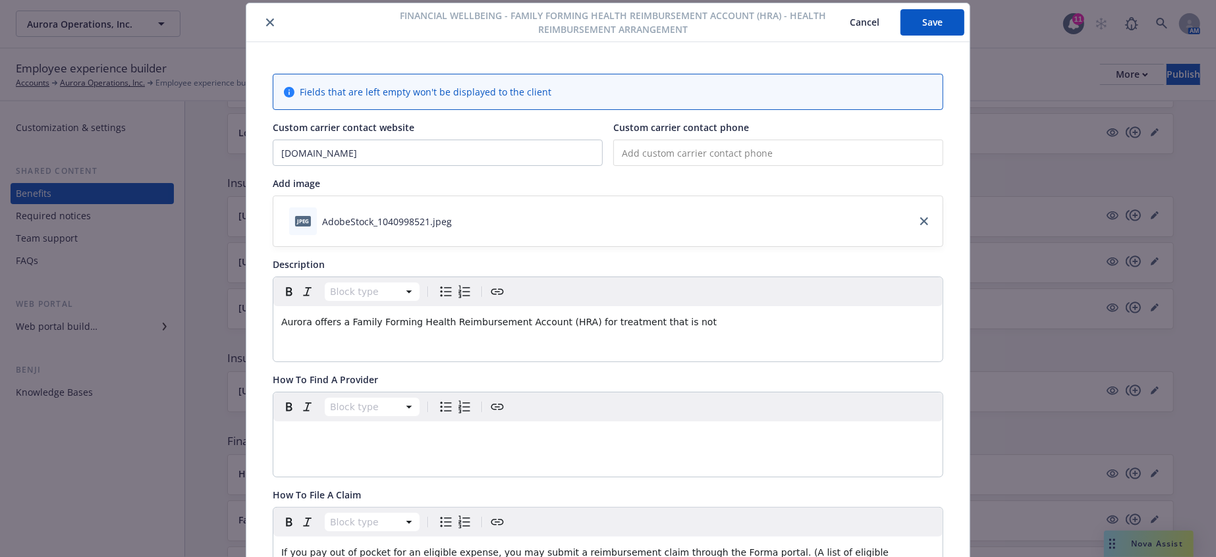
click at [447, 324] on div "Block type Aurora offers a Family Forming Health Reimbursement Account (HRA) fo…" at bounding box center [607, 319] width 669 height 84
click at [447, 317] on div "Block type Aurora offers a Family Forming Health Reimbursement Account (HRA) fo…" at bounding box center [607, 319] width 669 height 84
click at [688, 314] on p "Aurora offers a Family Forming Health Reimbursement Account (HRA) for treatment…" at bounding box center [608, 322] width 654 height 16
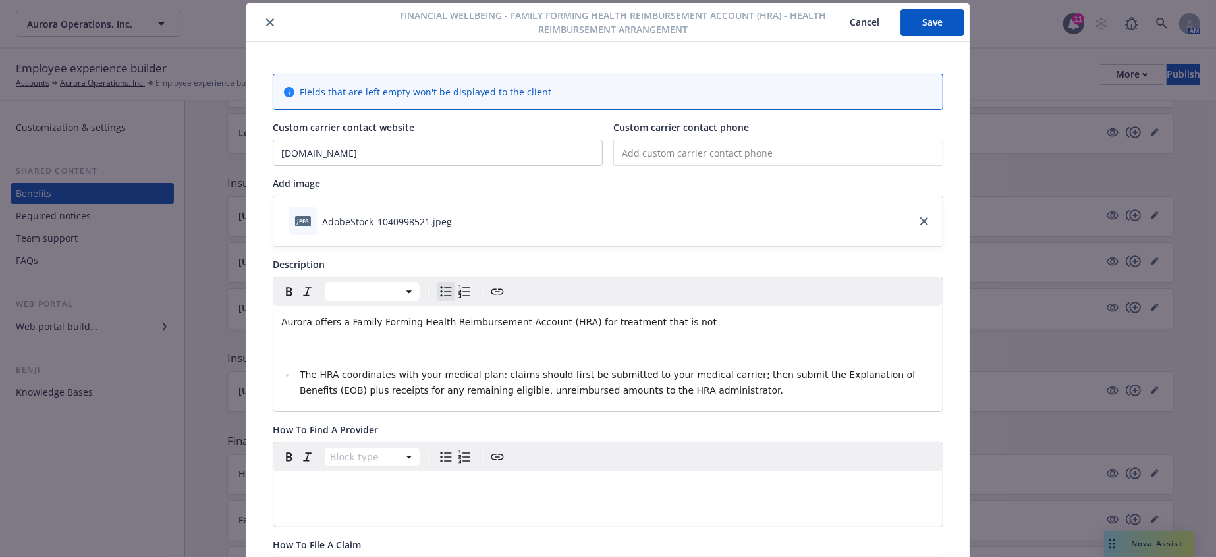
click at [300, 370] on span "The HRA coordinates with your medical plan: claims should first be submitted to…" at bounding box center [609, 383] width 619 height 26
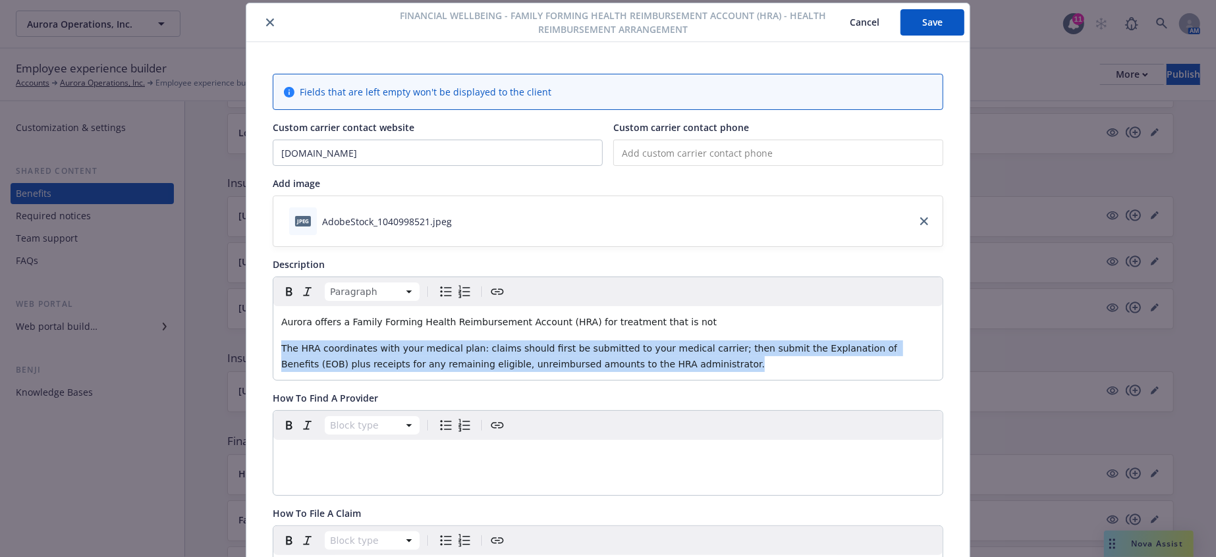
drag, startPoint x: 569, startPoint y: 340, endPoint x: 256, endPoint y: 325, distance: 312.7
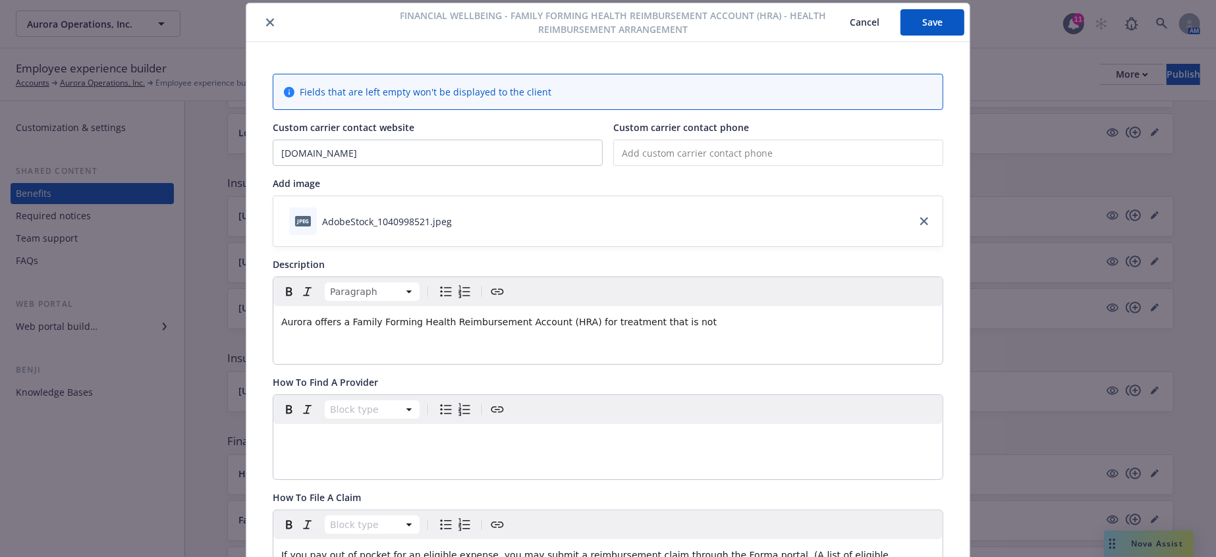
click at [931, 26] on button "Save" at bounding box center [933, 22] width 64 height 26
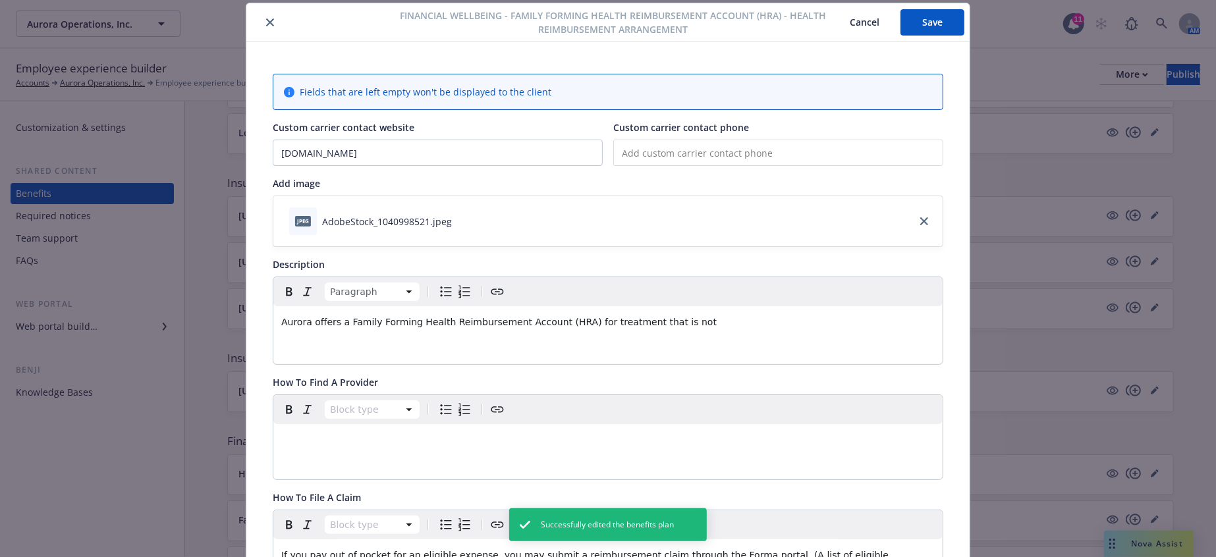
click at [264, 26] on button "close" at bounding box center [270, 22] width 16 height 16
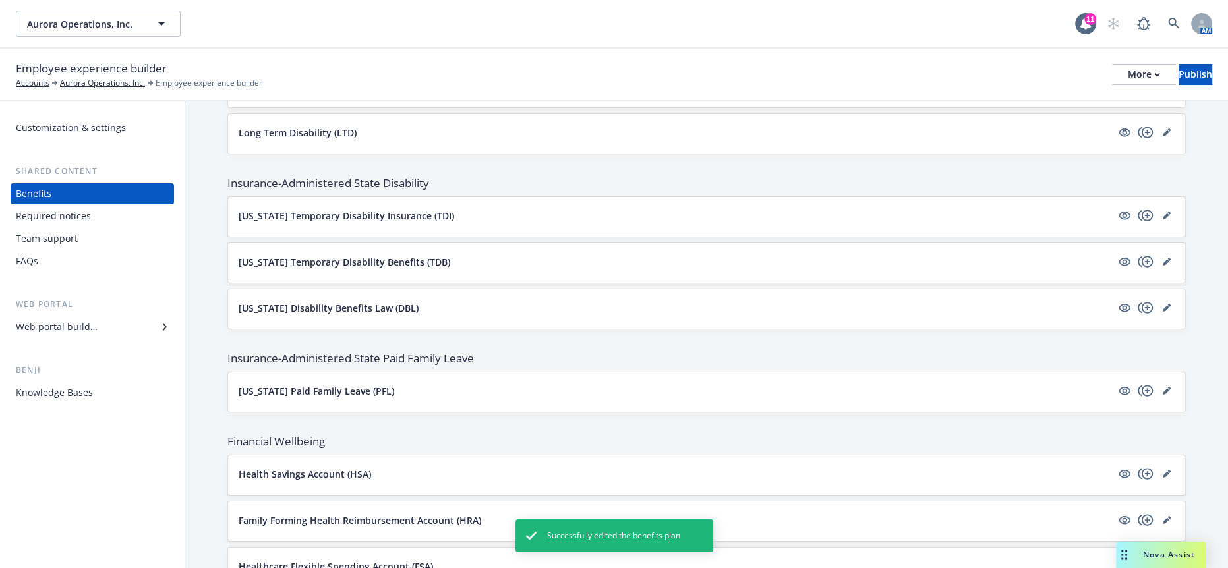
click at [1160, 552] on span "Nova Assist" at bounding box center [1169, 554] width 52 height 11
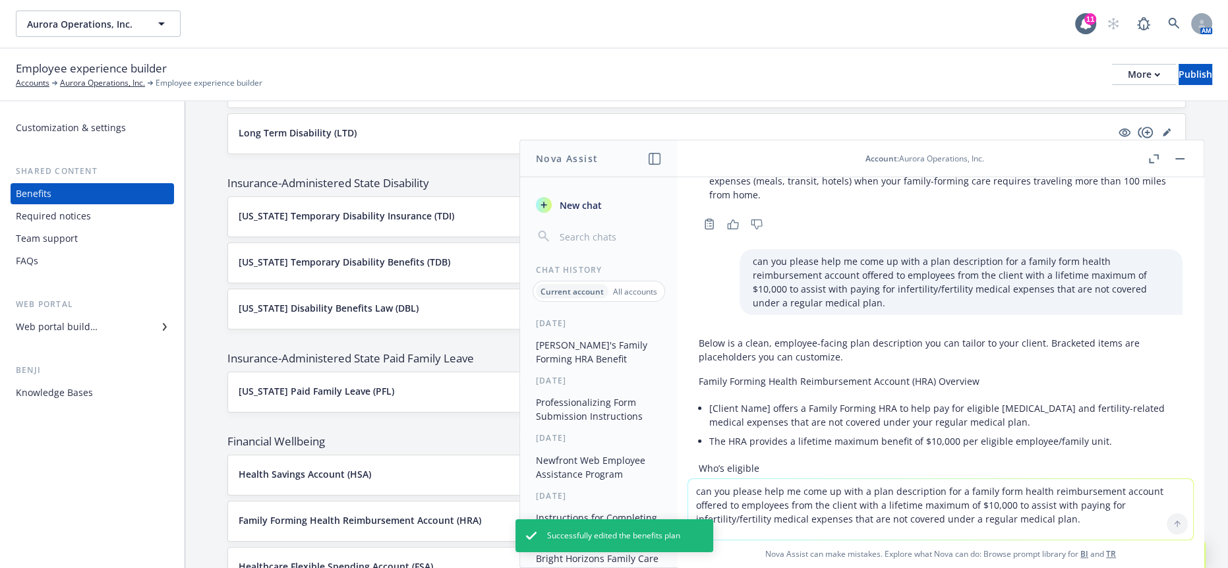
scroll to position [504, 0]
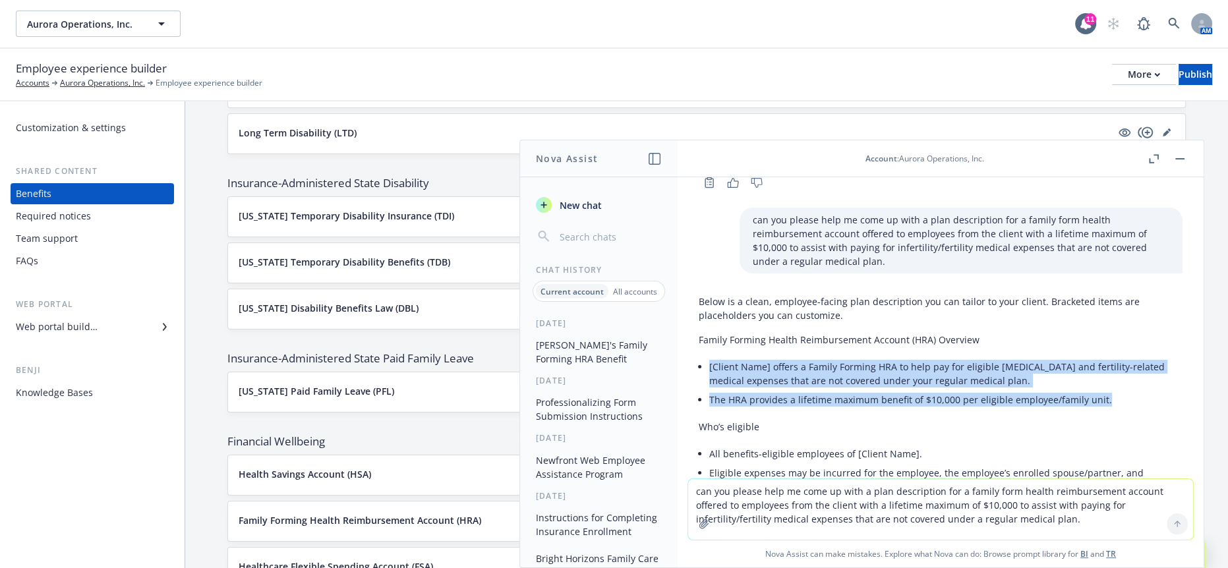
drag, startPoint x: 1135, startPoint y: 345, endPoint x: 697, endPoint y: 306, distance: 439.8
click at [709, 357] on ul "[Client Name] offers a Family Forming HRA to help pay for eligible infertility …" at bounding box center [945, 383] width 473 height 52
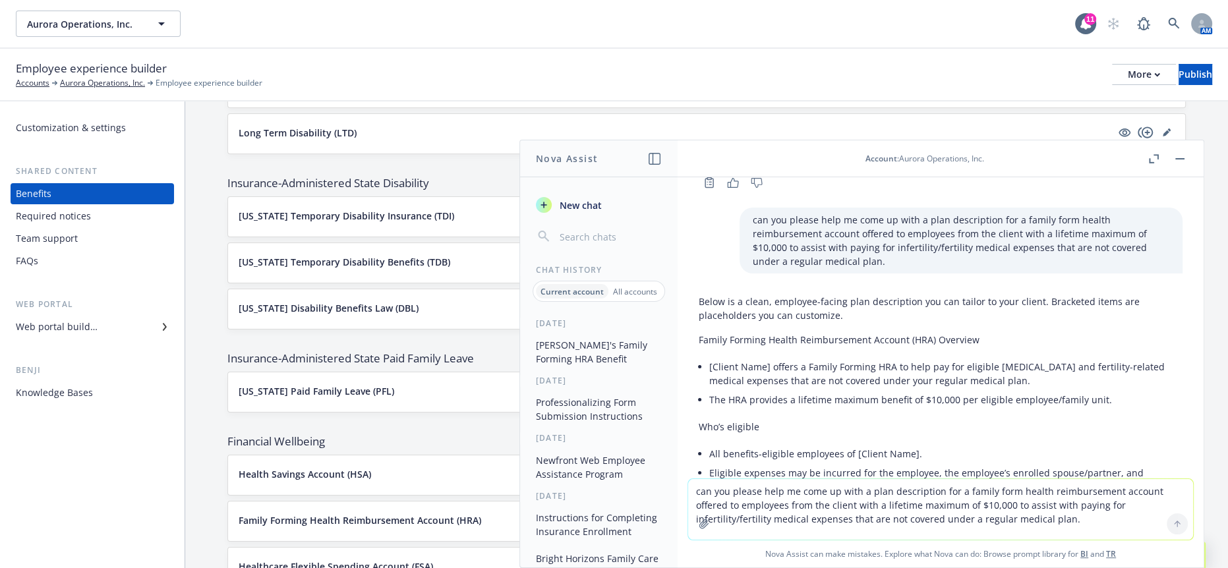
click at [936, 505] on textarea "can you please help me come up with a plan description for a family form health…" at bounding box center [940, 509] width 505 height 61
drag, startPoint x: 936, startPoint y: 505, endPoint x: 860, endPoint y: 500, distance: 76.6
click at [860, 500] on textarea "can you please help me come up with a plan description for a family form health…" at bounding box center [940, 509] width 505 height 61
drag, startPoint x: 860, startPoint y: 500, endPoint x: 847, endPoint y: 500, distance: 12.5
click at [847, 500] on textarea "can you please help me come up with a plan description for a family form health…" at bounding box center [940, 509] width 505 height 61
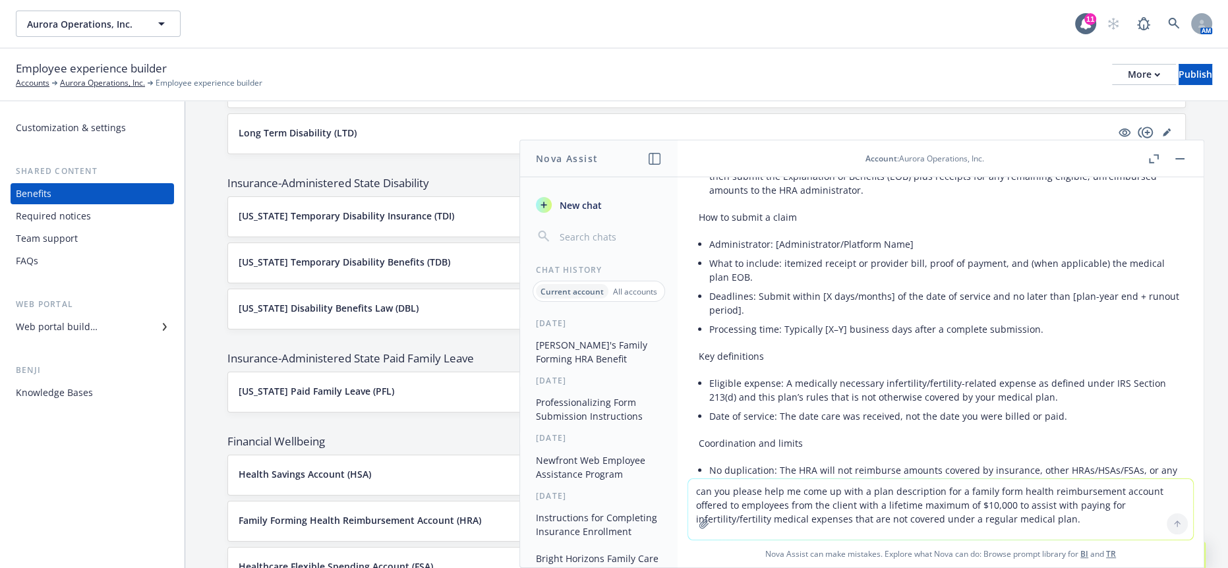
scroll to position [1749, 0]
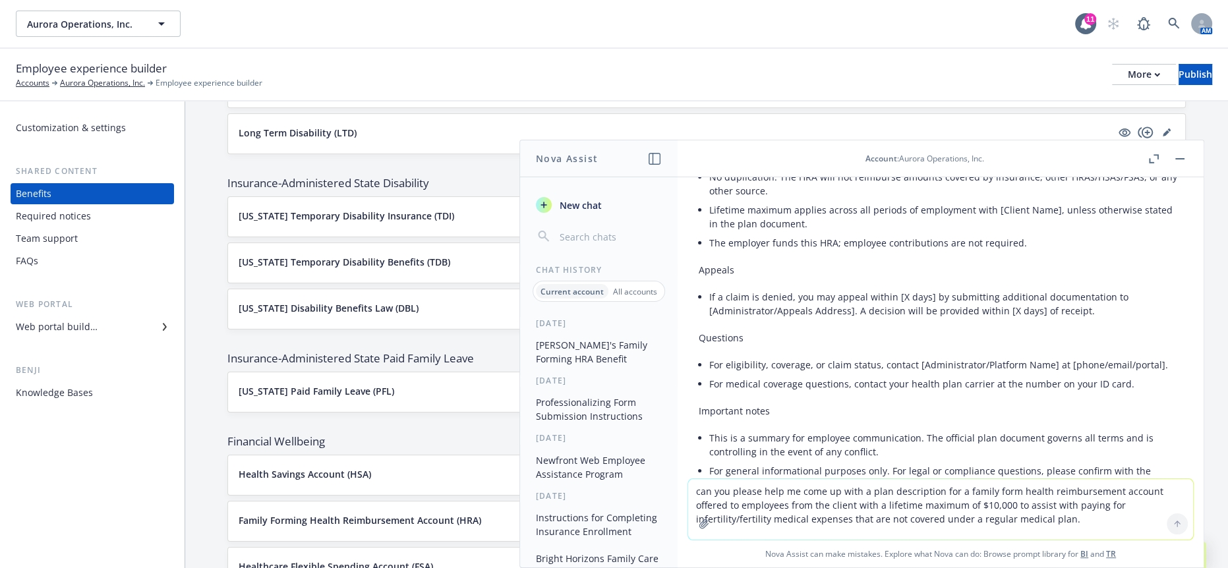
paste textarea "[Client Name] offers a Family Forming HRA to help pay for eligible infertility …"
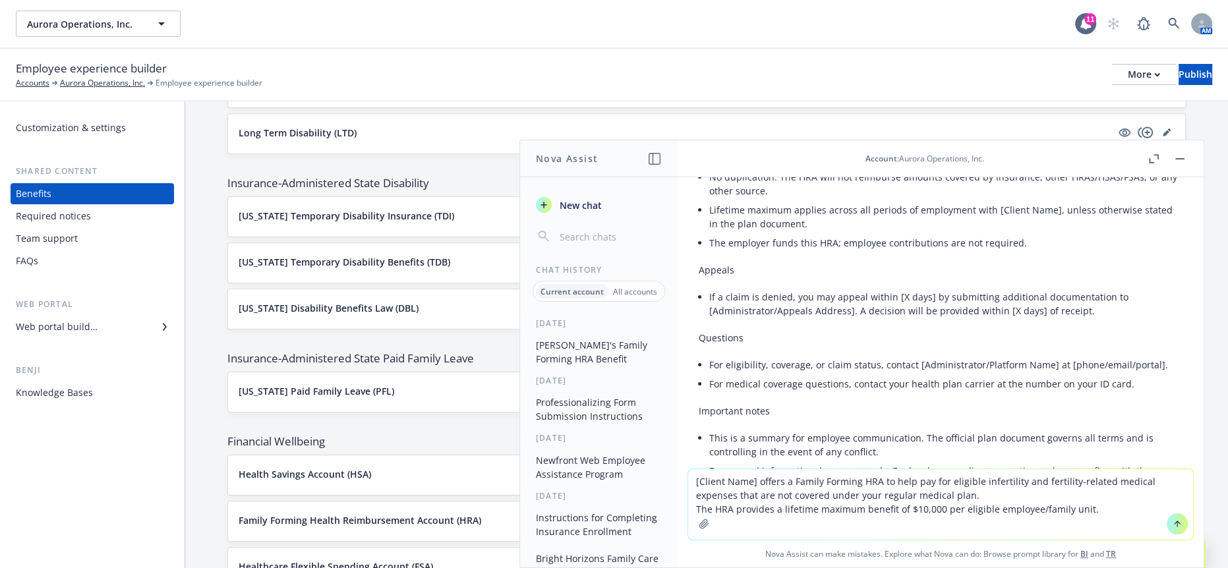
drag, startPoint x: 783, startPoint y: 474, endPoint x: 709, endPoint y: 472, distance: 74.5
click at [709, 474] on div "[Client Name] offers a Family Forming HRA to help pay for eligible [MEDICAL_DAT…" at bounding box center [940, 517] width 526 height 99
click at [720, 512] on div at bounding box center [704, 524] width 32 height 32
click at [719, 482] on textarea "Aurora offers a Family Forming HRA to help pay for eligible [MEDICAL_DATA] and …" at bounding box center [940, 504] width 505 height 71
type textarea "More professional and caring: [PERSON_NAME] offers a Family Forming HRA to help…"
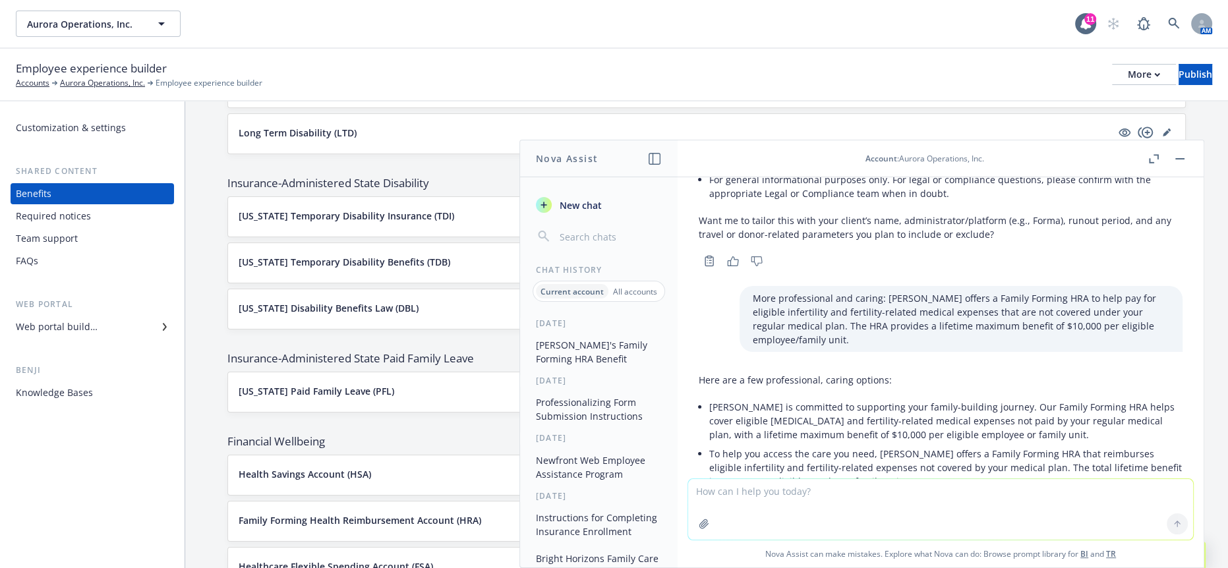
scroll to position [2078, 0]
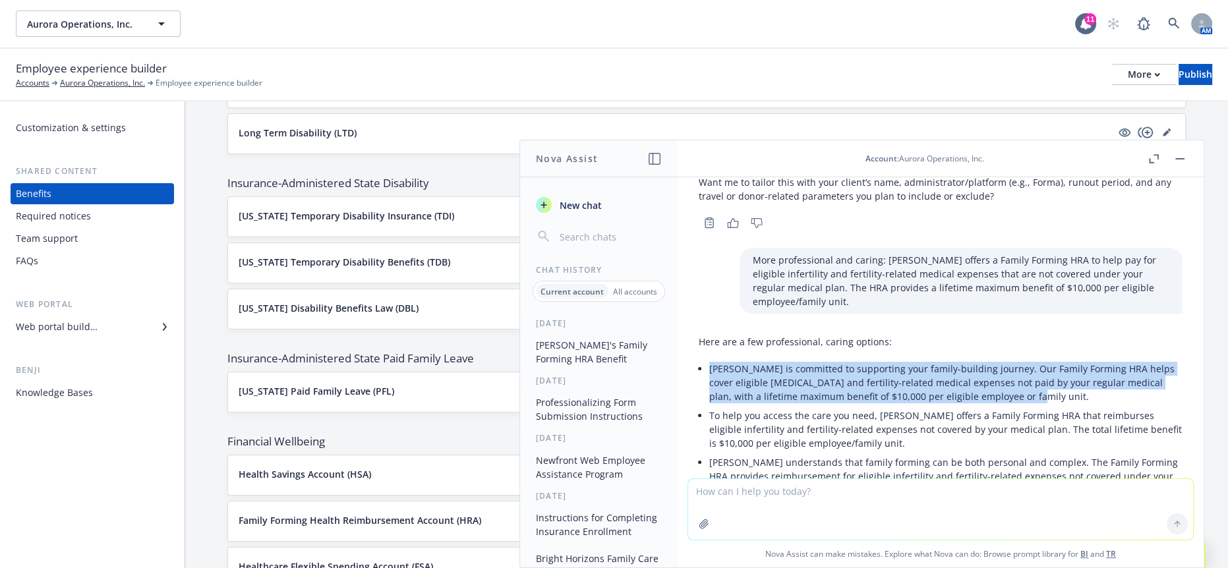
drag, startPoint x: 1048, startPoint y: 275, endPoint x: 709, endPoint y: 251, distance: 339.5
click at [709, 362] on p "[PERSON_NAME] is committed to supporting your family-building journey. Our Fami…" at bounding box center [945, 383] width 473 height 42
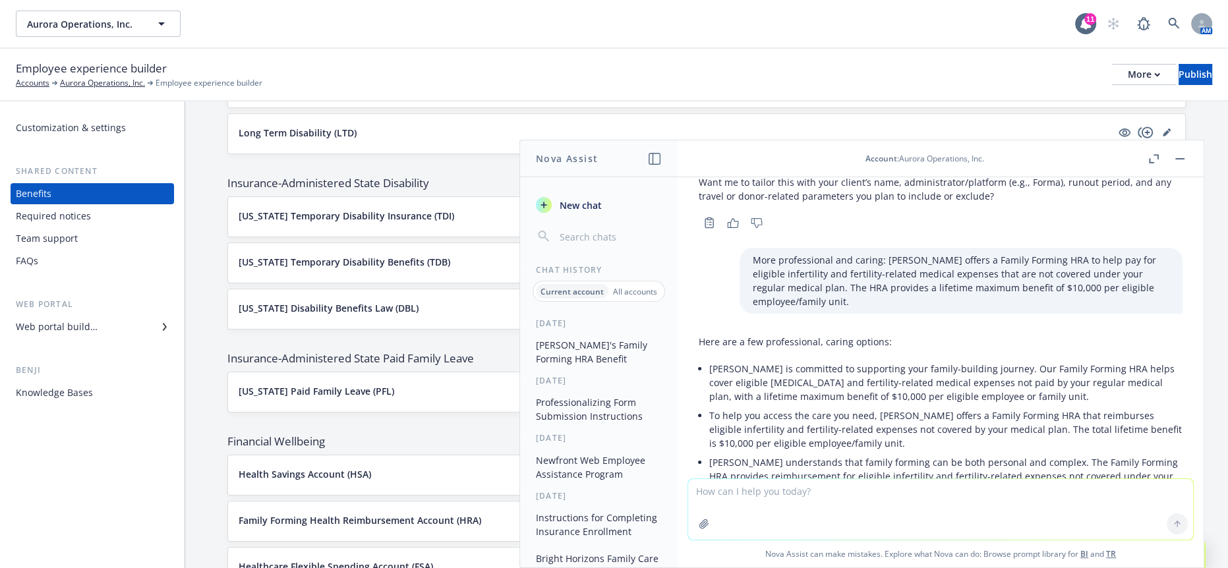
drag, startPoint x: 759, startPoint y: 241, endPoint x: 754, endPoint y: 256, distance: 15.4
click at [754, 362] on p "[PERSON_NAME] is committed to supporting your family-building journey. Our Fami…" at bounding box center [945, 383] width 473 height 42
click at [764, 484] on textarea at bounding box center [940, 509] width 505 height 61
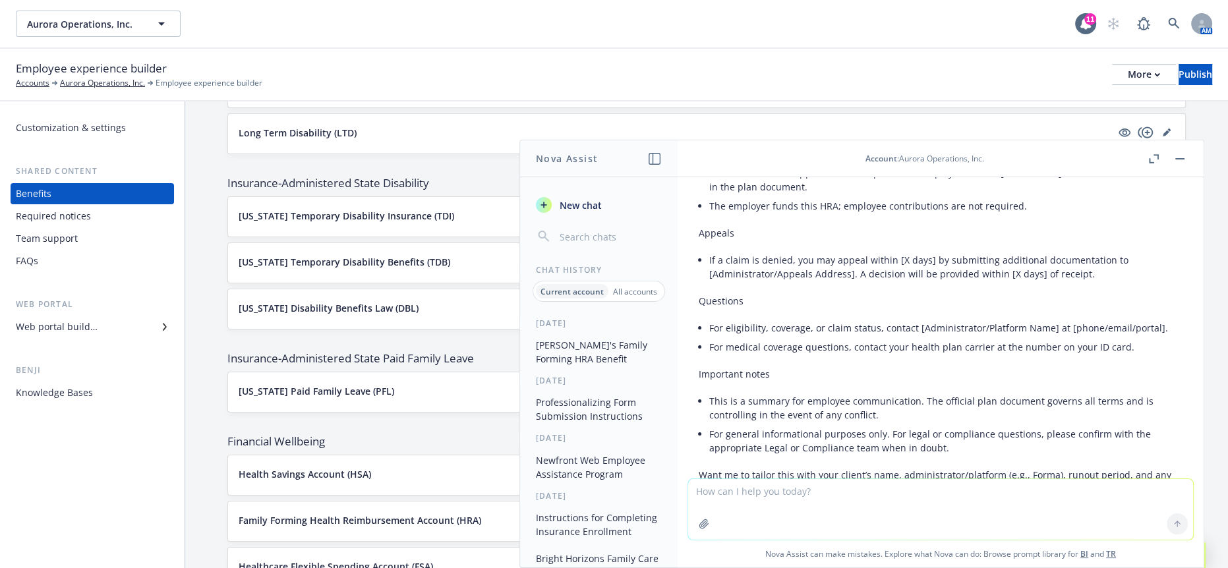
scroll to position [1932, 0]
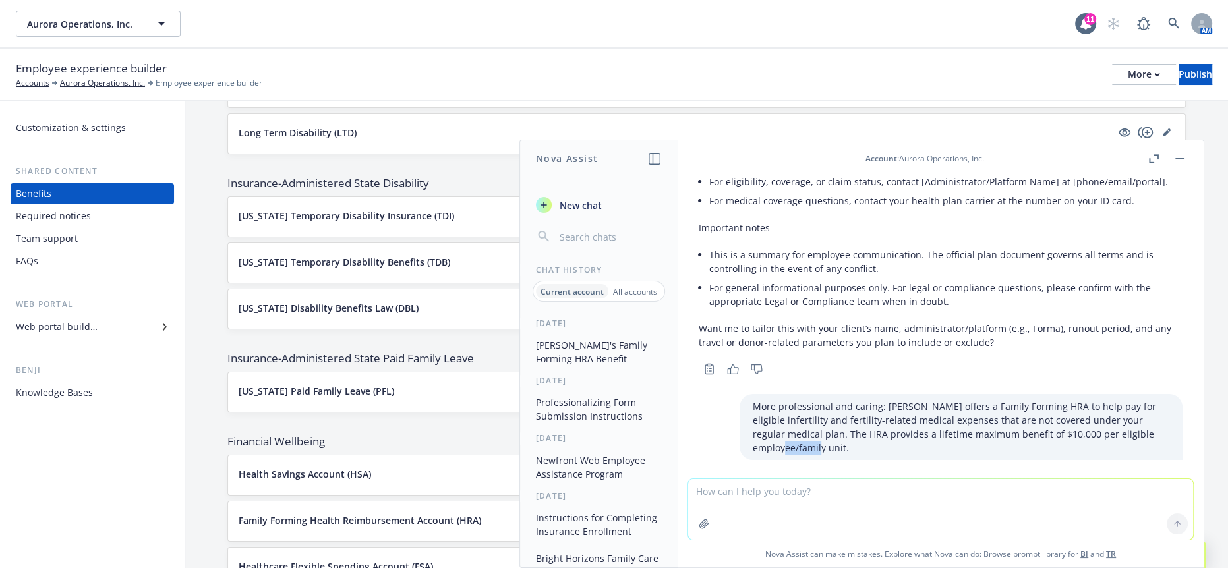
drag, startPoint x: 938, startPoint y: 346, endPoint x: 904, endPoint y: 339, distance: 34.9
click at [904, 339] on div "polish and make employee facing: Aurora provides your with a lifetime maximum o…" at bounding box center [940, 327] width 526 height 301
click at [965, 399] on p "More professional and caring: [PERSON_NAME] offers a Family Forming HRA to help…" at bounding box center [960, 426] width 416 height 55
click at [963, 399] on p "More professional and caring: [PERSON_NAME] offers a Family Forming HRA to help…" at bounding box center [960, 426] width 416 height 55
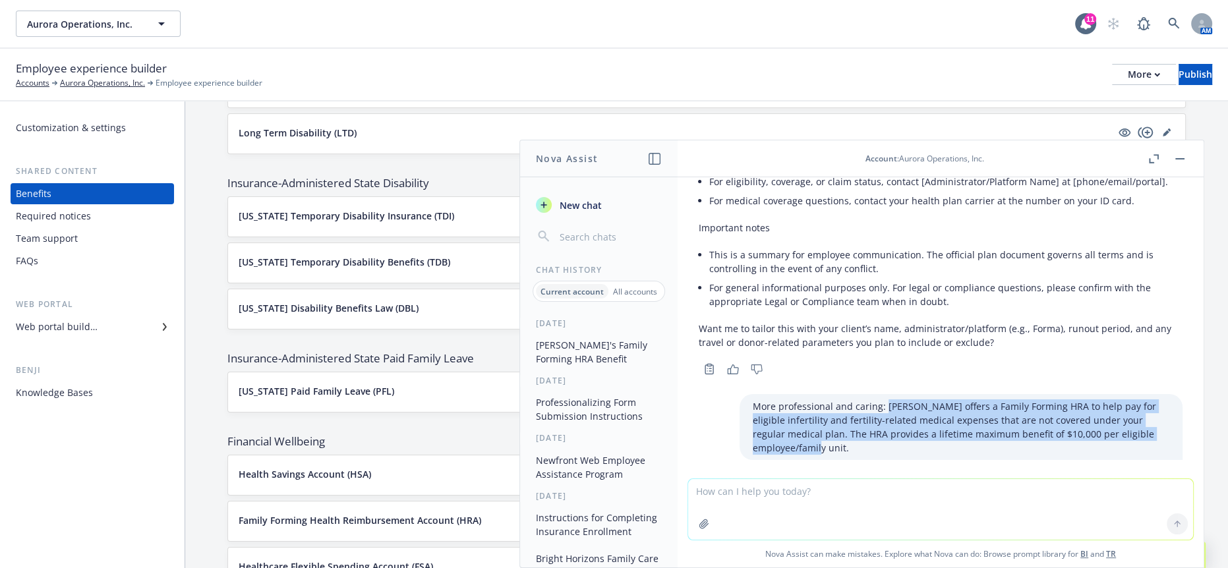
drag, startPoint x: 960, startPoint y: 328, endPoint x: 924, endPoint y: 293, distance: 50.3
click at [924, 399] on p "More professional and caring: [PERSON_NAME] offers a Family Forming HRA to help…" at bounding box center [960, 426] width 416 height 55
click at [978, 399] on p "More professional and caring: [PERSON_NAME] offers a Family Forming HRA to help…" at bounding box center [960, 426] width 416 height 55
drag, startPoint x: 974, startPoint y: 337, endPoint x: 768, endPoint y: 294, distance: 210.0
click at [768, 394] on div "More professional and caring: [PERSON_NAME] offers a Family Forming HRA to help…" at bounding box center [940, 427] width 505 height 66
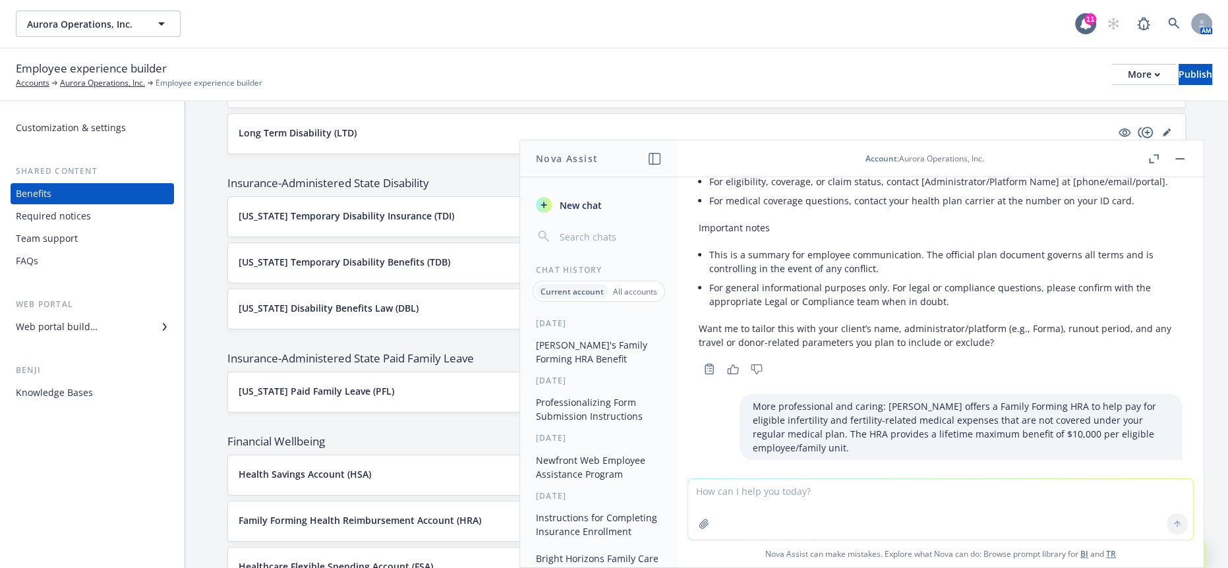
click at [899, 492] on textarea at bounding box center [940, 509] width 505 height 61
paste textarea "More professional and caring: [PERSON_NAME] offers a Family Forming HRA to help…"
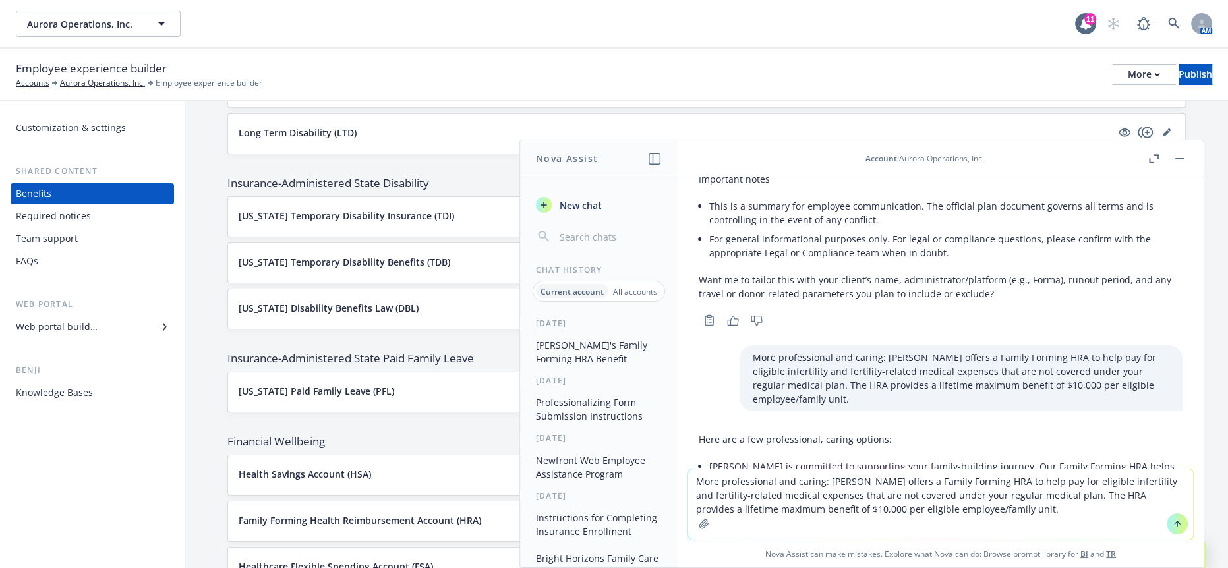
scroll to position [2004, 0]
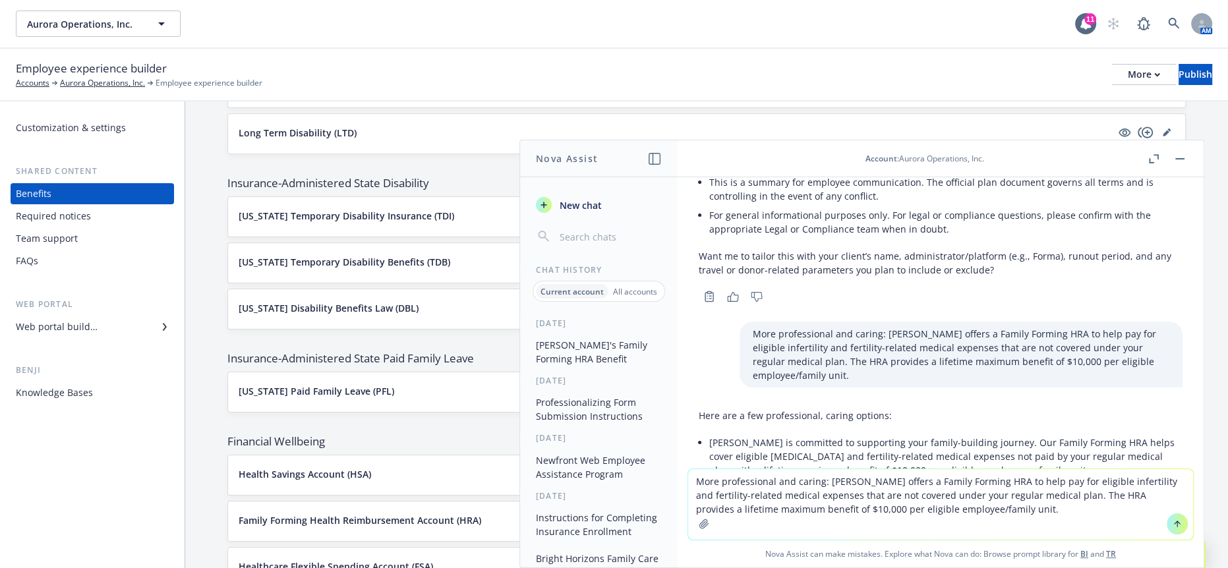
drag, startPoint x: 1120, startPoint y: 496, endPoint x: 886, endPoint y: 500, distance: 233.9
click at [886, 500] on textarea "More professional and caring: [PERSON_NAME] offers a Family Forming HRA to help…" at bounding box center [940, 504] width 505 height 71
type textarea "More professional and caring: [PERSON_NAME] offers a Family Forming HRA to help…"
drag, startPoint x: 921, startPoint y: 497, endPoint x: 990, endPoint y: 484, distance: 70.4
click at [990, 484] on textarea "More professional and caring: [PERSON_NAME] offers a Family Forming HRA to help…" at bounding box center [940, 504] width 505 height 71
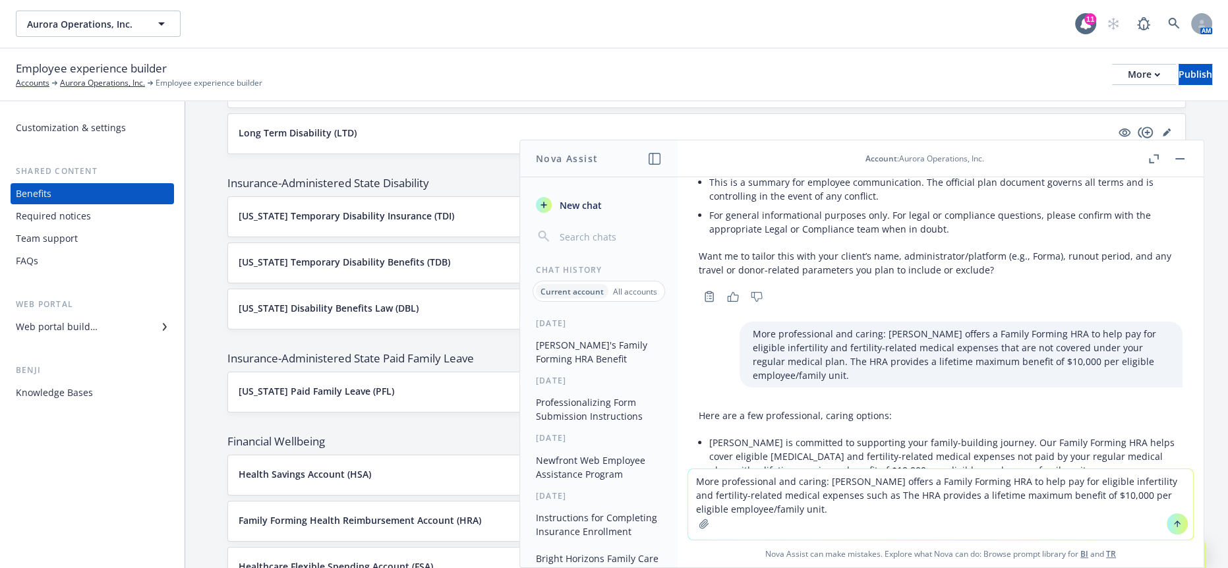
click at [938, 508] on textarea "More professional and caring: [PERSON_NAME] offers a Family Forming HRA to help…" at bounding box center [940, 504] width 505 height 71
drag, startPoint x: 965, startPoint y: 511, endPoint x: 676, endPoint y: 470, distance: 291.5
click at [677, 470] on div "Nova Assist New chat Chat History Current account All accounts [DATE] [PERSON_N…" at bounding box center [940, 354] width 527 height 428
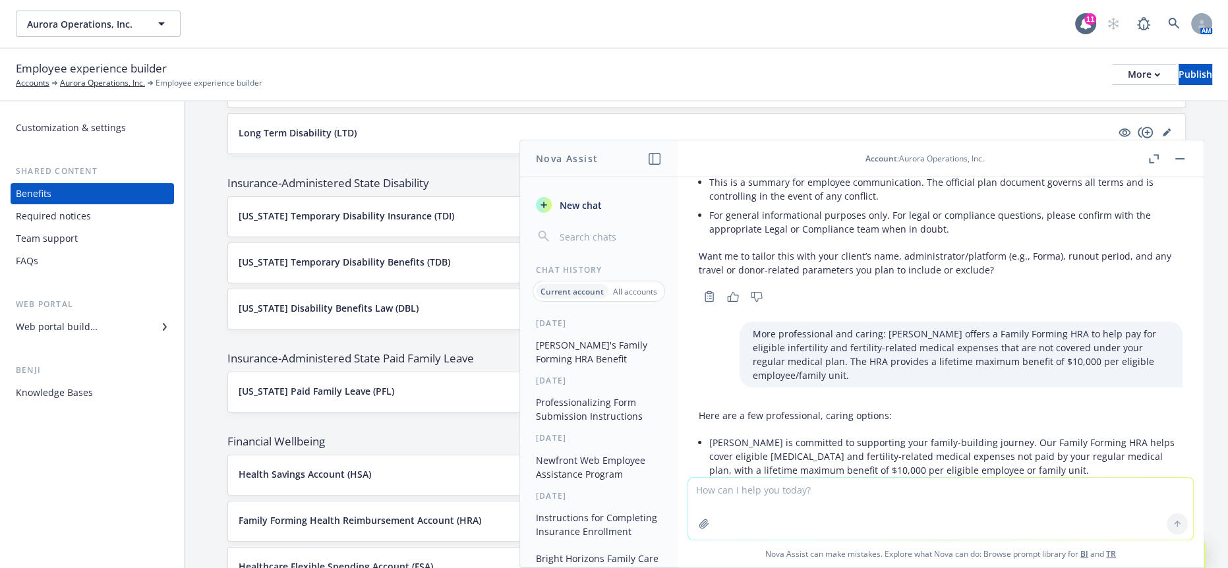
click at [923, 501] on textarea at bounding box center [940, 509] width 505 height 62
type textarea "@"
type textarea "C"
type textarea "Create a more employee facing table for Newfront web based on the attached info…"
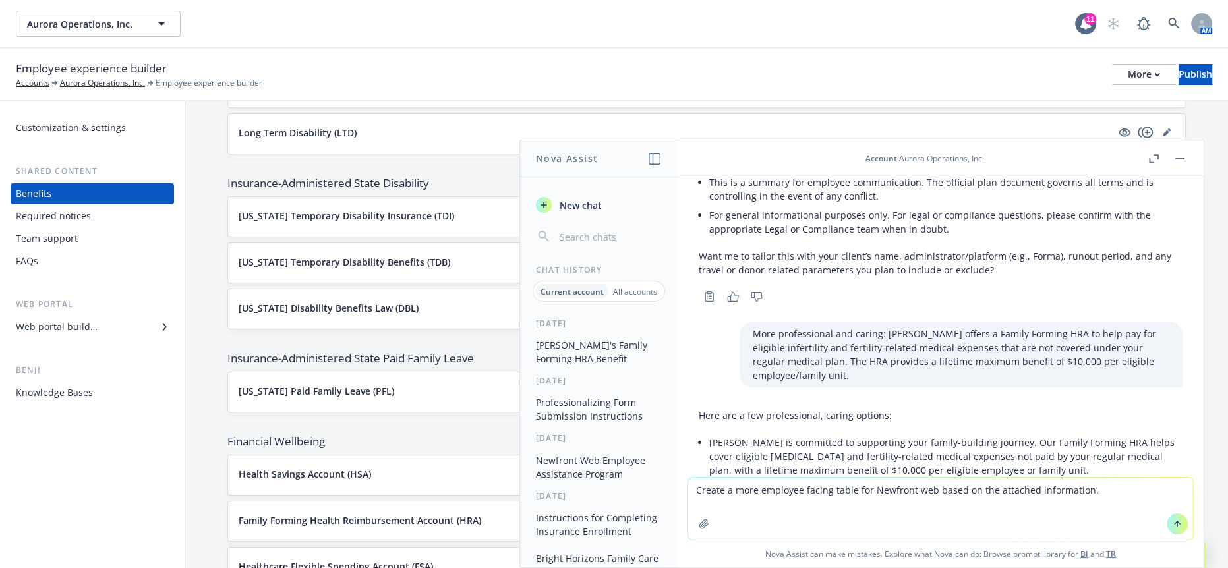
click at [709, 528] on icon "button" at bounding box center [703, 524] width 11 height 11
click at [709, 529] on icon "button" at bounding box center [703, 524] width 11 height 11
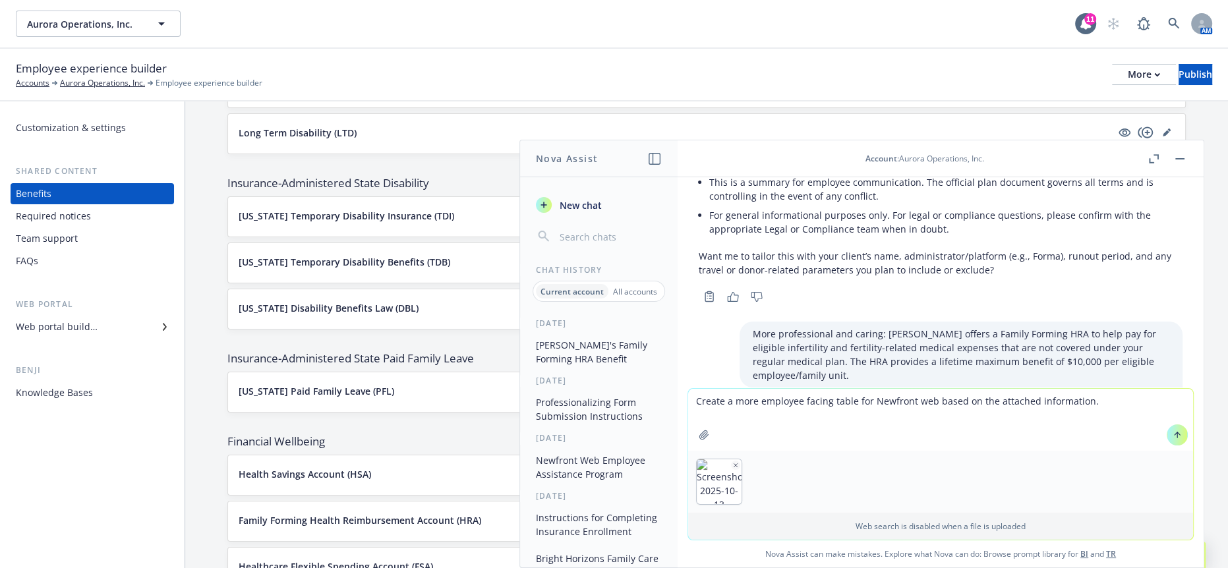
click at [1172, 439] on icon at bounding box center [1176, 434] width 9 height 9
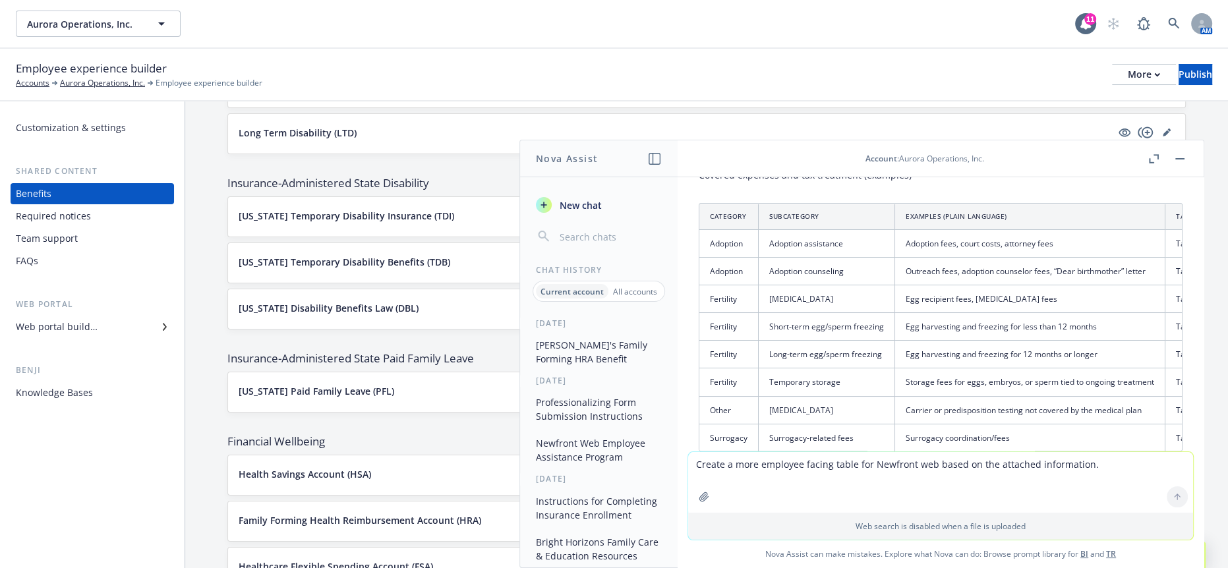
scroll to position [2980, 0]
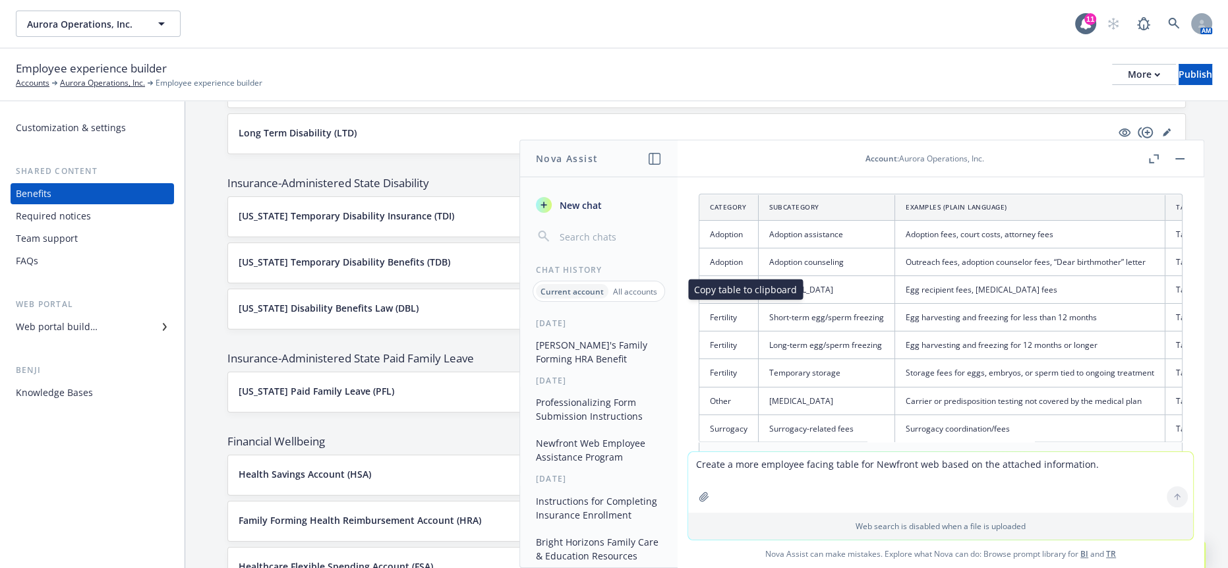
click at [744, 451] on icon at bounding box center [749, 456] width 11 height 11
click at [777, 458] on icon at bounding box center [781, 459] width 8 height 3
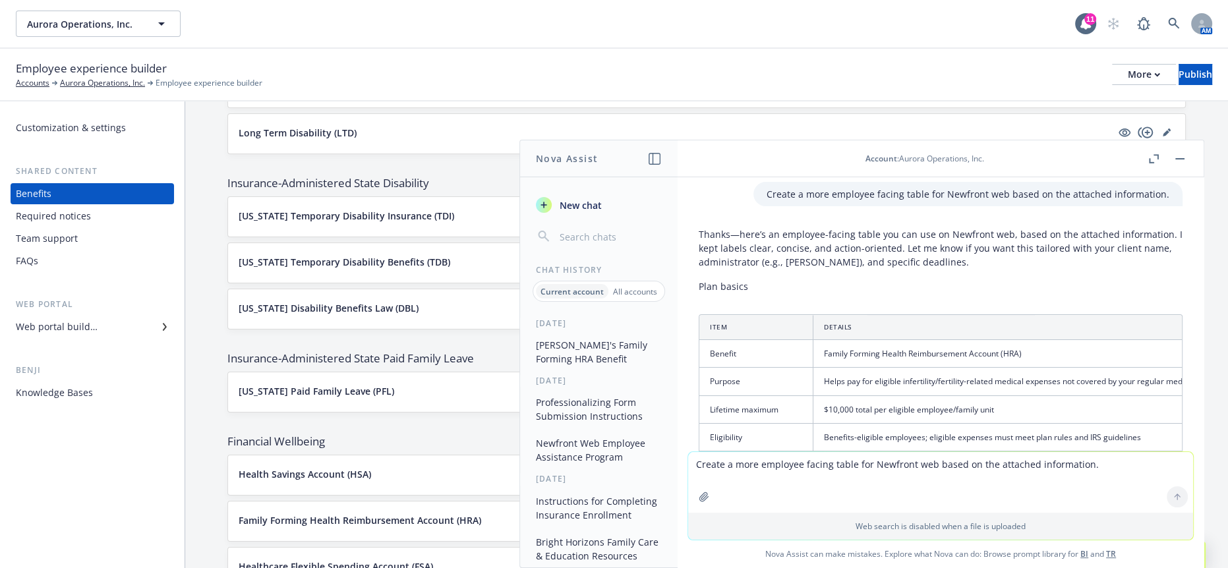
scroll to position [2551, 0]
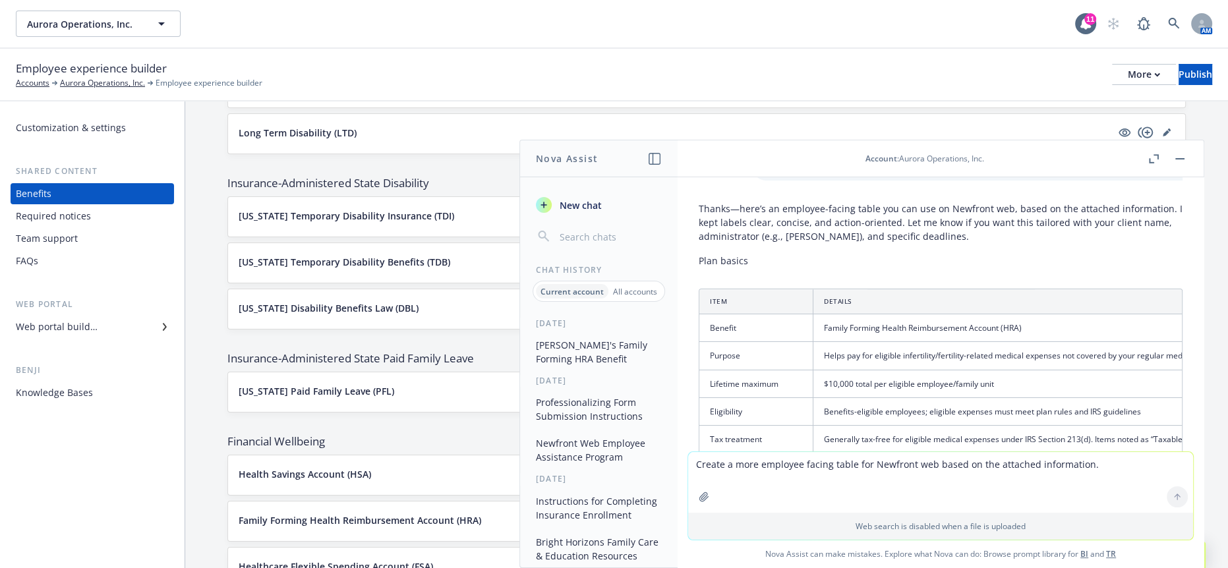
drag, startPoint x: 913, startPoint y: 408, endPoint x: 987, endPoint y: 406, distance: 74.5
click at [994, 536] on div at bounding box center [940, 551] width 484 height 30
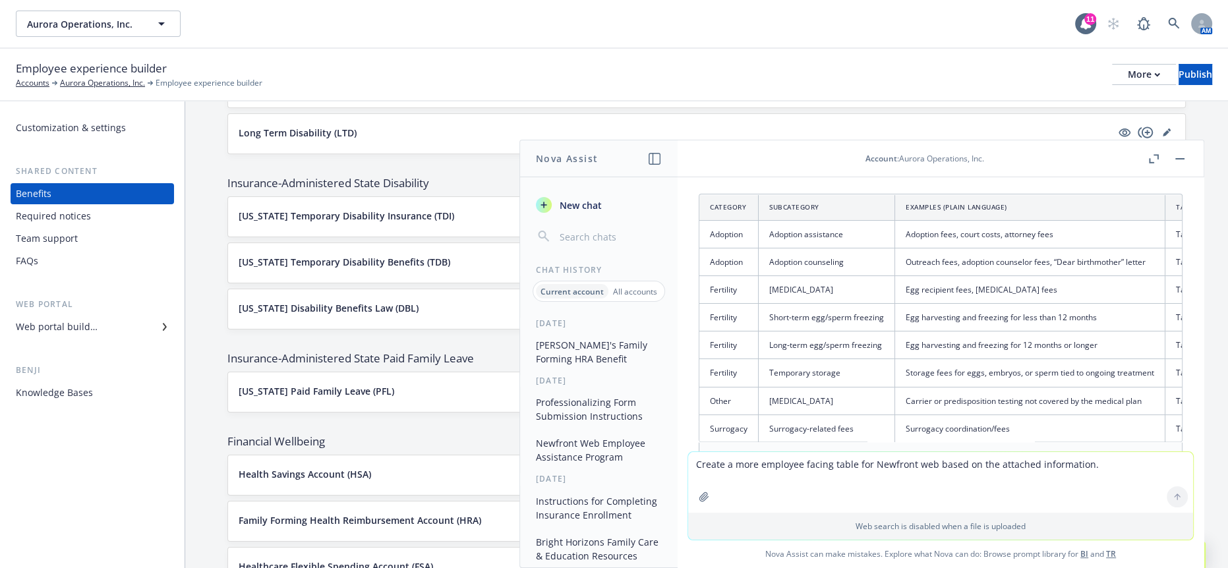
scroll to position [3283, 0]
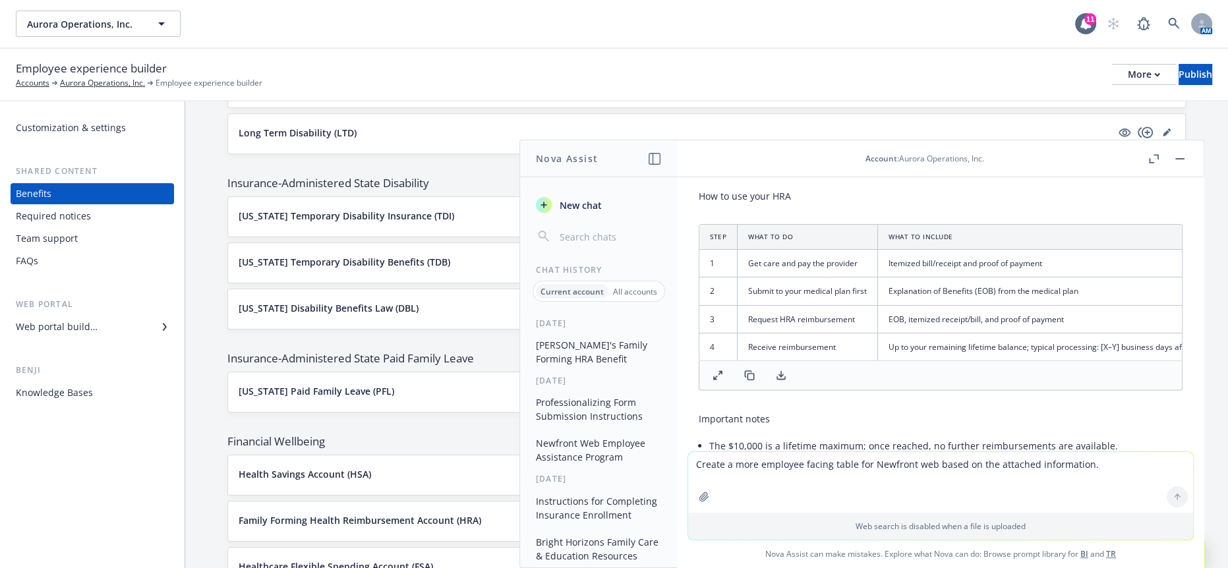
click at [482, 434] on span "Financial Wellbeing" at bounding box center [706, 442] width 958 height 16
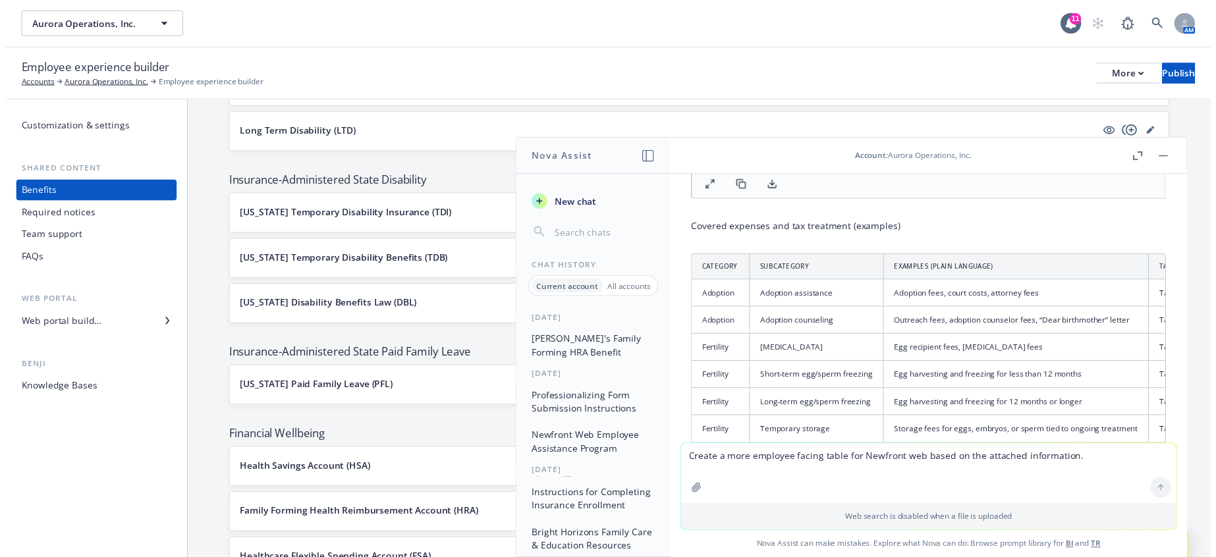
scroll to position [2917, 0]
click at [1184, 158] on rect "button" at bounding box center [1179, 158] width 9 height 1
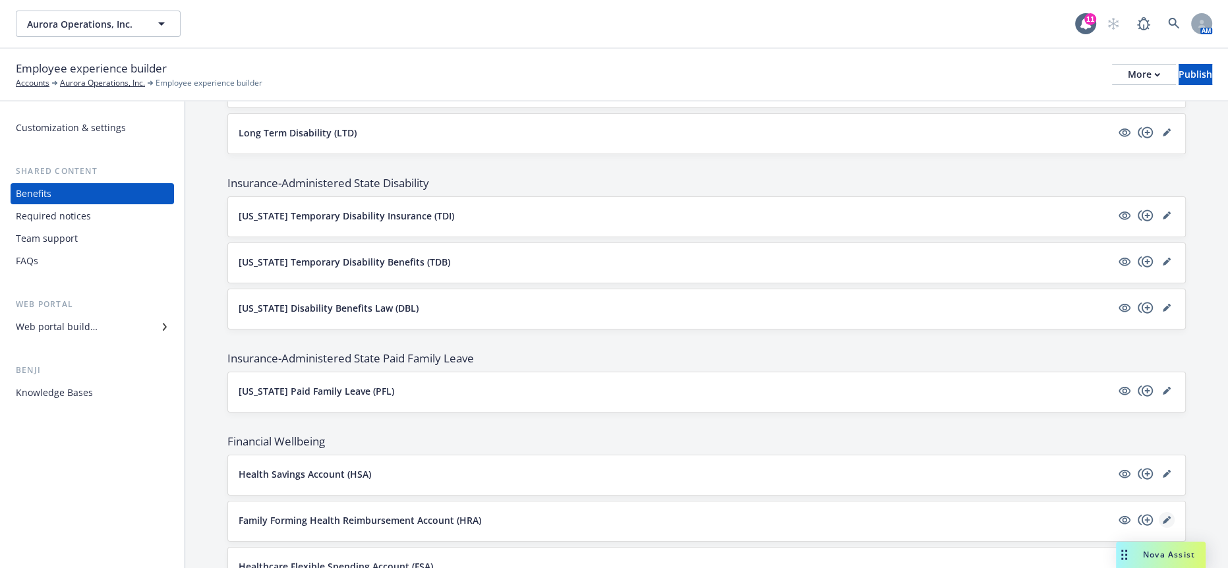
click at [1165, 512] on link "editPencil" at bounding box center [1166, 520] width 16 height 16
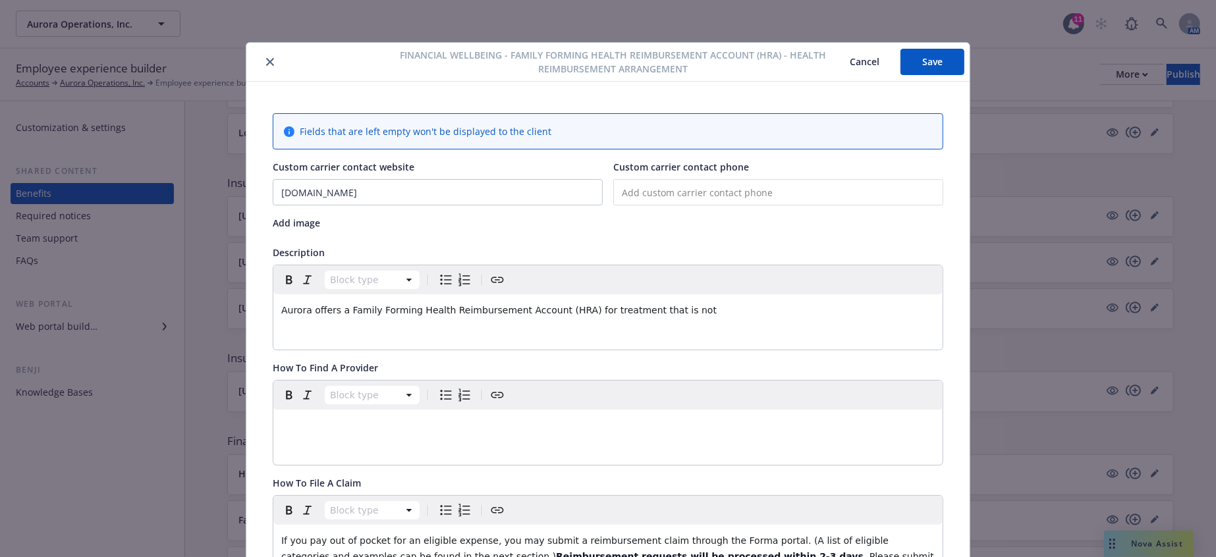
scroll to position [40, 0]
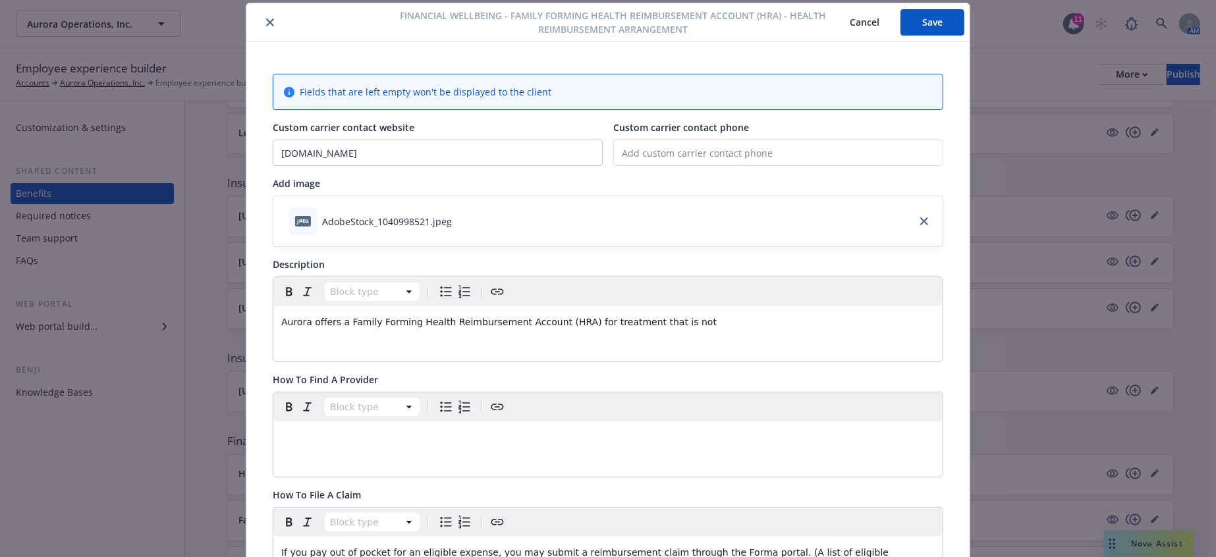
click at [718, 285] on div "Block type" at bounding box center [607, 291] width 669 height 29
click at [662, 313] on div "Aurora offers a Family Forming Health Reimbursement Account (HRA) for treatment…" at bounding box center [607, 322] width 669 height 32
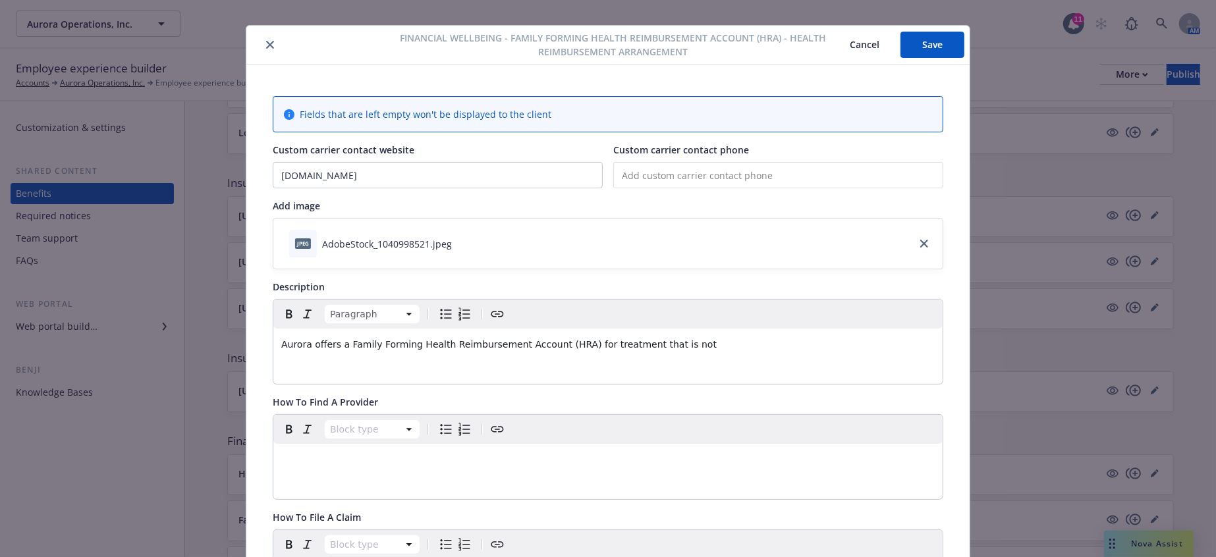
scroll to position [0, 0]
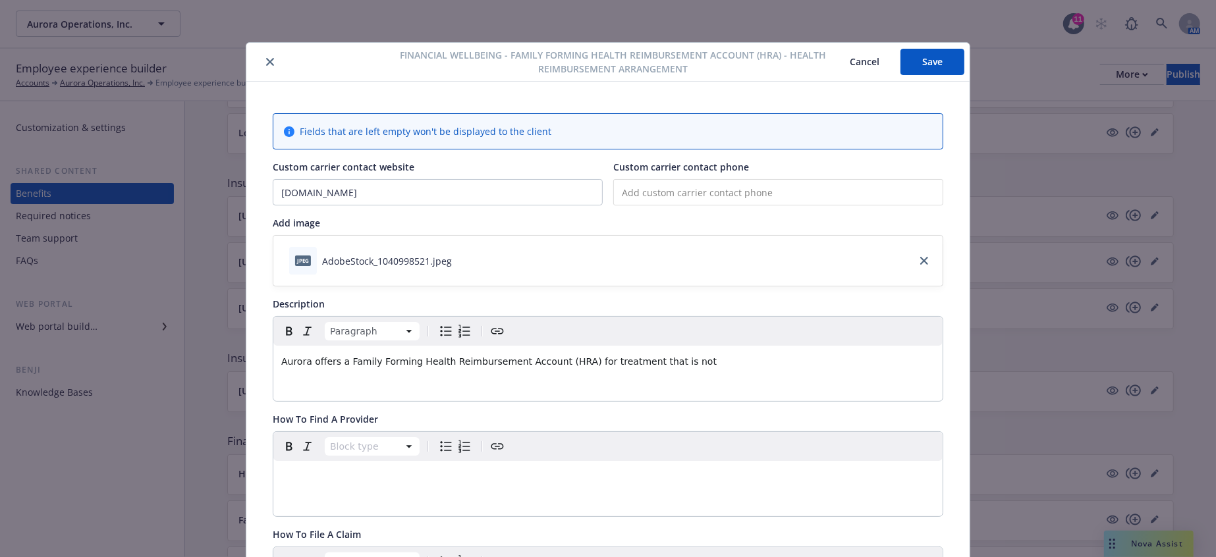
click at [266, 62] on icon "close" at bounding box center [270, 62] width 8 height 8
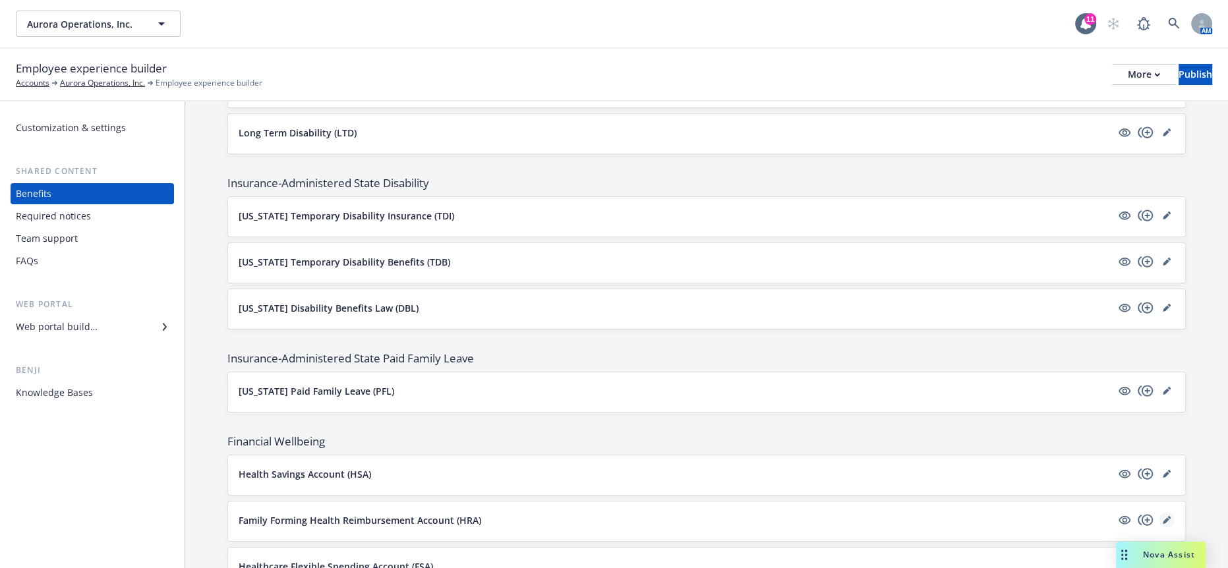
click at [1166, 512] on link "editPencil" at bounding box center [1166, 520] width 16 height 16
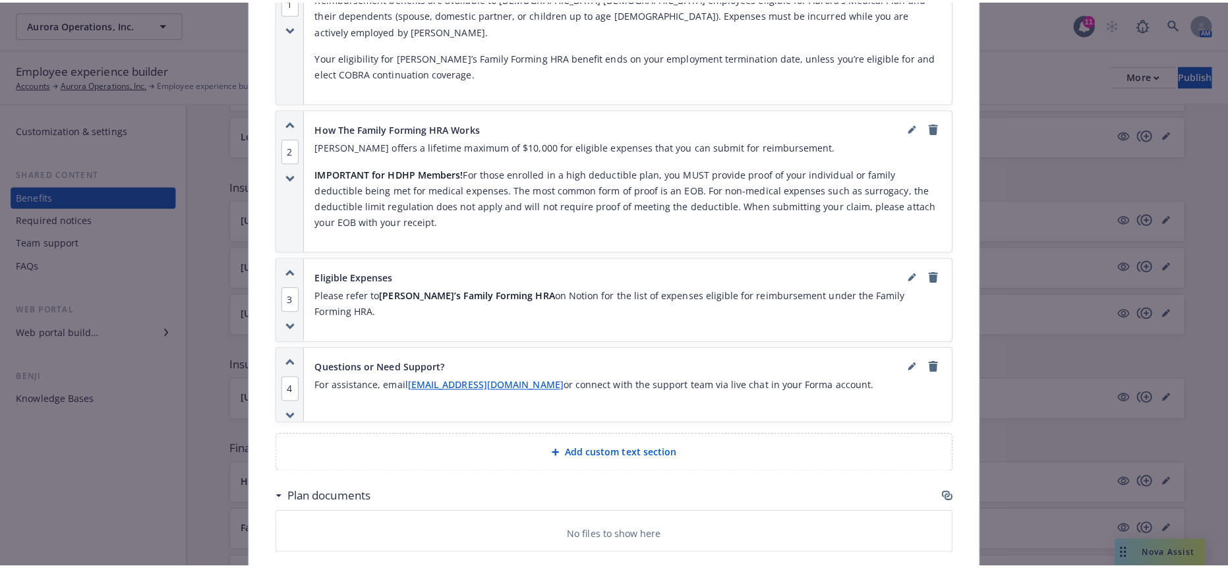
scroll to position [737, 0]
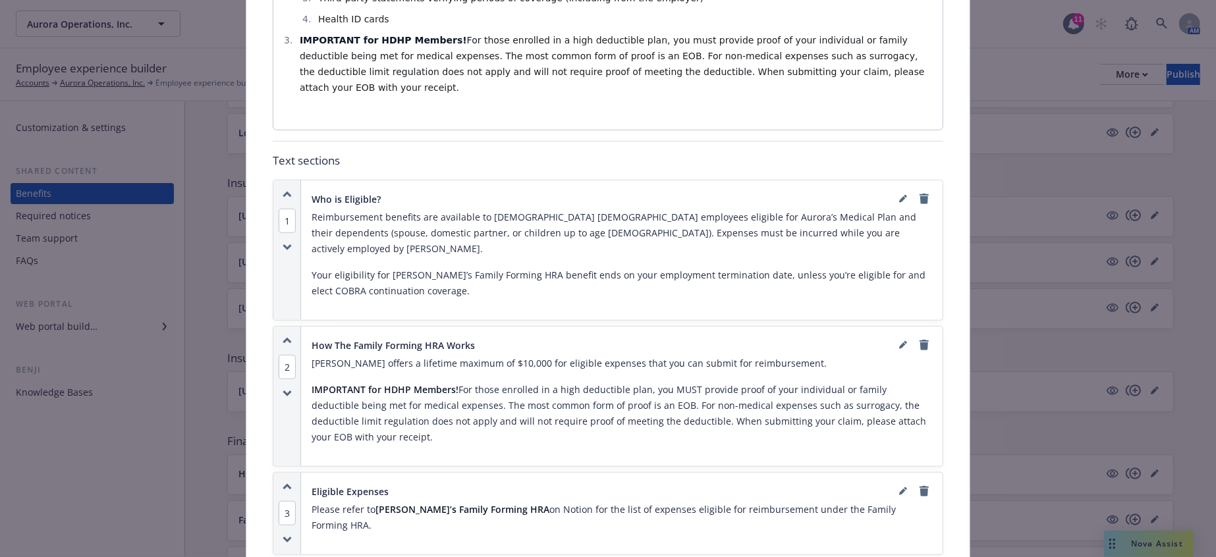
click at [610, 502] on p "Please refer to [PERSON_NAME]’s Family Forming HRA on Notion for the list of ex…" at bounding box center [622, 518] width 621 height 32
click at [891, 484] on div "Eligible Expenses" at bounding box center [622, 492] width 621 height 16
click at [899, 490] on icon "editPencil" at bounding box center [902, 493] width 7 height 7
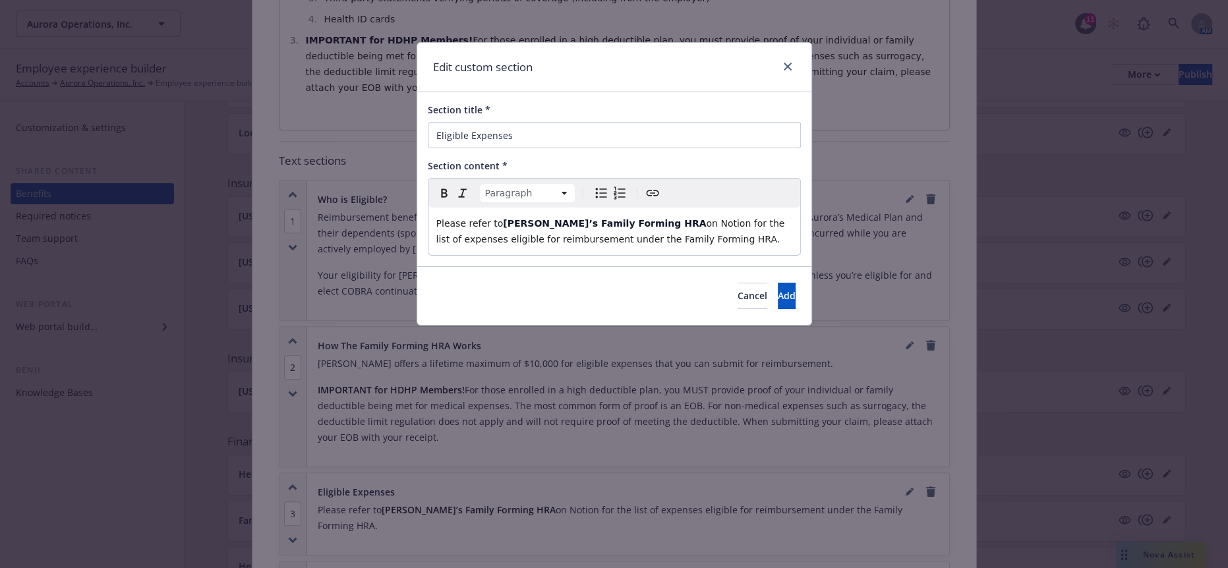
click at [694, 236] on div "Please refer to [PERSON_NAME]’s Family Forming HRA on Notion for the list of ex…" at bounding box center [614, 231] width 372 height 47
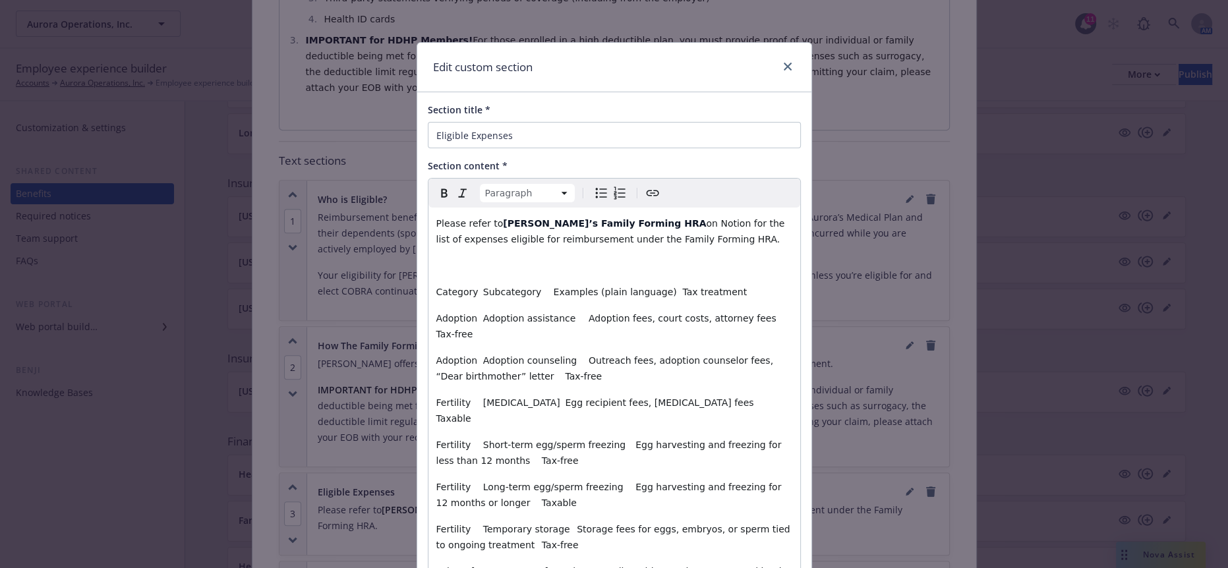
scroll to position [63, 0]
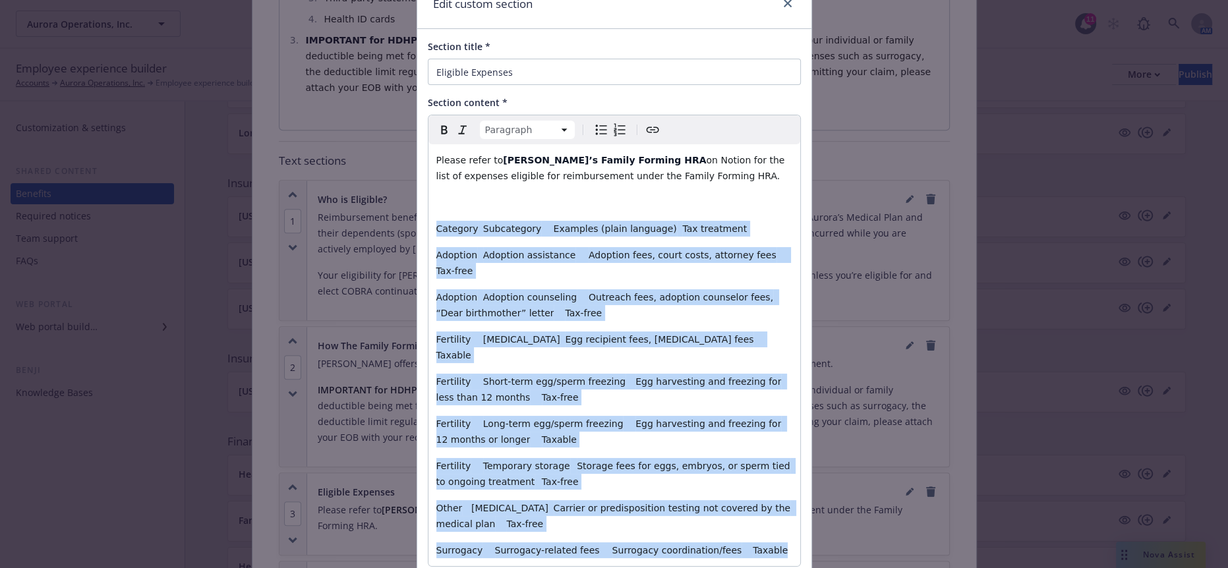
drag, startPoint x: 720, startPoint y: 446, endPoint x: 410, endPoint y: 207, distance: 391.3
click at [416, 207] on div "Edit custom section Section title * Eligible Expenses Section content * Paragra…" at bounding box center [613, 308] width 395 height 658
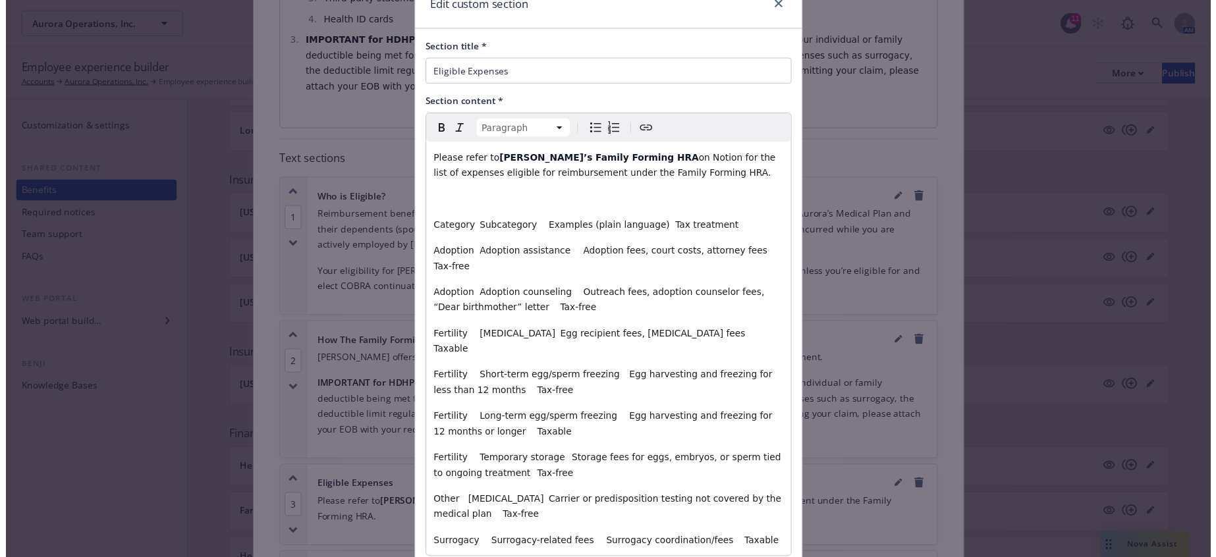
scroll to position [0, 0]
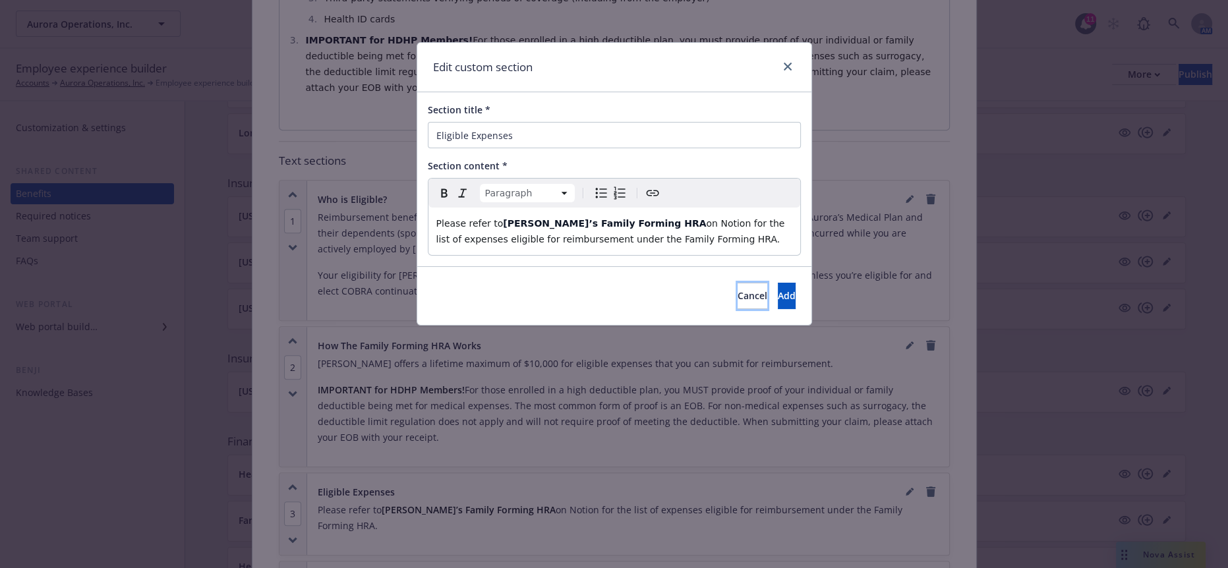
click at [737, 289] on span "Cancel" at bounding box center [752, 295] width 30 height 13
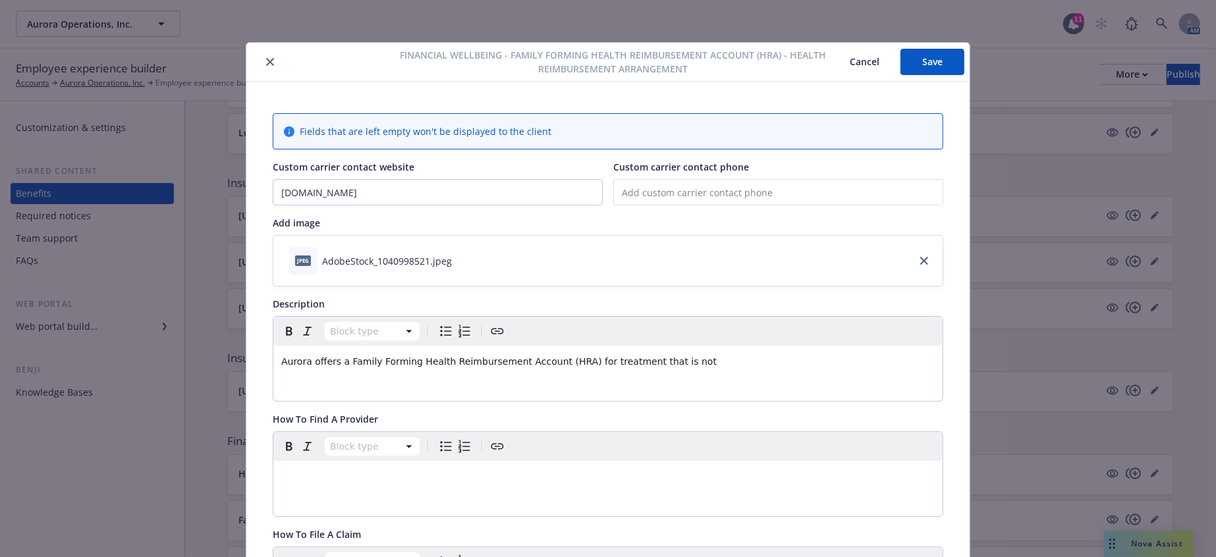
click at [273, 57] on div at bounding box center [326, 62] width 148 height 16
click at [266, 62] on button "close" at bounding box center [270, 62] width 16 height 16
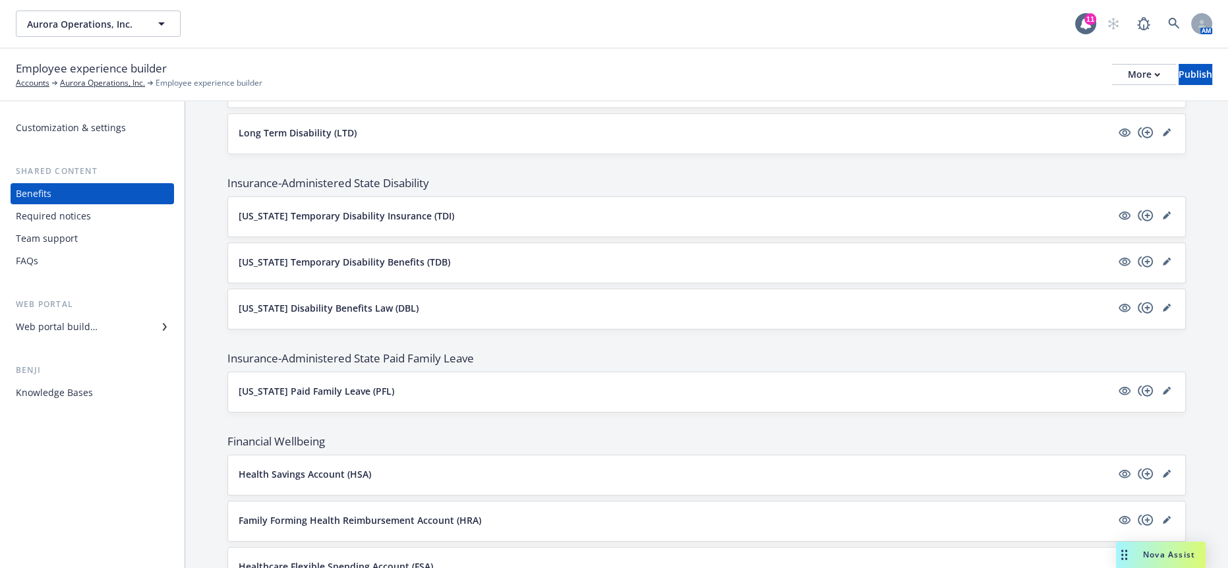
click at [1192, 550] on span "Nova Assist" at bounding box center [1169, 554] width 52 height 11
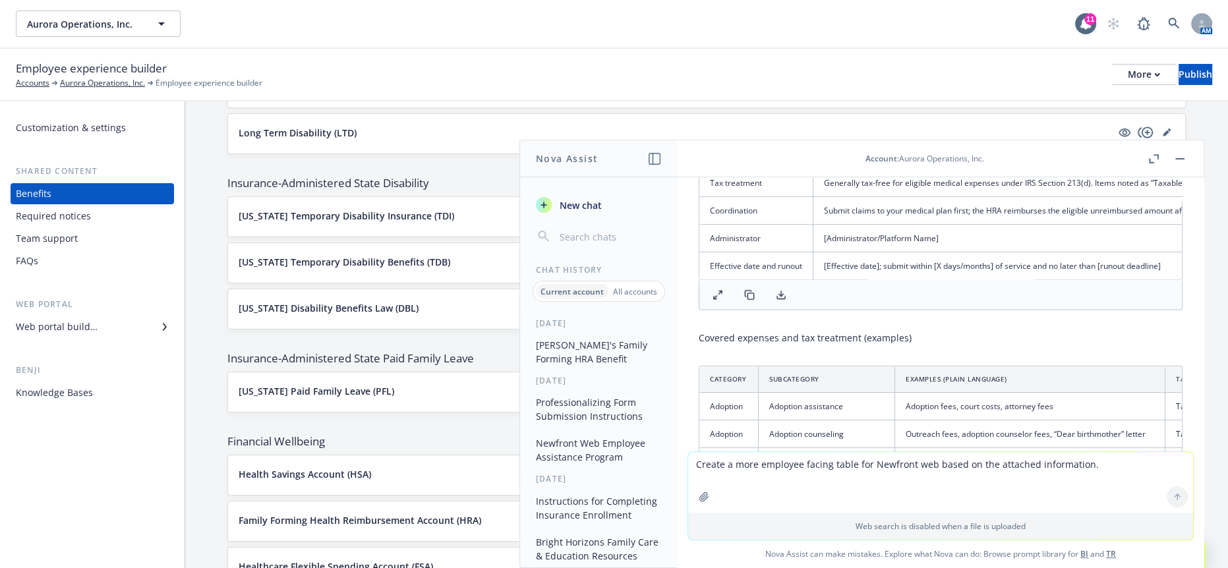
scroll to position [2698, 0]
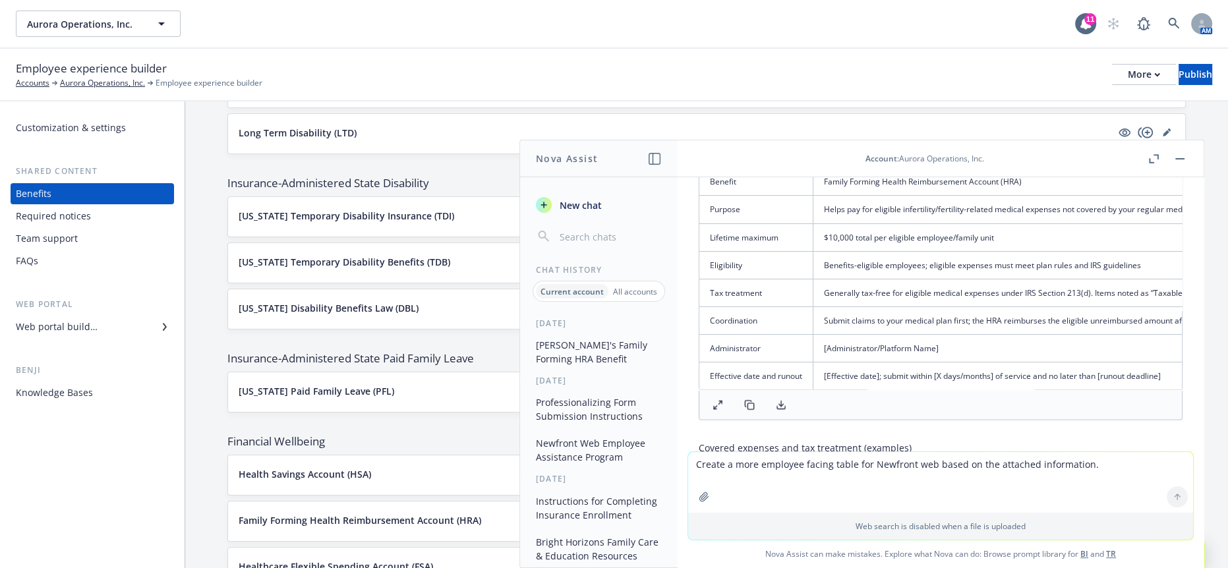
click at [636, 334] on button "[PERSON_NAME]'s Family Forming HRA Benefit" at bounding box center [598, 352] width 136 height 36
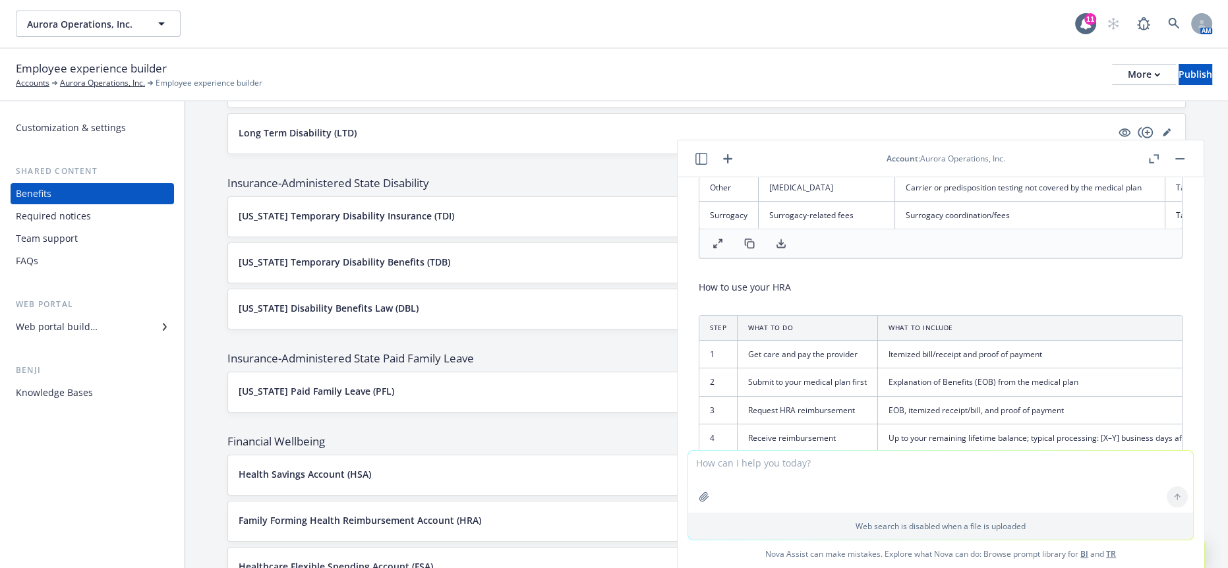
scroll to position [3285, 0]
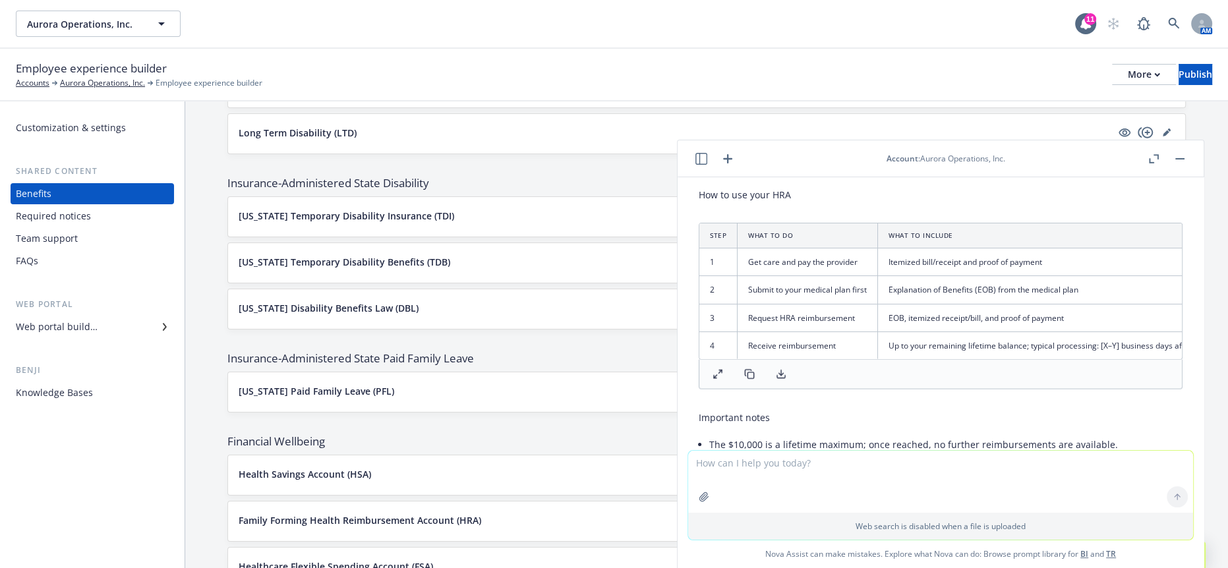
click at [700, 153] on icon "button" at bounding box center [701, 159] width 12 height 12
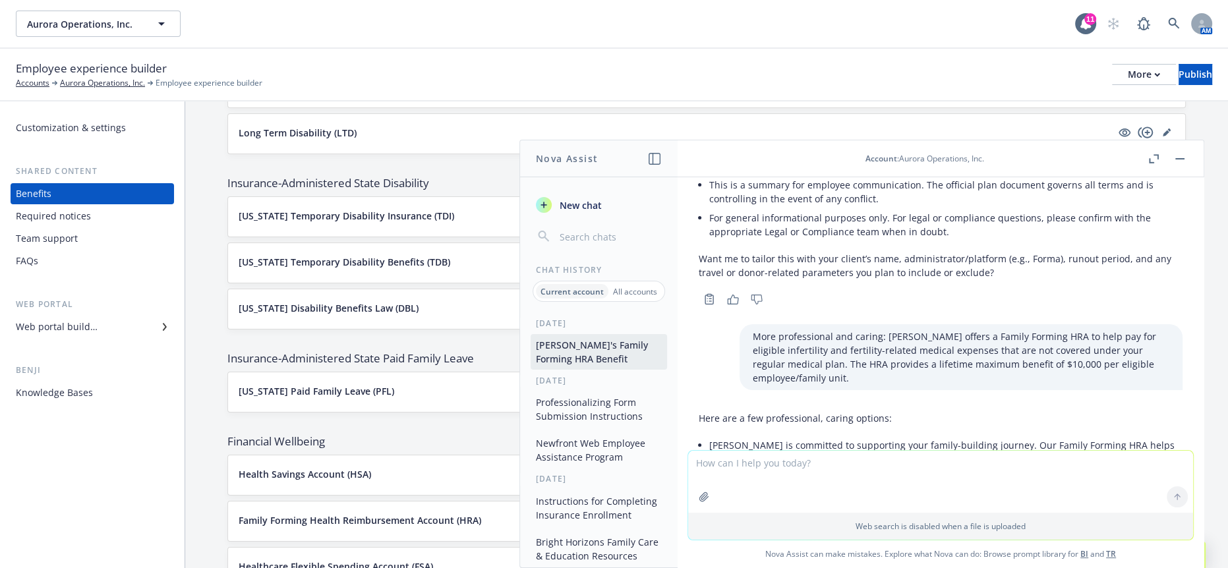
scroll to position [2075, 0]
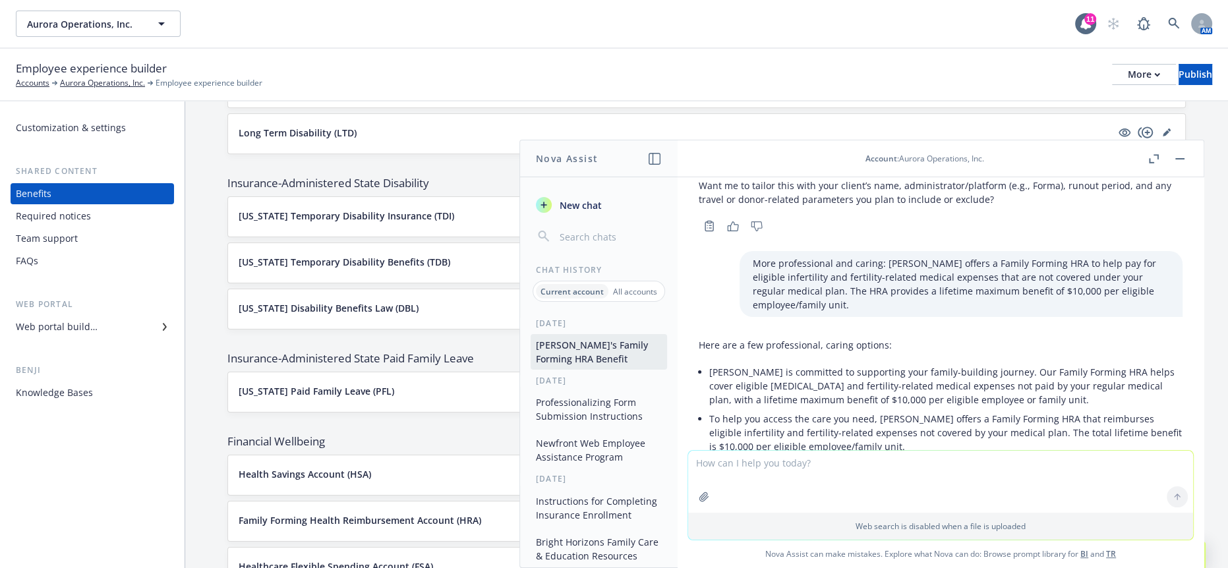
click at [843, 488] on textarea at bounding box center [940, 482] width 505 height 62
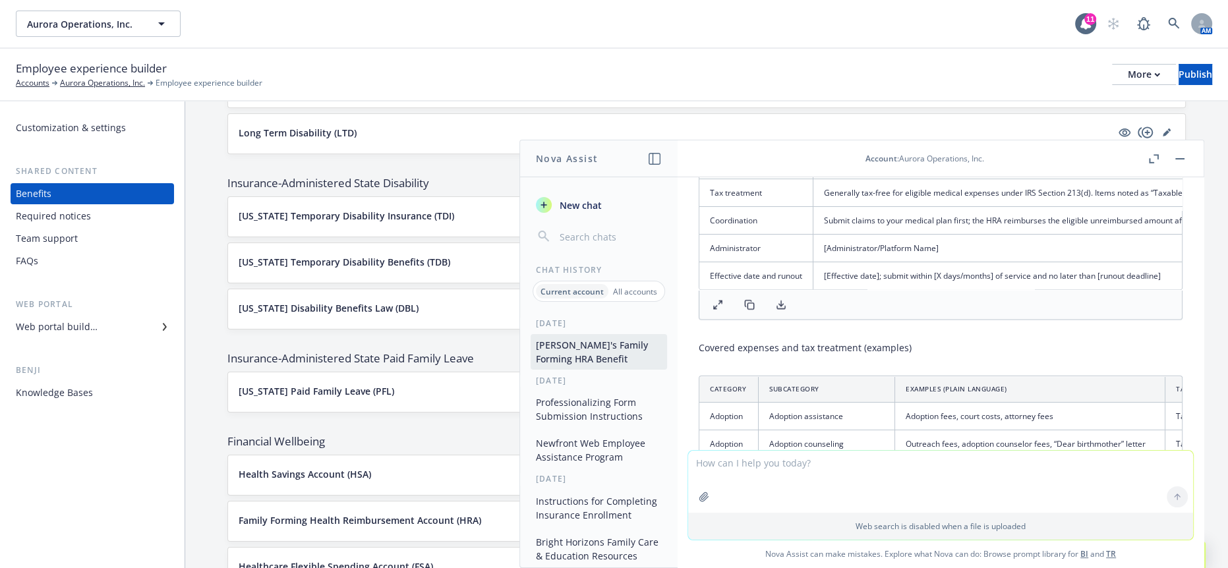
scroll to position [2772, 0]
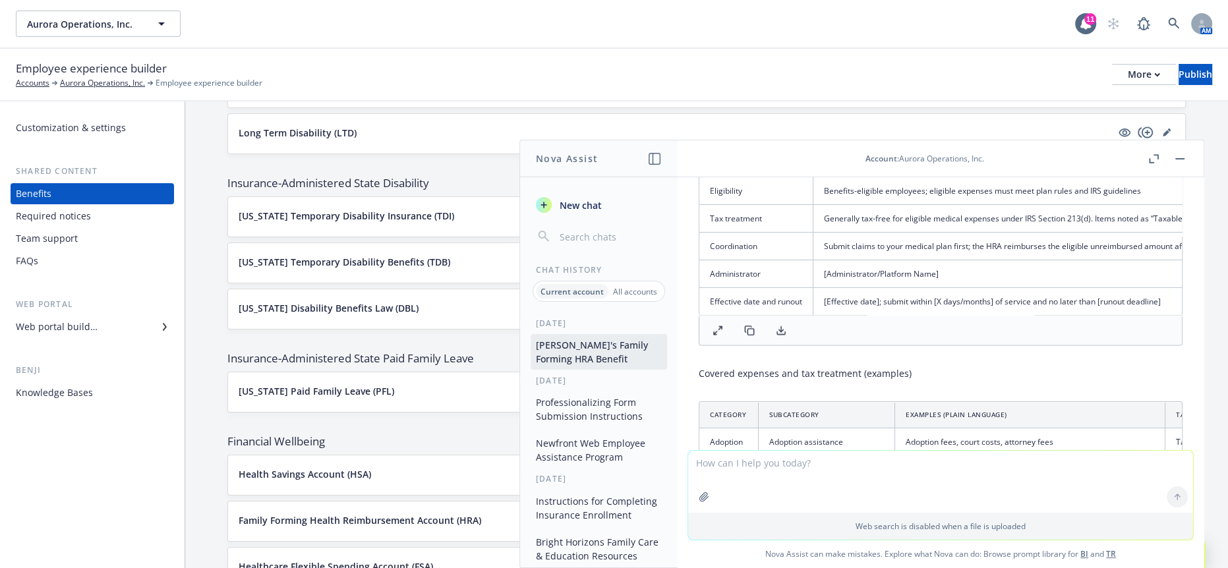
click at [932, 473] on textarea at bounding box center [940, 482] width 505 height 62
type textarea "p"
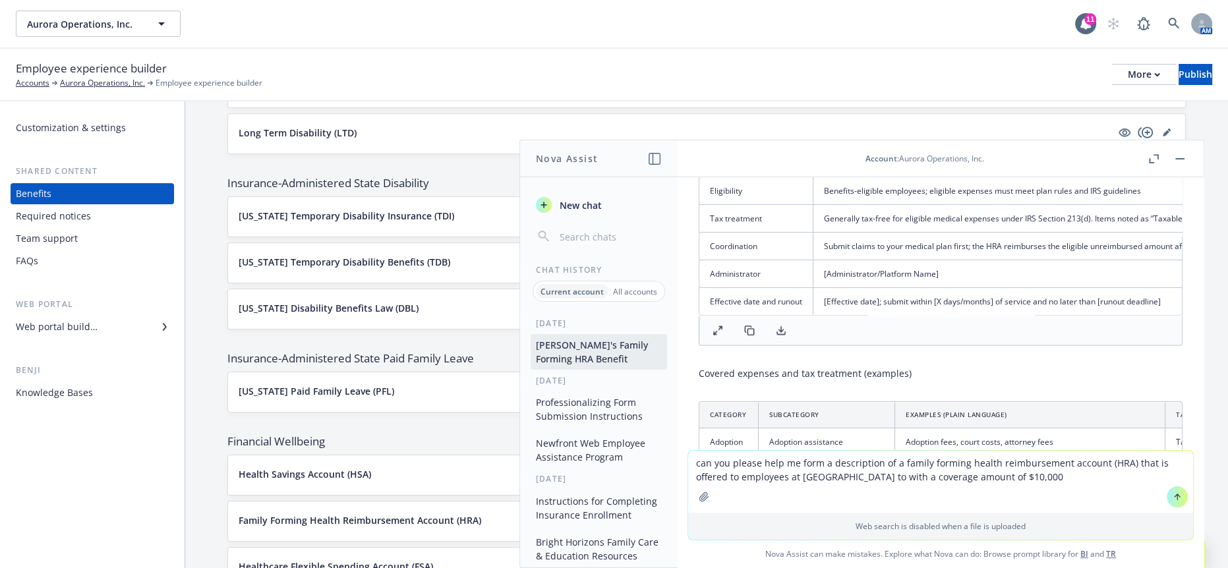
click at [940, 485] on textarea "can you please help me form a description of a family forming health reimbursem…" at bounding box center [940, 482] width 505 height 62
click at [940, 484] on textarea "can you please help me form a description of a family forming health reimbursem…" at bounding box center [940, 482] width 505 height 62
drag, startPoint x: 1042, startPoint y: 480, endPoint x: 1012, endPoint y: 480, distance: 29.7
click at [1012, 480] on textarea "can you please help me form a description of a family forming health reimbursem…" at bounding box center [940, 482] width 505 height 62
click at [1079, 487] on textarea "can you please help me form a description of a family forming health reimbursem…" at bounding box center [940, 482] width 505 height 62
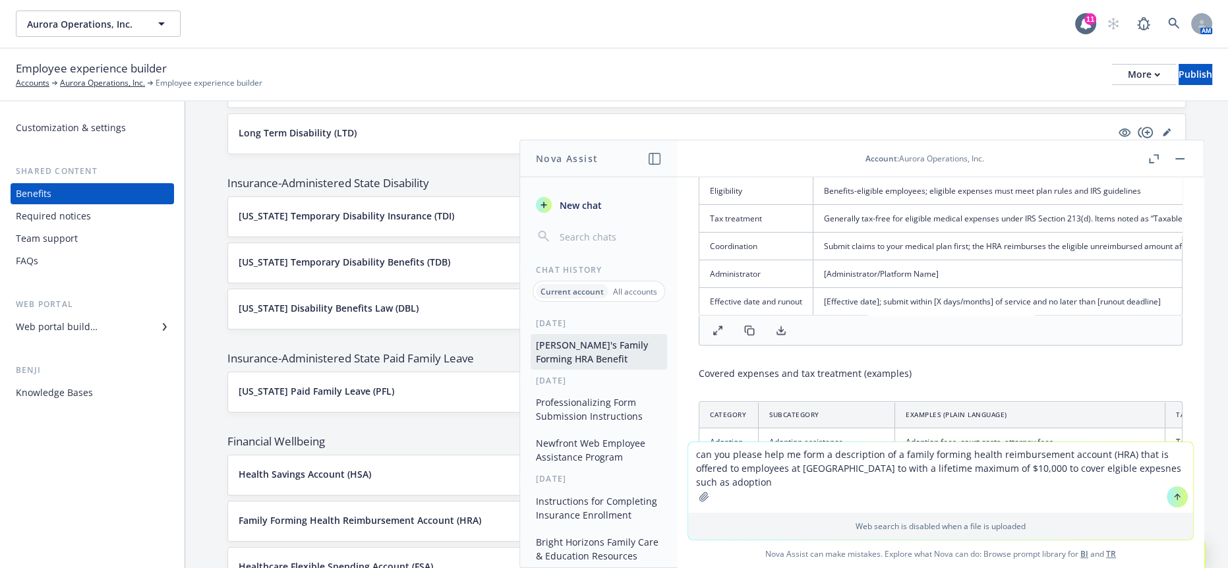
drag, startPoint x: 801, startPoint y: 488, endPoint x: 766, endPoint y: 486, distance: 35.0
click at [766, 486] on textarea "can you please help me form a description of a family forming health reimbursem…" at bounding box center [940, 477] width 505 height 71
click at [876, 493] on textarea "can you please help me form a description of a family forming health reimbursem…" at bounding box center [940, 477] width 505 height 71
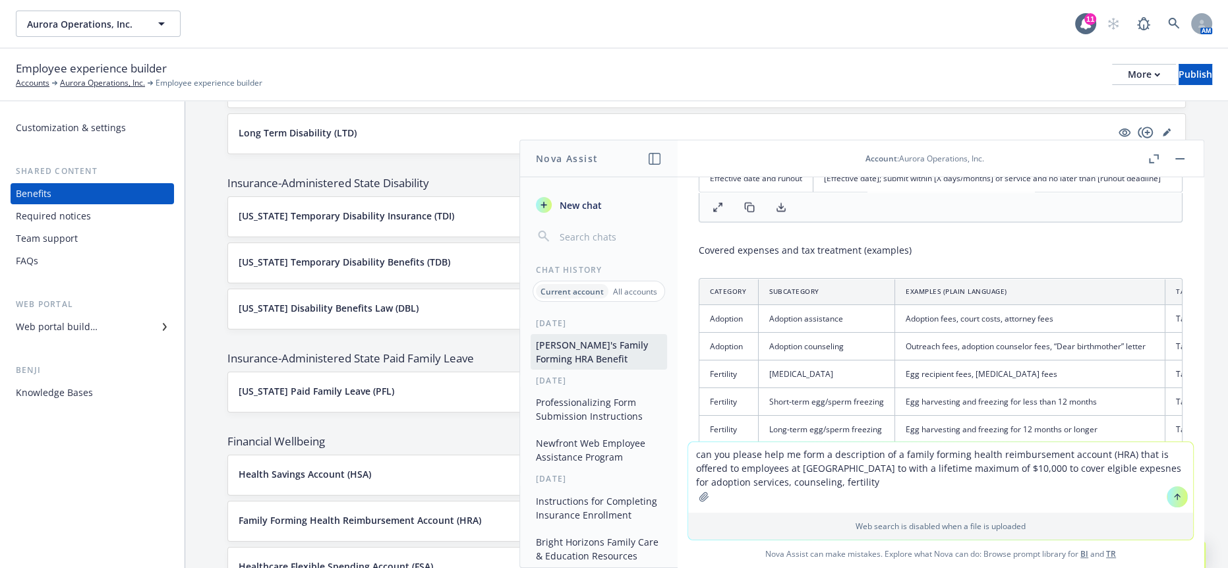
scroll to position [2918, 0]
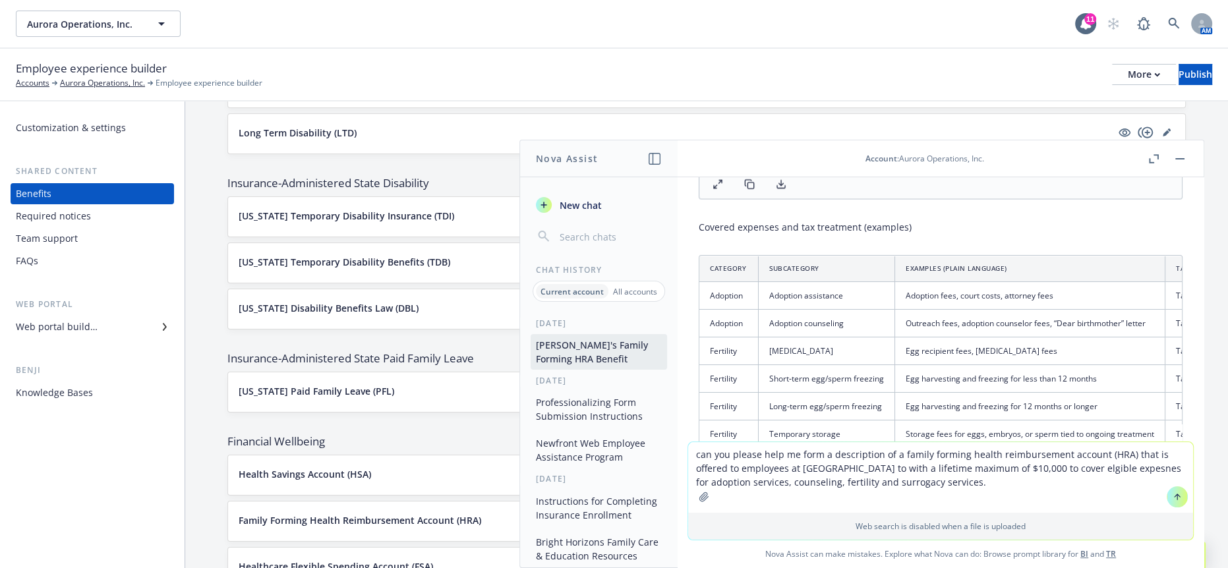
drag, startPoint x: 739, startPoint y: 492, endPoint x: 733, endPoint y: 486, distance: 9.3
click at [733, 486] on textarea "can you please help me form a description of a family forming health reimbursem…" at bounding box center [940, 477] width 505 height 71
type textarea "can you please help me form a description of a family forming health reimbursem…"
click at [1166, 505] on button at bounding box center [1176, 496] width 21 height 21
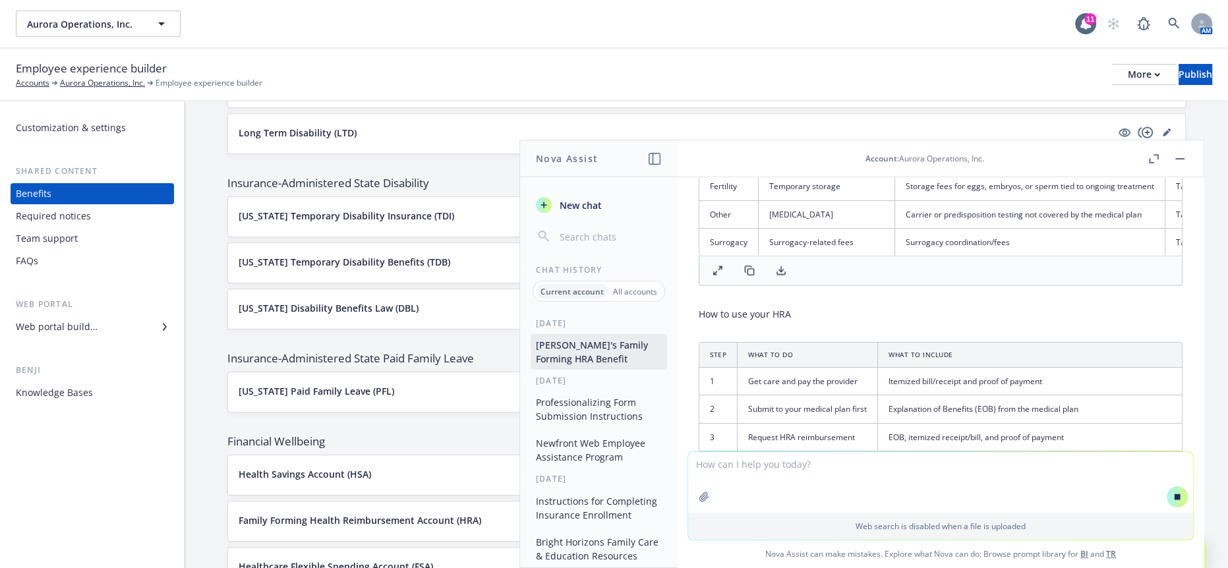
scroll to position [3290, 0]
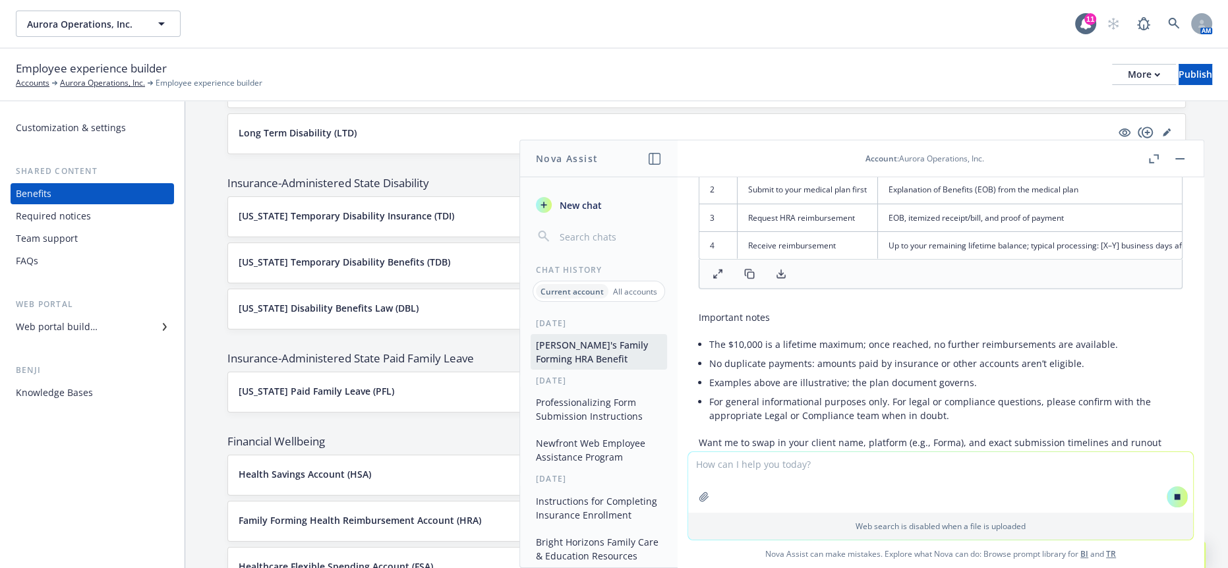
click at [919, 488] on textarea at bounding box center [940, 482] width 505 height 61
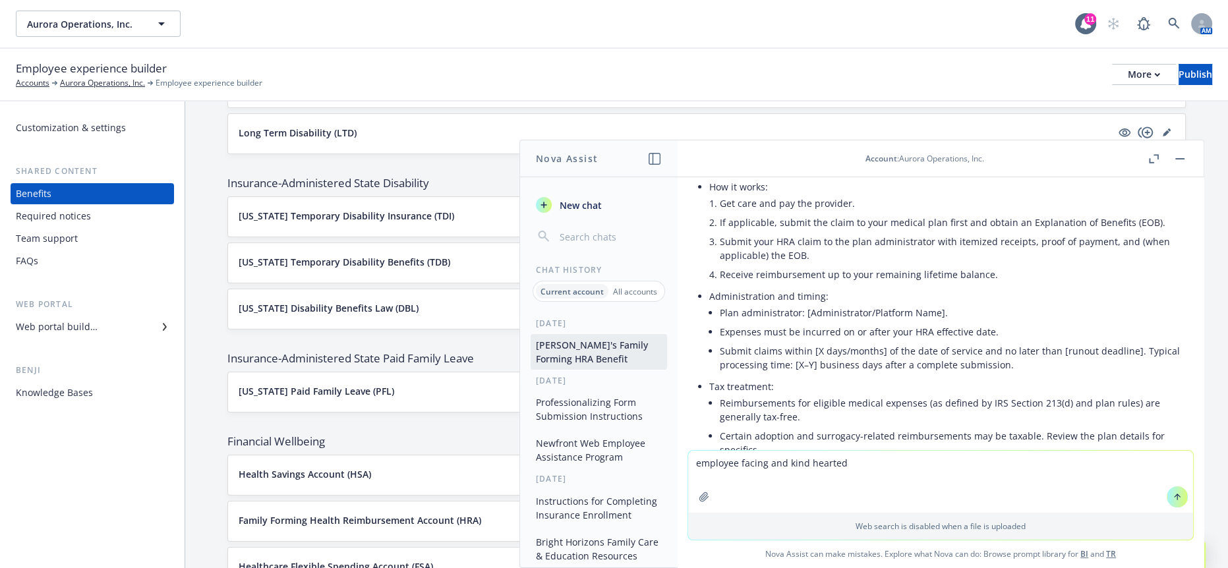
scroll to position [4205, 0]
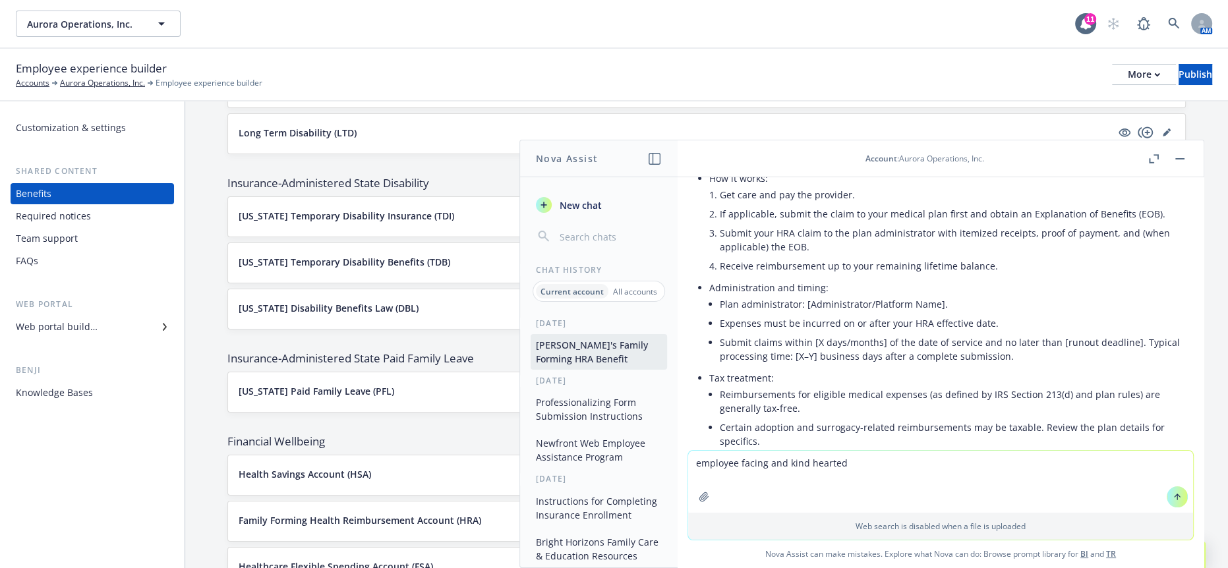
drag, startPoint x: 915, startPoint y: 471, endPoint x: 700, endPoint y: 478, distance: 214.9
click at [700, 478] on div "employee facing and kind hearted Web search is disabled when a file is uploaded…" at bounding box center [940, 508] width 526 height 117
type textarea "employee facing and kind hearted and more of a paragraph not bullet points"
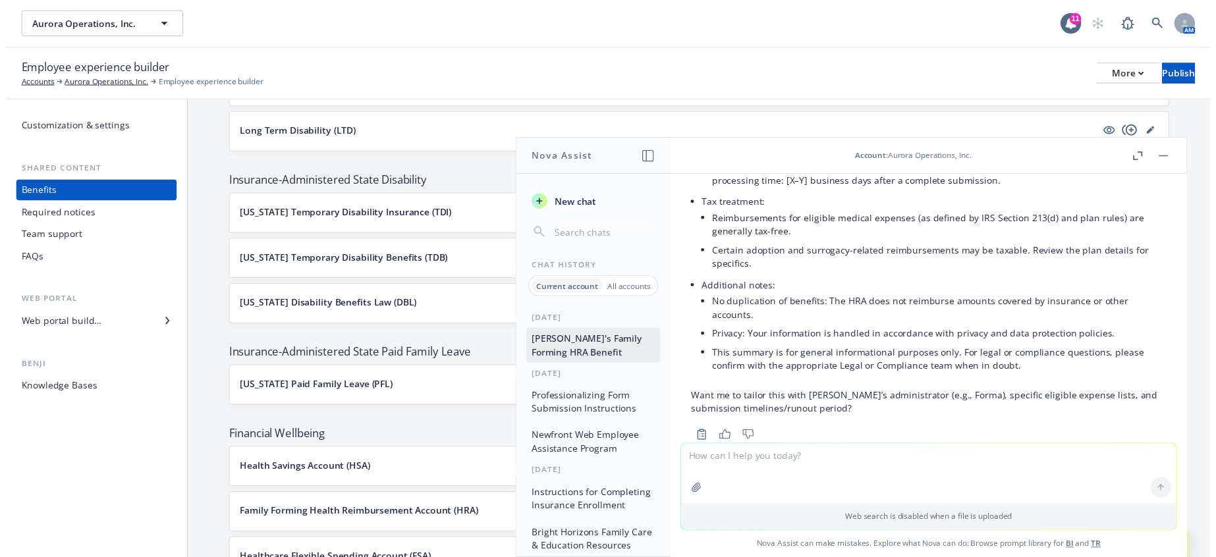
scroll to position [4395, 0]
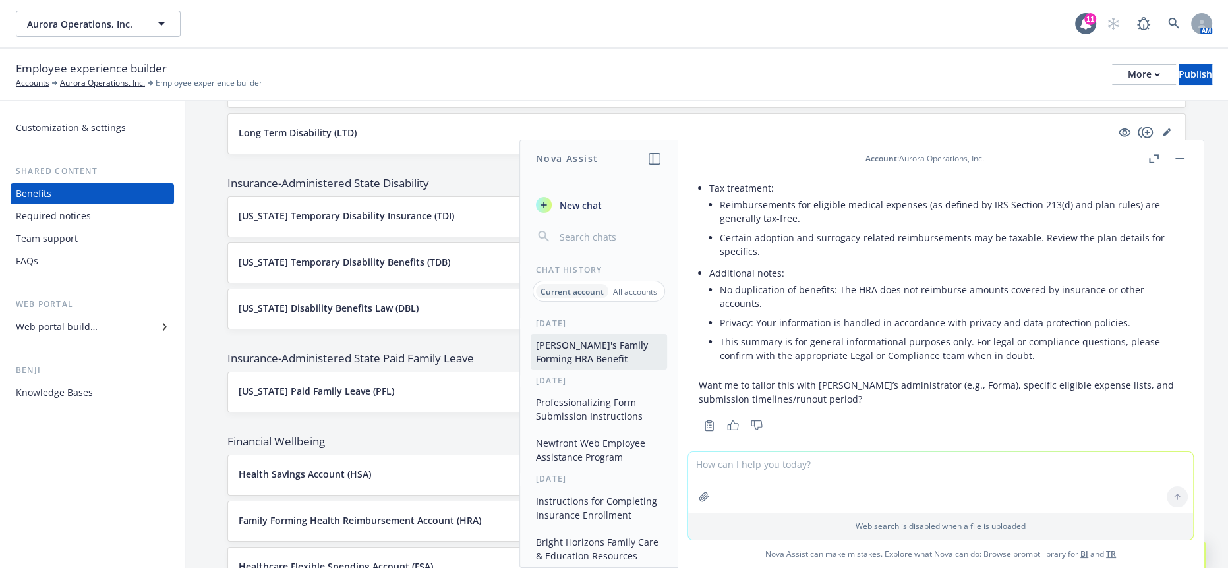
drag, startPoint x: 1014, startPoint y: 395, endPoint x: 683, endPoint y: 300, distance: 344.9
click at [683, 300] on div "polish and make employee facing: Aurora provides your with a lifetime maximum o…" at bounding box center [940, 314] width 526 height 274
click at [998, 496] on p "[PERSON_NAME] is here to support your family-building journey with care and com…" at bounding box center [940, 551] width 484 height 111
drag, startPoint x: 874, startPoint y: 356, endPoint x: 696, endPoint y: 297, distance: 188.1
click at [696, 491] on div "[PERSON_NAME] is here to support your family-building journey with care and com…" at bounding box center [940, 563] width 505 height 145
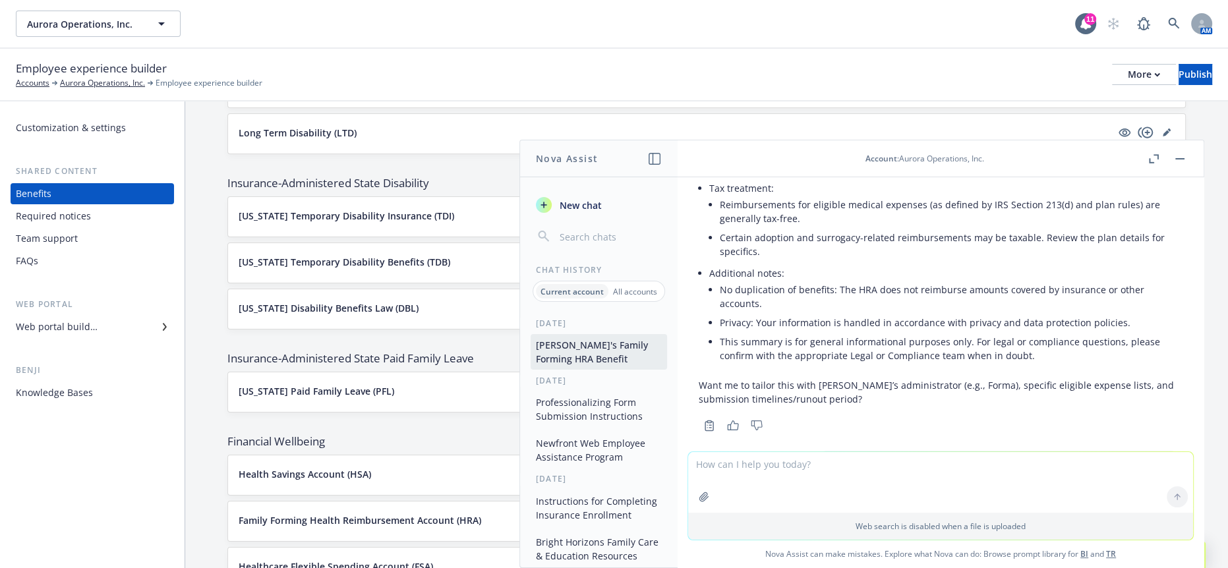
click at [1187, 160] on button "button" at bounding box center [1180, 159] width 16 height 16
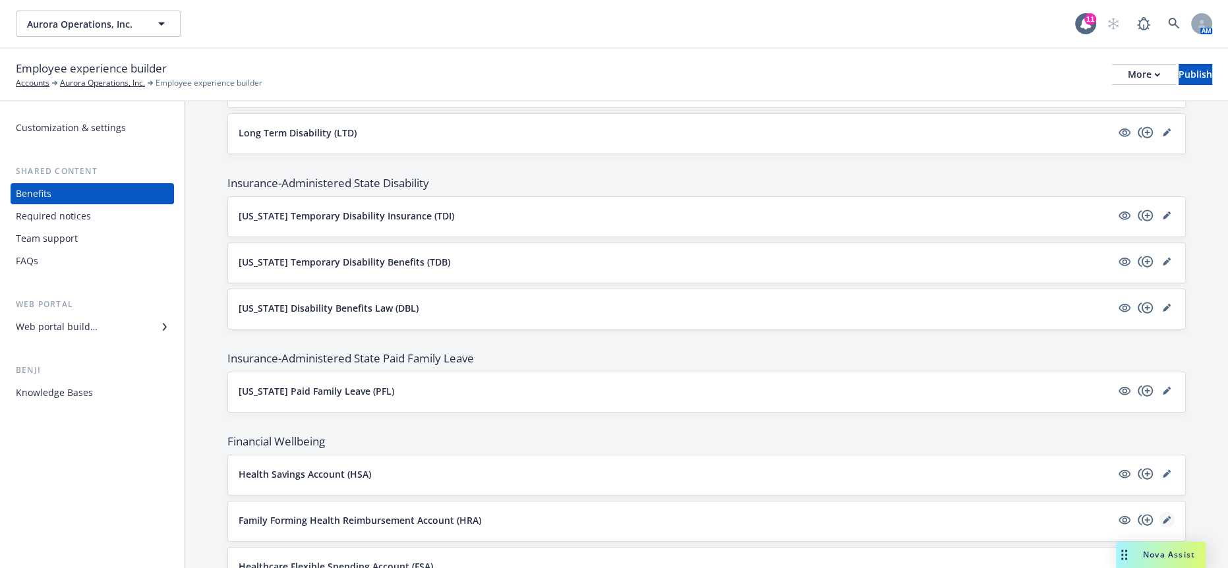
click at [1158, 512] on link "editPencil" at bounding box center [1166, 520] width 16 height 16
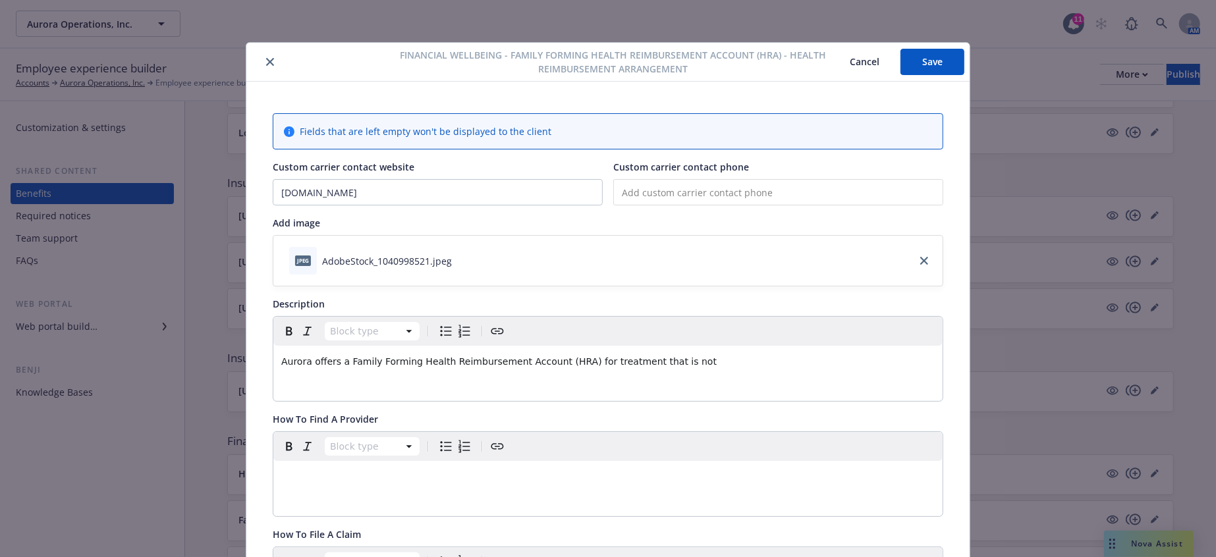
scroll to position [40, 0]
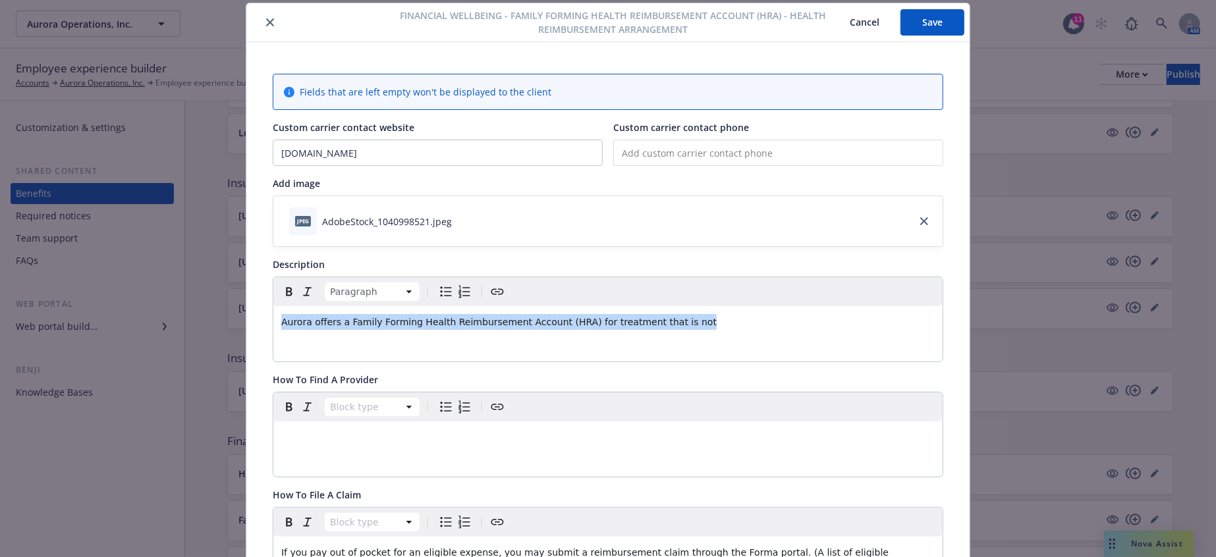
drag, startPoint x: 799, startPoint y: 296, endPoint x: 262, endPoint y: 295, distance: 537.0
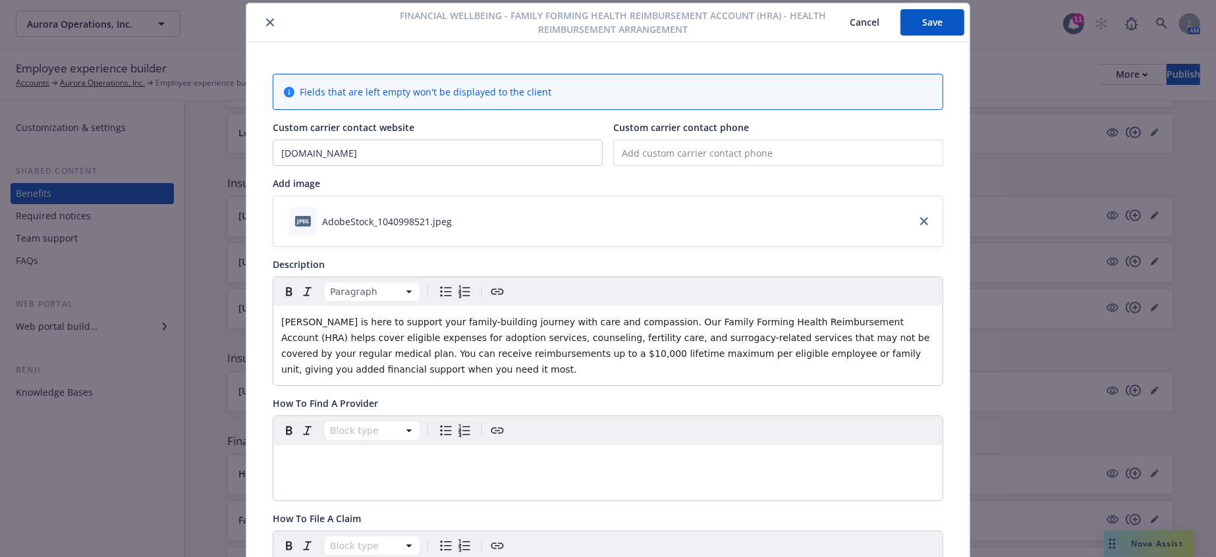
click at [671, 327] on p "[PERSON_NAME] is here to support your family-building journey with care and com…" at bounding box center [608, 345] width 654 height 63
drag, startPoint x: 440, startPoint y: 327, endPoint x: 315, endPoint y: 331, distance: 125.3
click at [315, 331] on span "[PERSON_NAME] is here to support your family-building journey with care and com…" at bounding box center [607, 346] width 652 height 58
click at [555, 325] on p "[PERSON_NAME] is here to support your family-building journey with care and com…" at bounding box center [608, 345] width 654 height 63
click at [308, 325] on span "[PERSON_NAME] is here to support your family-building journey with care and com…" at bounding box center [607, 346] width 652 height 58
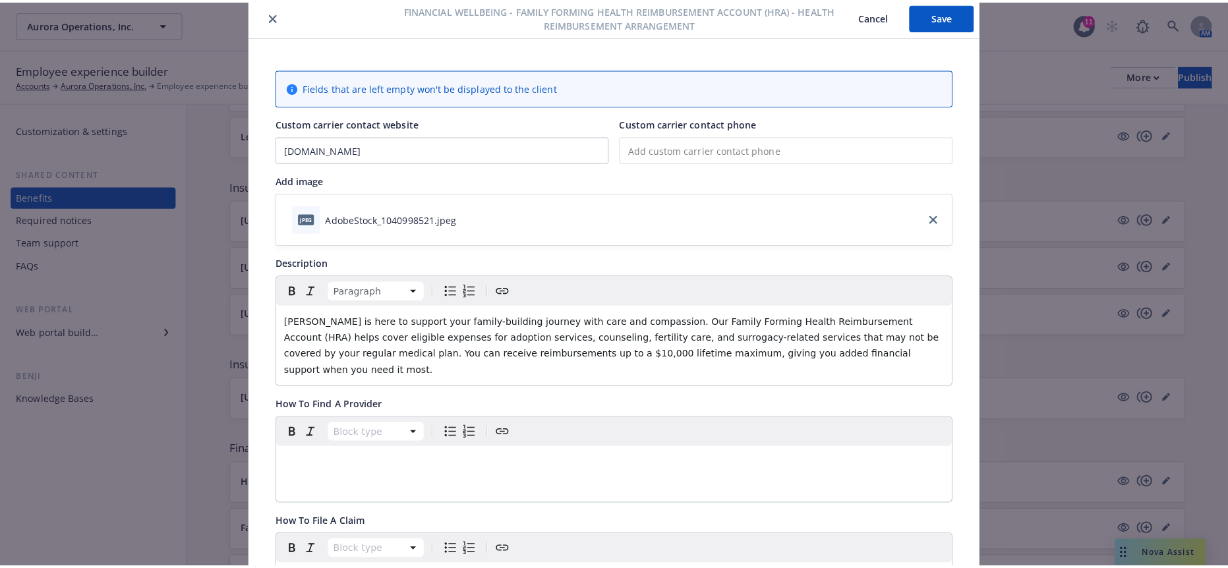
scroll to position [0, 0]
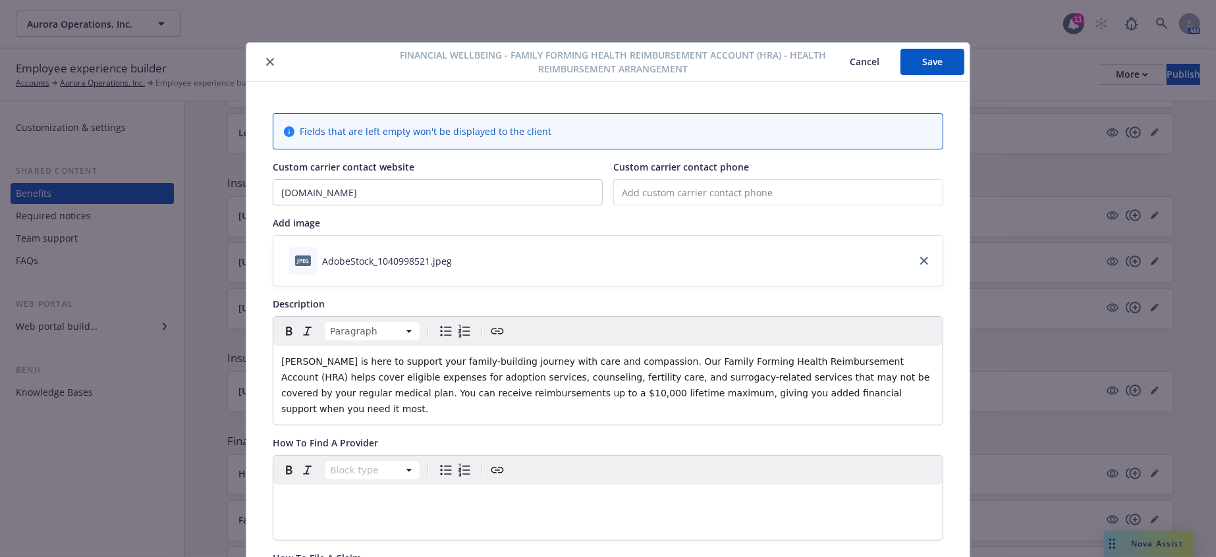
click at [927, 45] on div "Financial Wellbeing - Family Forming Health Reimbursement Account (HRA) - Healt…" at bounding box center [607, 62] width 723 height 39
click at [918, 66] on button "Save" at bounding box center [933, 62] width 64 height 26
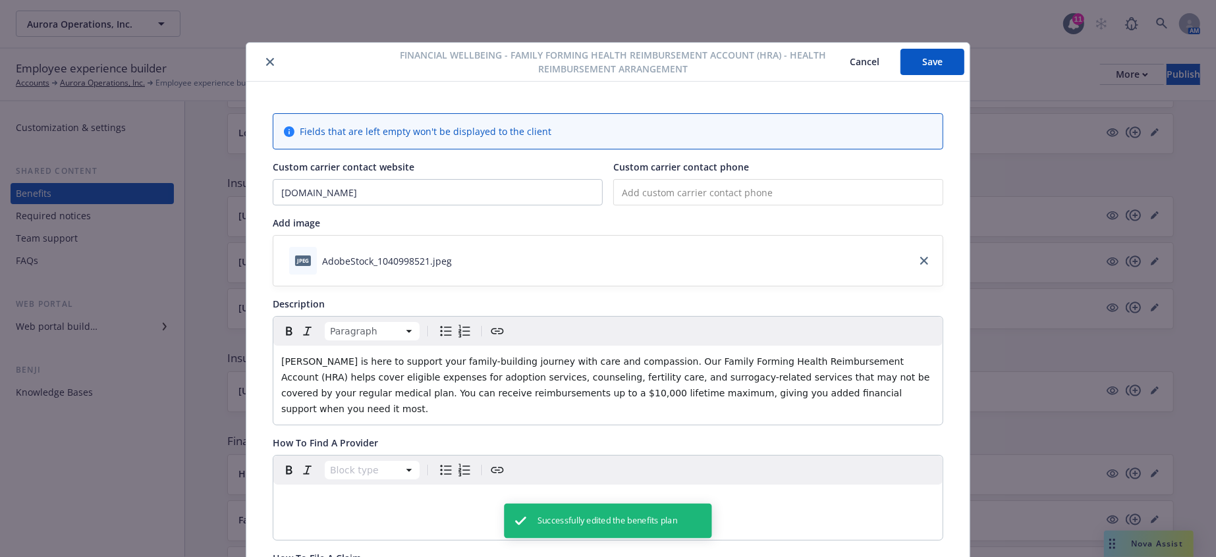
click at [266, 63] on icon "close" at bounding box center [270, 62] width 8 height 8
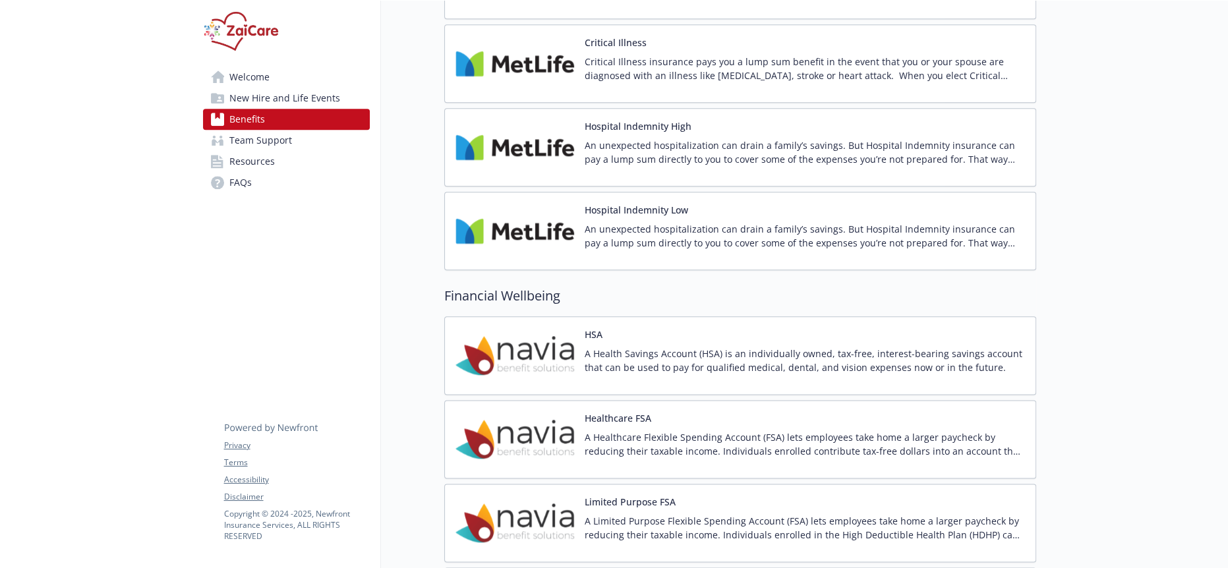
scroll to position [2196, 0]
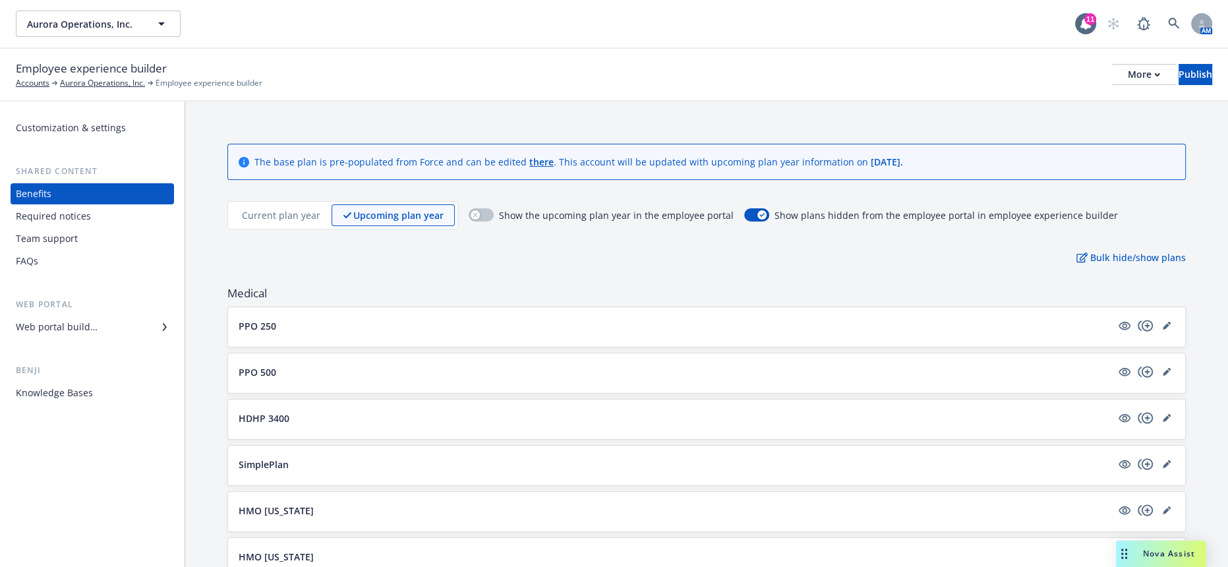
scroll to position [1171, 0]
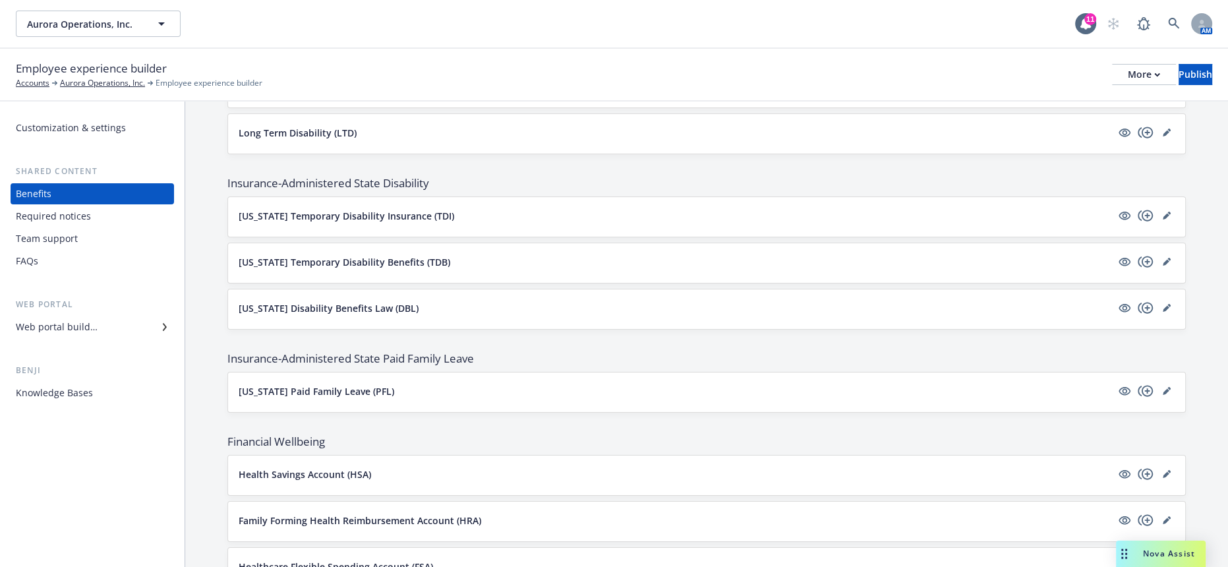
click at [94, 316] on div "Web portal builder" at bounding box center [92, 326] width 153 height 21
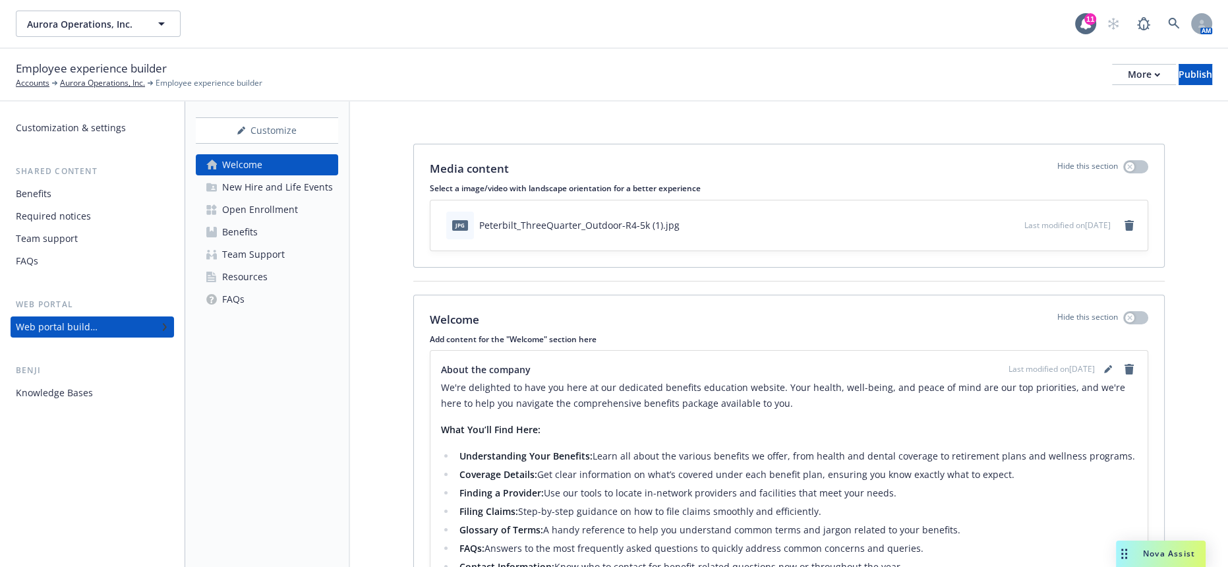
click at [250, 177] on div "New Hire and Life Events" at bounding box center [277, 187] width 111 height 21
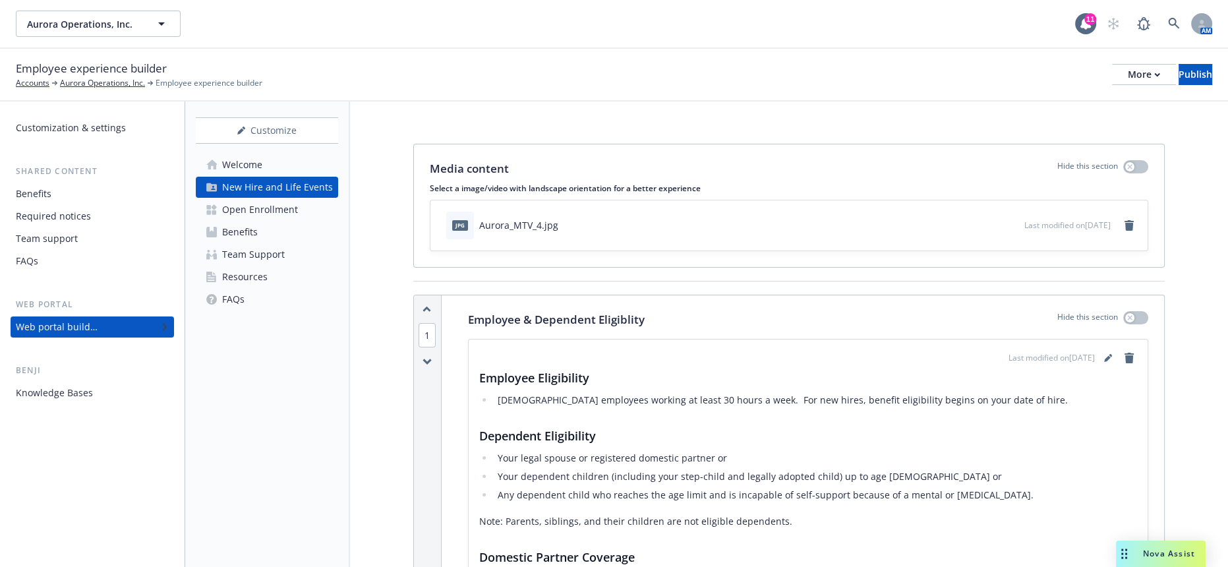
click at [609, 311] on p "Employee & Dependent Eligiblity" at bounding box center [556, 319] width 177 height 17
click at [647, 311] on div "Employee & Dependent Eligiblity Hide this section" at bounding box center [808, 319] width 680 height 17
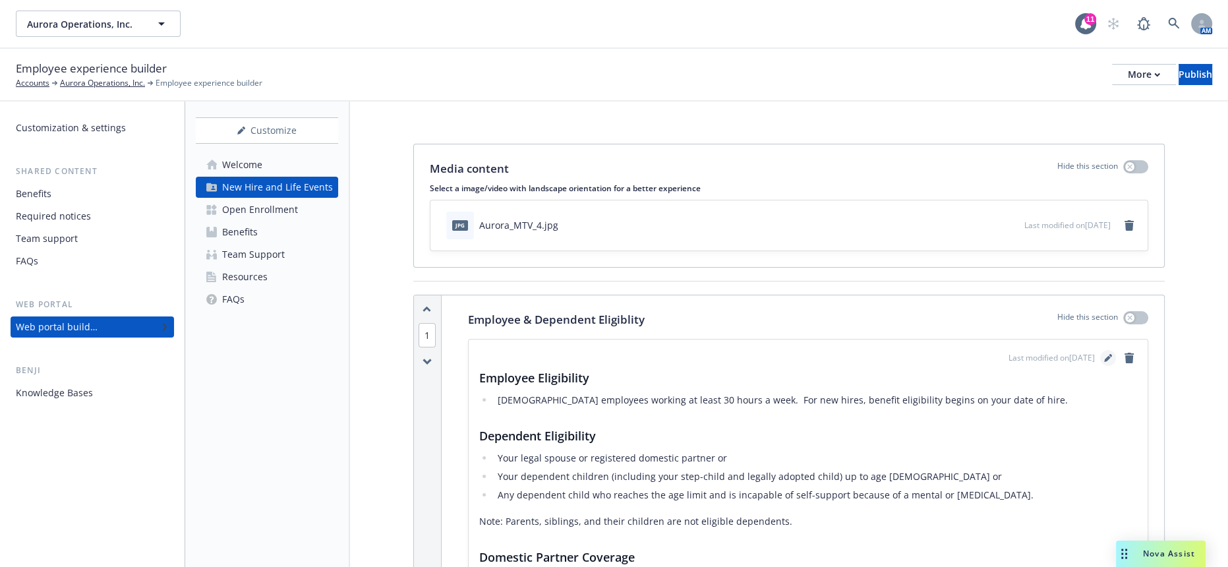
click at [1108, 355] on icon "editPencil" at bounding box center [1107, 358] width 7 height 7
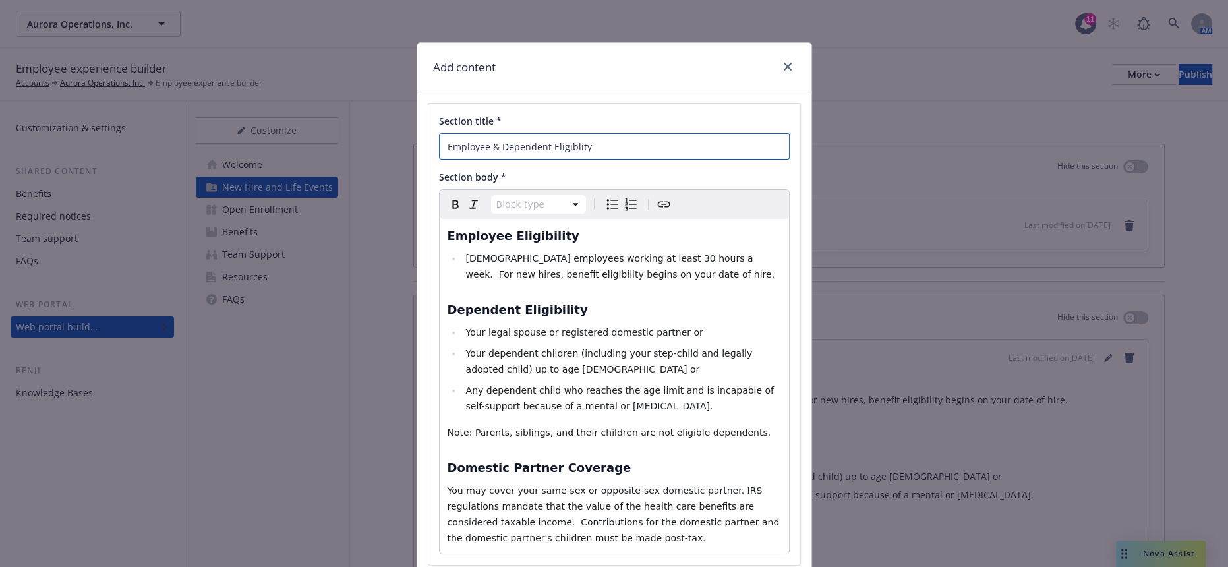
click at [568, 142] on input "Employee & Dependent Eligiblity" at bounding box center [614, 146] width 351 height 26
type input "Employee & Dependent Eligibility"
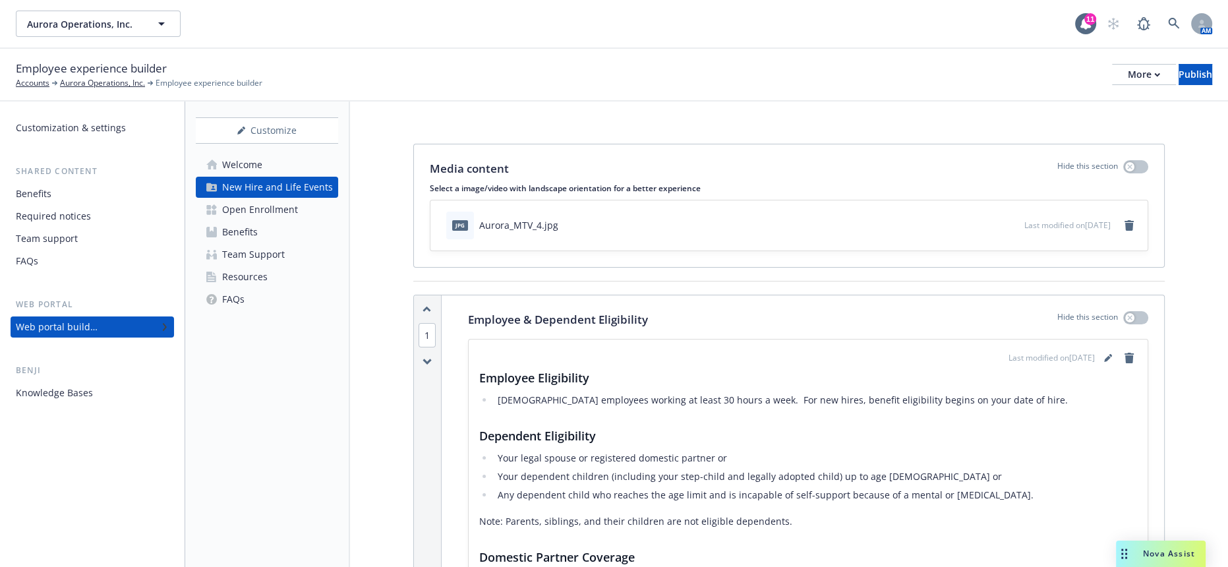
click at [575, 468] on li "Your dependent children (including your step-child and legally adopted child) u…" at bounding box center [815, 476] width 643 height 16
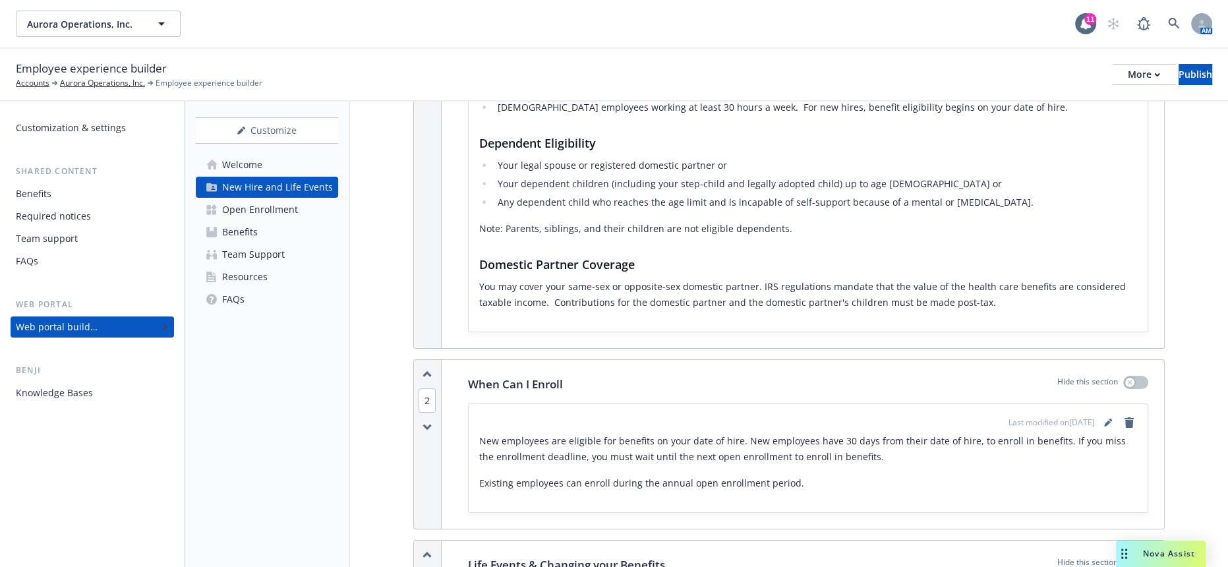
click at [746, 376] on div "When Can I Enroll Hide this section" at bounding box center [808, 384] width 680 height 17
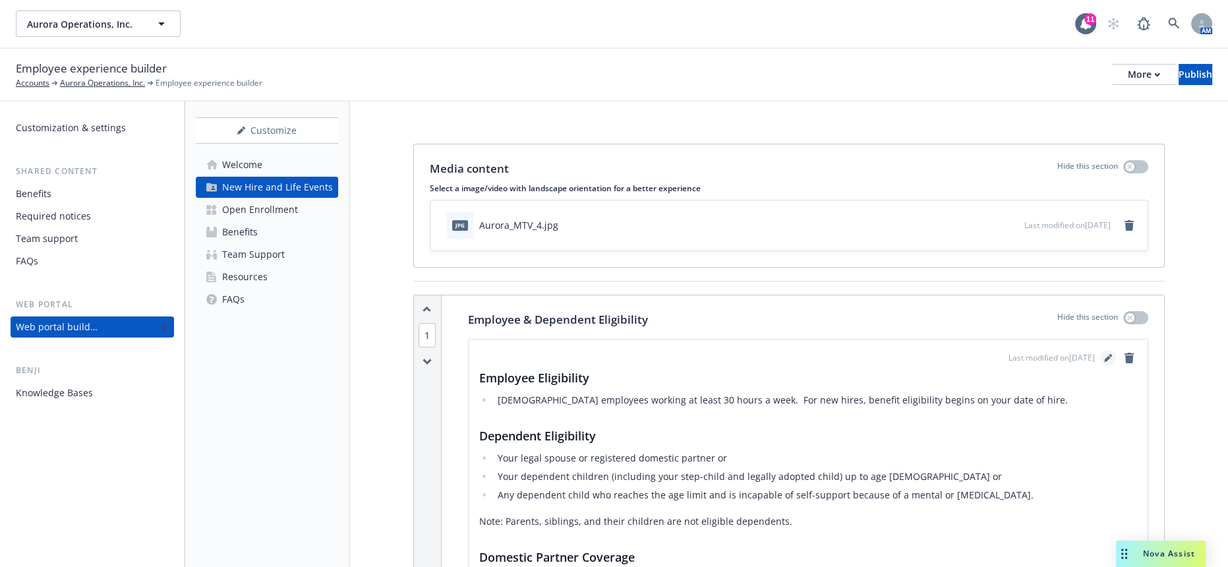
click at [1110, 355] on icon "editPencil" at bounding box center [1107, 358] width 7 height 7
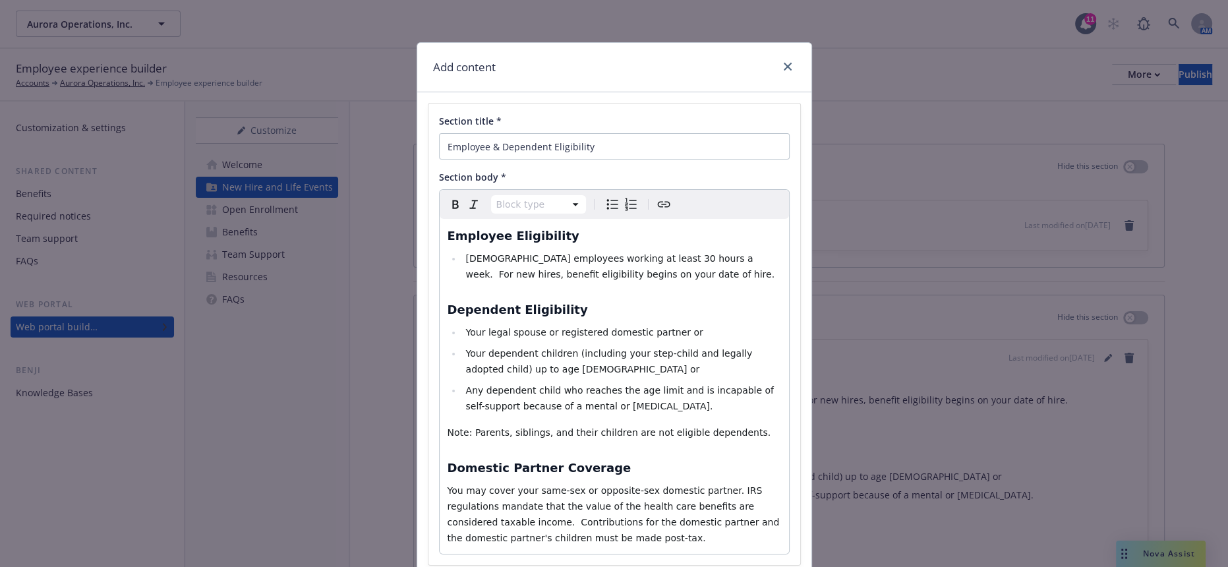
scroll to position [36, 0]
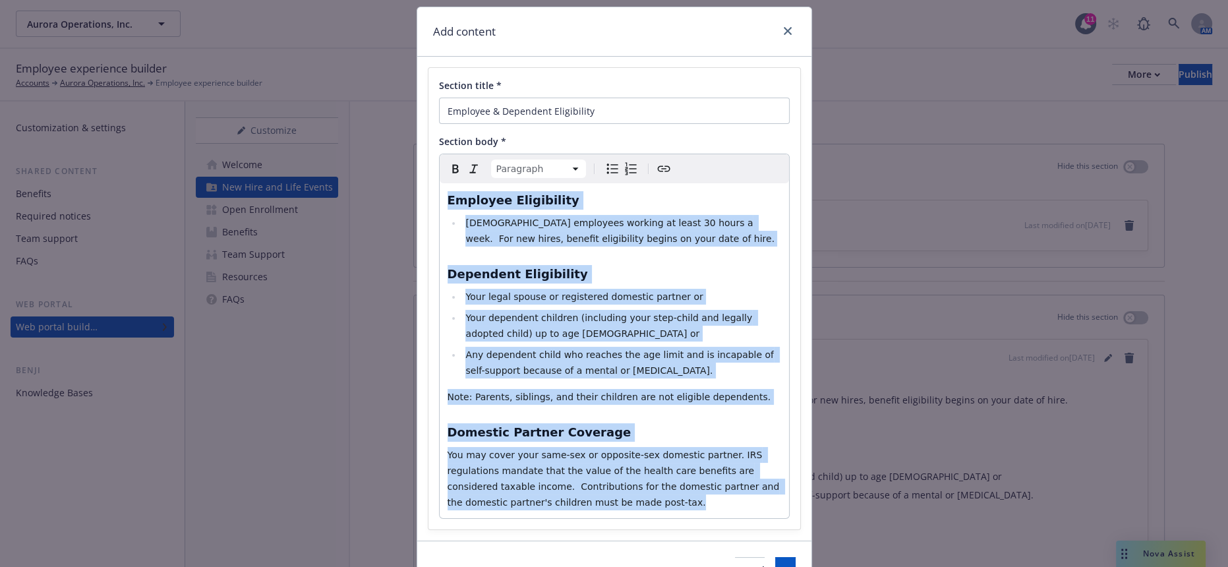
drag, startPoint x: 738, startPoint y: 438, endPoint x: 252, endPoint y: 112, distance: 585.0
click at [252, 112] on div "Add content Section title * Employee & Dependent Eligibility Section body * Par…" at bounding box center [614, 283] width 1228 height 567
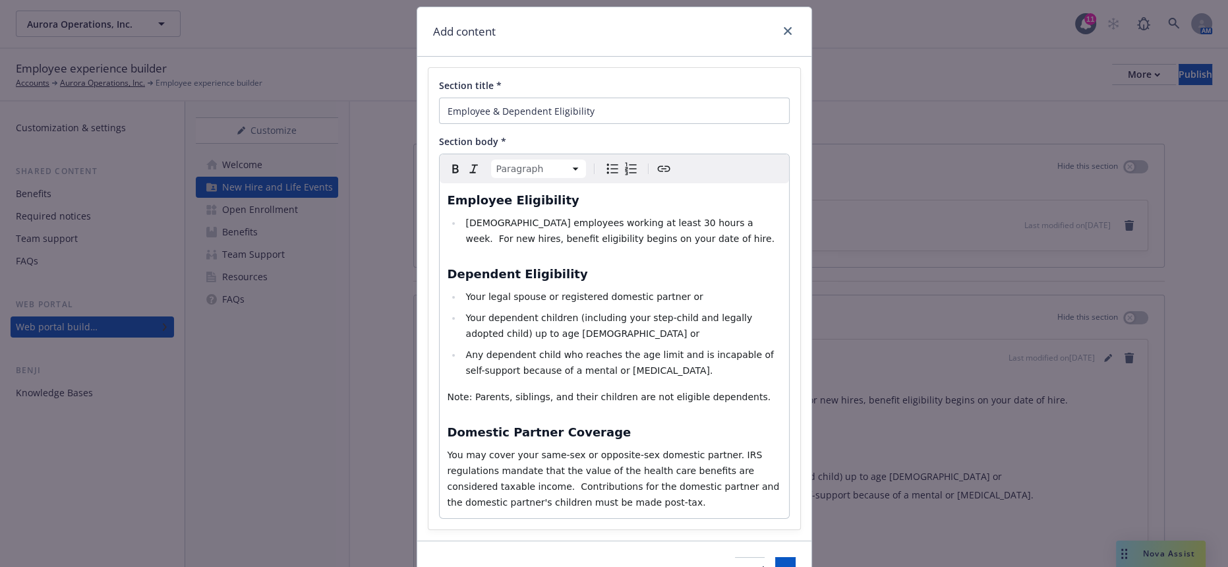
scroll to position [578, 0]
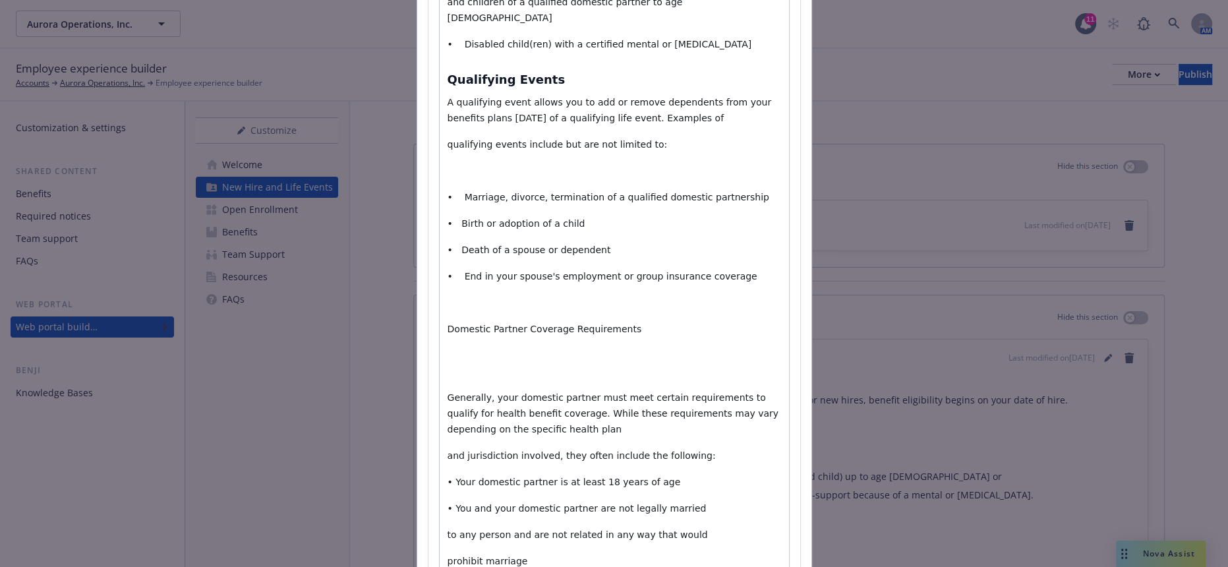
click at [496, 347] on p "editable markdown" at bounding box center [613, 363] width 333 height 32
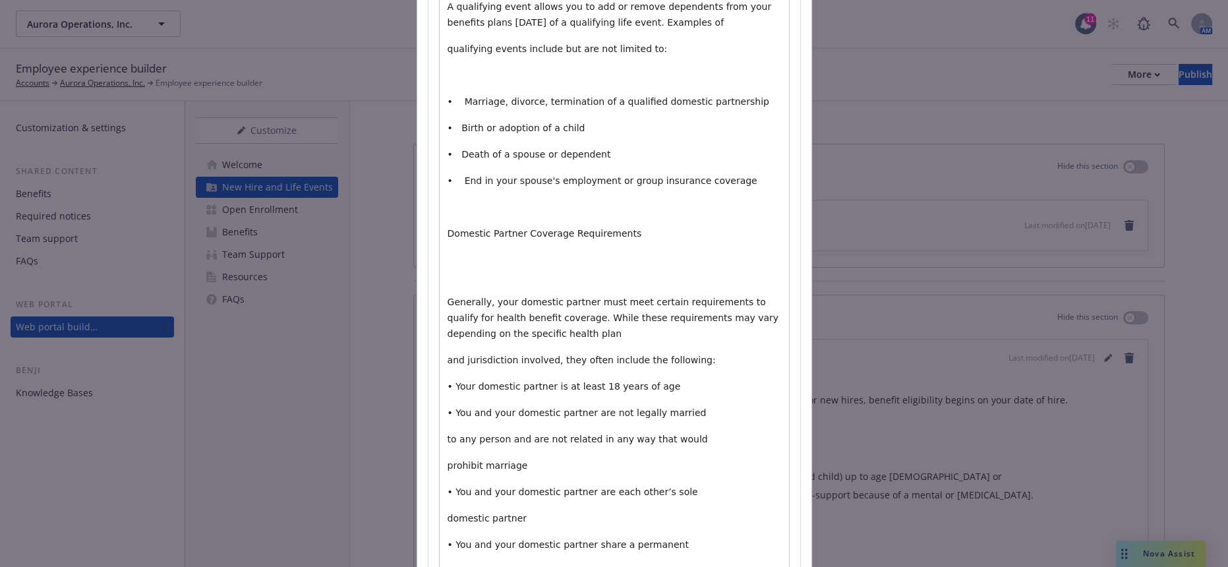
scroll to position [704, 0]
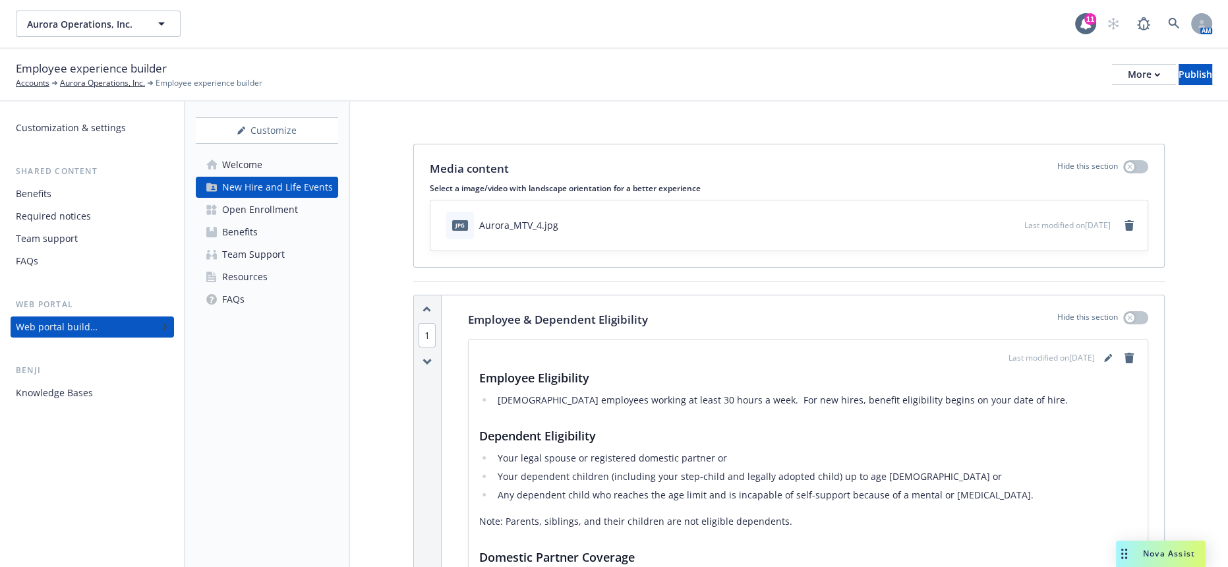
drag, startPoint x: 254, startPoint y: 183, endPoint x: 246, endPoint y: 182, distance: 8.7
click at [254, 199] on div "Open Enrollment" at bounding box center [260, 209] width 76 height 21
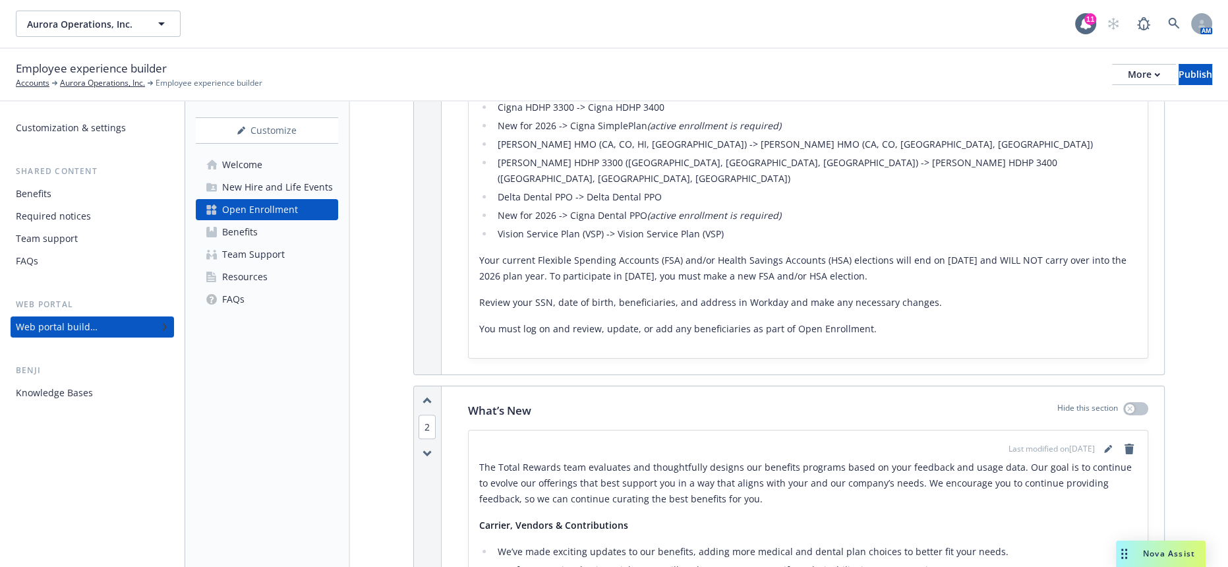
scroll to position [586, 0]
click at [1102, 440] on link "editPencil" at bounding box center [1108, 448] width 16 height 16
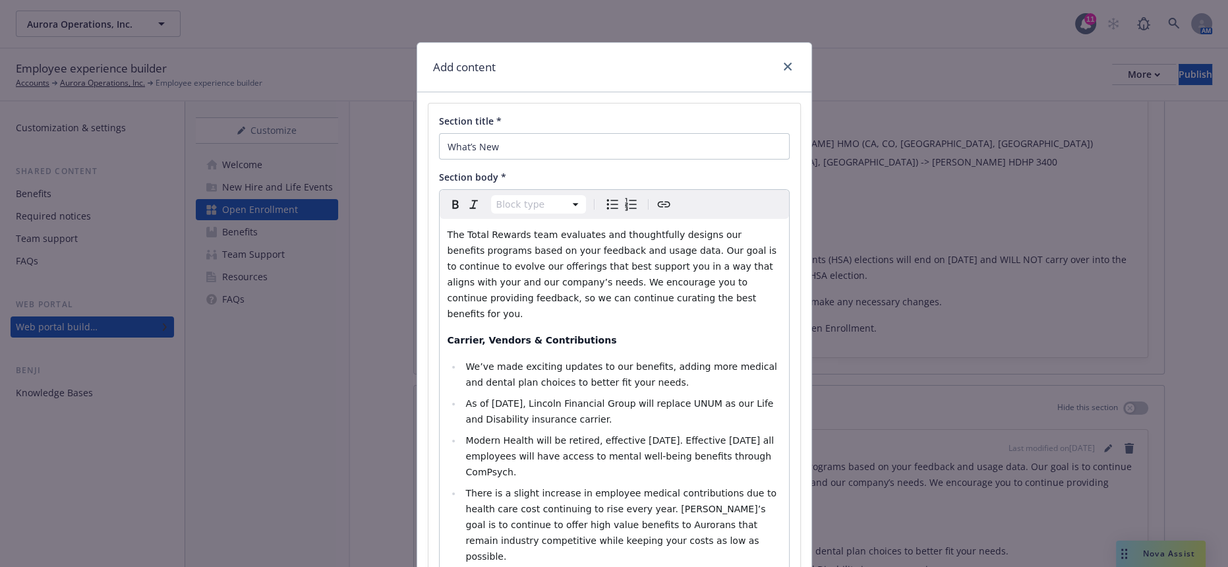
click at [597, 237] on span "The Total Rewards team evaluates and thoughtfully designs our benefits programs…" at bounding box center [613, 274] width 332 height 90
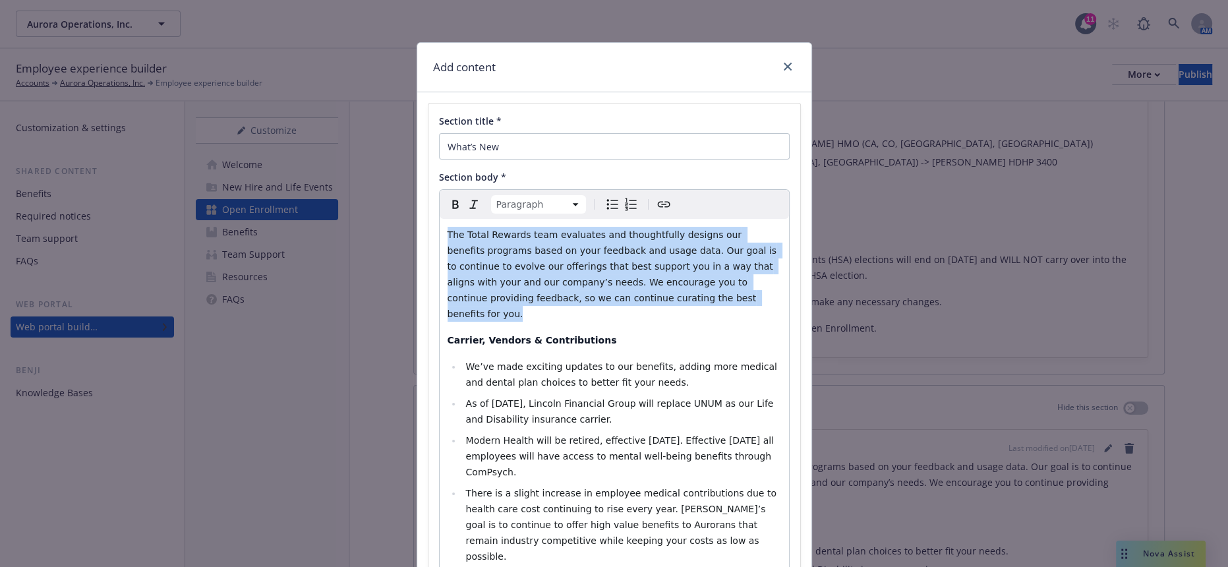
drag, startPoint x: 718, startPoint y: 259, endPoint x: 352, endPoint y: 194, distance: 372.0
click at [366, 198] on div "Add content Section title * What’s New Section body * Paragraph Paragraph Headi…" at bounding box center [614, 283] width 1228 height 567
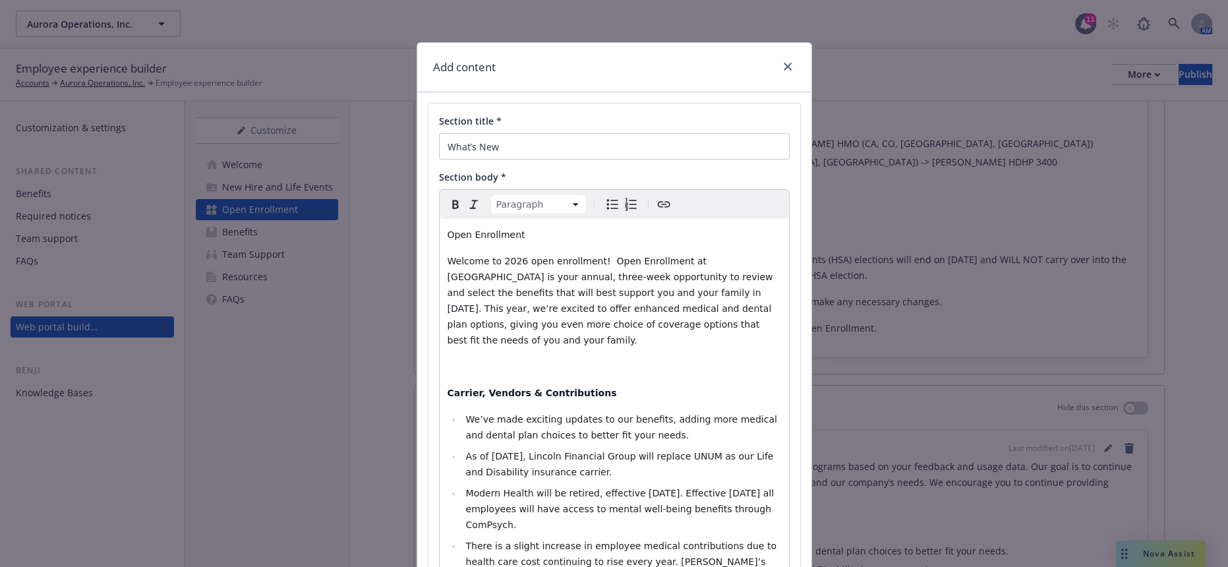
click at [447, 256] on span "Welcome to 2026 open enrollment! Open Enrollment at Aurora is your annual, thre…" at bounding box center [611, 301] width 328 height 90
drag, startPoint x: 507, startPoint y: 221, endPoint x: 439, endPoint y: 220, distance: 67.2
click at [447, 227] on p "Open Enrollment" at bounding box center [613, 235] width 333 height 16
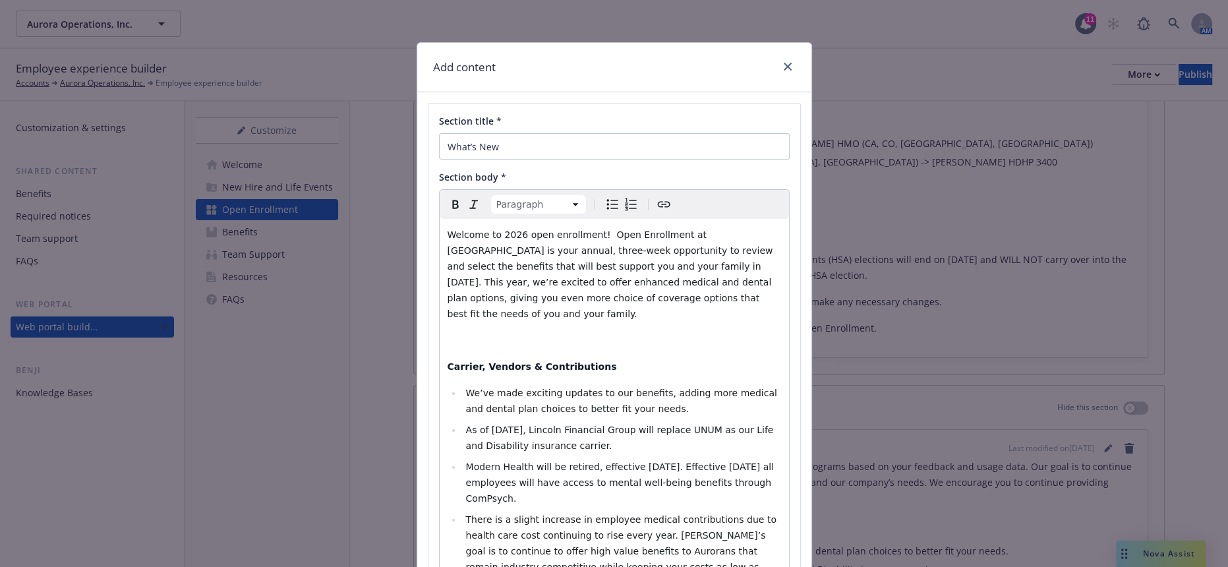
drag, startPoint x: 554, startPoint y: 288, endPoint x: 548, endPoint y: 283, distance: 8.0
click at [548, 332] on p "editable markdown" at bounding box center [613, 340] width 333 height 16
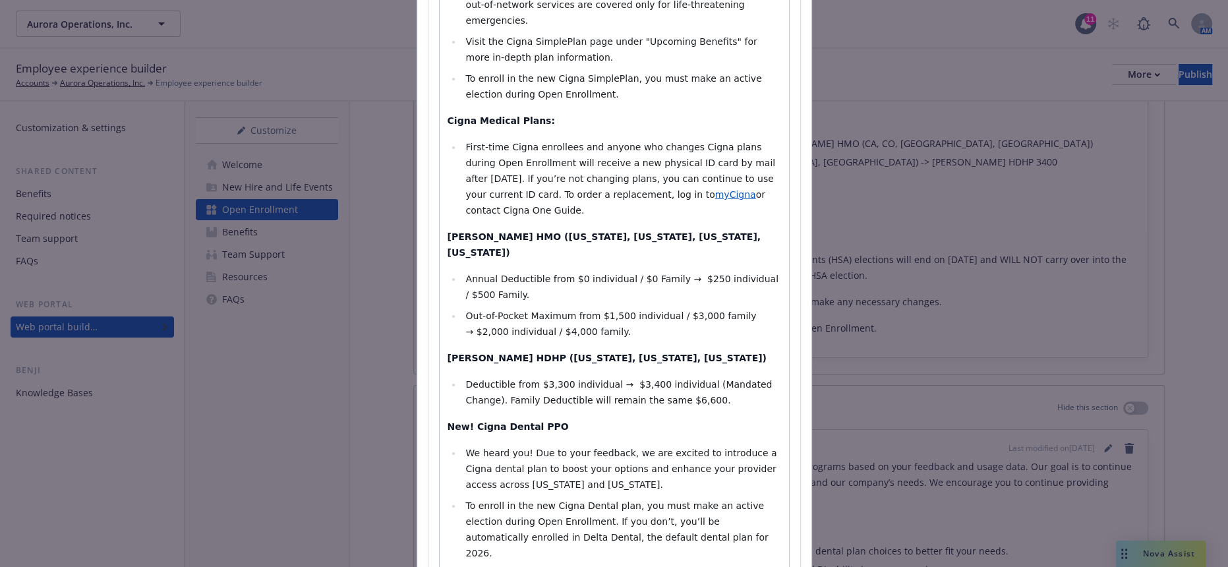
scroll to position [1413, 0]
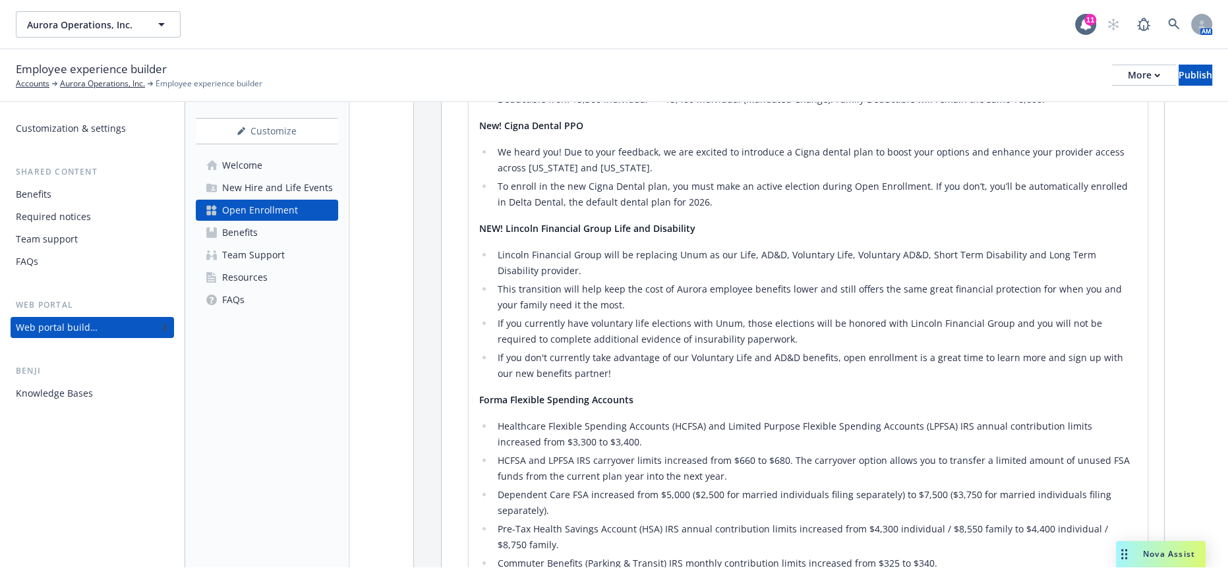
scroll to position [1687, 0]
